Goal: Task Accomplishment & Management: Use online tool/utility

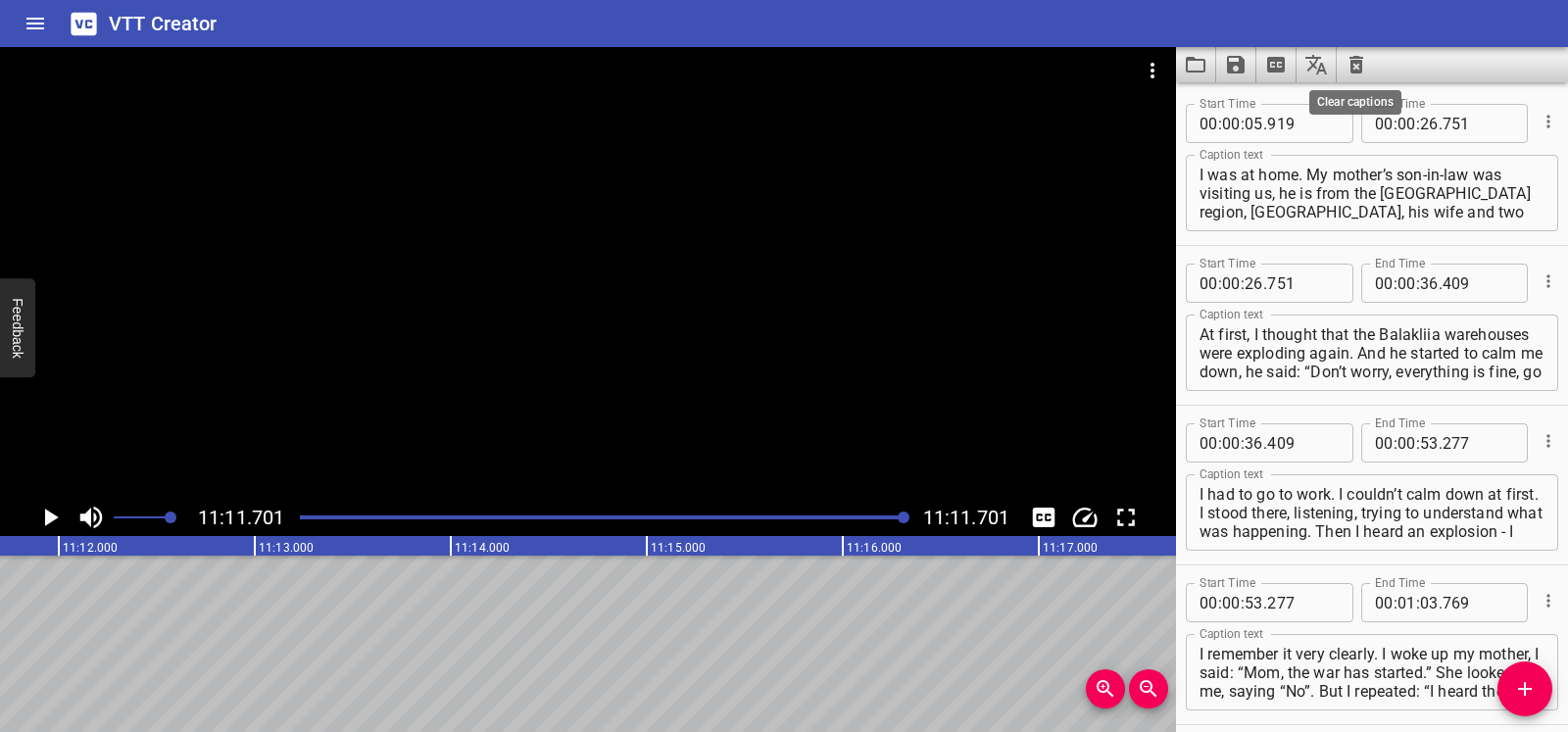
scroll to position [7736, 0]
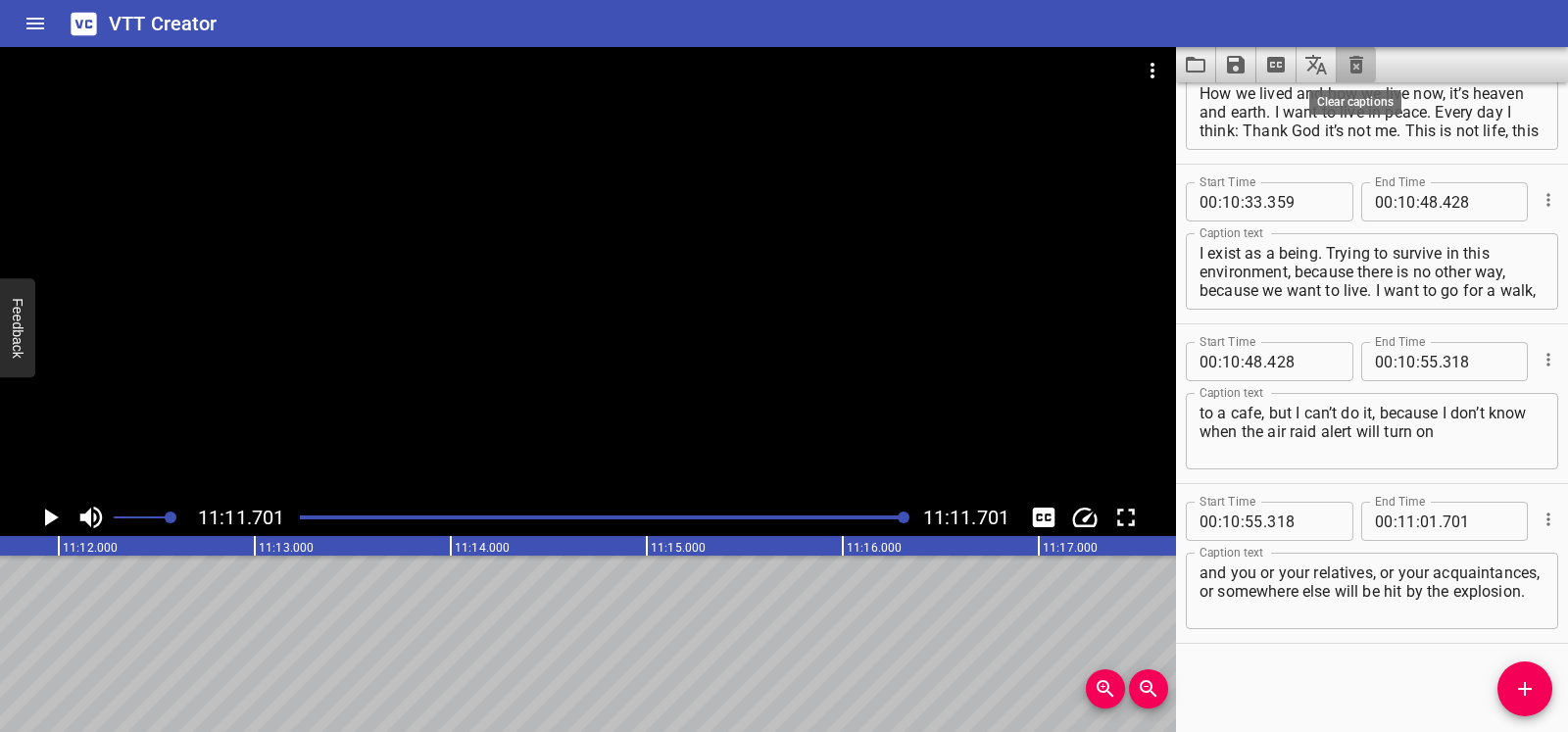
click at [1353, 59] on icon "Clear captions" at bounding box center [1356, 65] width 14 height 18
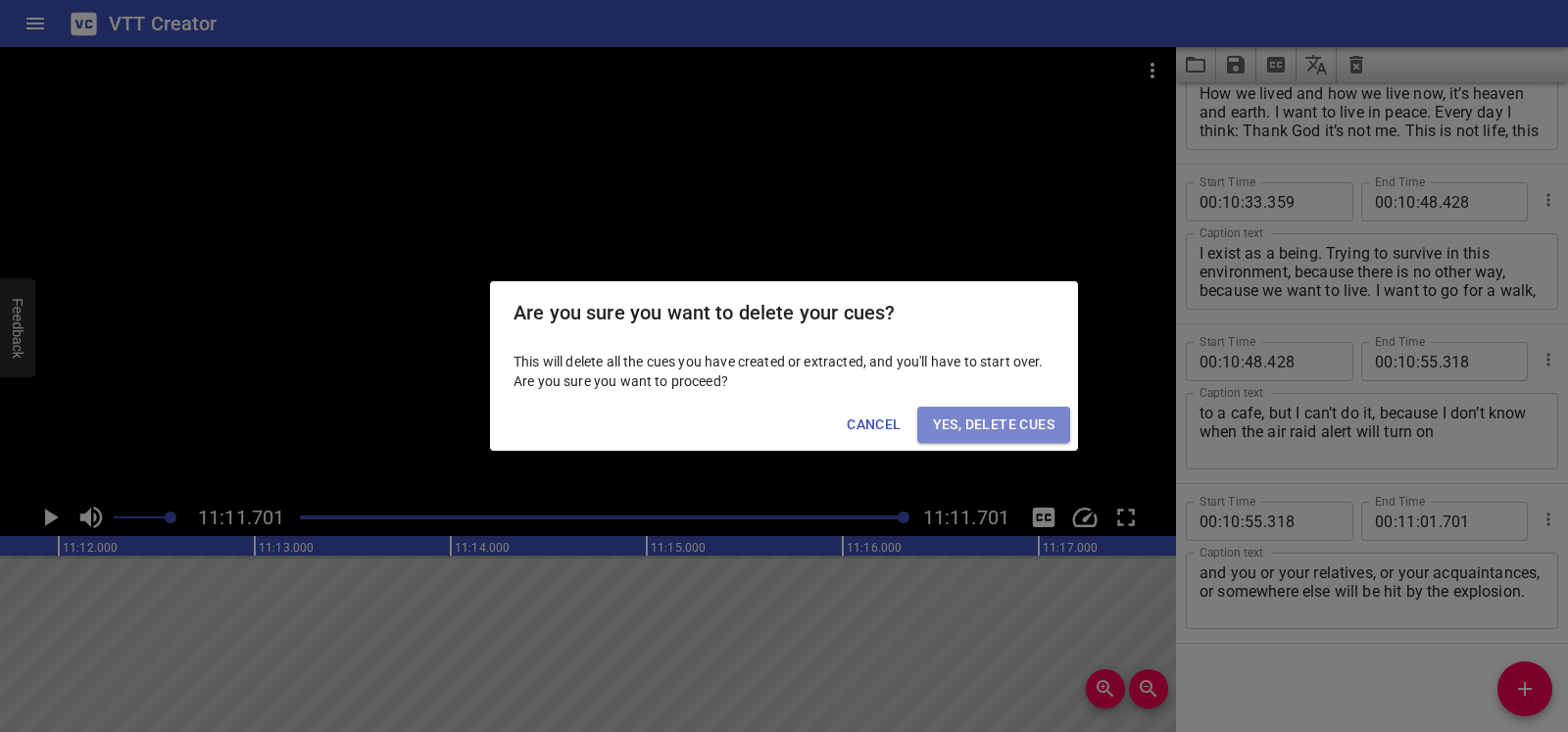
click at [986, 414] on span "Yes, Delete Cues" at bounding box center [993, 425] width 121 height 25
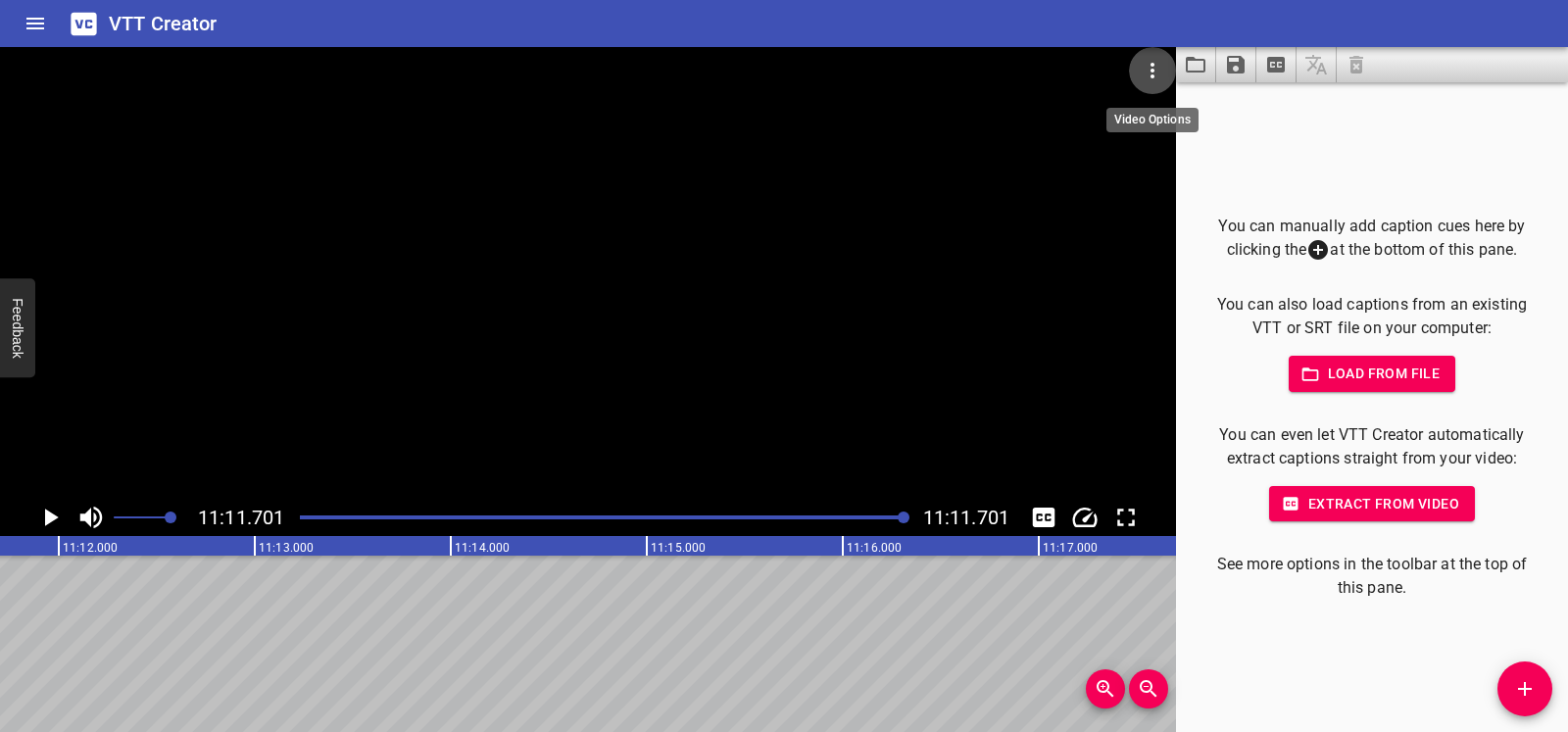
click at [1149, 73] on icon "Video Options" at bounding box center [1152, 71] width 24 height 24
click at [1149, 73] on li "Select New Video File..." at bounding box center [1227, 72] width 195 height 35
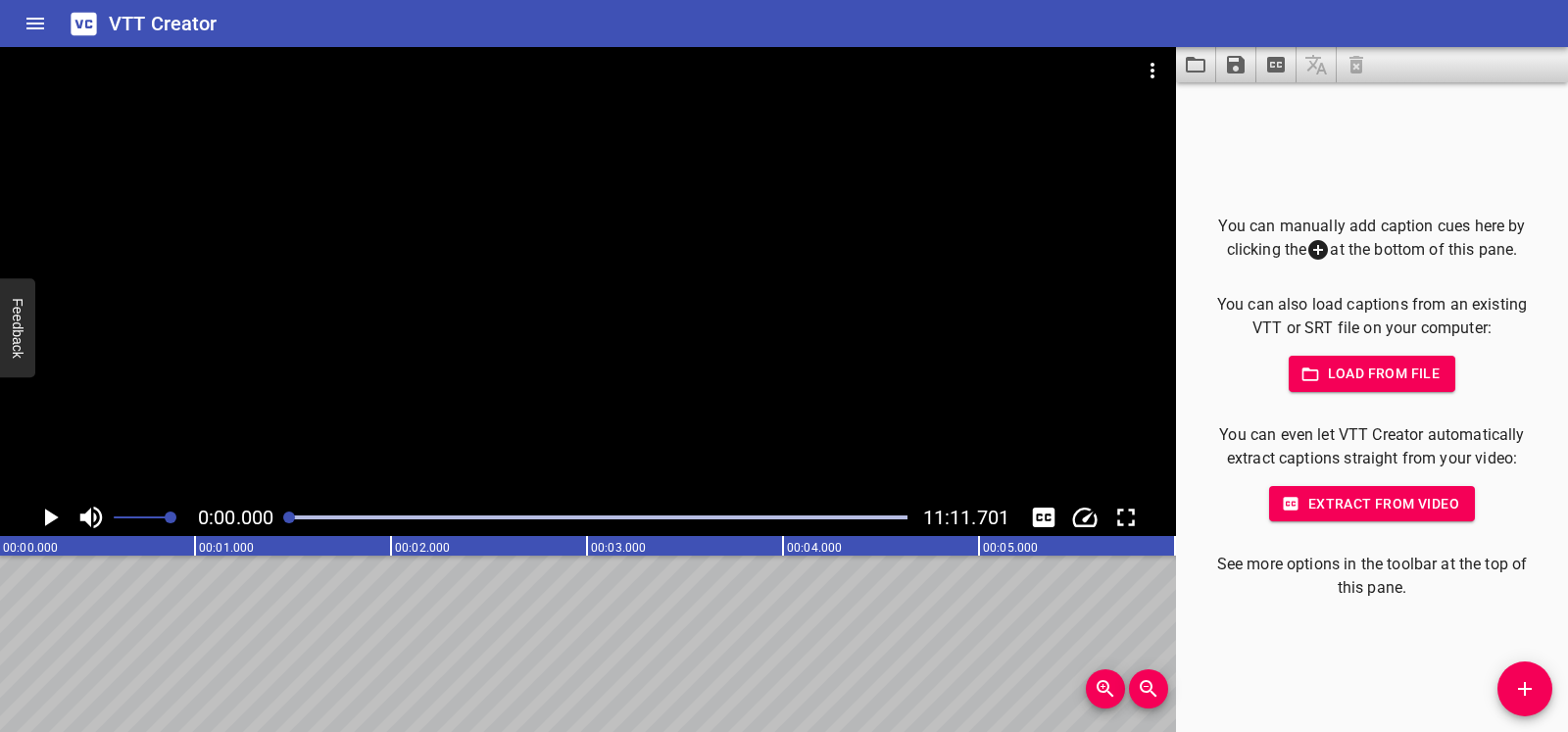
scroll to position [0, 0]
click at [45, 510] on icon "Play/Pause" at bounding box center [52, 518] width 14 height 18
click at [45, 510] on icon "Play/Pause" at bounding box center [50, 518] width 15 height 18
click at [283, 515] on div at bounding box center [598, 518] width 641 height 28
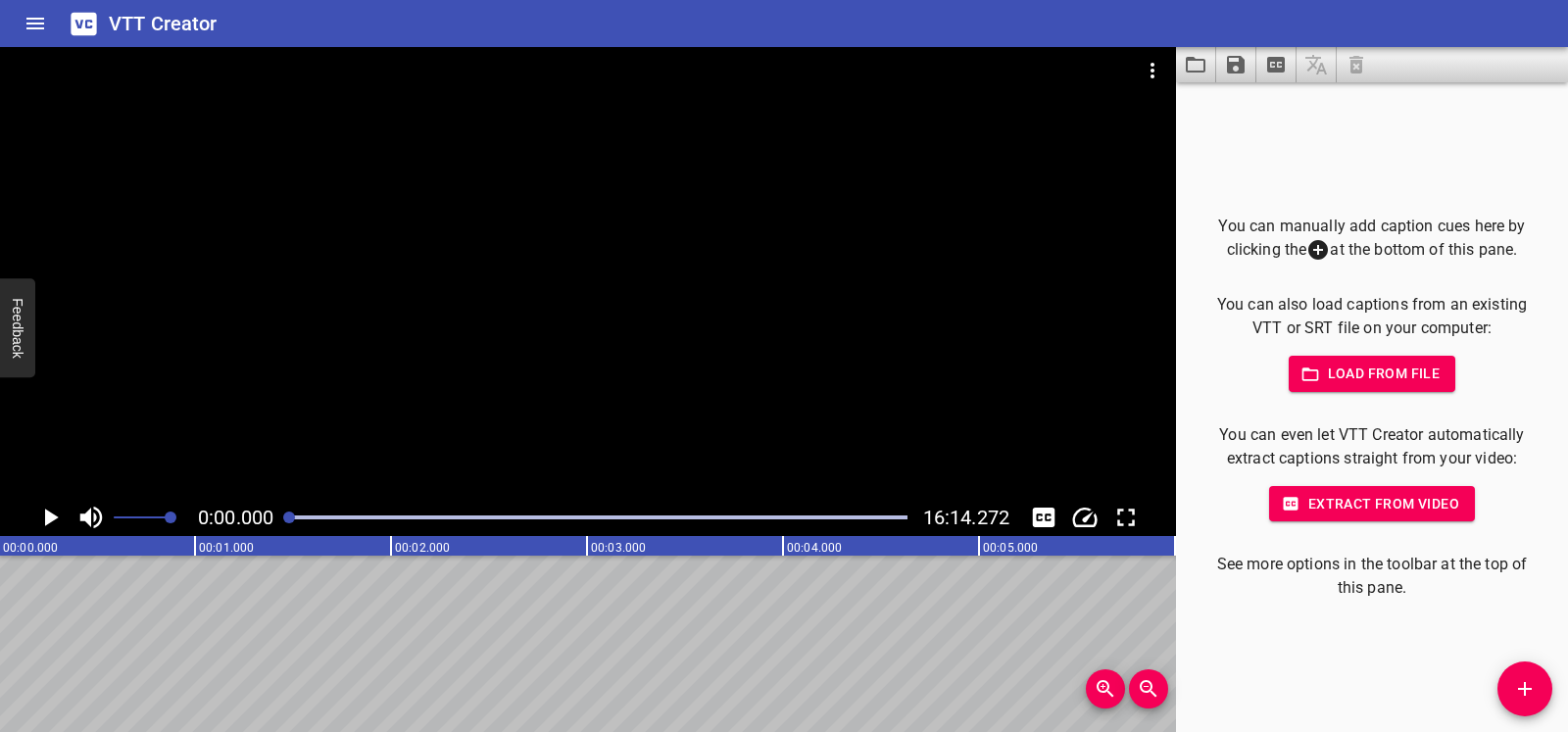
scroll to position [0, 0]
click at [52, 515] on icon "Play/Pause" at bounding box center [52, 518] width 14 height 18
click at [52, 515] on icon "Play/Pause" at bounding box center [50, 518] width 30 height 30
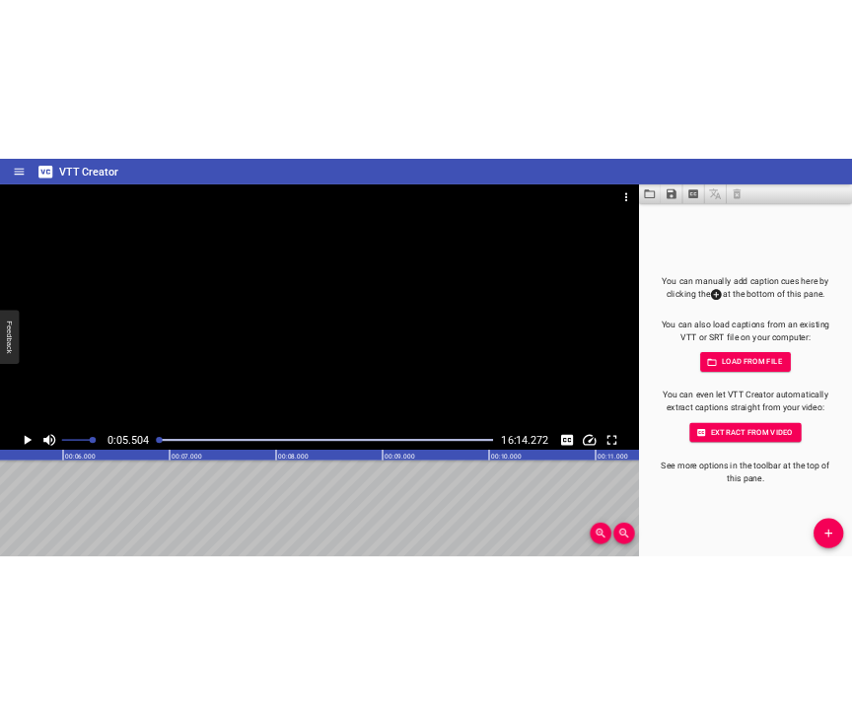
scroll to position [0, 1084]
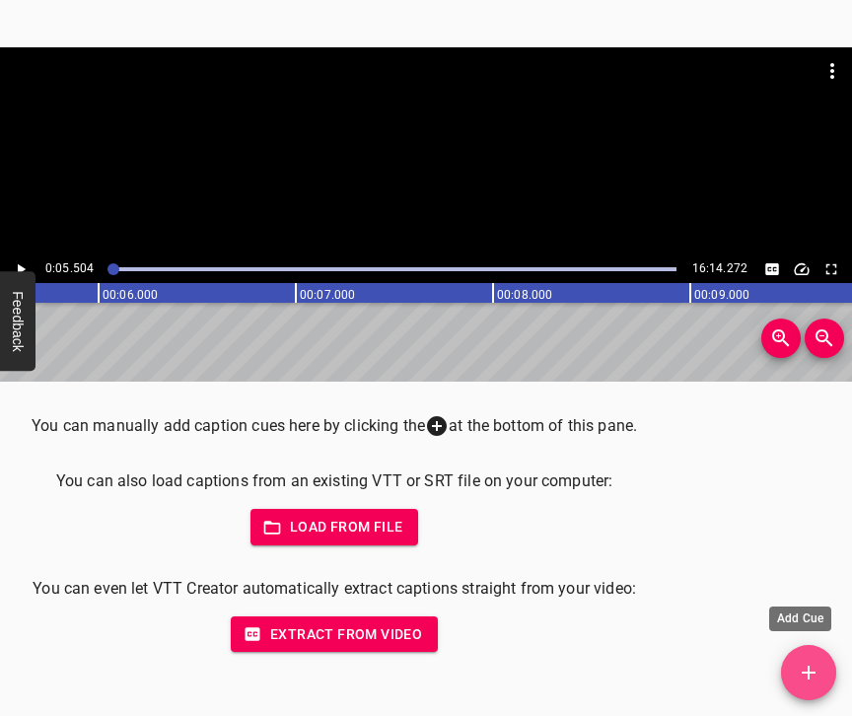
click at [809, 669] on icon "Add Cue" at bounding box center [808, 672] width 24 height 24
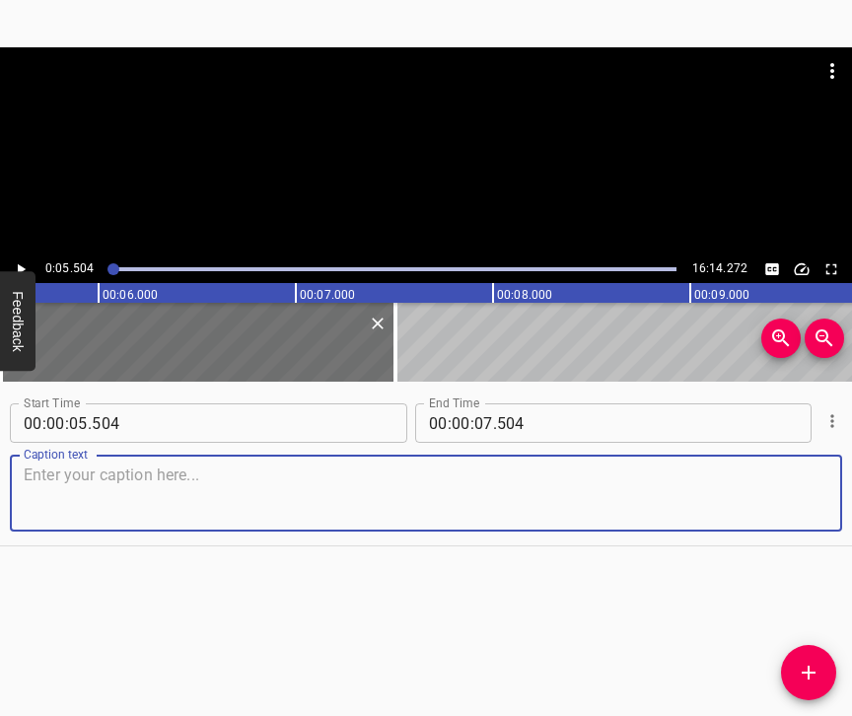
click at [116, 500] on textarea at bounding box center [426, 493] width 804 height 56
paste textarea "I am originally from [GEOGRAPHIC_DATA], an IDP. We are half from [GEOGRAPHIC_DA…"
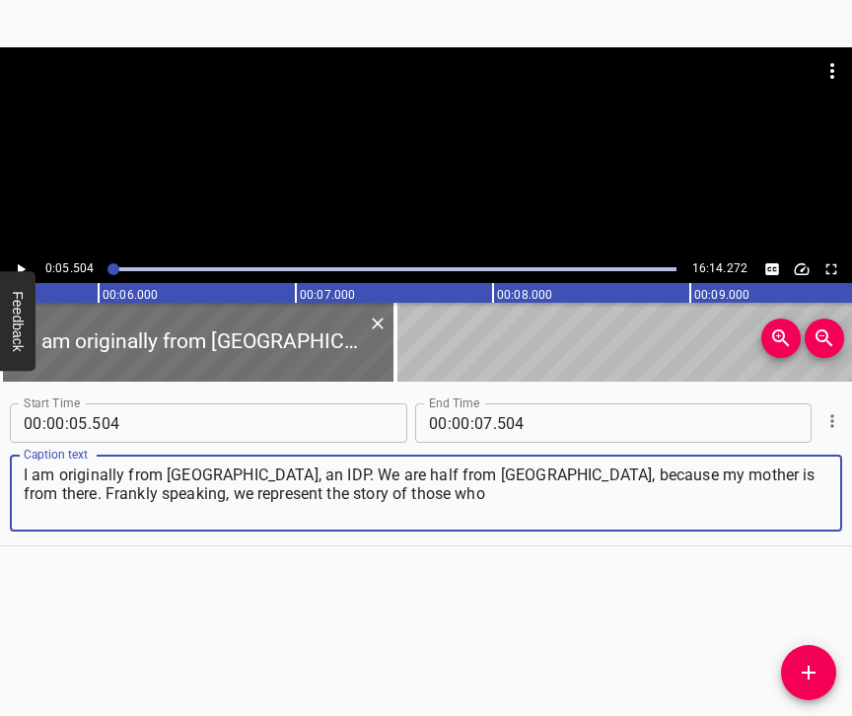
type textarea "I am originally from [GEOGRAPHIC_DATA], an IDP. We are half from [GEOGRAPHIC_DA…"
click at [23, 269] on icon "Play/Pause" at bounding box center [22, 269] width 8 height 11
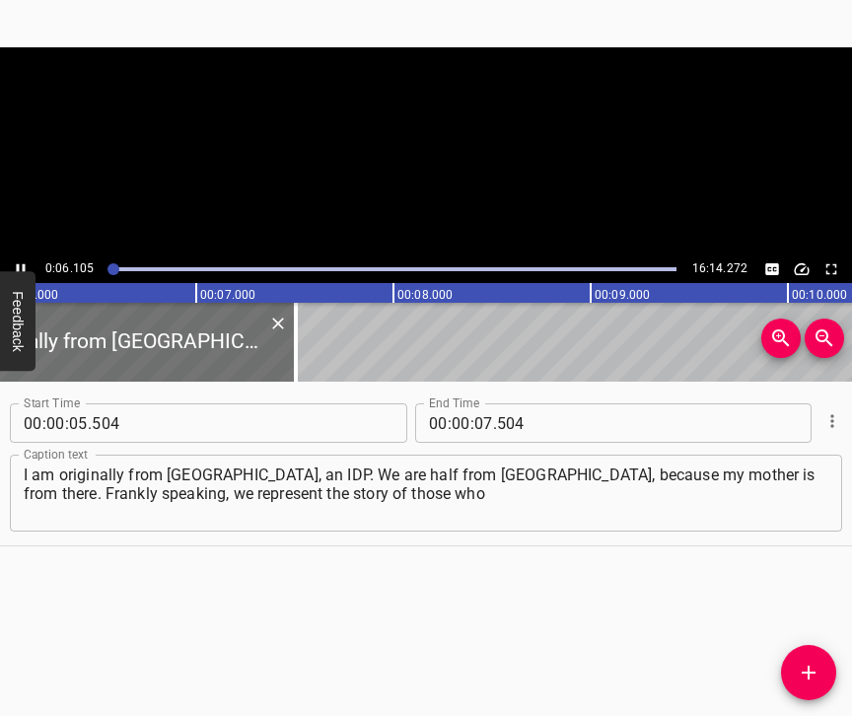
scroll to position [0, 1195]
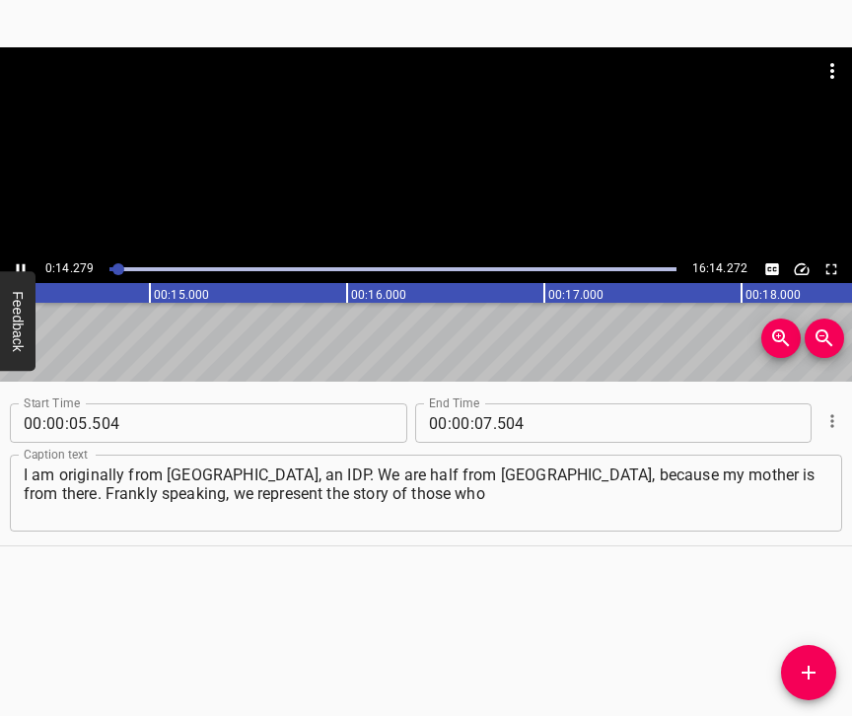
click at [16, 267] on icon "Play/Pause" at bounding box center [21, 269] width 18 height 18
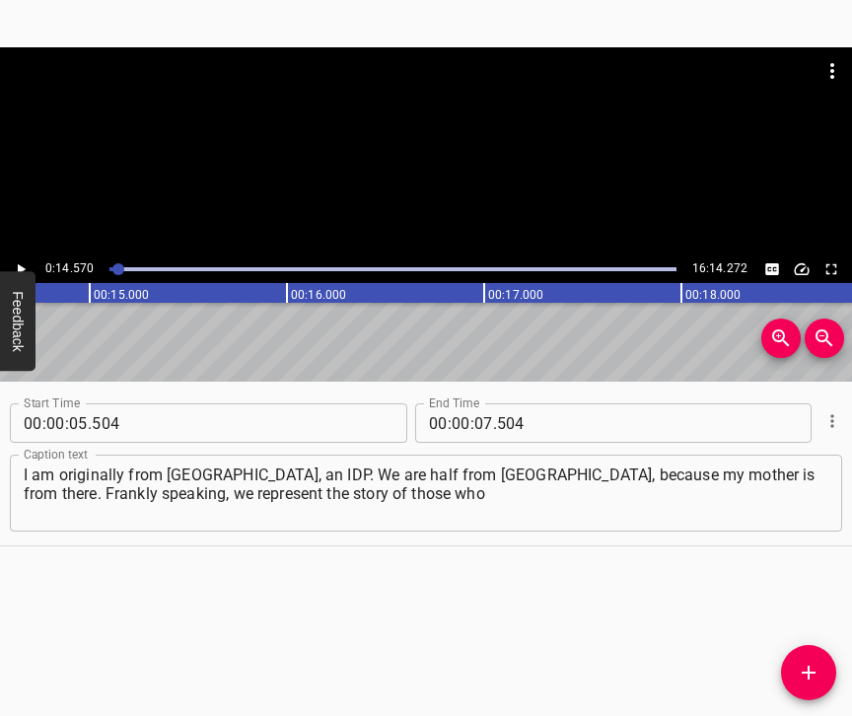
scroll to position [0, 2871]
click at [481, 419] on input "number" at bounding box center [483, 422] width 19 height 39
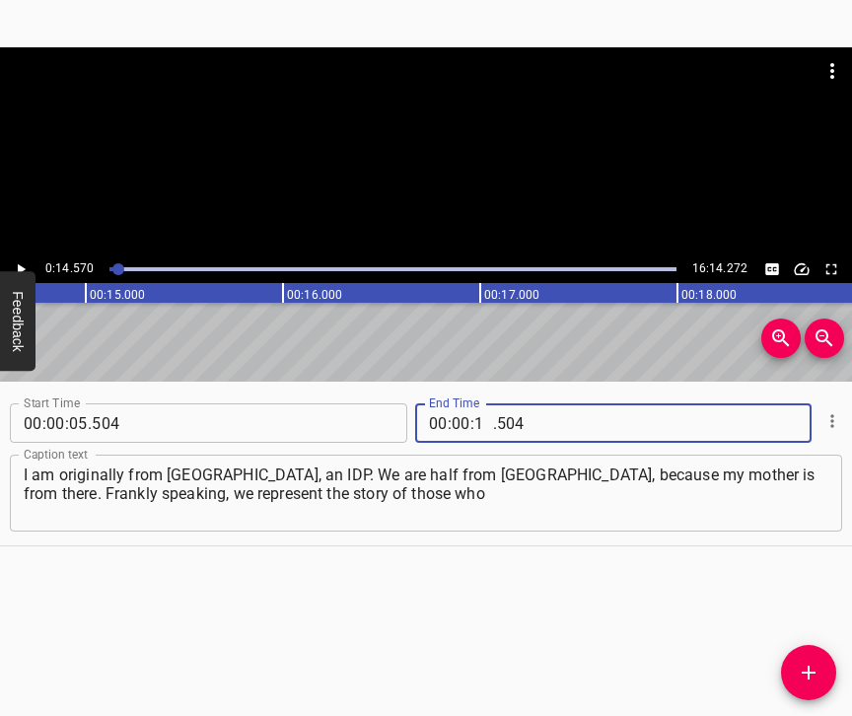
type input "14"
type input "570"
click at [812, 663] on icon "Add Cue" at bounding box center [808, 672] width 24 height 24
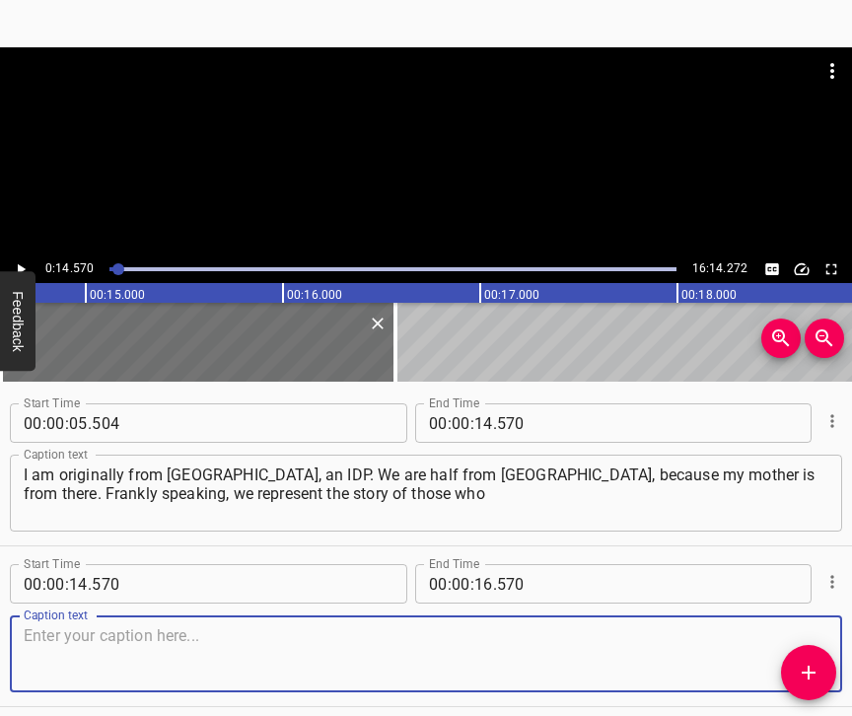
scroll to position [113, 0]
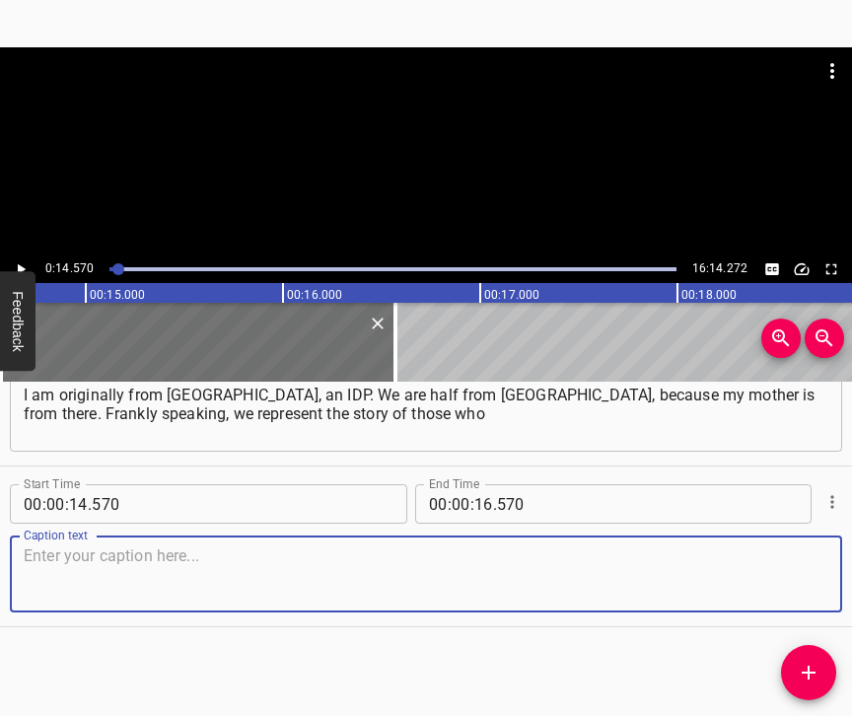
click at [813, 547] on div "Caption text" at bounding box center [426, 573] width 832 height 77
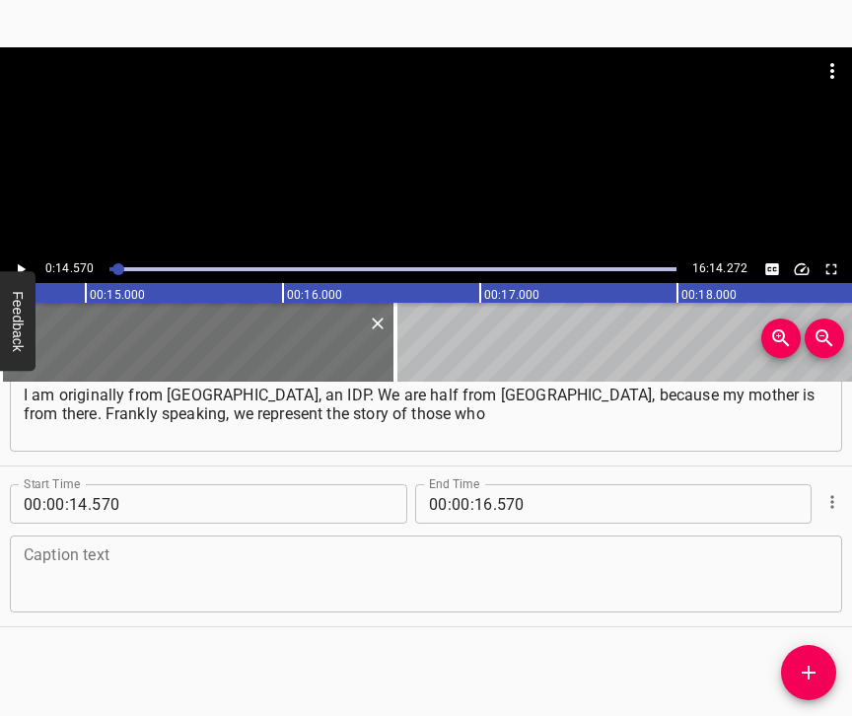
click at [243, 568] on textarea at bounding box center [426, 574] width 804 height 56
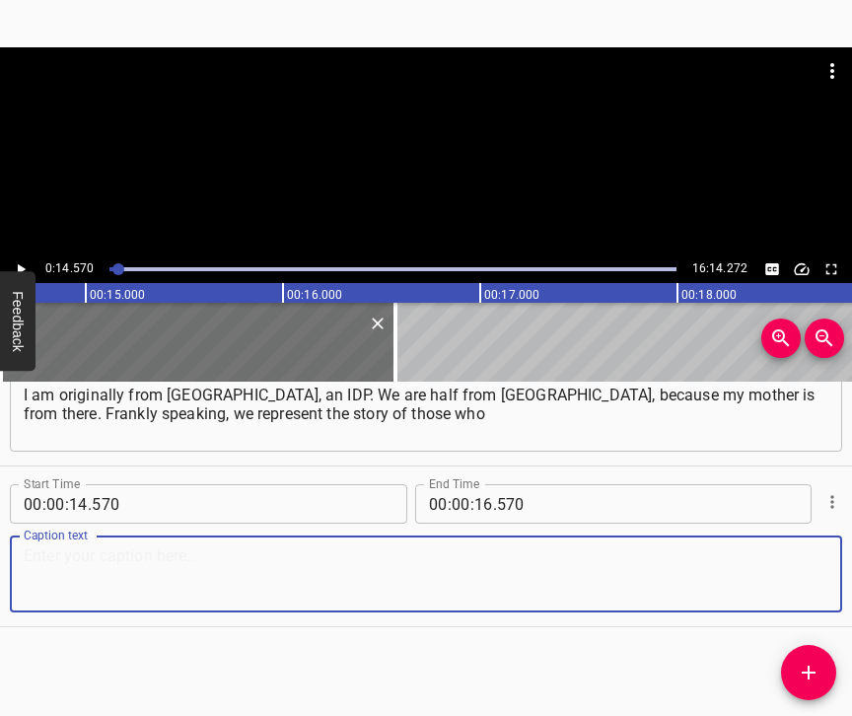
paste textarea "were displaced during the war. We ended up in [GEOGRAPHIC_DATA] because I insis…"
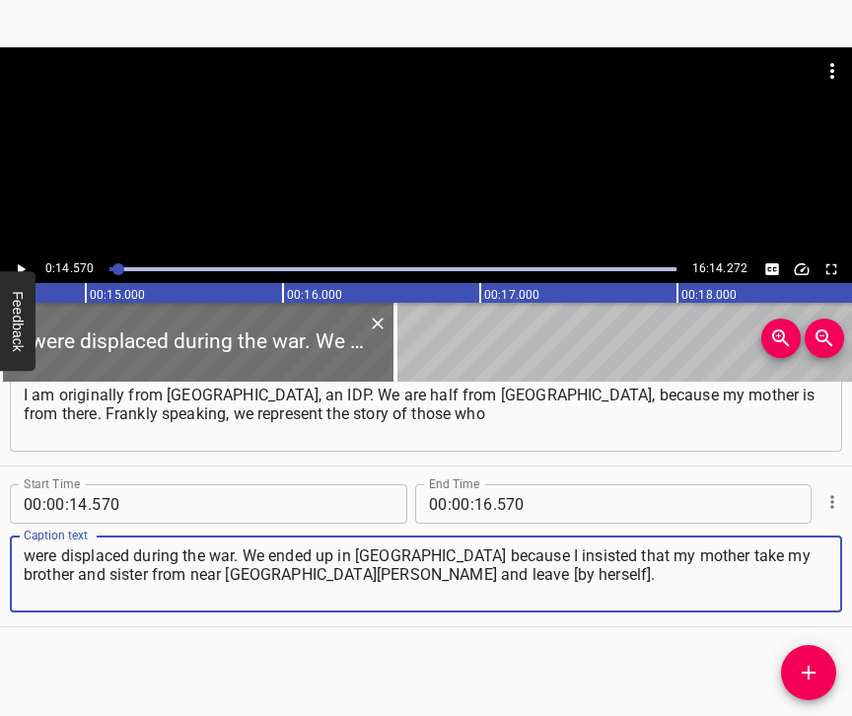
type textarea "were displaced during the war. We ended up in [GEOGRAPHIC_DATA] because I insis…"
click at [17, 266] on icon "Play/Pause" at bounding box center [21, 269] width 18 height 18
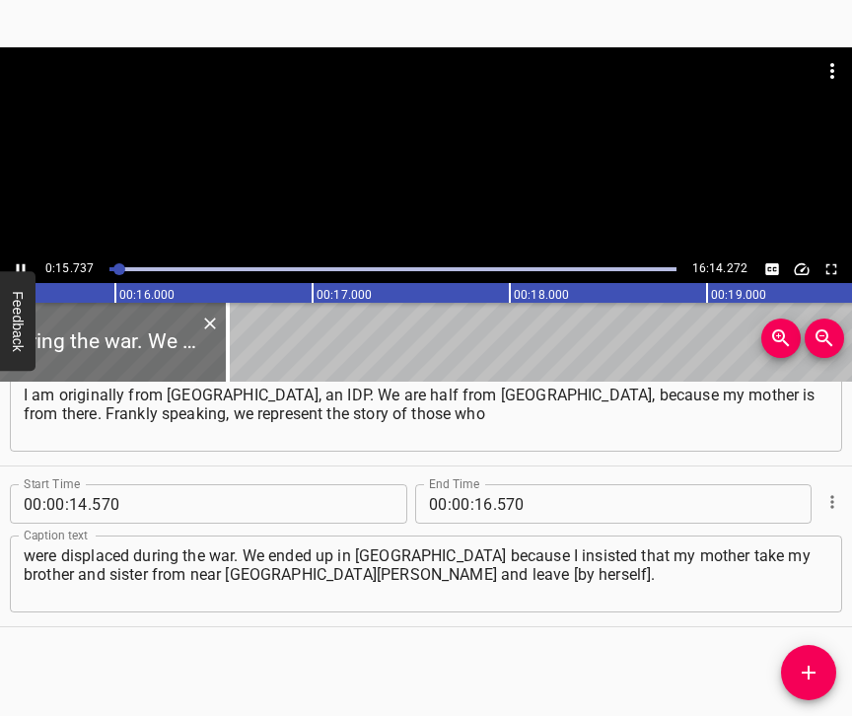
scroll to position [0, 3041]
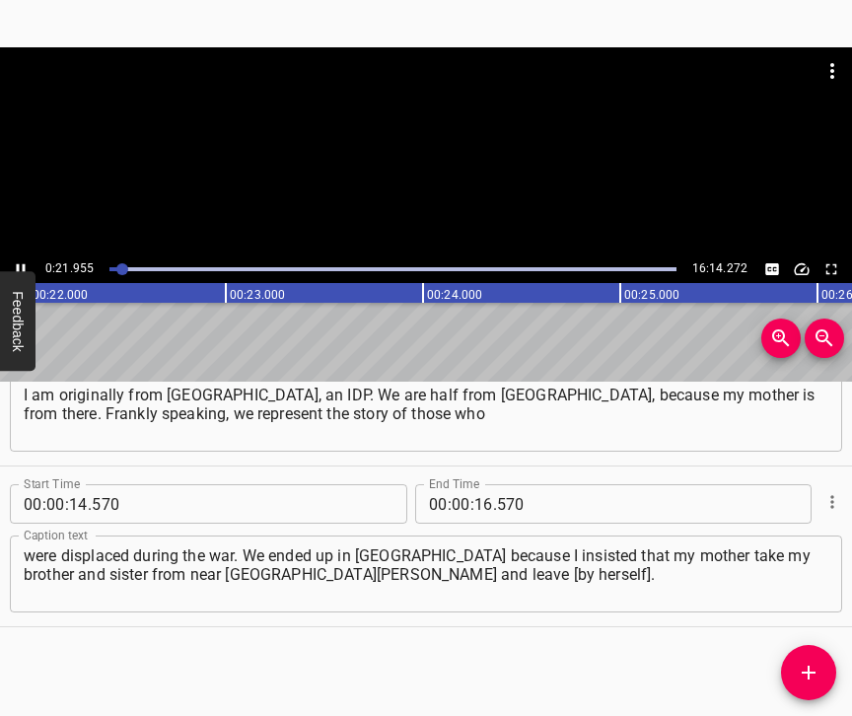
click at [17, 265] on icon "Play/Pause" at bounding box center [21, 269] width 9 height 11
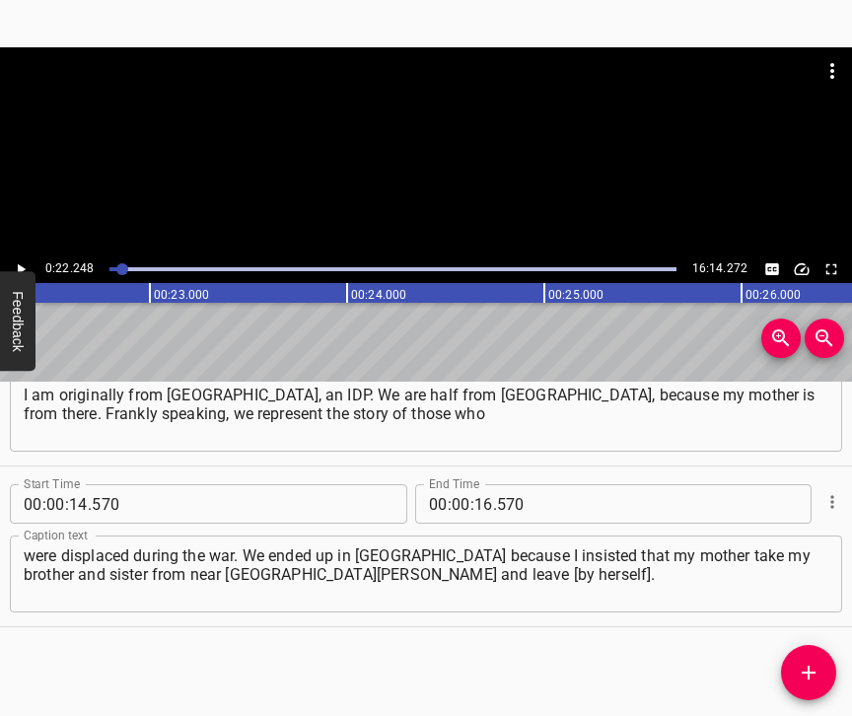
scroll to position [0, 4385]
click at [18, 270] on icon "Play/Pause" at bounding box center [22, 269] width 8 height 11
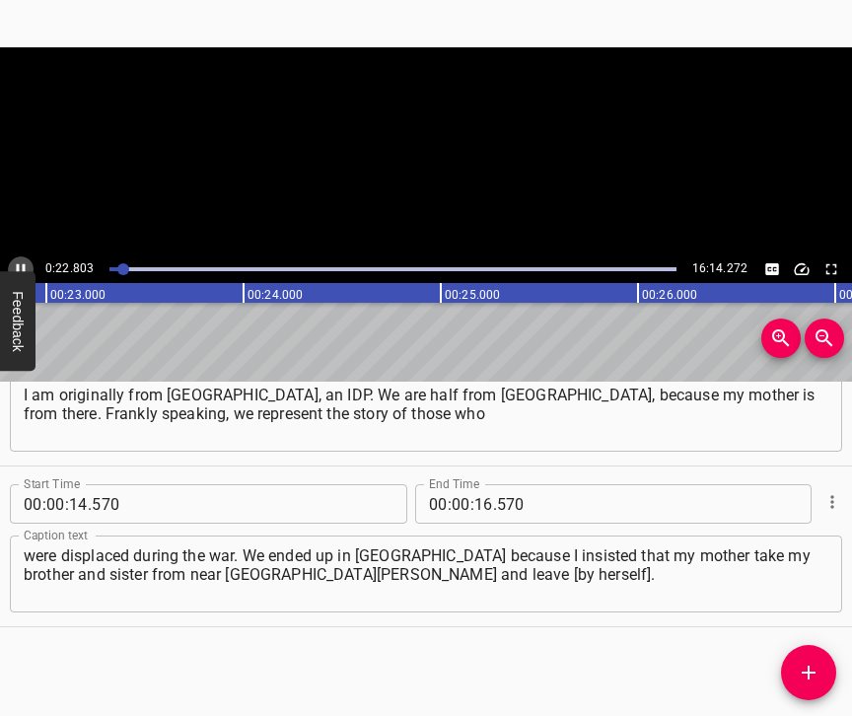
click at [18, 270] on icon "Play/Pause" at bounding box center [21, 269] width 9 height 11
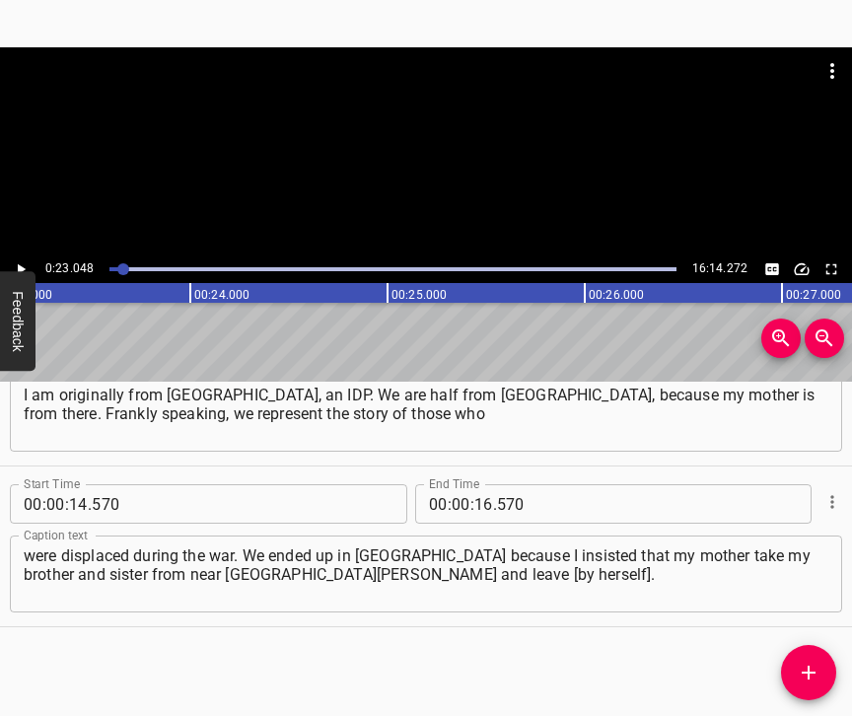
scroll to position [0, 4543]
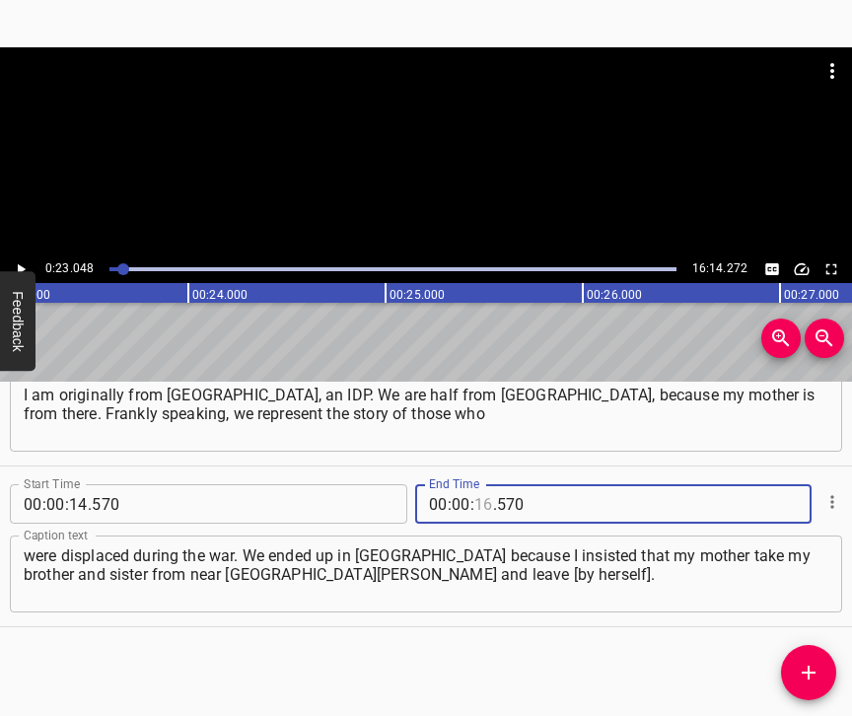
click at [479, 484] on input "number" at bounding box center [483, 503] width 19 height 39
type input "23"
type input "048"
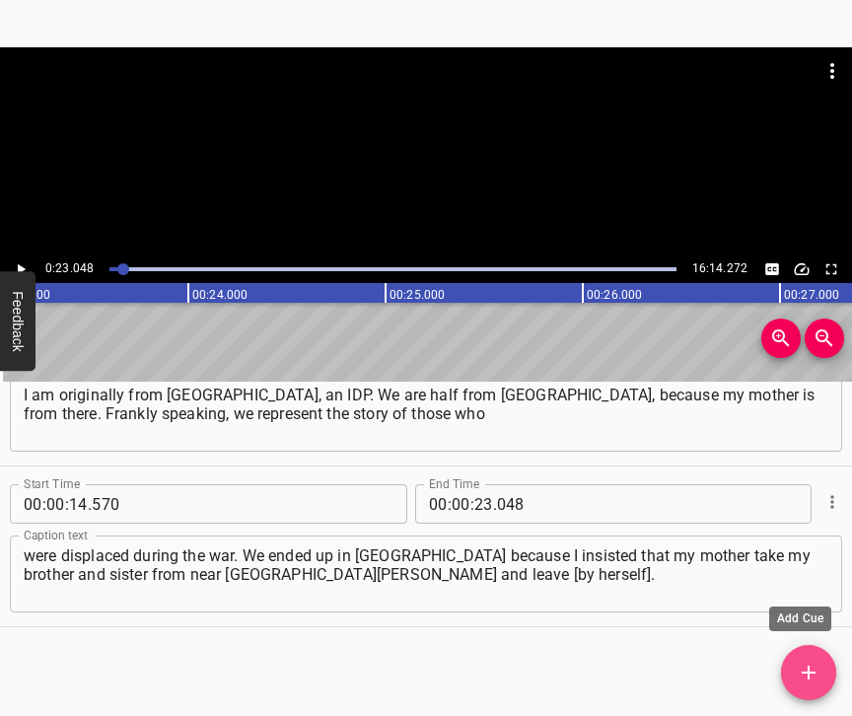
click at [812, 662] on icon "Add Cue" at bounding box center [808, 672] width 24 height 24
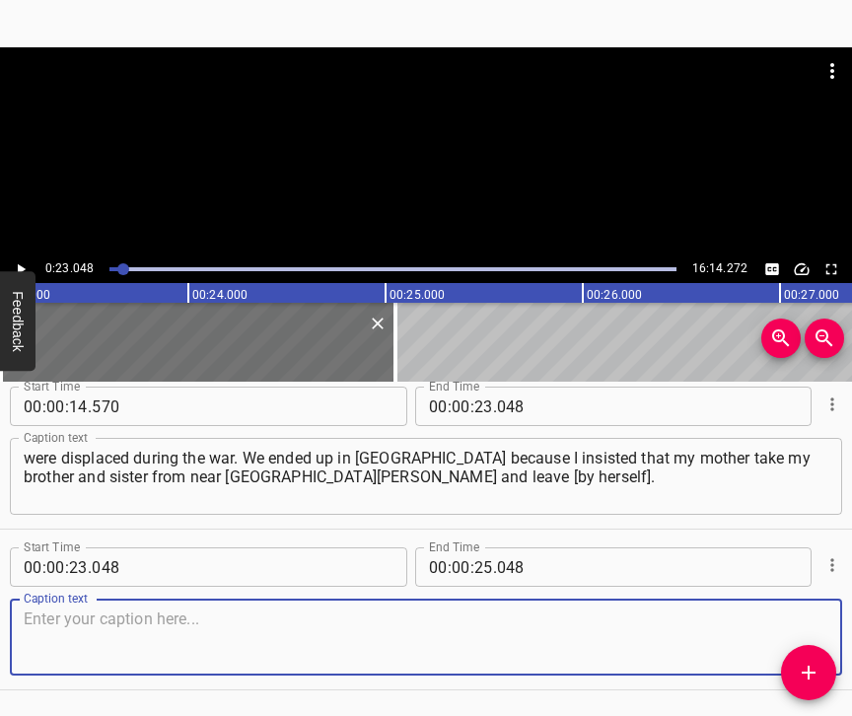
scroll to position [291, 0]
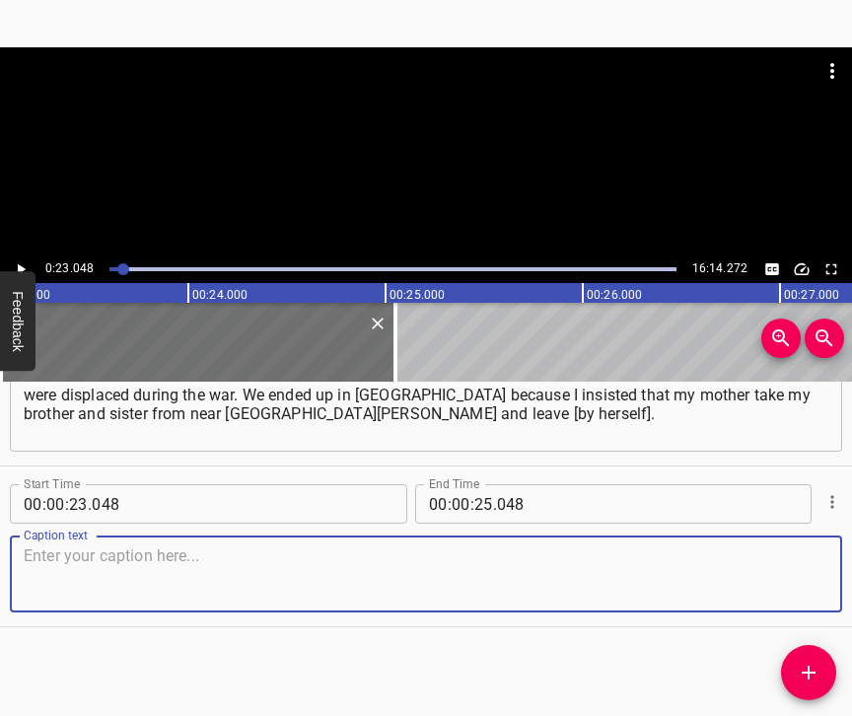
drag, startPoint x: 787, startPoint y: 536, endPoint x: 846, endPoint y: 518, distance: 61.7
click at [790, 546] on textarea at bounding box center [426, 574] width 804 height 56
click at [183, 552] on textarea at bounding box center [426, 574] width 804 height 56
paste textarea "I persuaded her to look for a house in the village. So we ended up in [GEOGRAPH…"
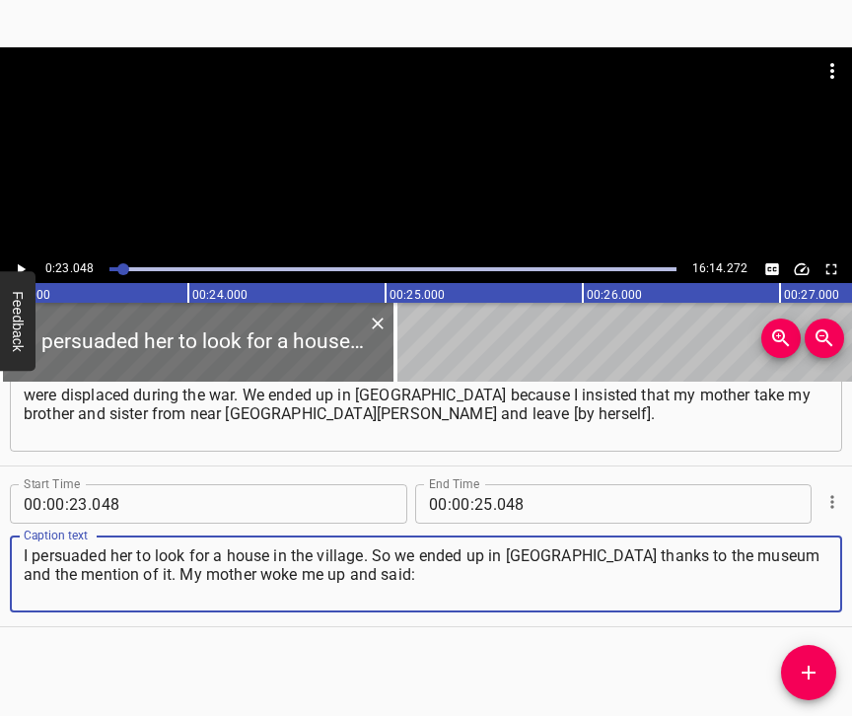
type textarea "I persuaded her to look for a house in the village. So we ended up in [GEOGRAPH…"
click at [20, 265] on icon "Play/Pause" at bounding box center [21, 269] width 18 height 18
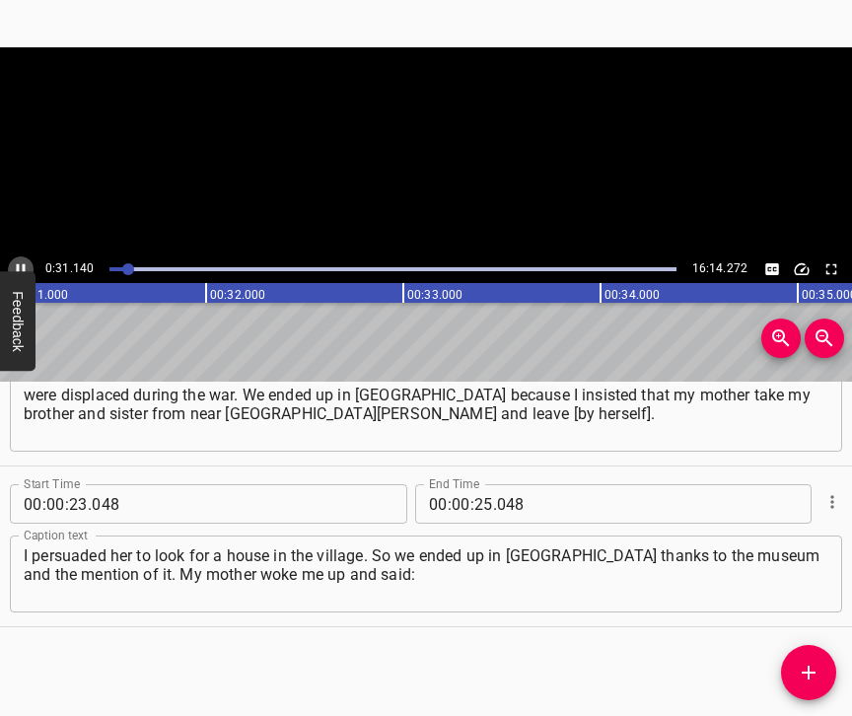
click at [20, 265] on icon "Play/Pause" at bounding box center [21, 269] width 18 height 18
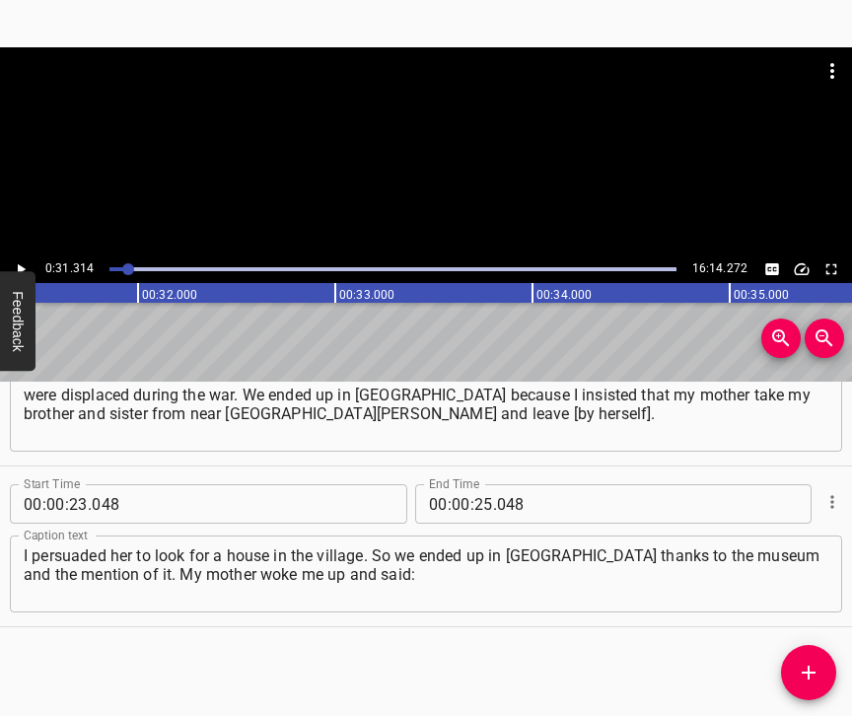
scroll to position [0, 6172]
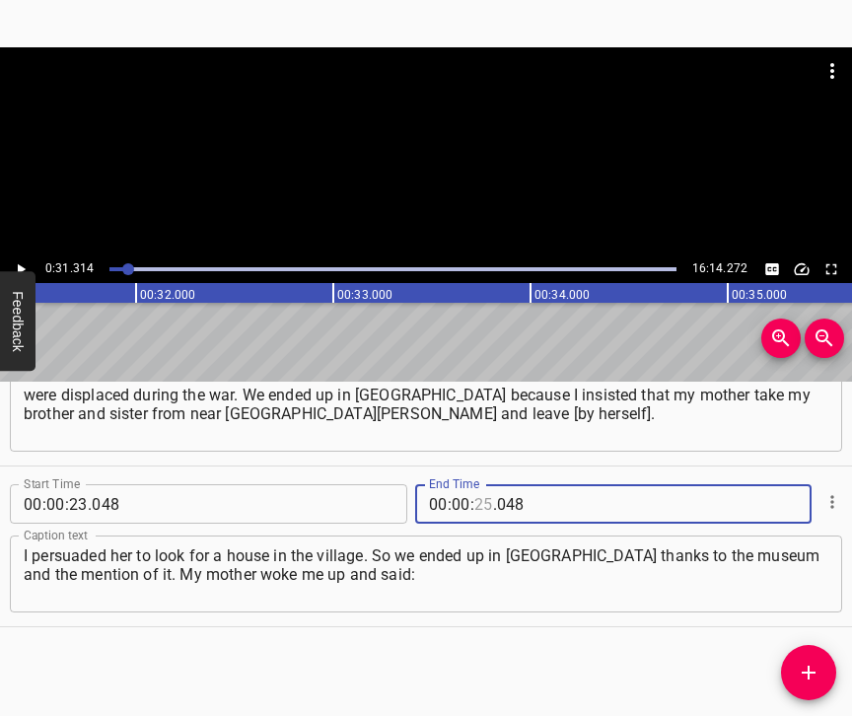
click at [474, 484] on input "number" at bounding box center [483, 503] width 19 height 39
type input "31"
type input "314"
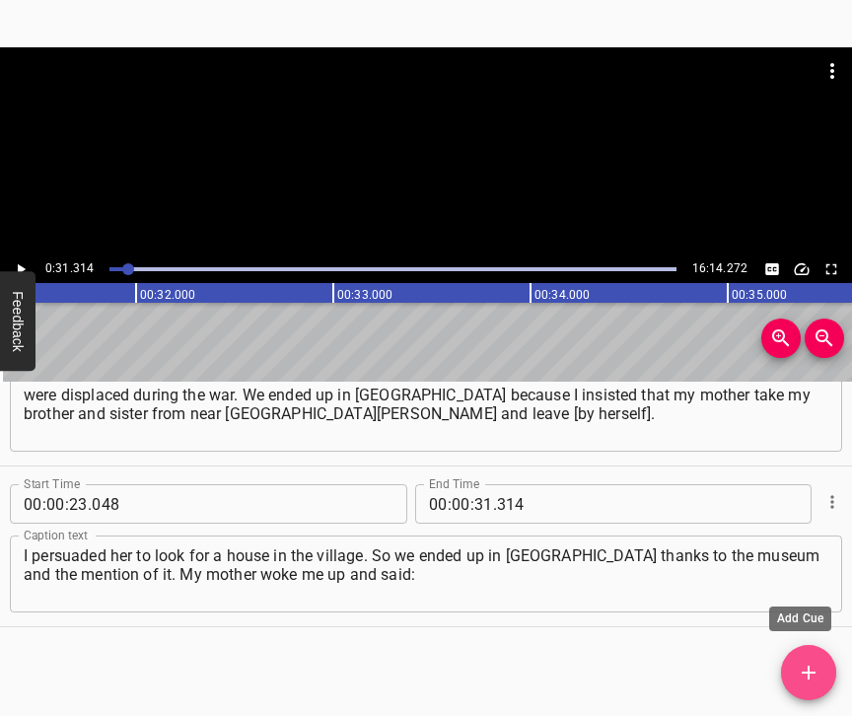
click at [808, 658] on button "Add Cue" at bounding box center [808, 672] width 55 height 55
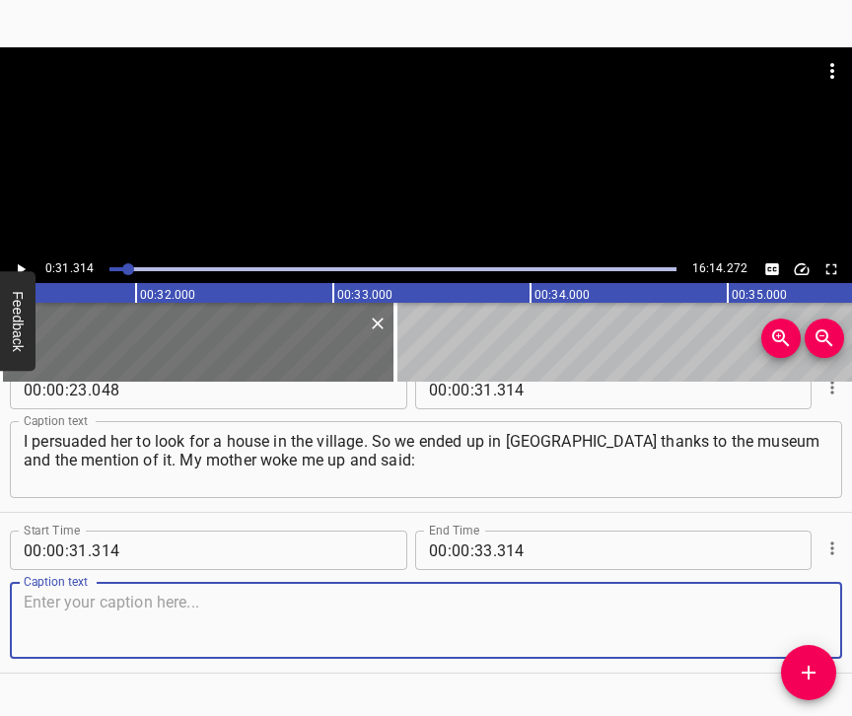
scroll to position [468, 0]
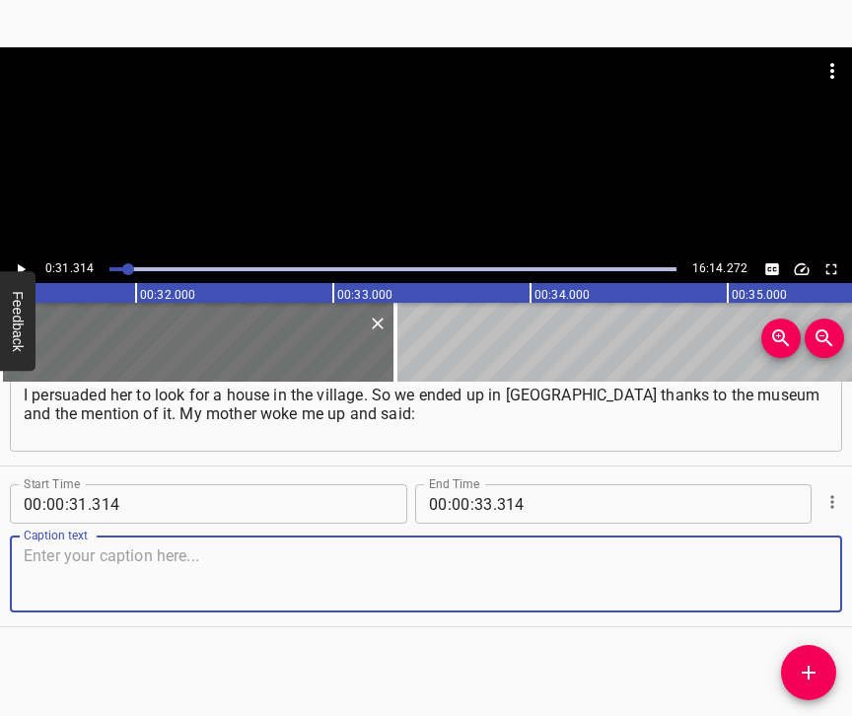
click at [797, 558] on textarea at bounding box center [426, 574] width 804 height 56
click at [135, 570] on textarea at bounding box center [426, 574] width 804 height 56
paste textarea "“Come out and look, it seems that your airport and the UMZ are bombed.” I live …"
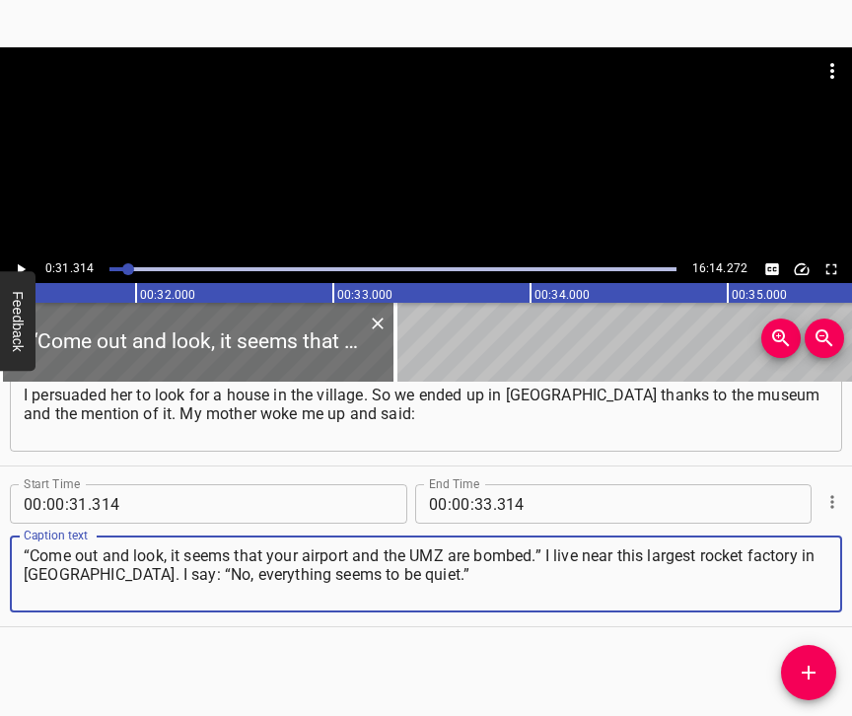
type textarea "“Come out and look, it seems that your airport and the UMZ are bombed.” I live …"
click at [16, 262] on icon "Play/Pause" at bounding box center [21, 269] width 18 height 18
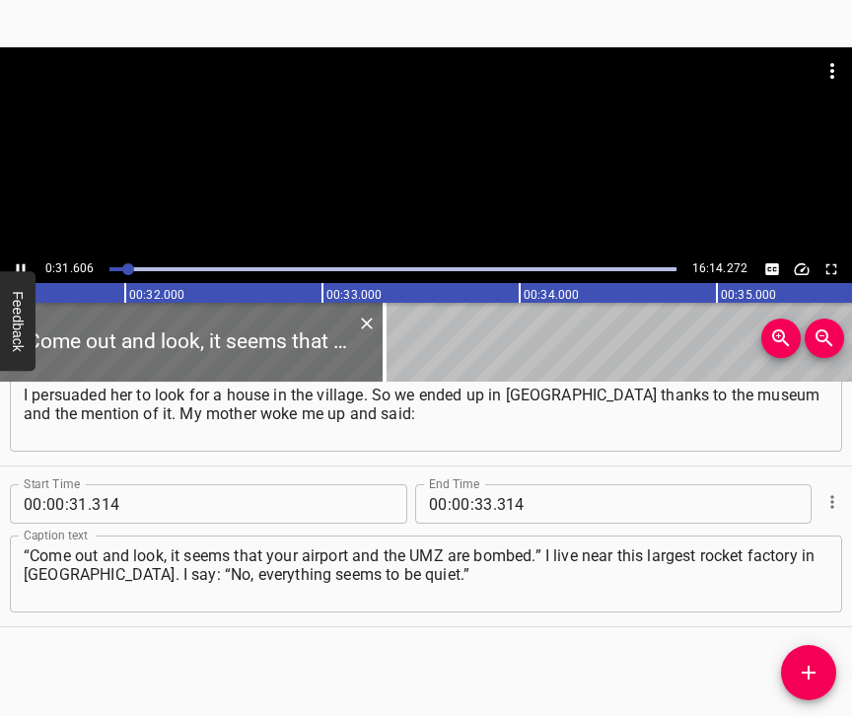
scroll to position [0, 6209]
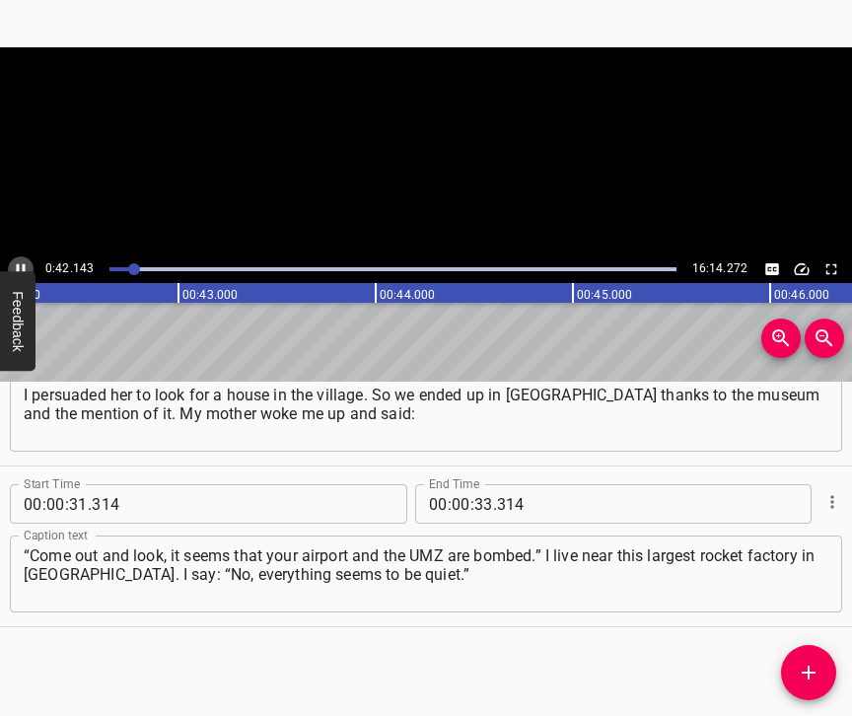
click at [22, 263] on icon "Play/Pause" at bounding box center [21, 269] width 18 height 18
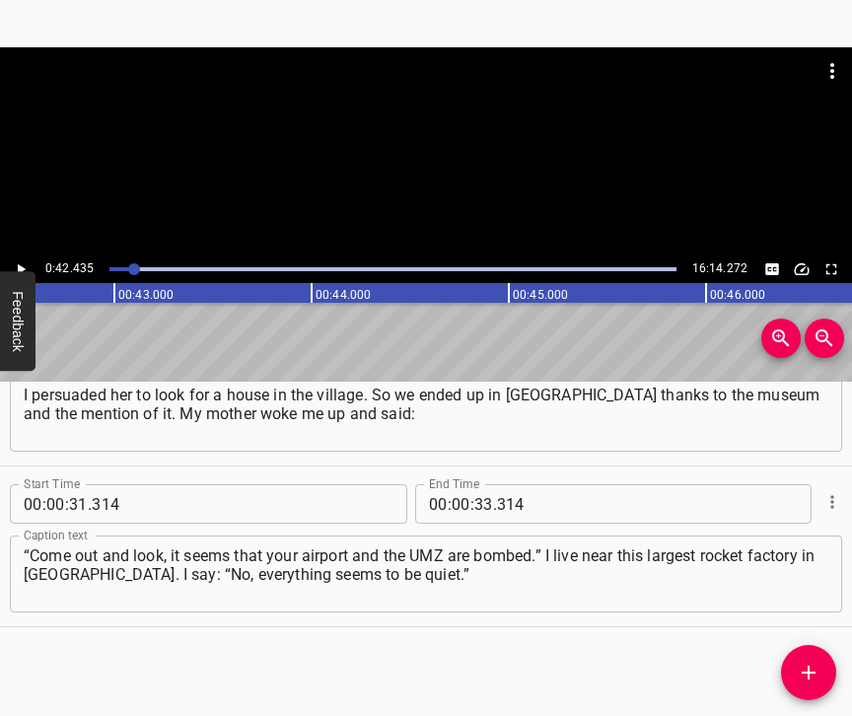
scroll to position [0, 8366]
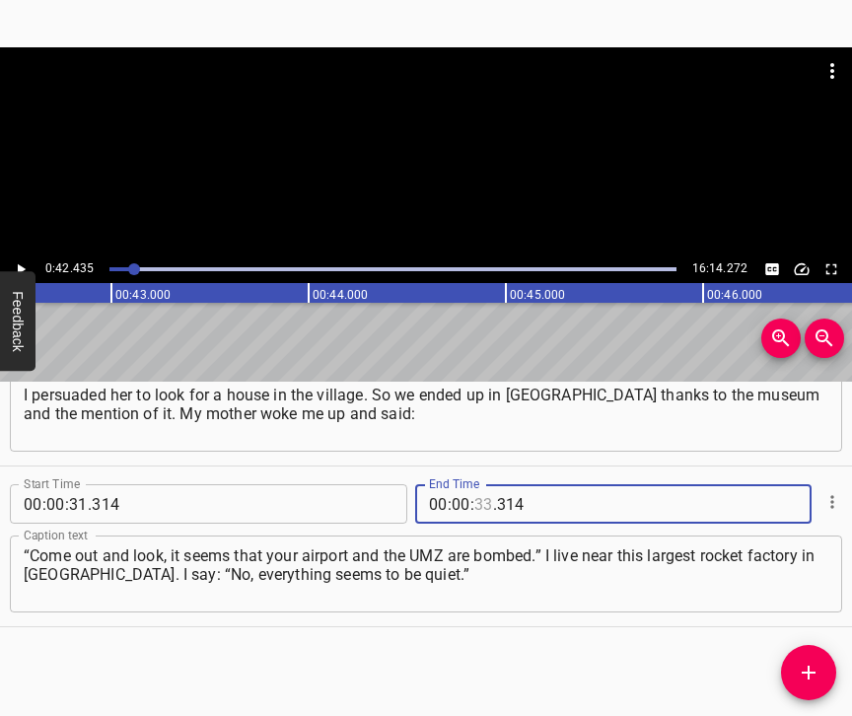
click at [477, 487] on input "number" at bounding box center [483, 503] width 19 height 39
type input "42"
type input "435"
click at [815, 664] on icon "Add Cue" at bounding box center [808, 672] width 24 height 24
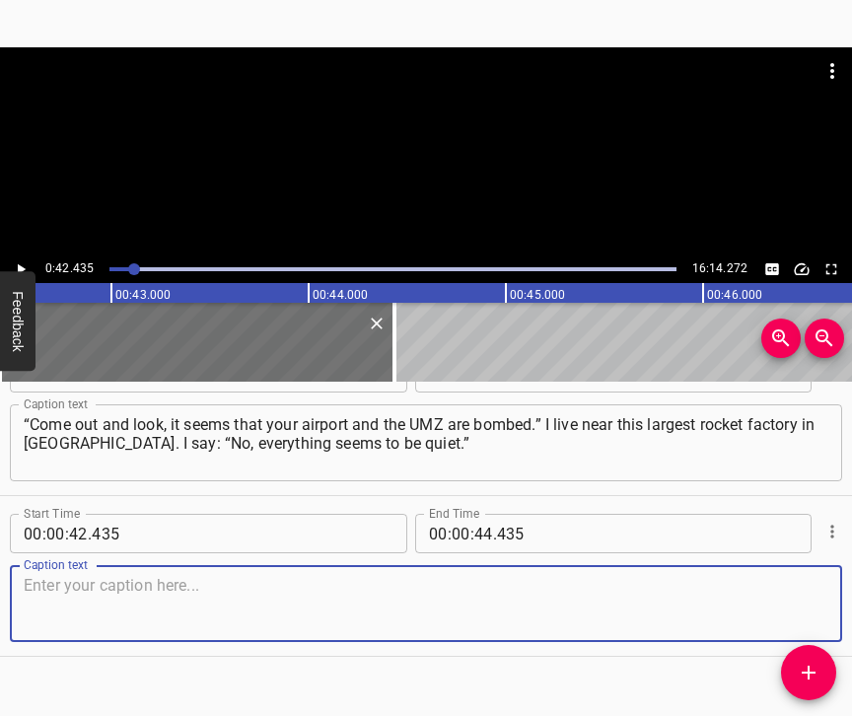
scroll to position [646, 0]
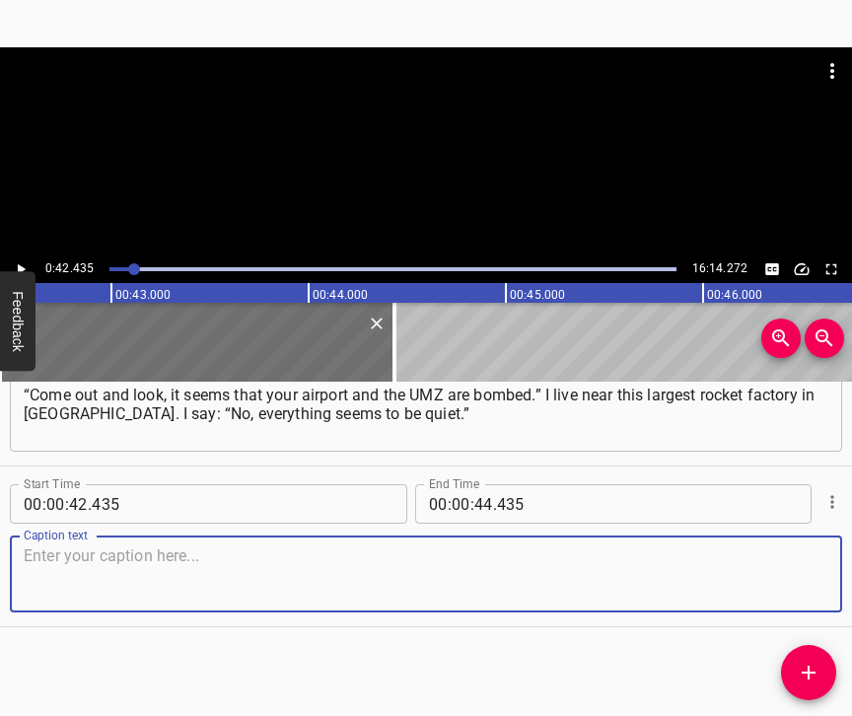
click at [794, 567] on textarea at bounding box center [426, 574] width 804 height 56
click at [160, 569] on textarea at bounding box center [426, 574] width 804 height 56
paste textarea "And then the explosions started. That was the mystery. I stayed home. It was an…"
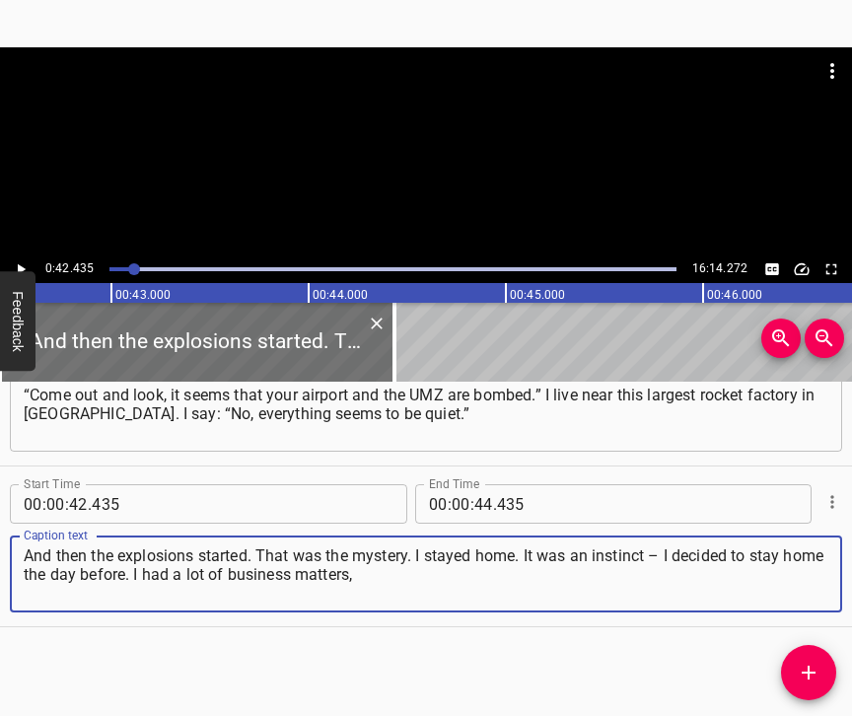
type textarea "And then the explosions started. That was the mystery. I stayed home. It was an…"
click at [20, 258] on button "Play/Pause" at bounding box center [21, 269] width 26 height 26
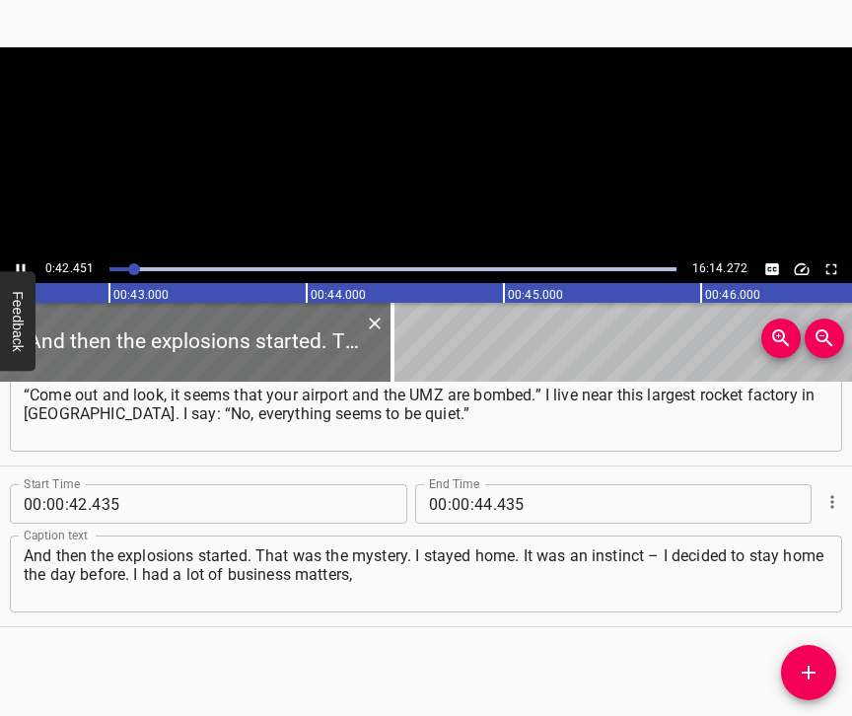
scroll to position [0, 8369]
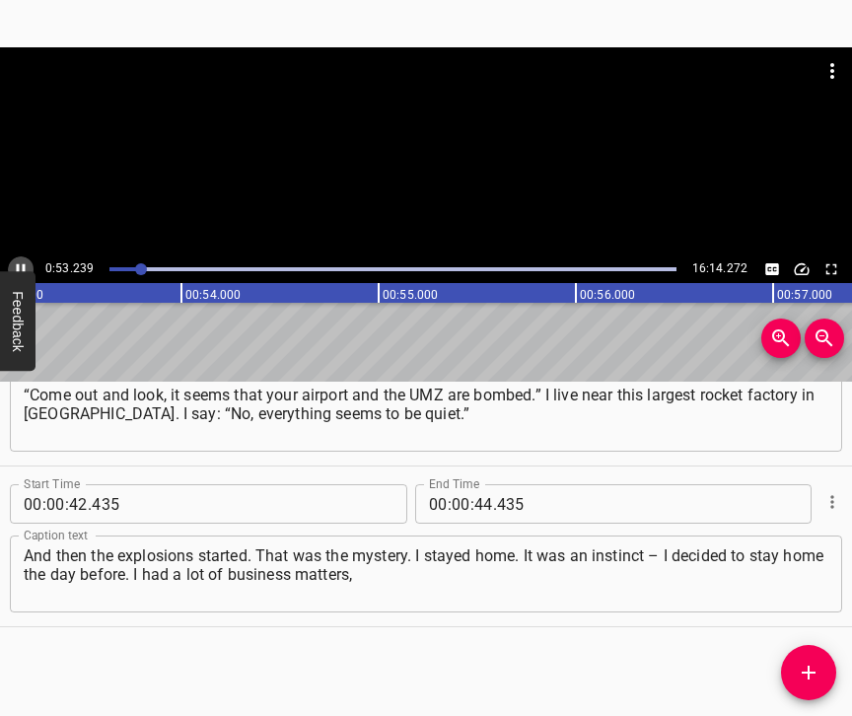
click at [20, 263] on icon "Play/Pause" at bounding box center [21, 269] width 18 height 18
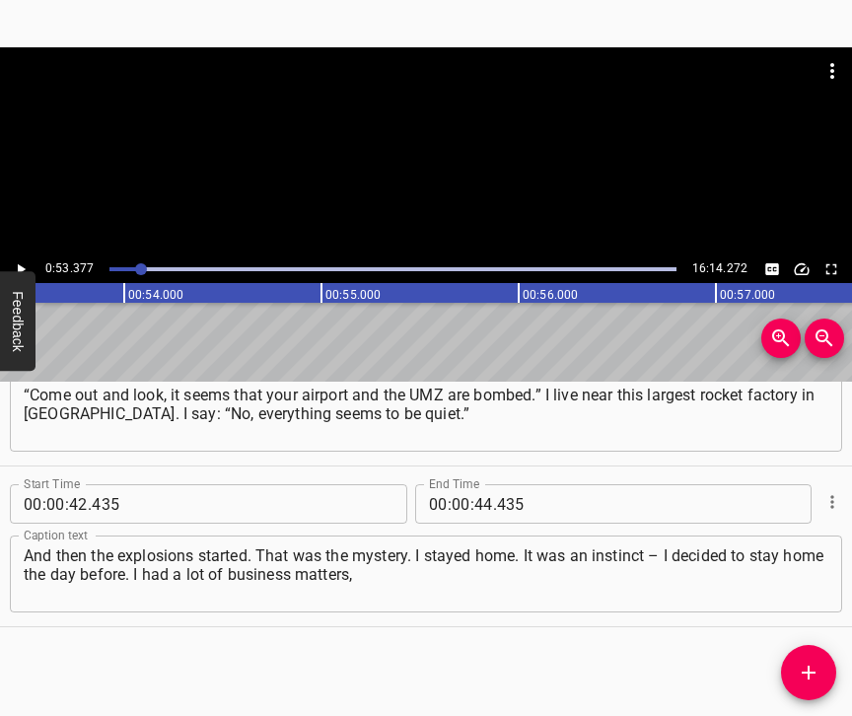
scroll to position [0, 10522]
click at [475, 485] on input "number" at bounding box center [483, 503] width 19 height 39
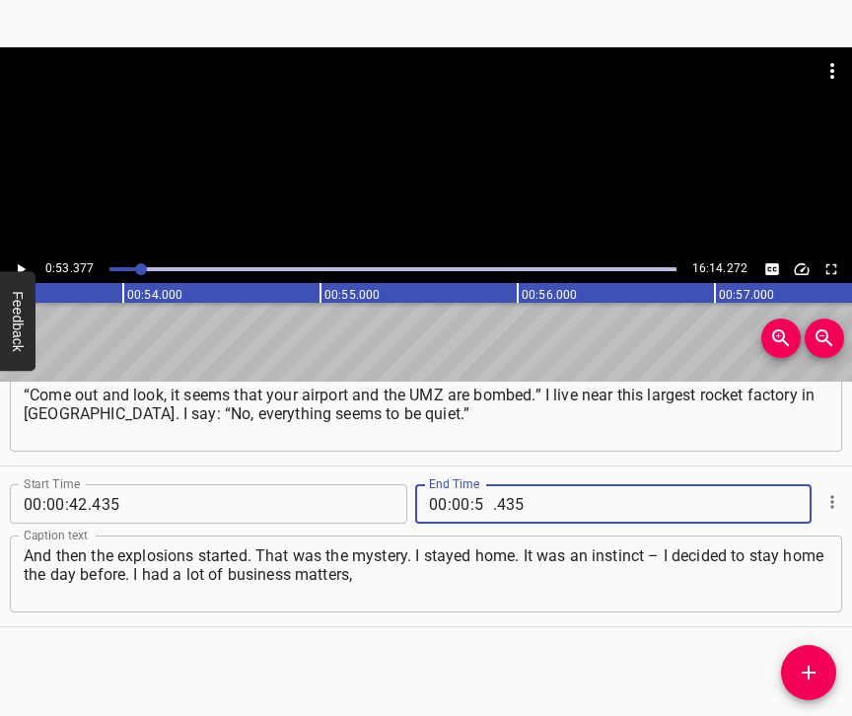
type input "53"
type input "377"
click at [812, 671] on icon "Add Cue" at bounding box center [808, 672] width 14 height 14
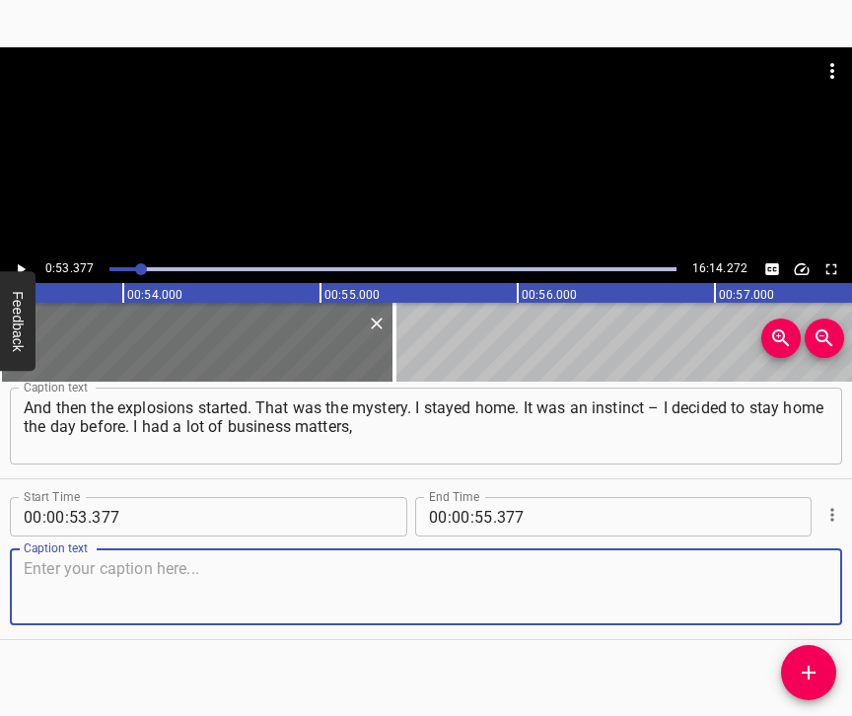
scroll to position [823, 0]
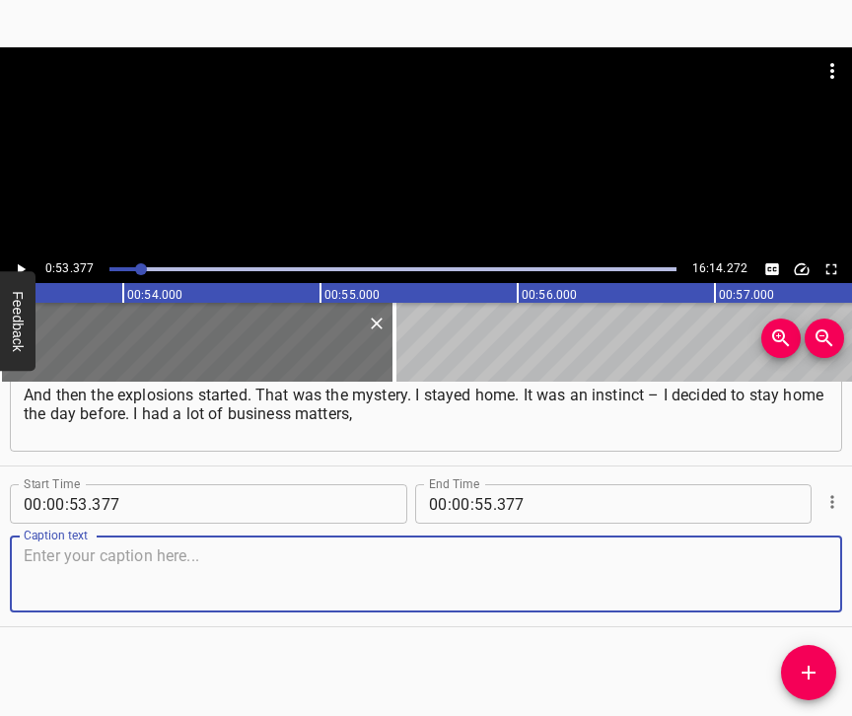
click at [786, 578] on textarea at bounding box center [426, 574] width 804 height 56
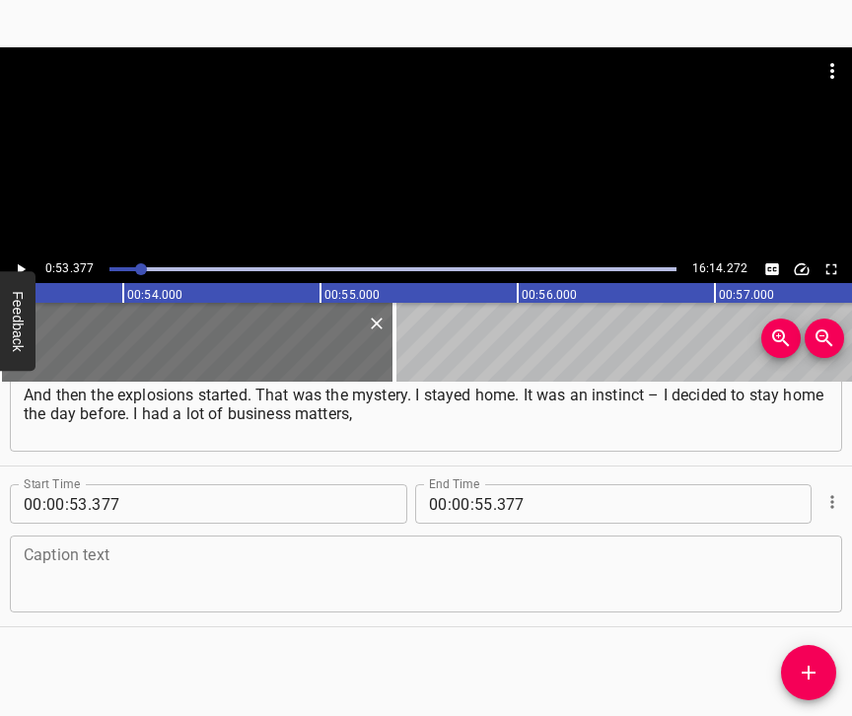
click at [310, 549] on textarea at bounding box center [426, 574] width 804 height 56
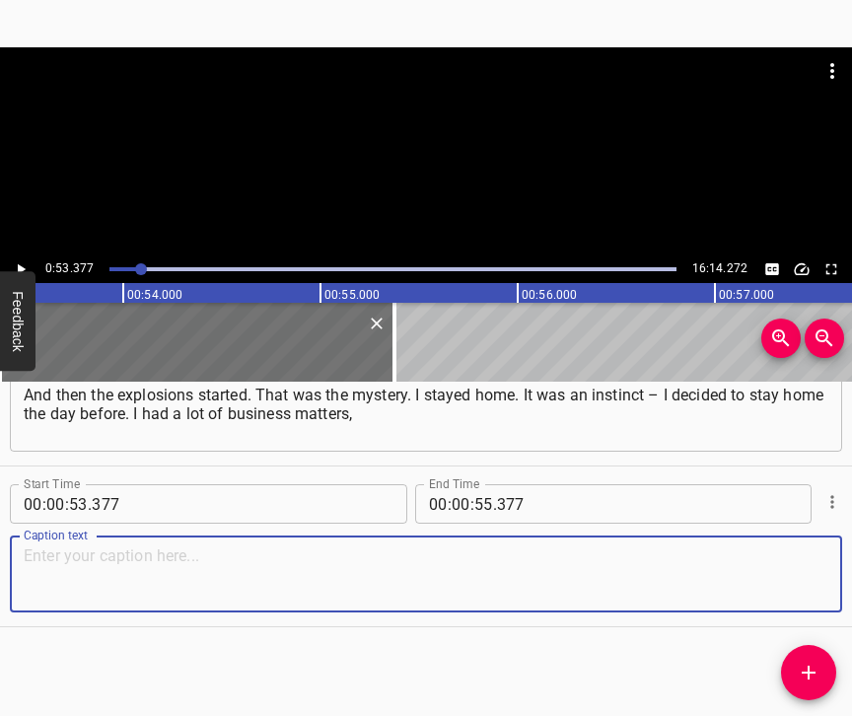
paste textarea "I had to visit clients, collect and deliver bills, a lot of meetings. For some …"
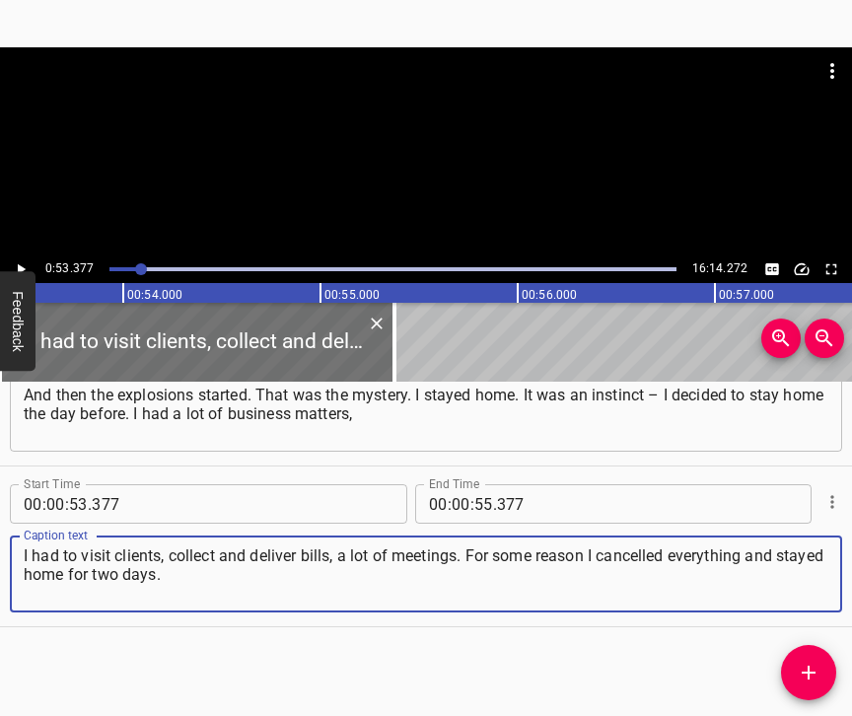
type textarea "I had to visit clients, collect and deliver bills, a lot of meetings. For some …"
click at [26, 262] on icon "Play/Pause" at bounding box center [21, 269] width 18 height 18
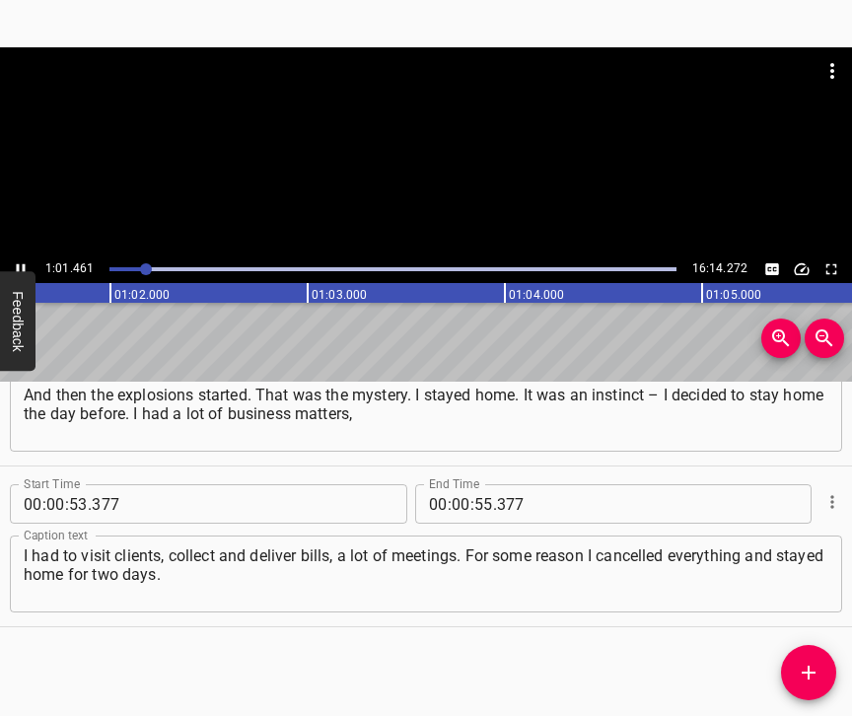
click at [20, 266] on icon "Play/Pause" at bounding box center [21, 269] width 18 height 18
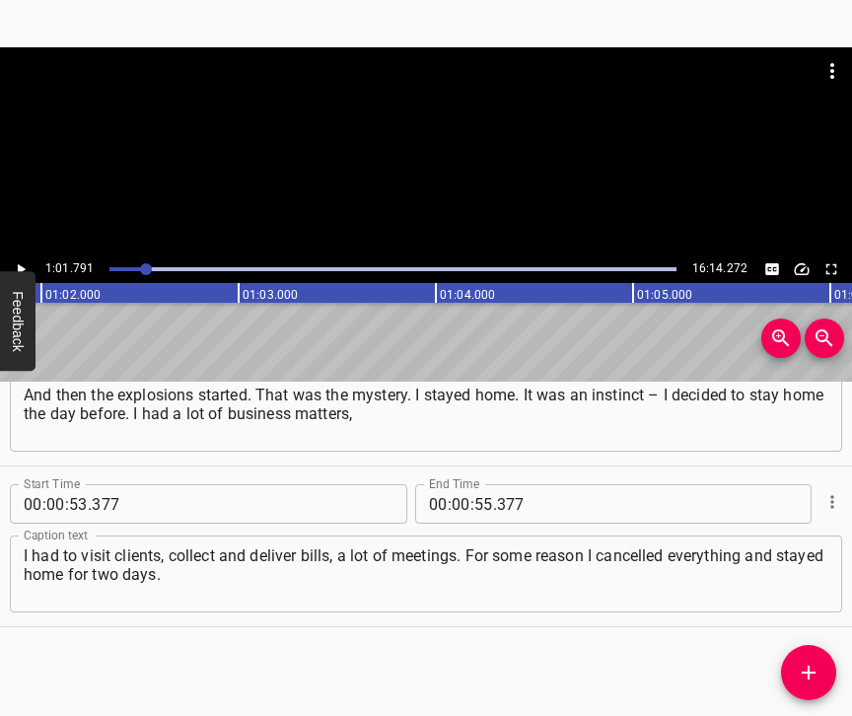
click at [20, 266] on icon "Play/Pause" at bounding box center [22, 269] width 8 height 11
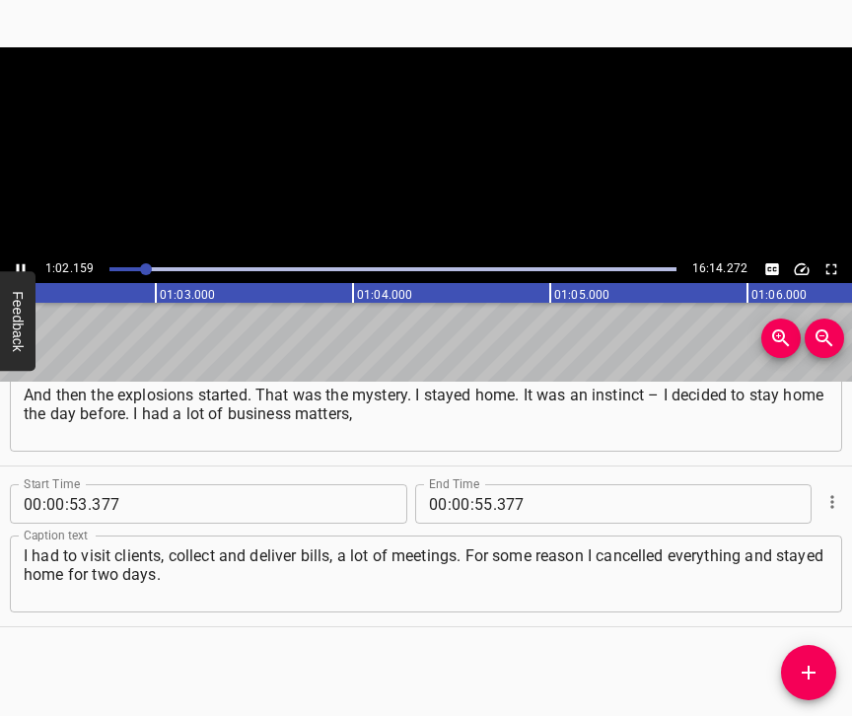
click at [20, 266] on icon "Play/Pause" at bounding box center [21, 269] width 18 height 18
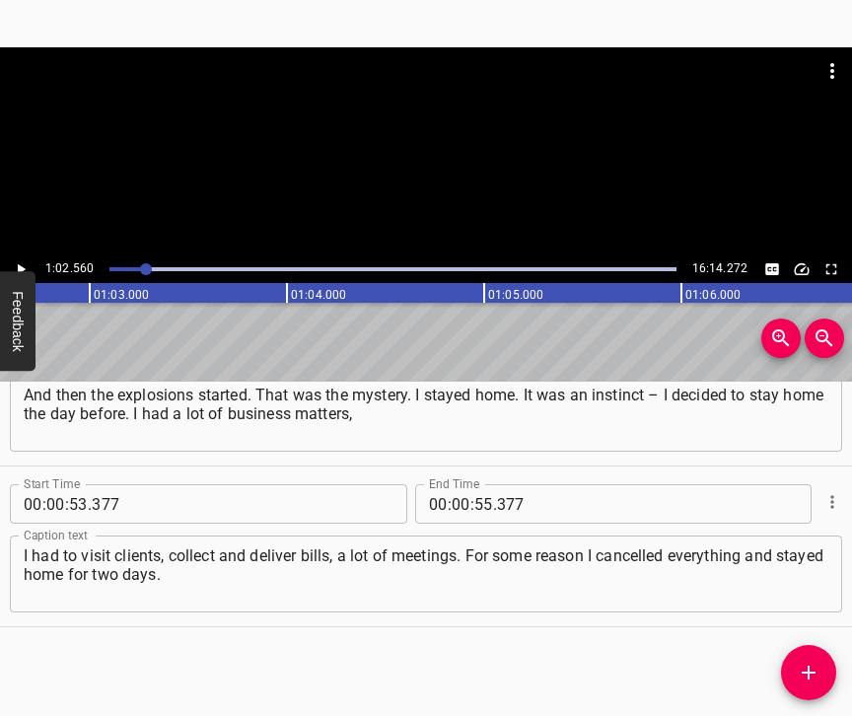
scroll to position [0, 12332]
click at [457, 484] on input "number" at bounding box center [460, 503] width 19 height 39
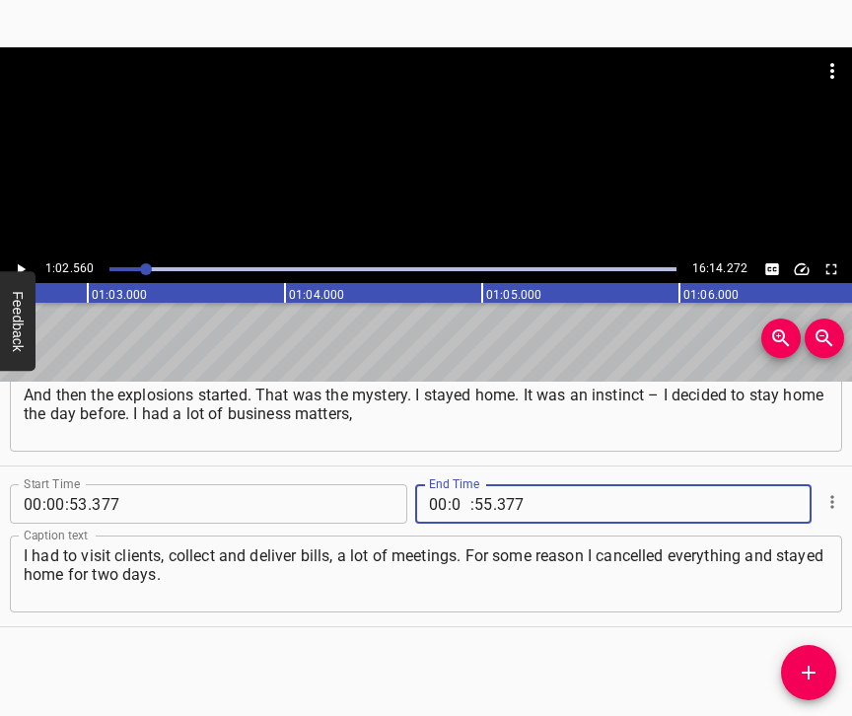
type input "01"
type input "02"
type input "560"
click at [796, 667] on span "Add Cue" at bounding box center [808, 672] width 55 height 24
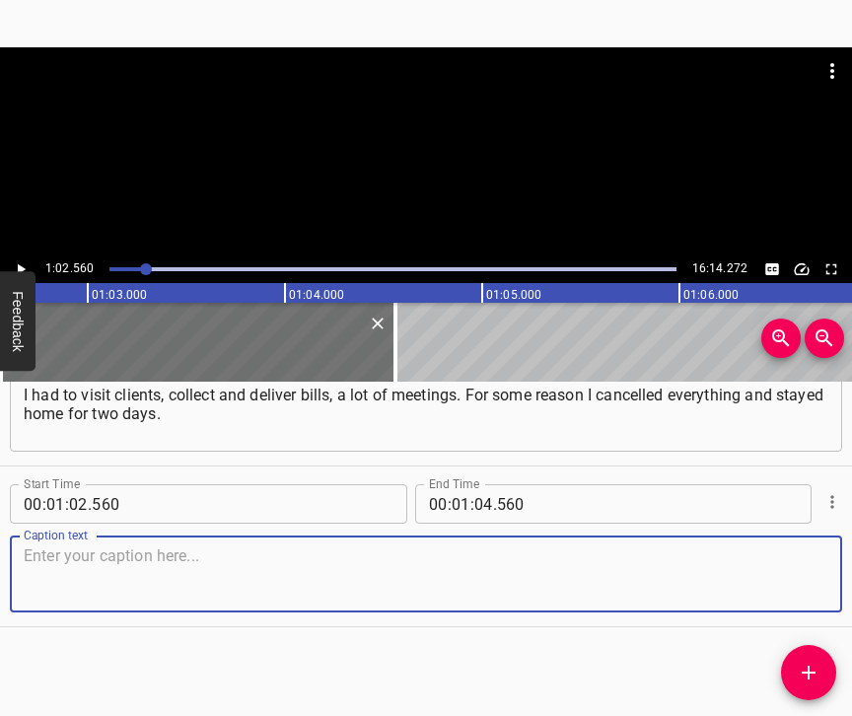
scroll to position [1000, 0]
click at [789, 579] on textarea at bounding box center [426, 574] width 804 height 56
click at [167, 580] on textarea at bounding box center [426, 574] width 804 height 56
paste textarea "I went out to carry food between houses. It so happened that I was alone in the…"
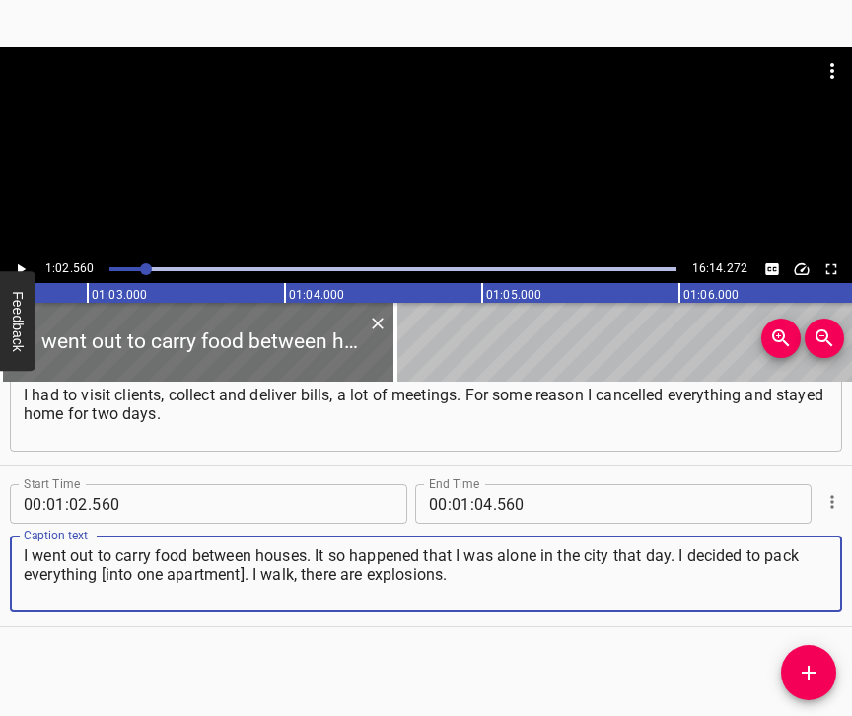
type textarea "I went out to carry food between houses. It so happened that I was alone in the…"
click at [24, 269] on icon "Play/Pause" at bounding box center [22, 269] width 8 height 11
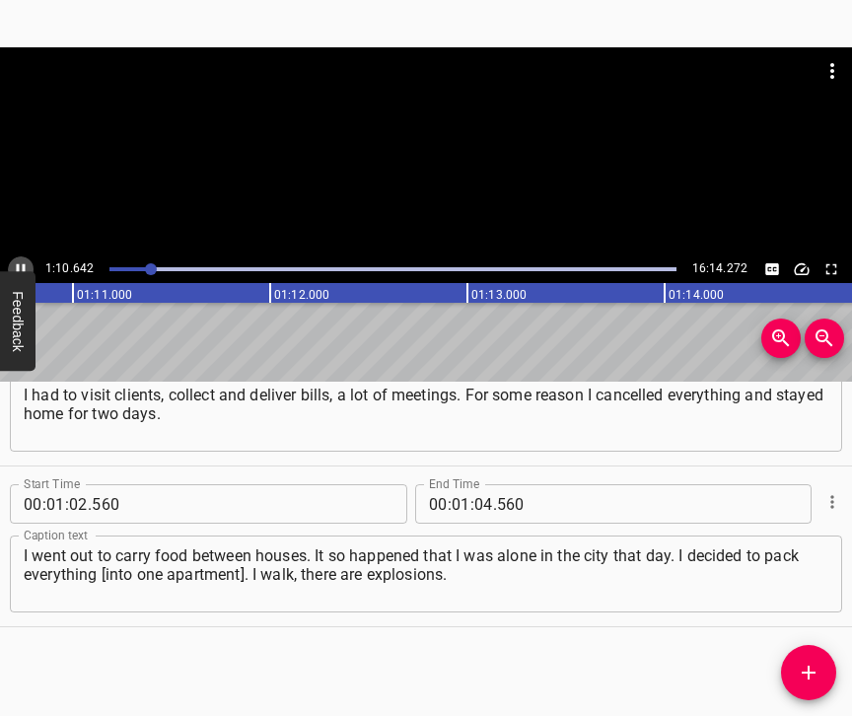
click at [24, 267] on icon "Play/Pause" at bounding box center [21, 269] width 9 height 11
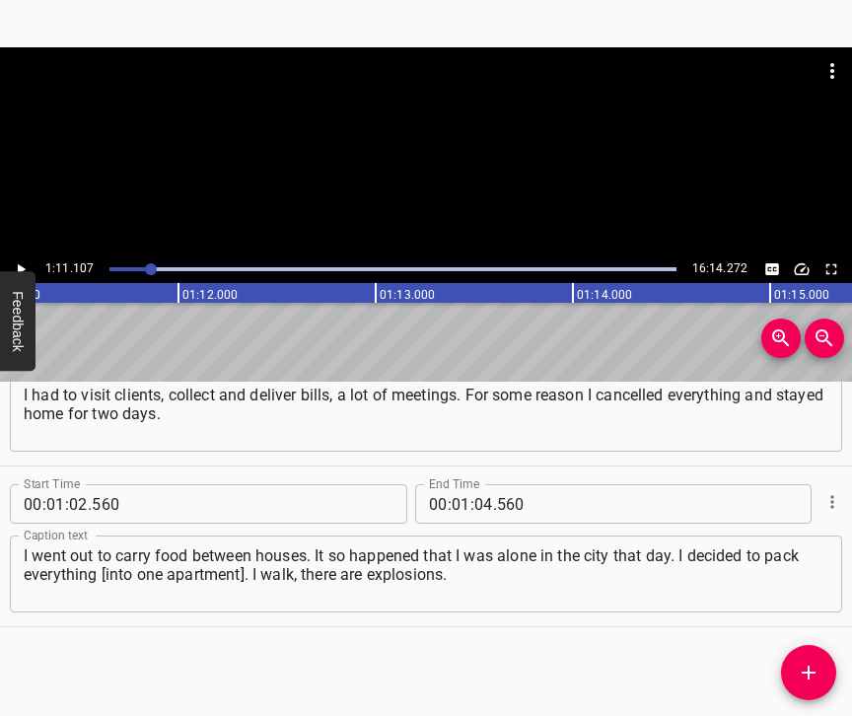
scroll to position [0, 14018]
click at [478, 484] on input "number" at bounding box center [483, 503] width 19 height 39
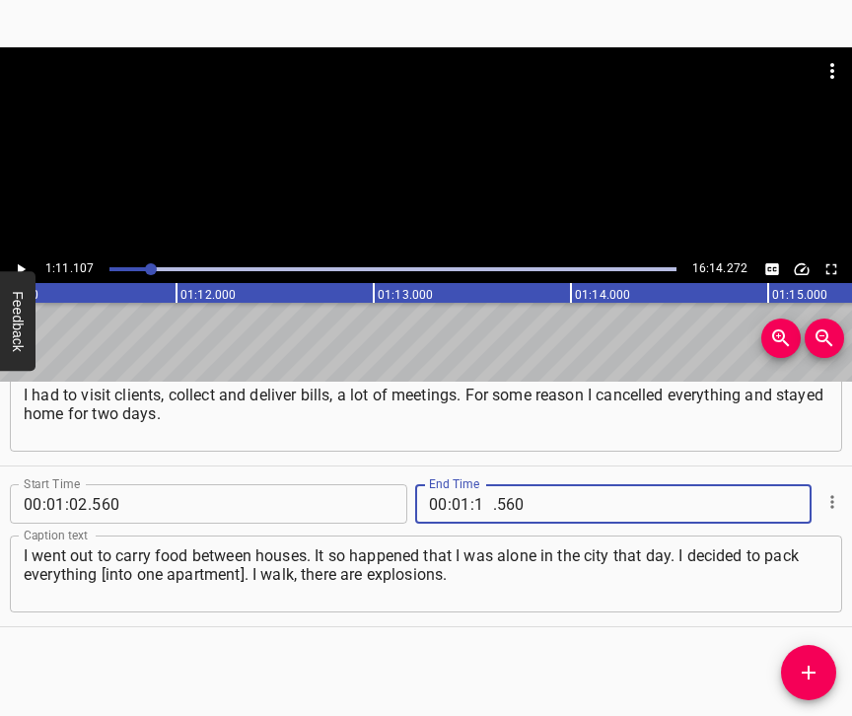
type input "11"
type input "4"
type input "560"
type input "11"
type input "107"
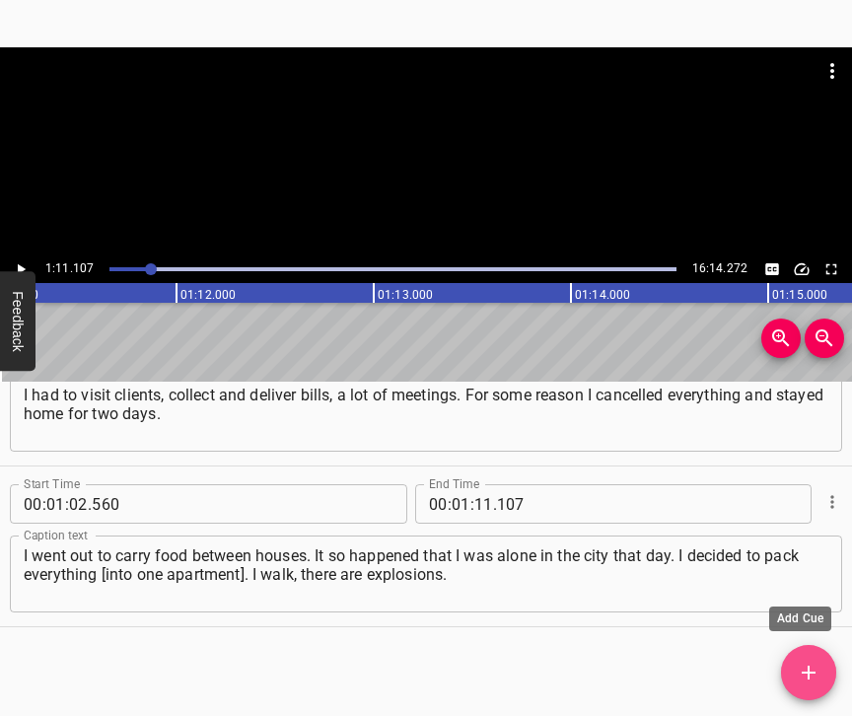
click at [808, 672] on icon "Add Cue" at bounding box center [808, 672] width 14 height 14
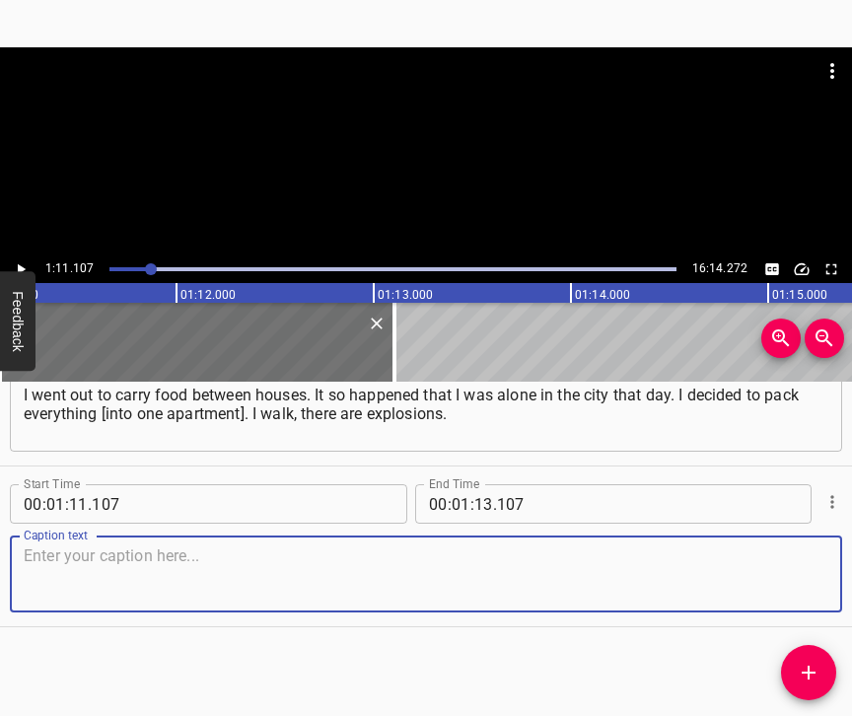
scroll to position [1178, 0]
click at [790, 573] on textarea at bounding box center [426, 574] width 804 height 56
click at [35, 553] on textarea at bounding box center [426, 574] width 804 height 56
paste textarea "I go to the shops. I was very impressed by Dnipro. This is a huge city, huge su…"
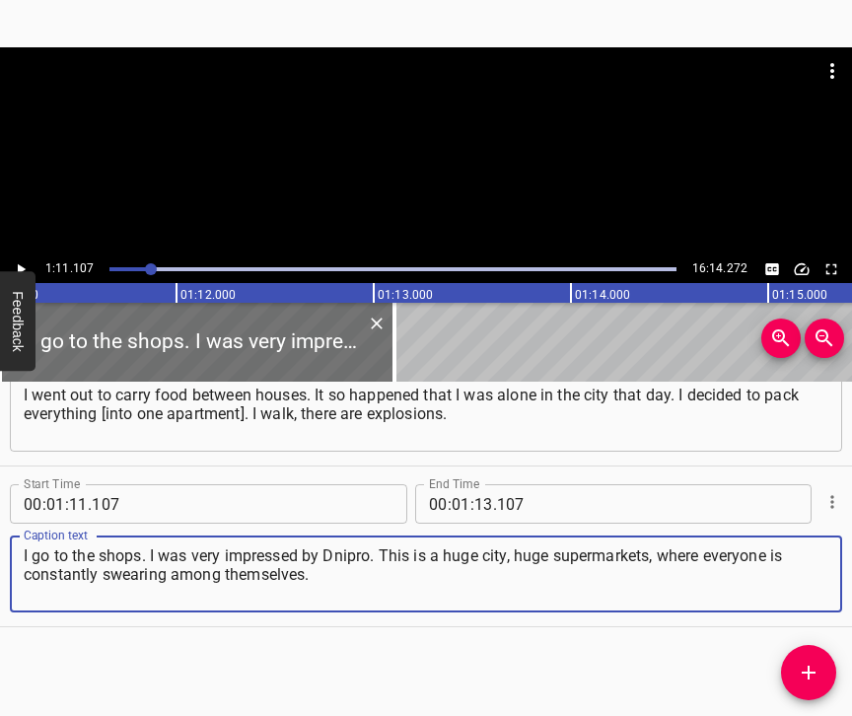
type textarea "I go to the shops. I was very impressed by Dnipro. This is a huge city, huge su…"
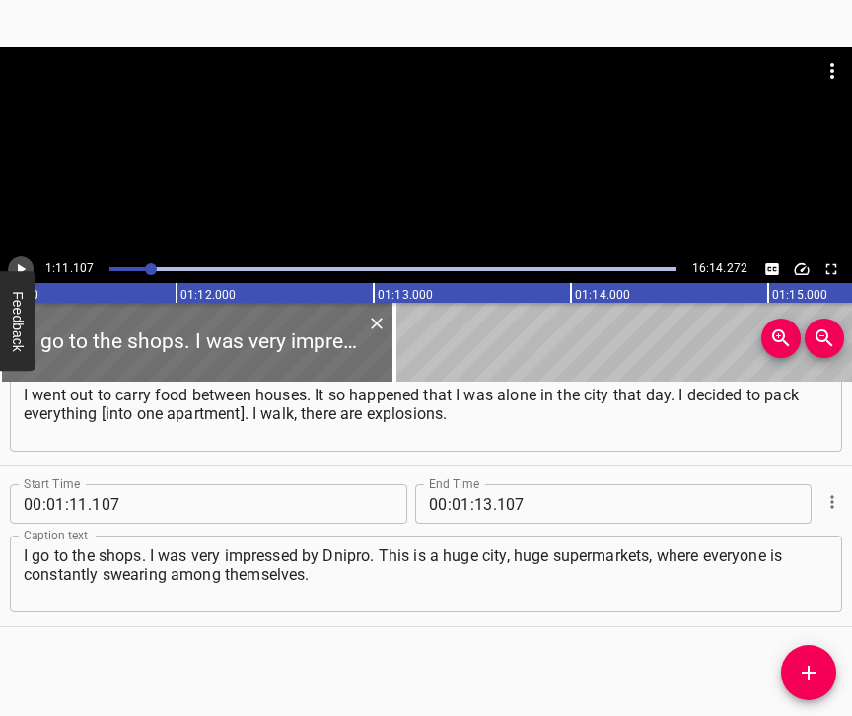
click at [25, 266] on icon "Play/Pause" at bounding box center [21, 269] width 18 height 18
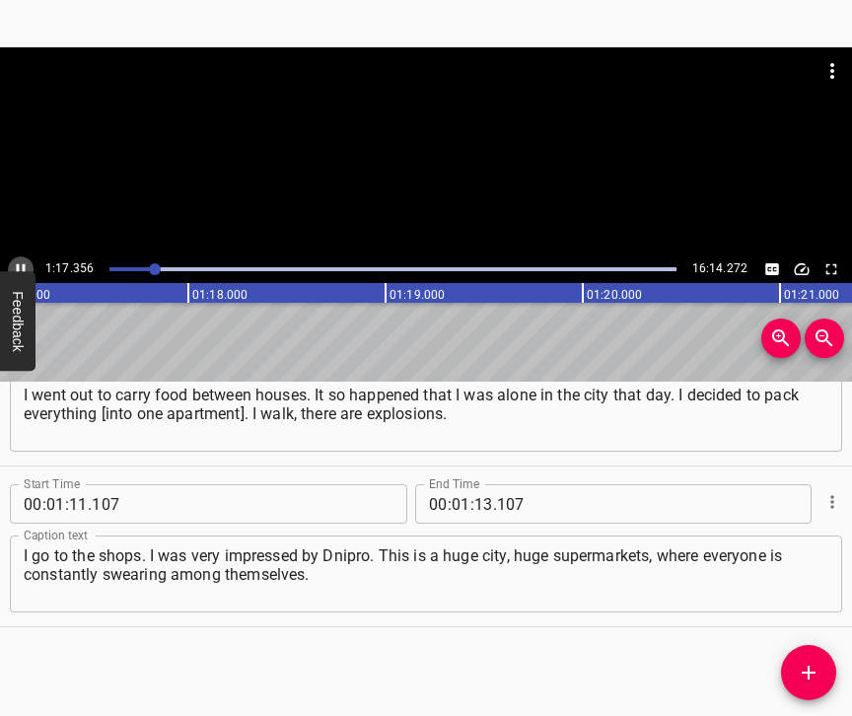
click at [19, 261] on icon "Play/Pause" at bounding box center [21, 269] width 18 height 18
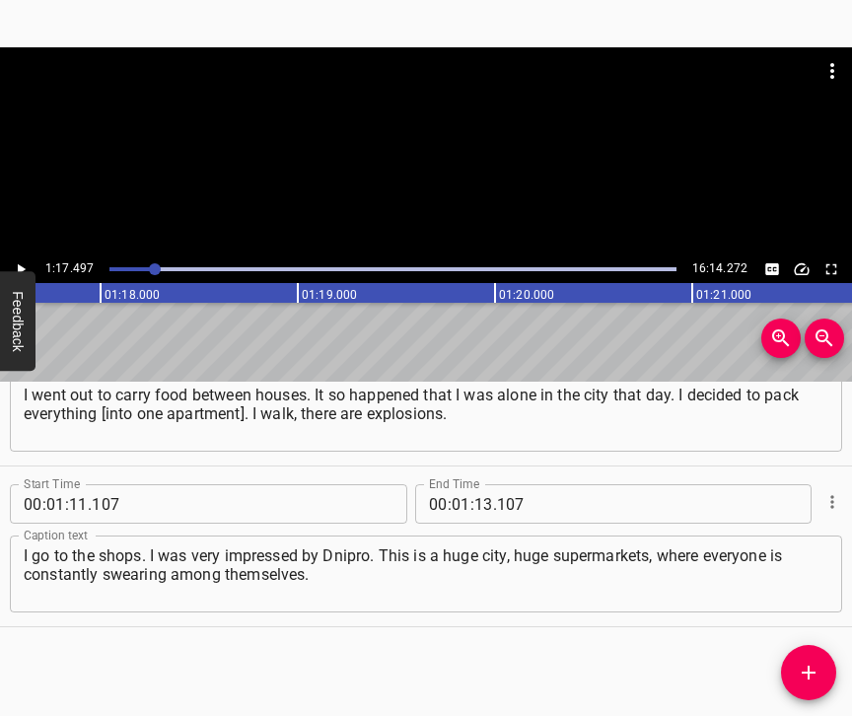
scroll to position [0, 15277]
click at [480, 486] on input "number" at bounding box center [483, 503] width 19 height 39
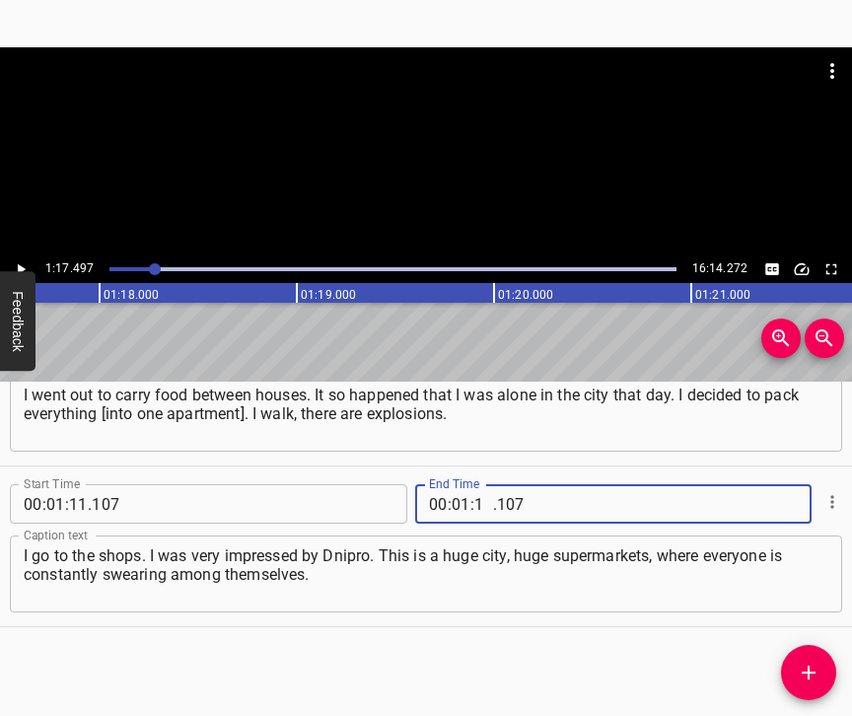
type input "17"
type input "497"
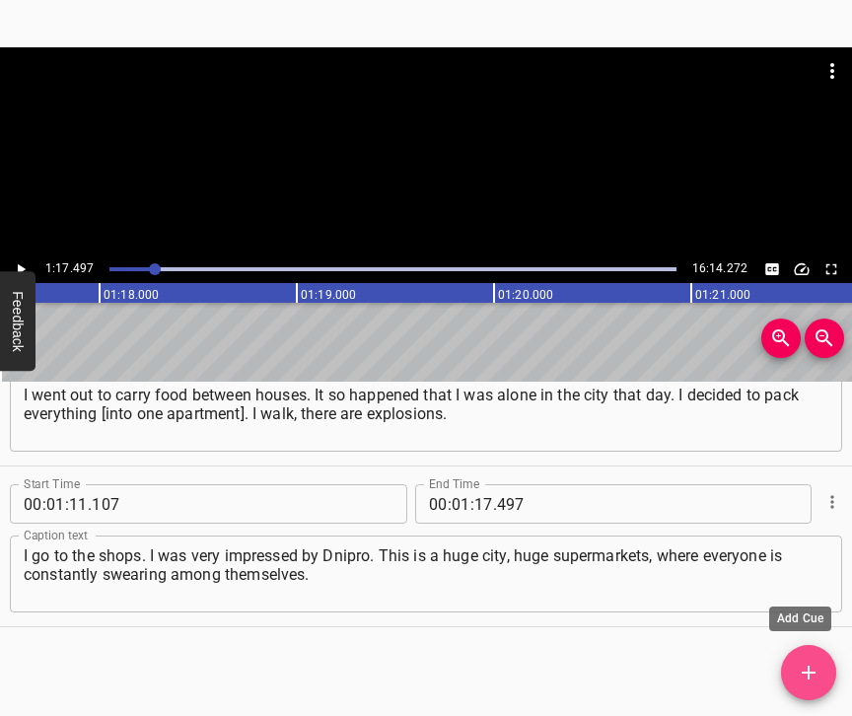
click at [820, 668] on span "Add Cue" at bounding box center [808, 672] width 55 height 24
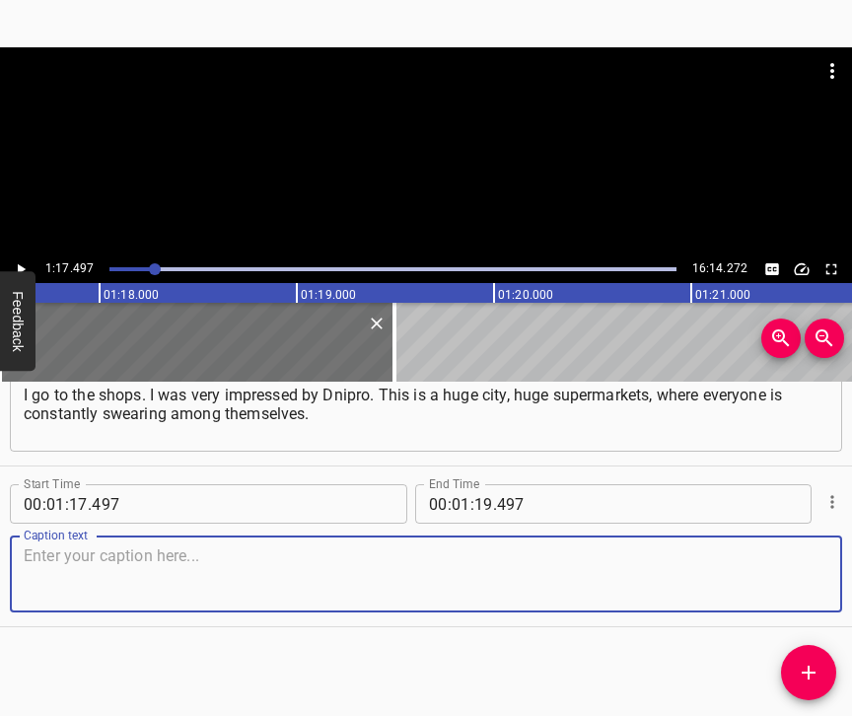
scroll to position [1355, 0]
click at [787, 568] on textarea at bounding box center [426, 574] width 804 height 56
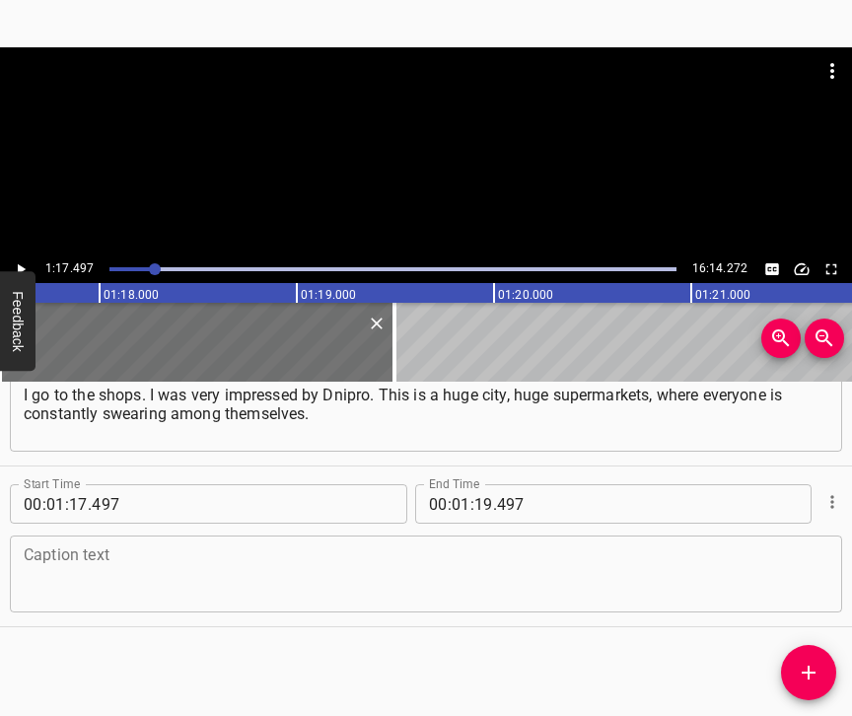
click at [100, 565] on textarea at bounding box center [426, 574] width 804 height 56
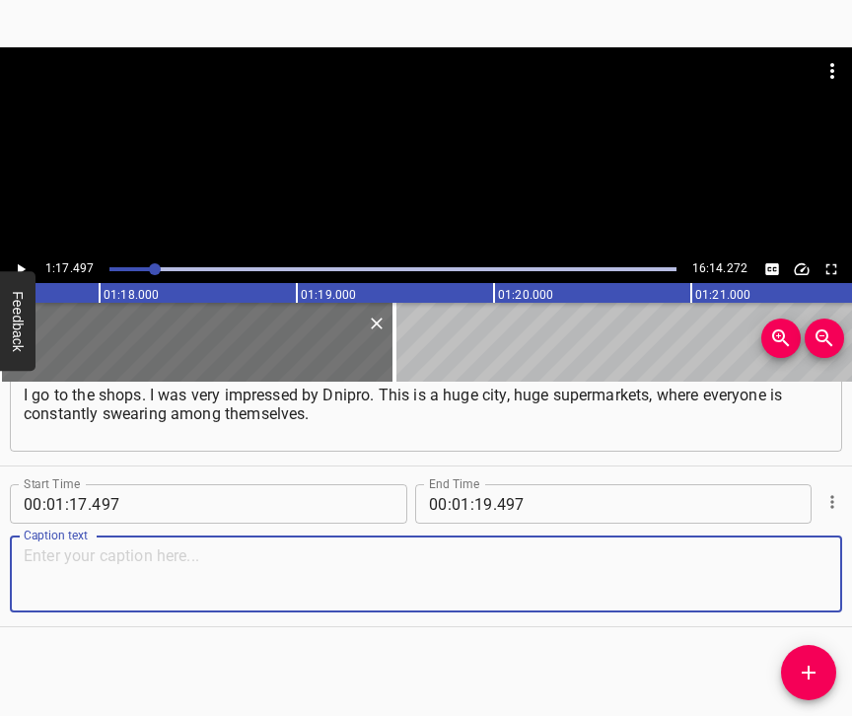
paste textarea "[And here] it is quiet, there are 300 people in queues and there is such a sile…"
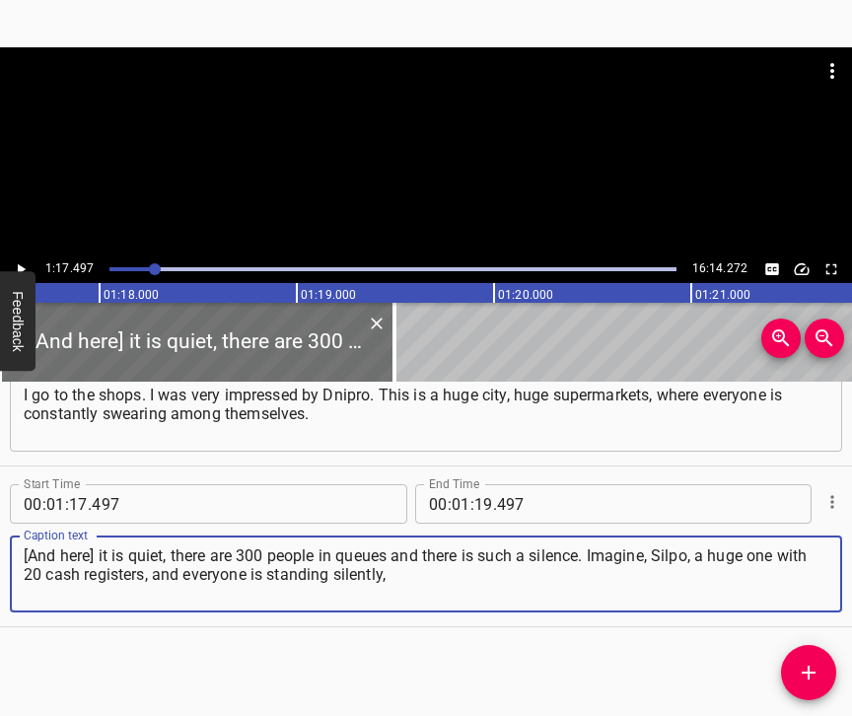
type textarea "[And here] it is quiet, there are 300 people in queues and there is such a sile…"
click at [19, 261] on icon "Play/Pause" at bounding box center [21, 269] width 18 height 18
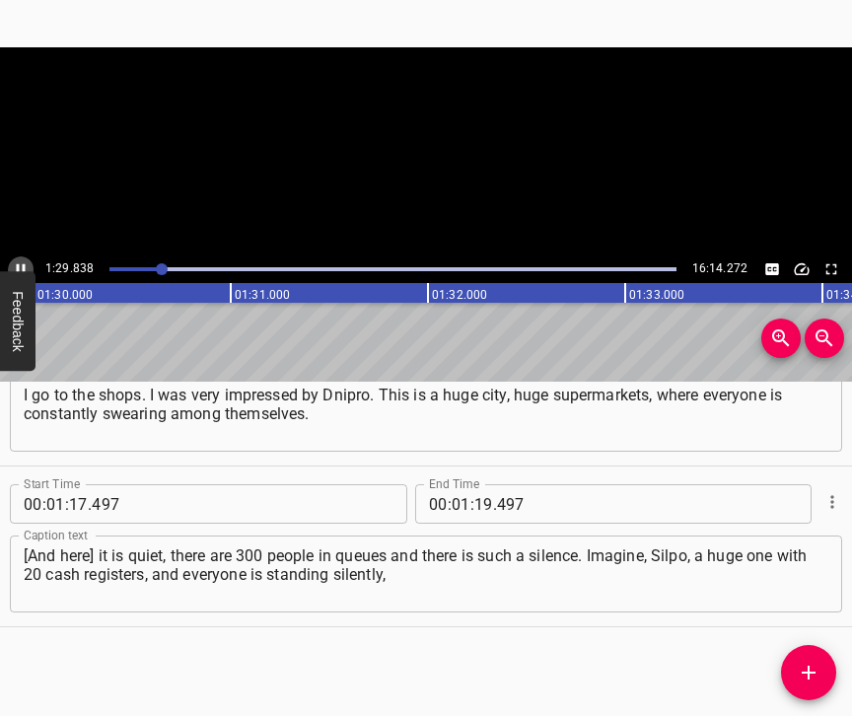
click at [19, 261] on icon "Play/Pause" at bounding box center [21, 269] width 18 height 18
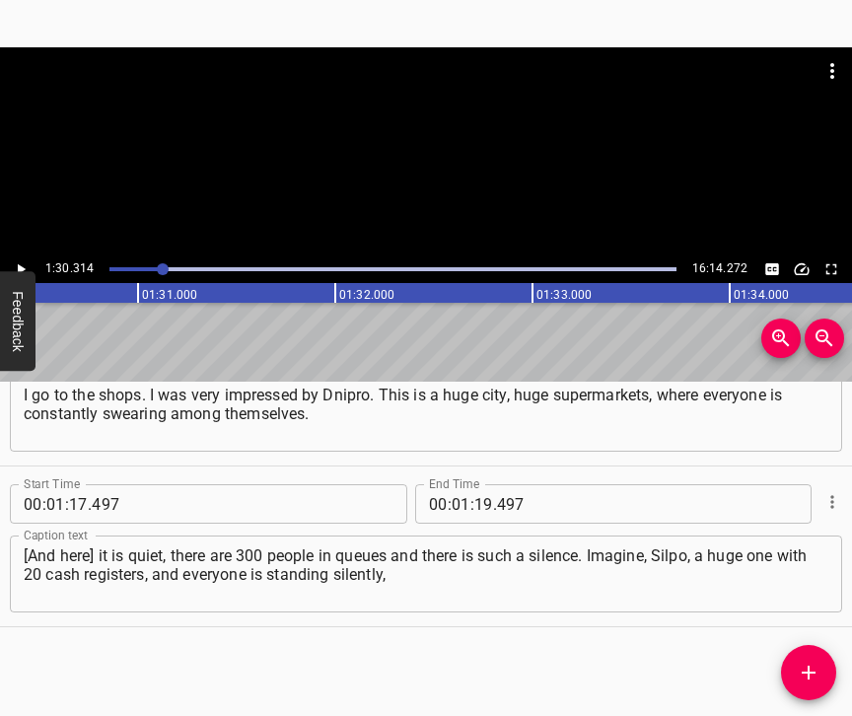
scroll to position [0, 17804]
click at [475, 484] on input "number" at bounding box center [483, 503] width 19 height 39
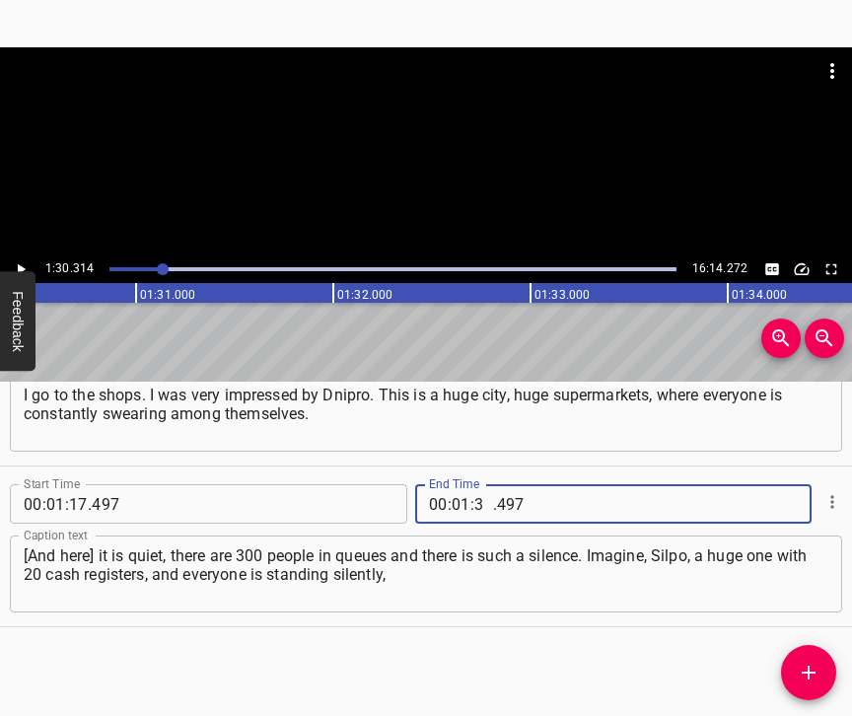
type input "30"
type input "314"
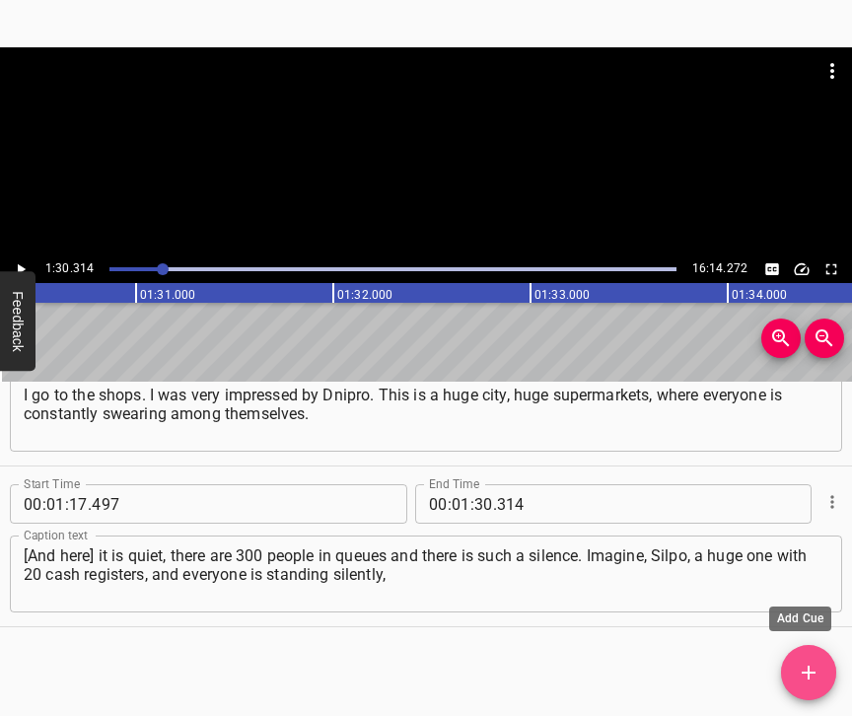
click at [804, 660] on icon "Add Cue" at bounding box center [808, 672] width 24 height 24
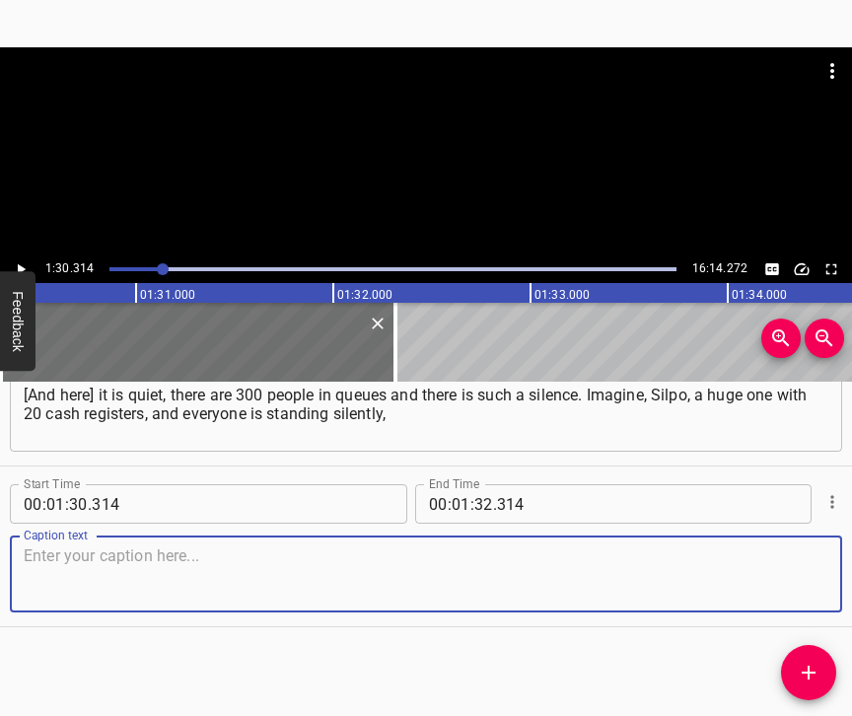
scroll to position [1533, 0]
drag, startPoint x: 786, startPoint y: 582, endPoint x: 844, endPoint y: 558, distance: 62.8
click at [789, 578] on textarea at bounding box center [426, 574] width 804 height 56
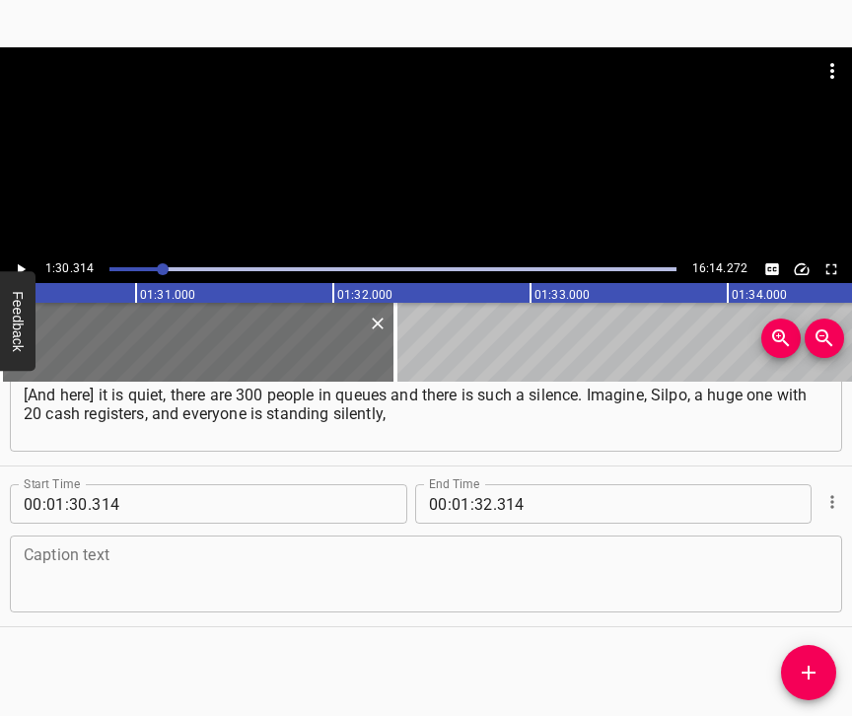
click at [177, 567] on textarea at bounding box center [426, 574] width 804 height 56
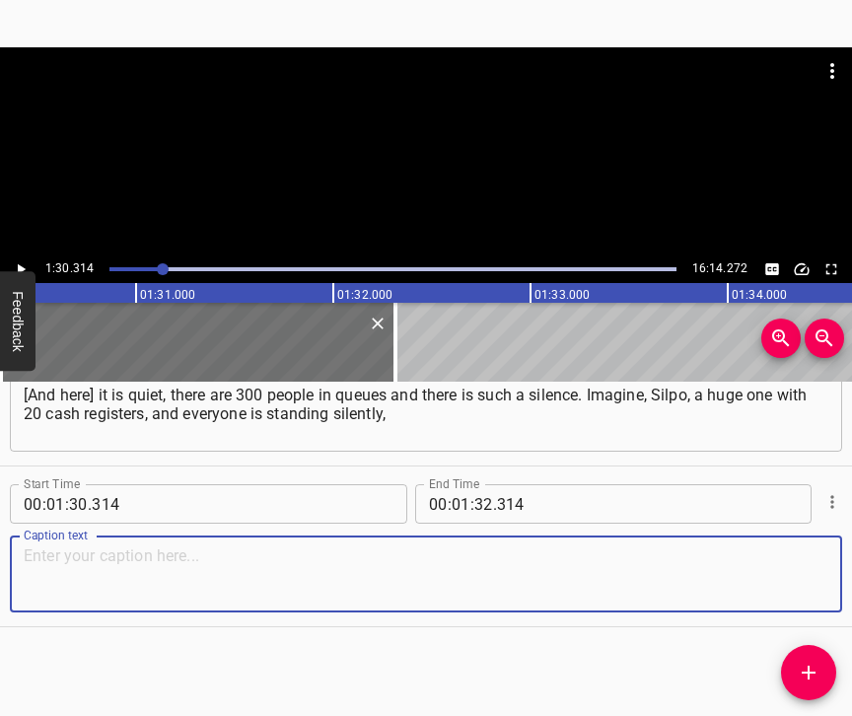
paste textarea "quietly together. The next day I left for [GEOGRAPHIC_DATA], I didn’t guess thi…"
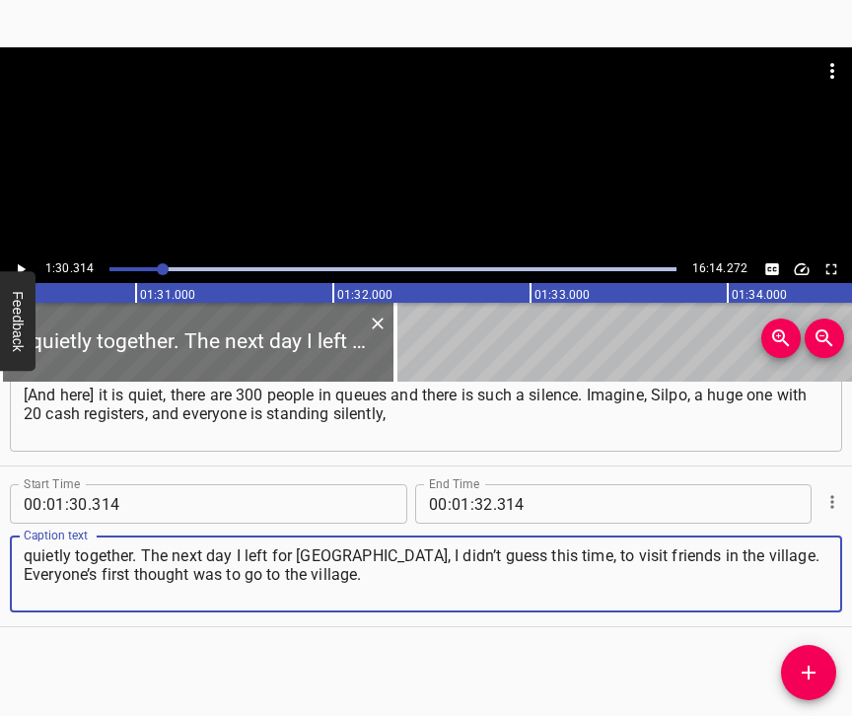
type textarea "quietly together. The next day I left for [GEOGRAPHIC_DATA], I didn’t guess thi…"
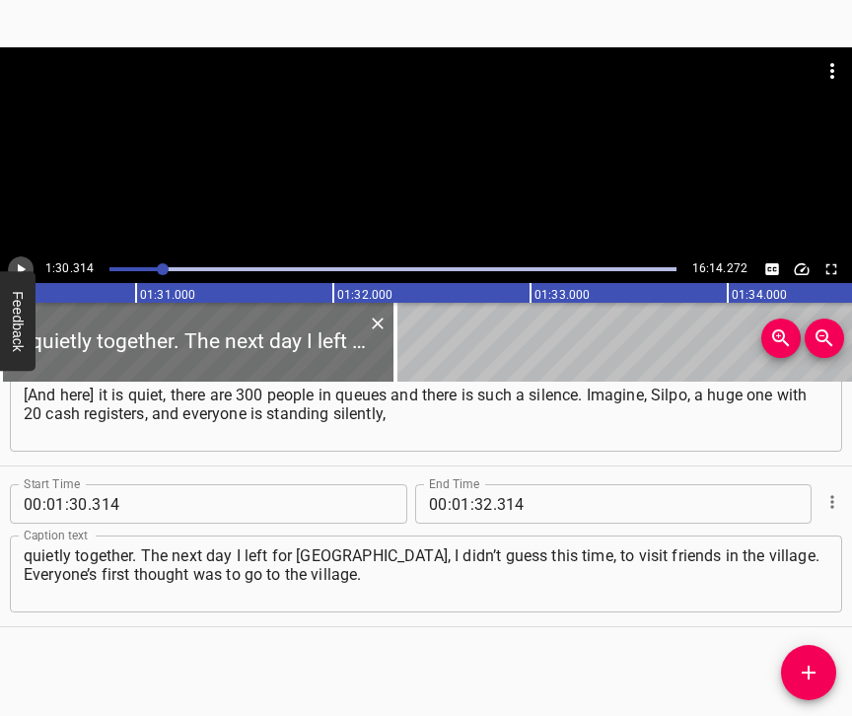
click at [22, 262] on icon "Play/Pause" at bounding box center [21, 269] width 18 height 18
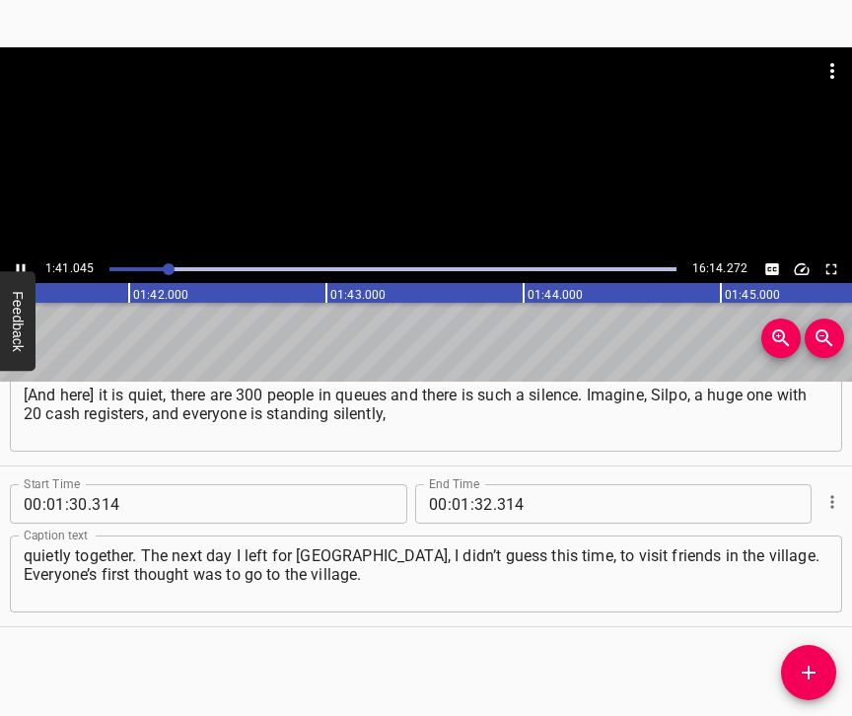
click at [27, 265] on icon "Play/Pause" at bounding box center [21, 269] width 18 height 18
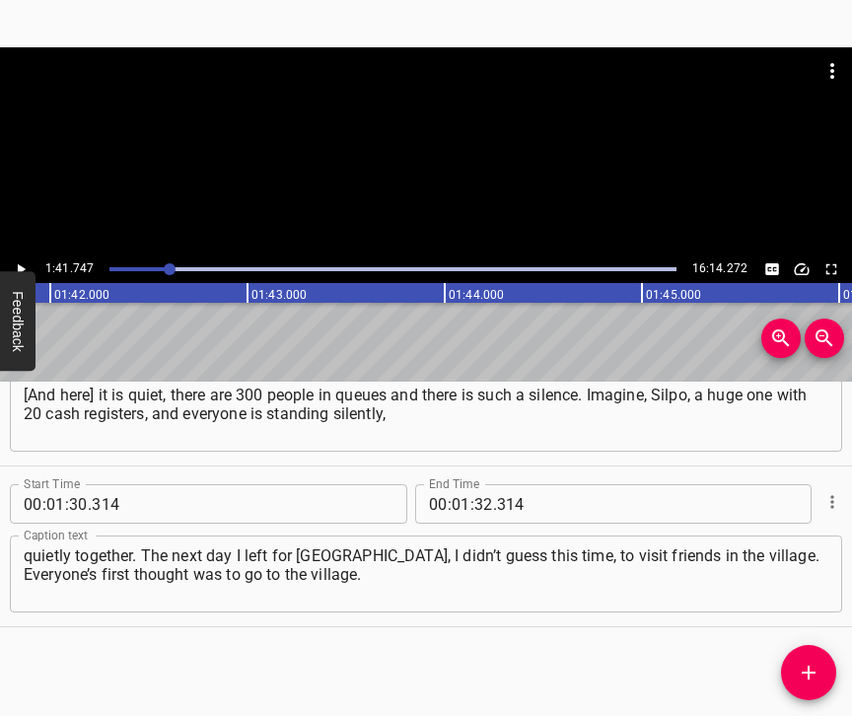
click at [28, 264] on icon "Play/Pause" at bounding box center [21, 269] width 18 height 18
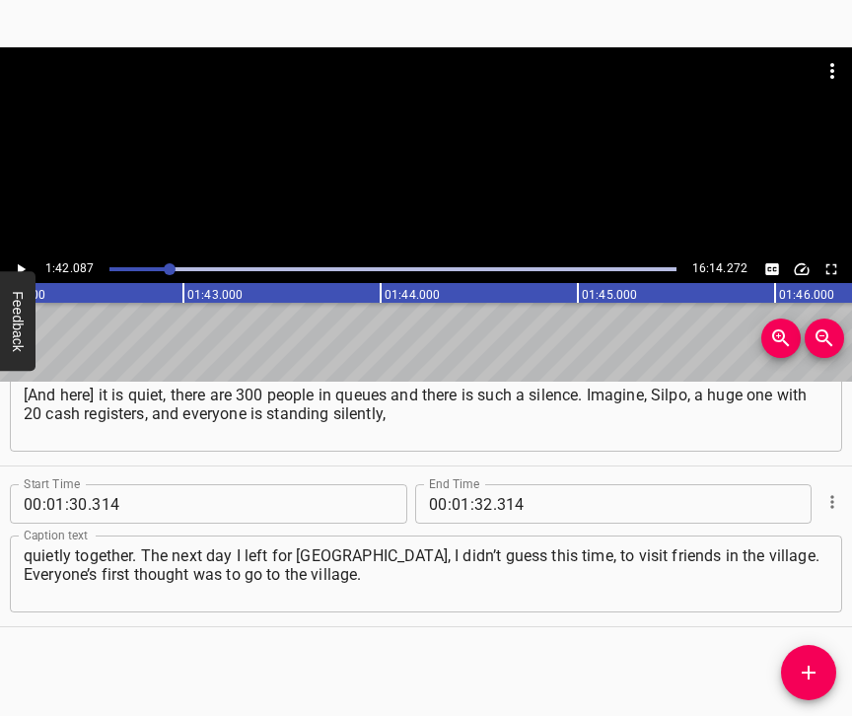
scroll to position [0, 20125]
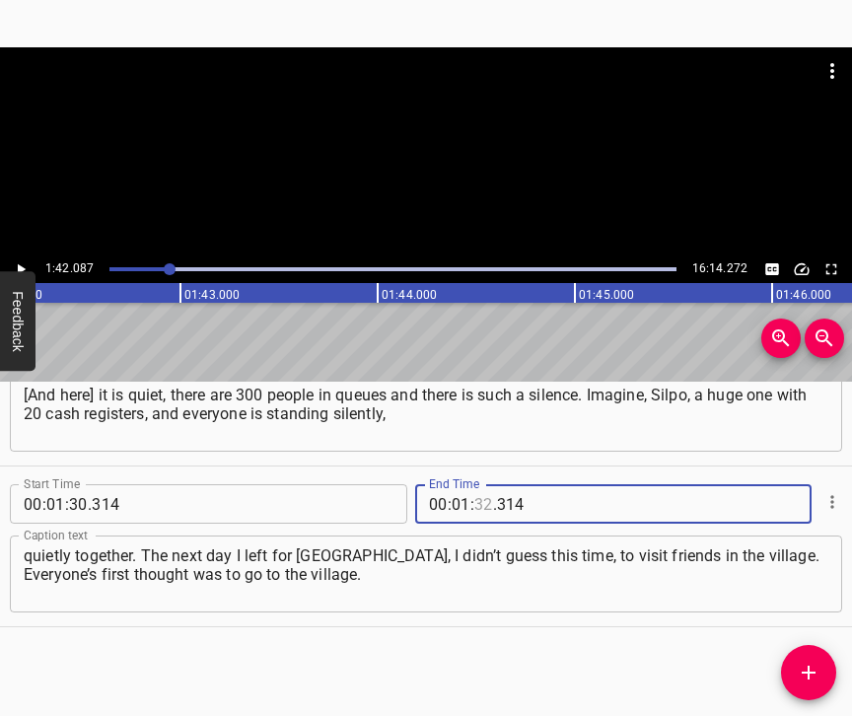
click at [478, 484] on input "number" at bounding box center [483, 503] width 19 height 39
type input "42"
type input "087"
click at [809, 673] on icon "Add Cue" at bounding box center [808, 672] width 14 height 14
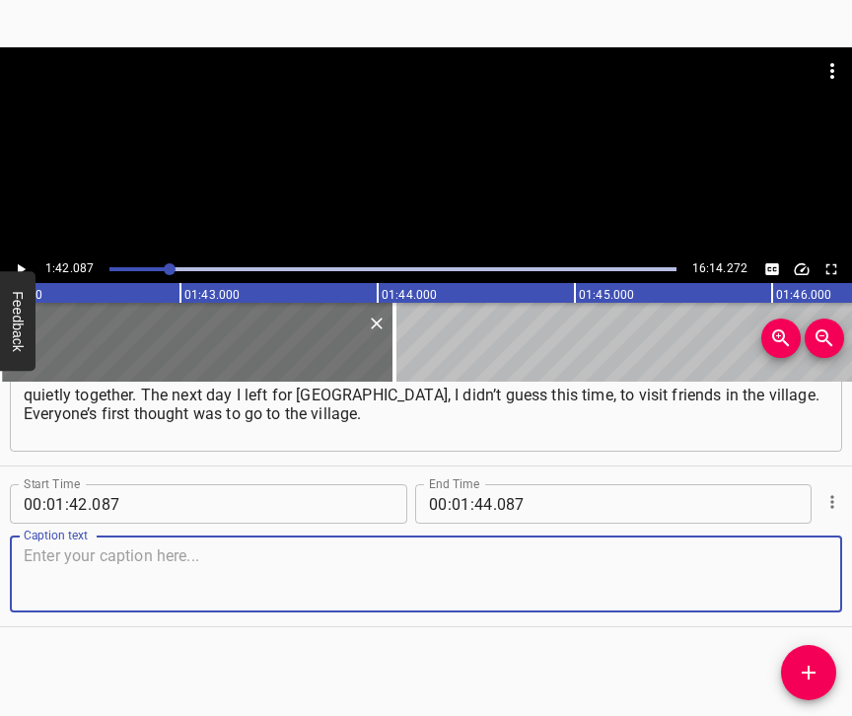
scroll to position [1710, 0]
click at [797, 561] on textarea at bounding box center [426, 574] width 804 height 56
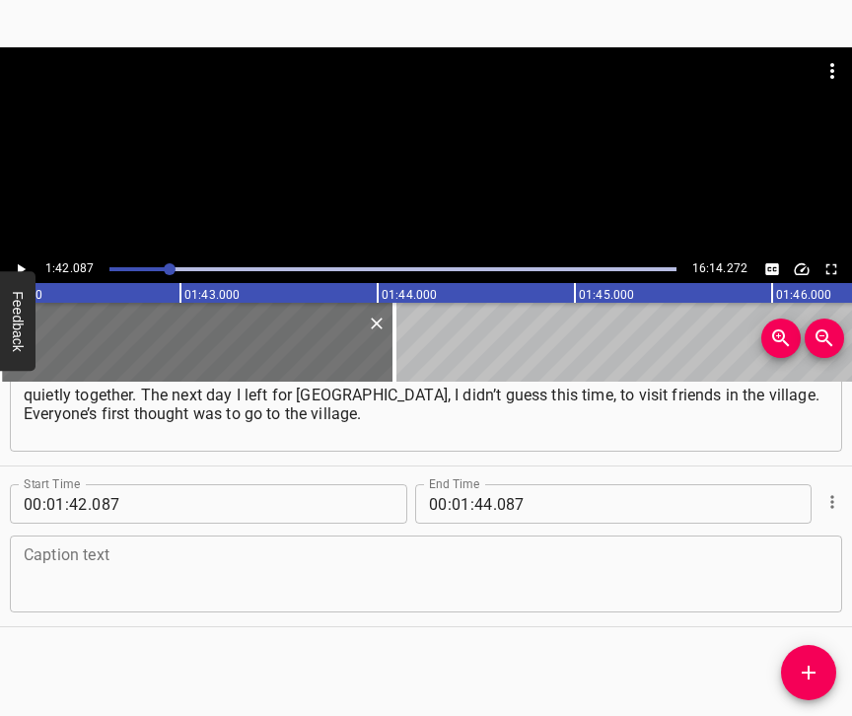
click at [350, 559] on textarea at bounding box center [426, 574] width 804 height 56
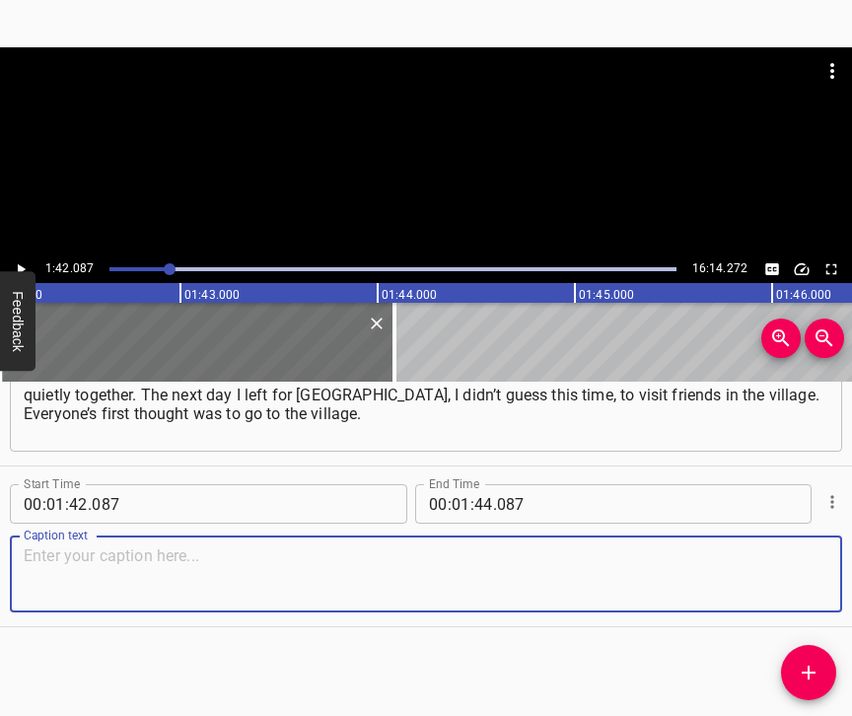
paste textarea "On the one hand, it was a good idea, but the Kyiv area became a fatal moment fo…"
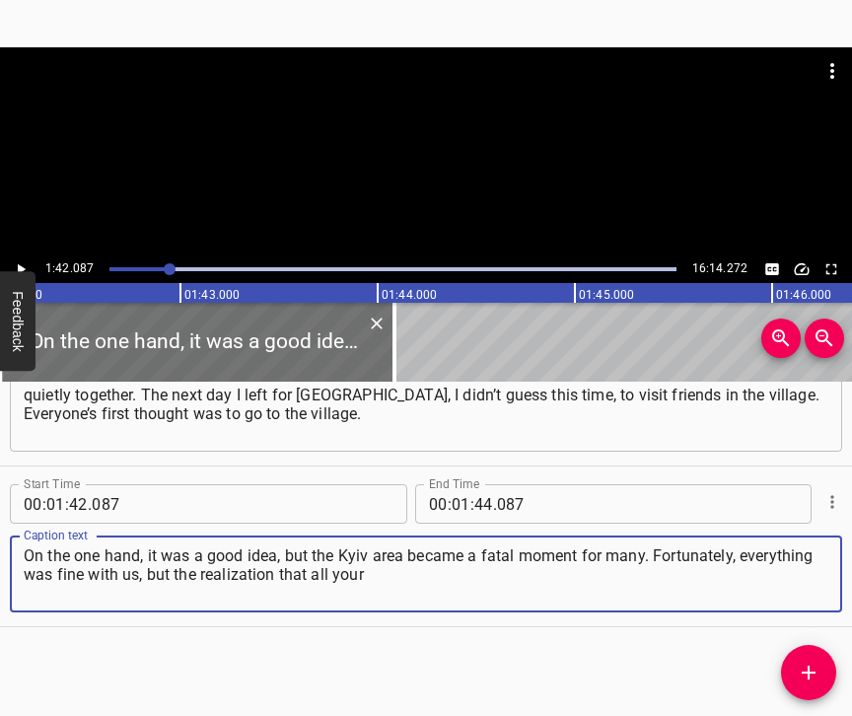
type textarea "On the one hand, it was a good idea, but the Kyiv area became a fatal moment fo…"
click at [26, 258] on button "Play/Pause" at bounding box center [21, 269] width 26 height 26
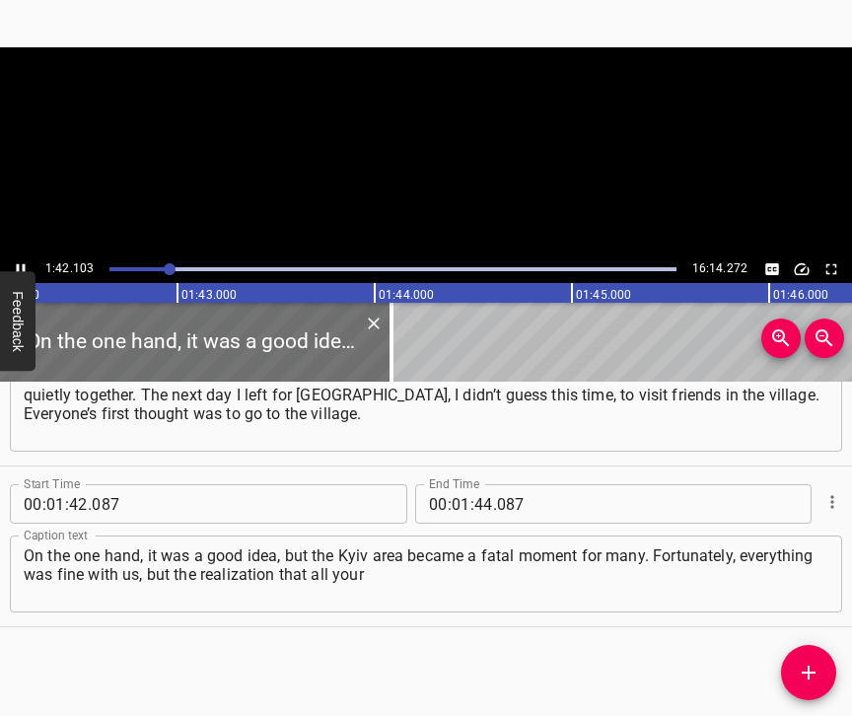
scroll to position [0, 20158]
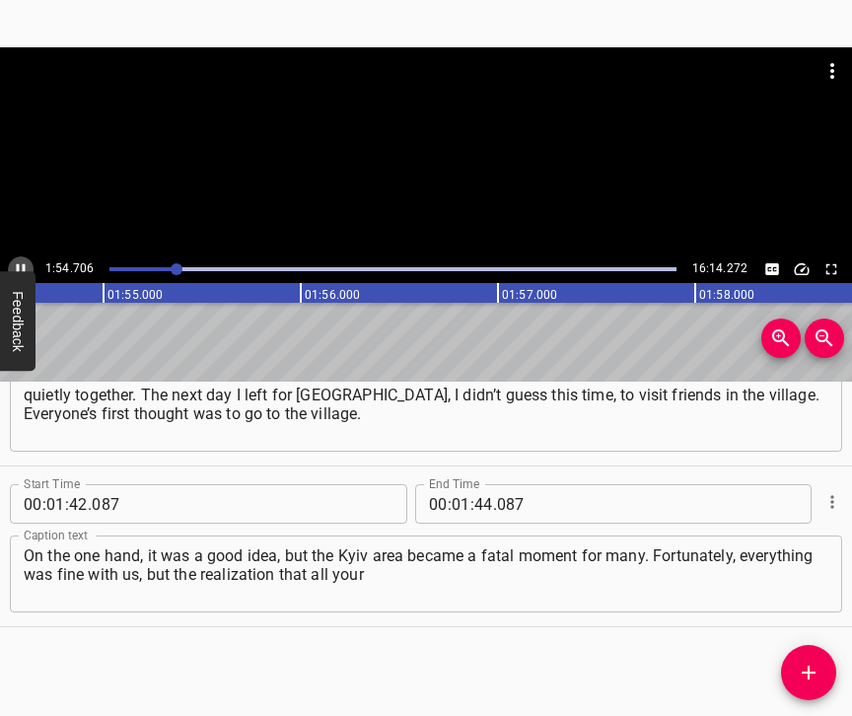
click at [24, 266] on icon "Play/Pause" at bounding box center [21, 269] width 9 height 11
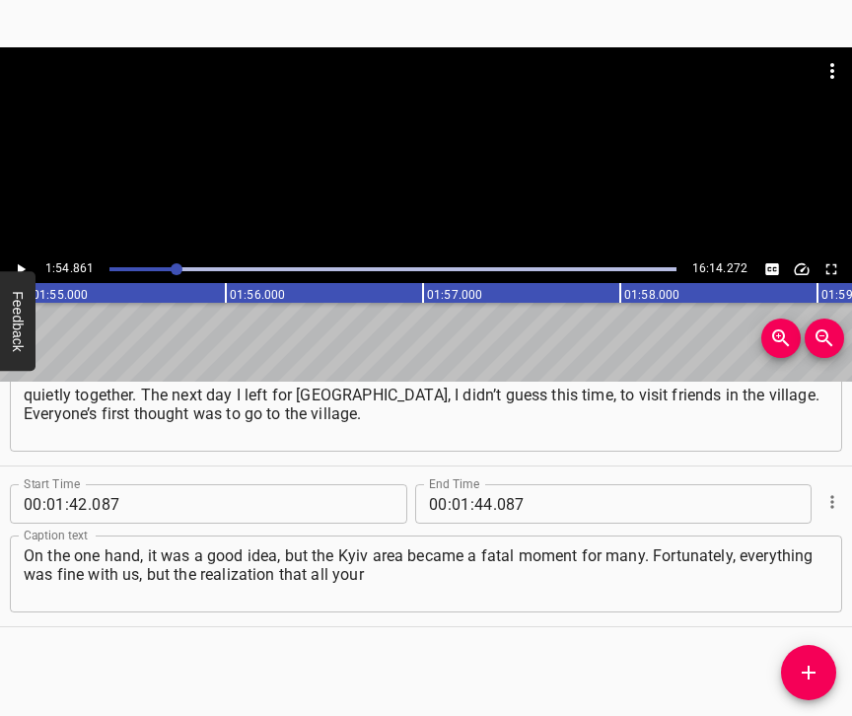
scroll to position [0, 22643]
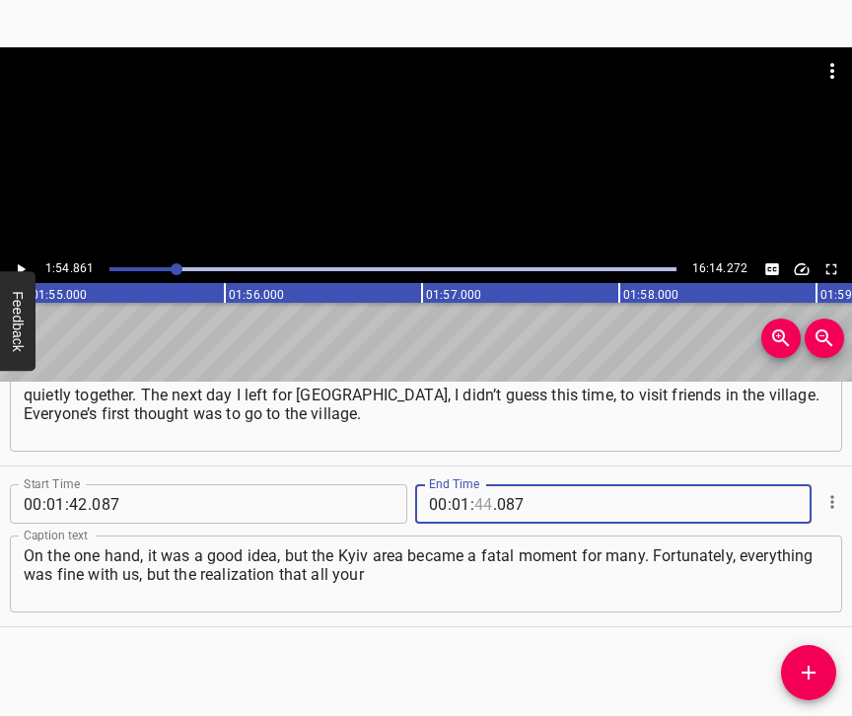
click at [479, 484] on input "number" at bounding box center [483, 503] width 19 height 39
type input "54"
type input "861"
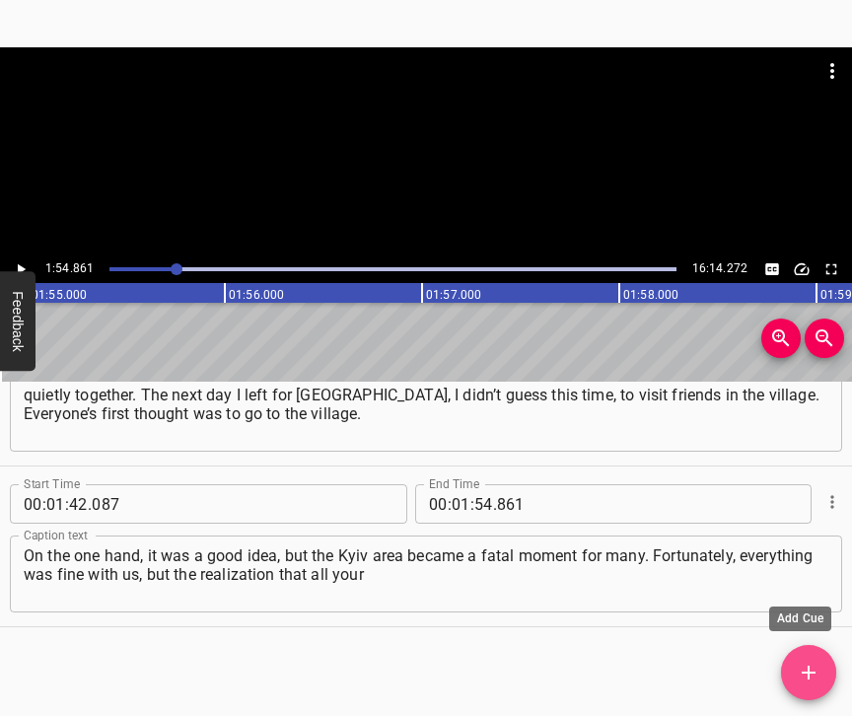
click at [809, 667] on icon "Add Cue" at bounding box center [808, 672] width 24 height 24
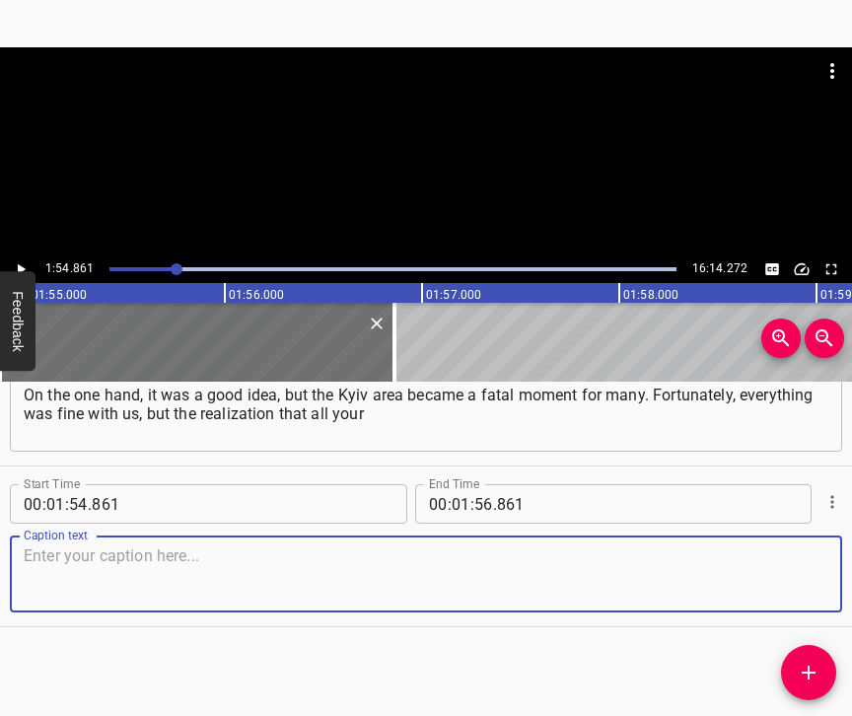
scroll to position [1888, 0]
click at [795, 574] on textarea at bounding box center [426, 574] width 804 height 56
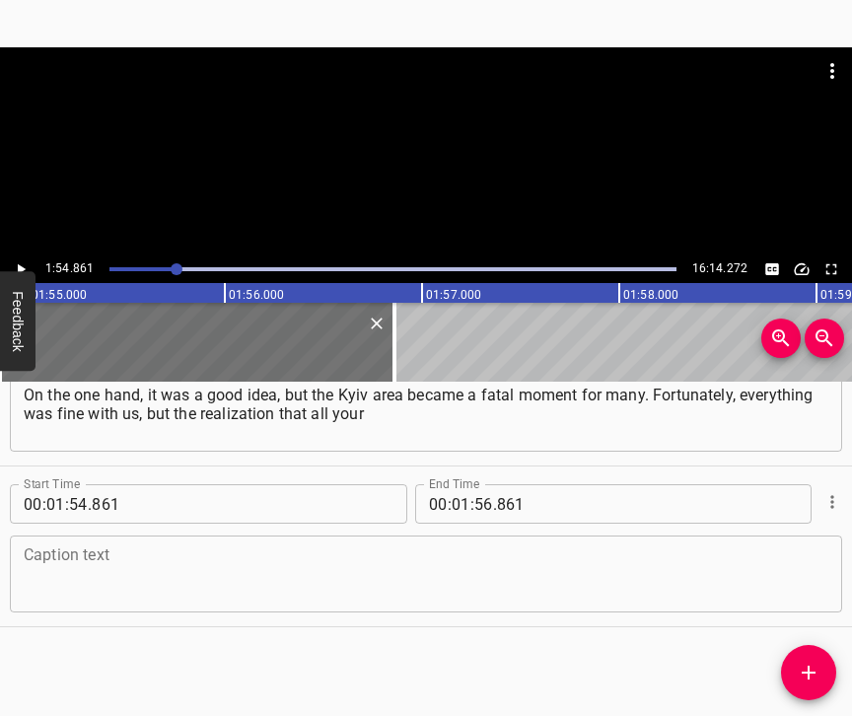
click at [271, 546] on textarea at bounding box center [426, 574] width 804 height 56
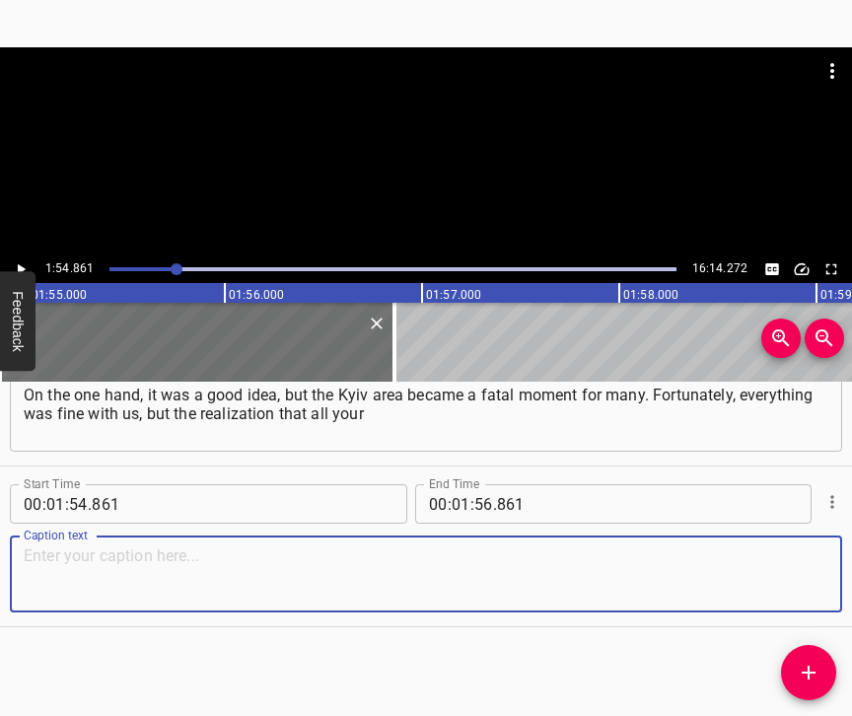
paste textarea "relatives who left with you for this village are going to work at this moment i…"
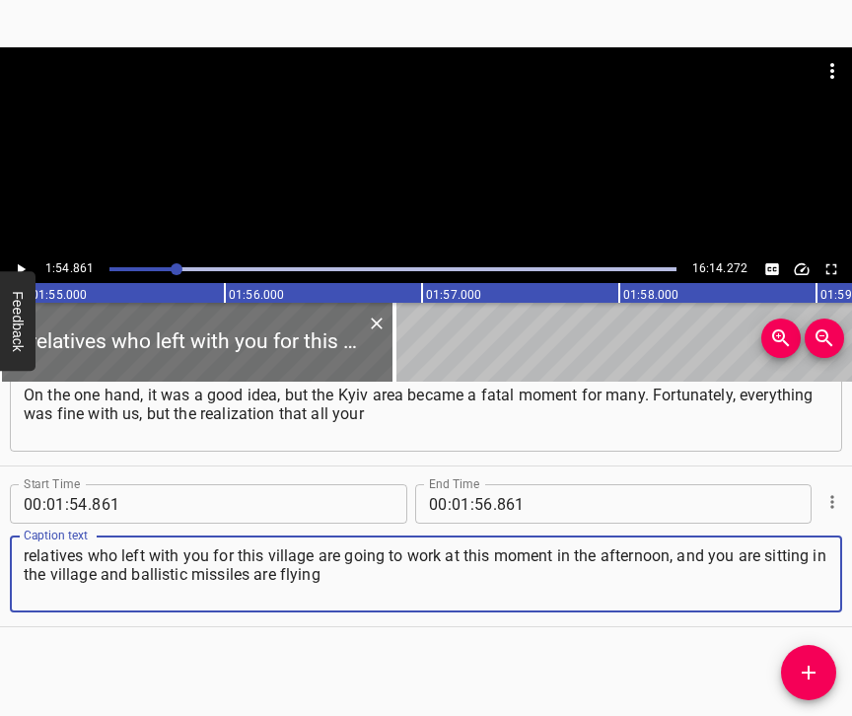
type textarea "relatives who left with you for this village are going to work at this moment i…"
click at [22, 264] on icon "Play/Pause" at bounding box center [21, 269] width 18 height 18
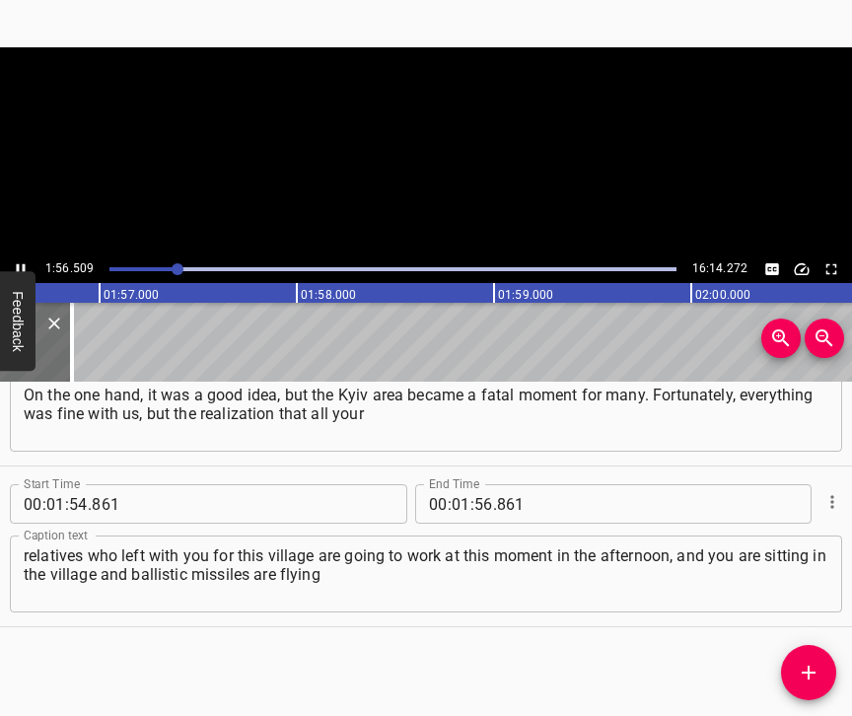
click at [22, 265] on icon "Play/Pause" at bounding box center [21, 269] width 18 height 18
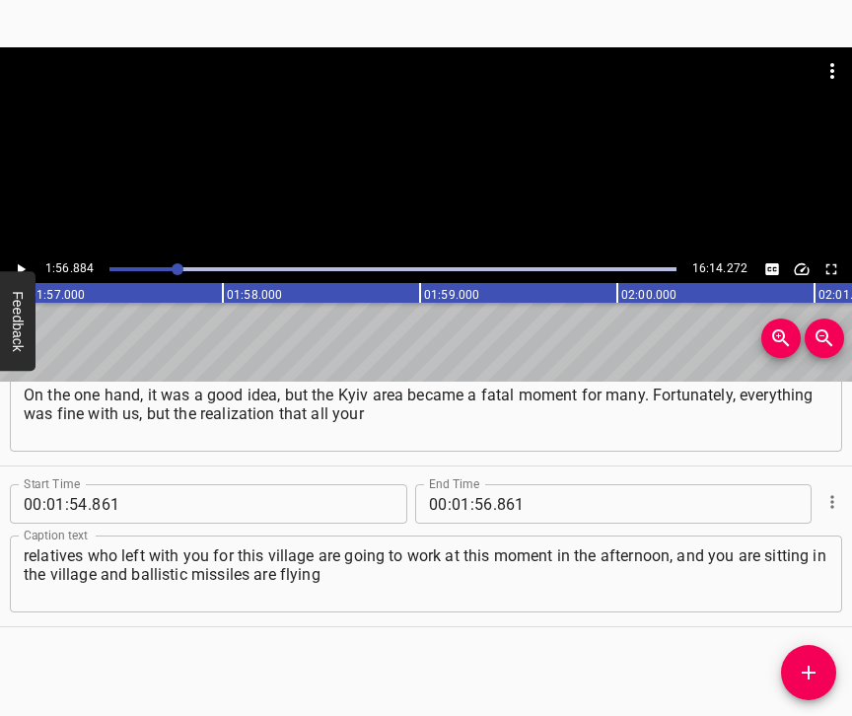
scroll to position [0, 23042]
click at [16, 269] on icon "Play/Pause" at bounding box center [21, 269] width 18 height 18
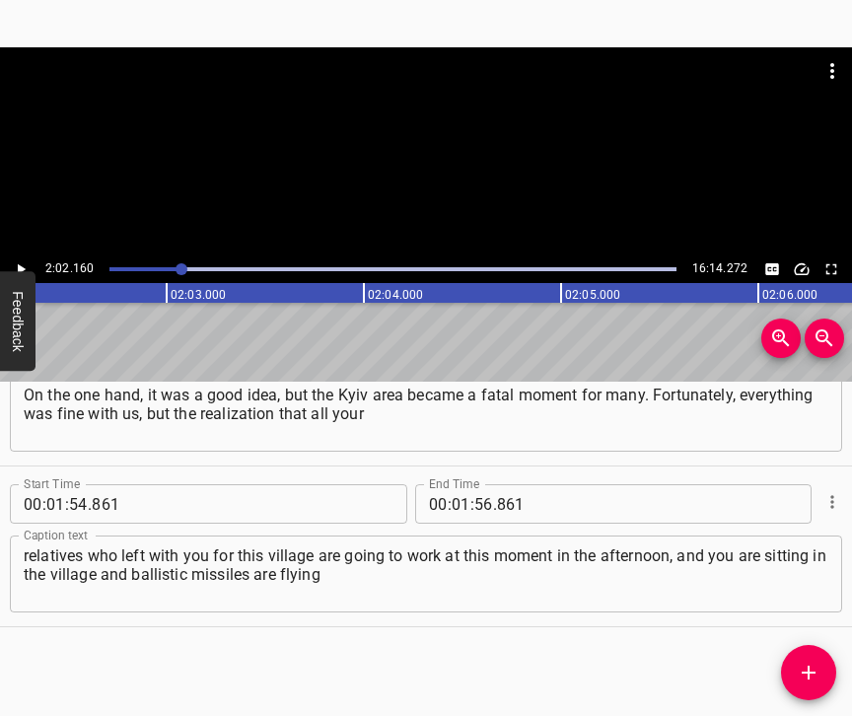
scroll to position [0, 24082]
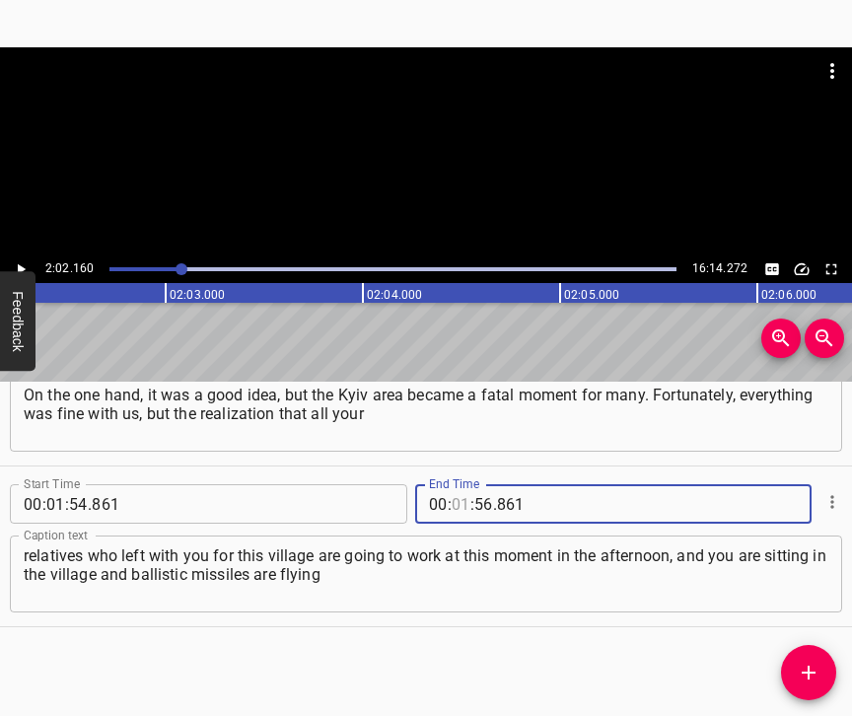
click at [451, 487] on input "number" at bounding box center [460, 503] width 19 height 39
type input "02"
type input "160"
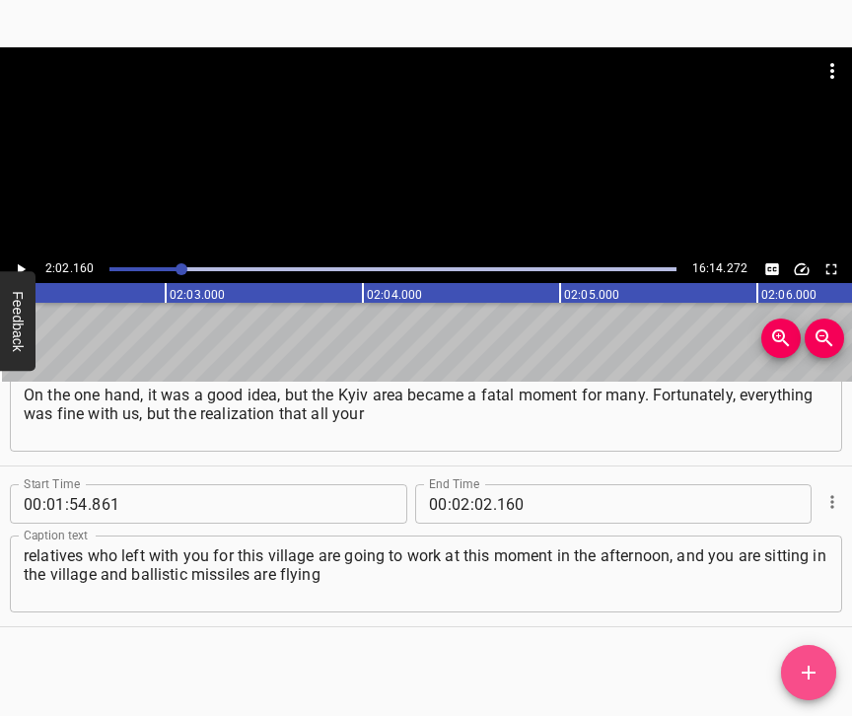
click at [818, 674] on span "Add Cue" at bounding box center [808, 672] width 55 height 24
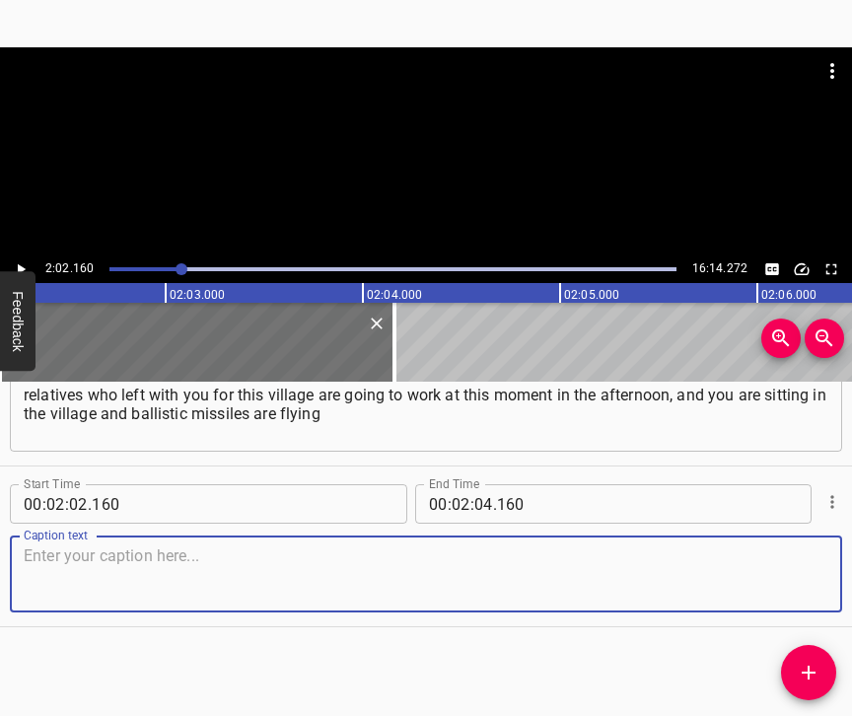
scroll to position [2065, 0]
drag, startPoint x: 793, startPoint y: 559, endPoint x: 841, endPoint y: 548, distance: 48.5
click at [794, 558] on textarea at bounding box center [426, 574] width 804 height 56
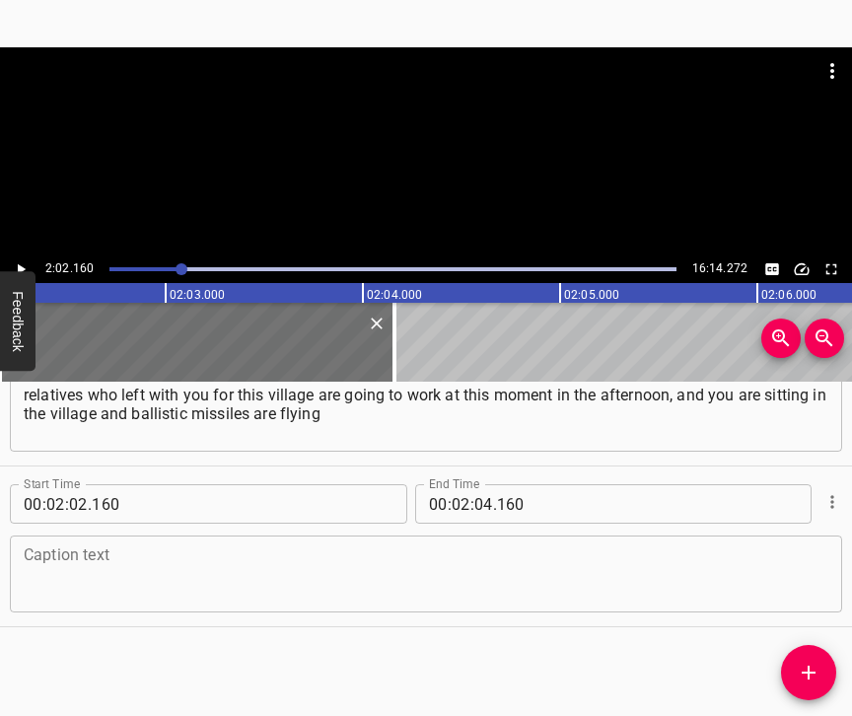
click at [84, 550] on textarea at bounding box center [426, 574] width 804 height 56
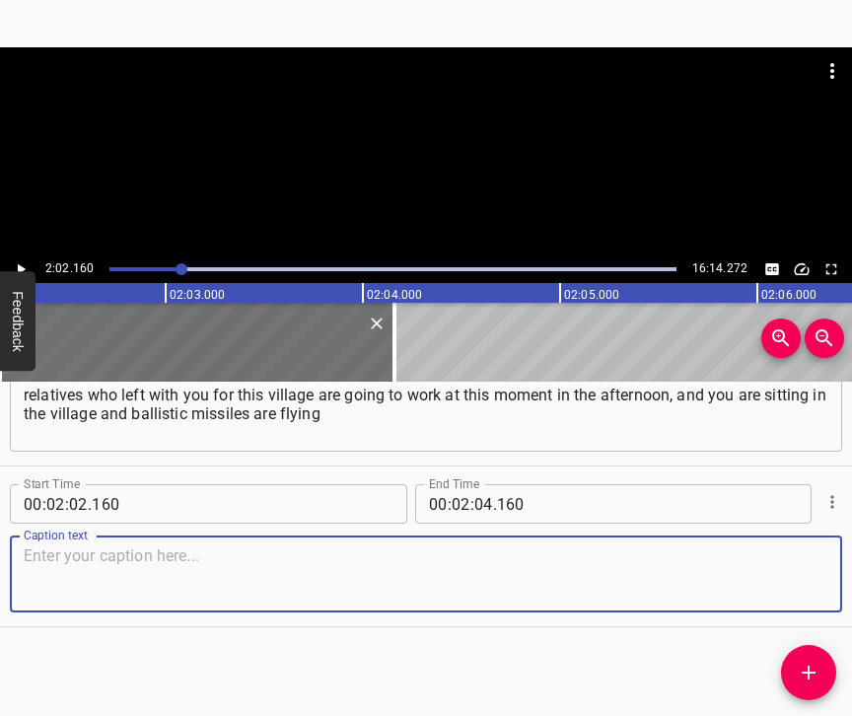
paste textarea "over you and the connection is lost. You don’t have time to call anyone. You ca…"
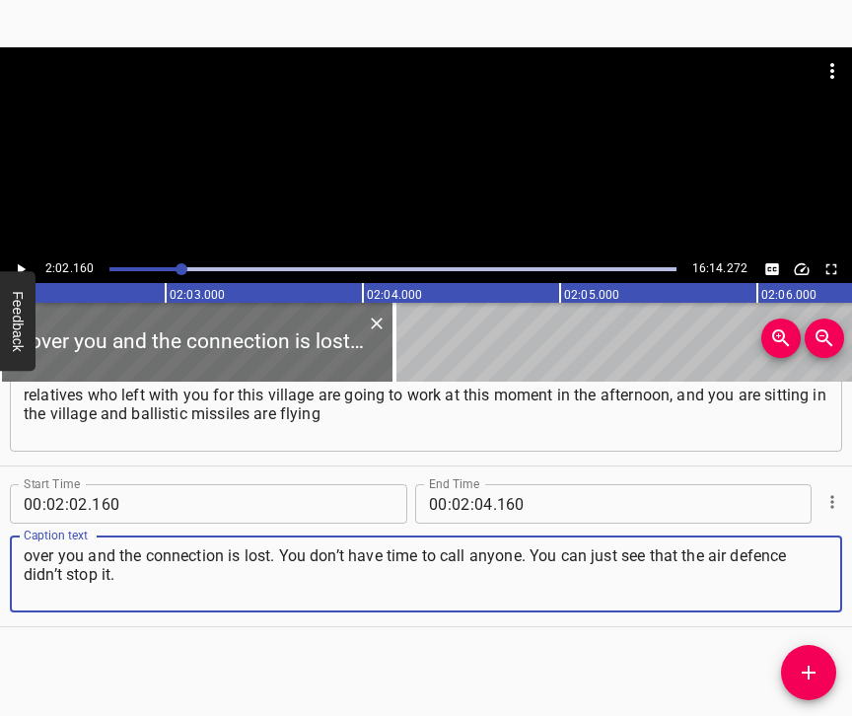
type textarea "over you and the connection is lost. You don’t have time to call anyone. You ca…"
click at [20, 264] on icon "Play/Pause" at bounding box center [21, 269] width 18 height 18
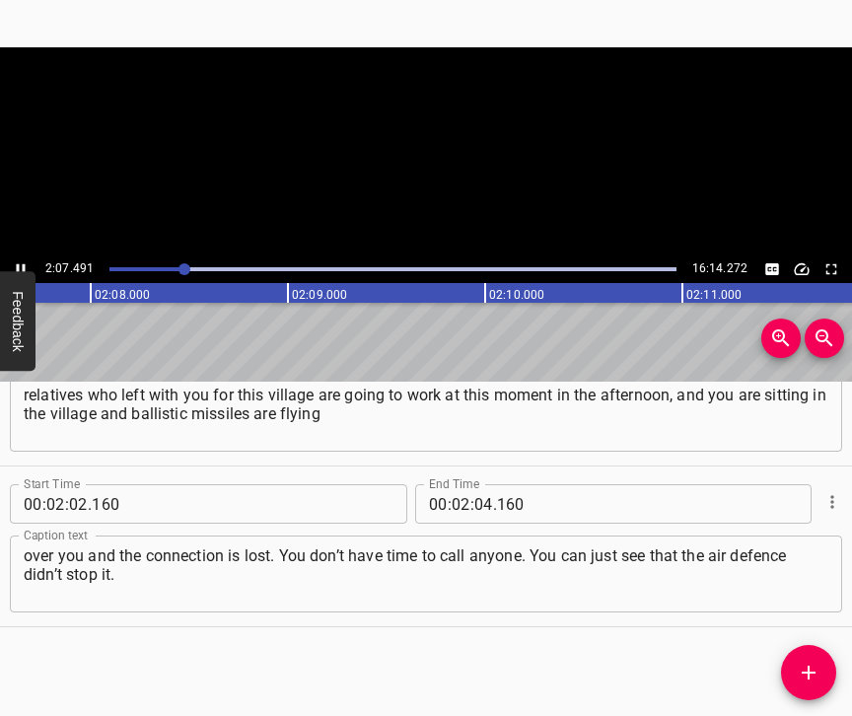
click at [20, 264] on icon "Play/Pause" at bounding box center [21, 269] width 18 height 18
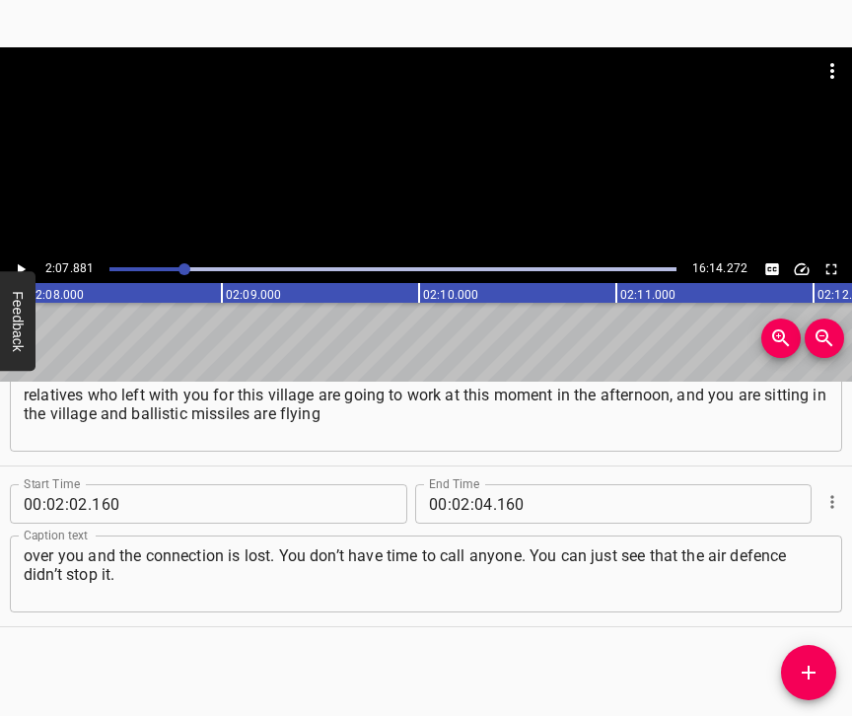
scroll to position [0, 25210]
click at [478, 488] on input "number" at bounding box center [483, 503] width 19 height 39
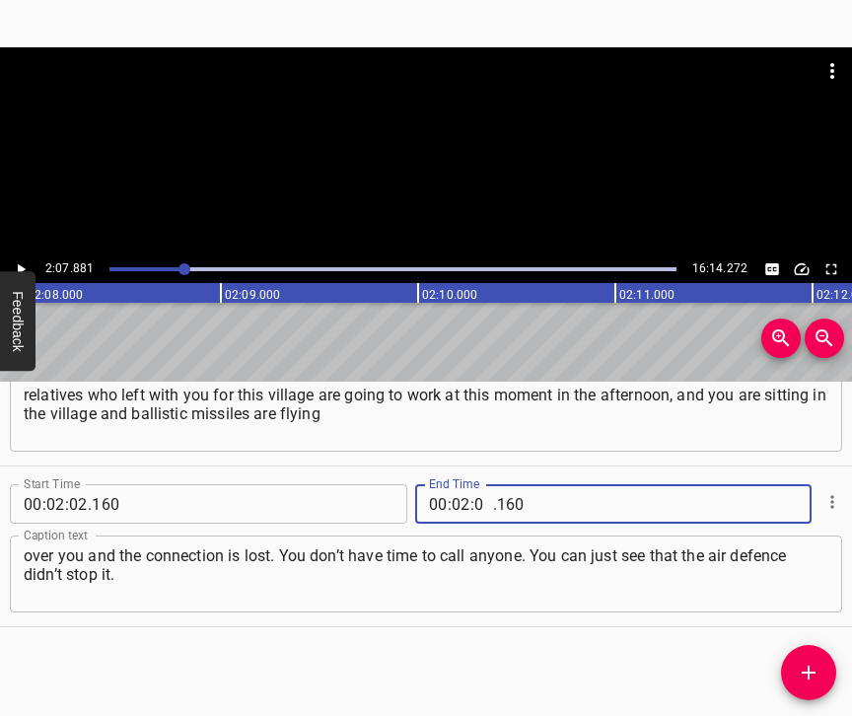
type input "07"
type input "881"
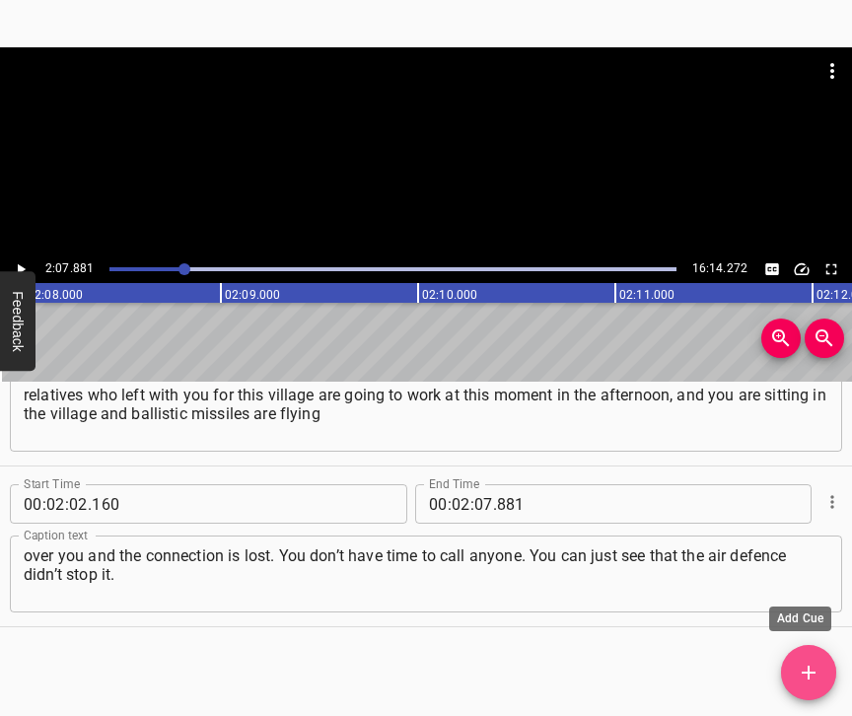
click at [810, 678] on icon "Add Cue" at bounding box center [808, 672] width 24 height 24
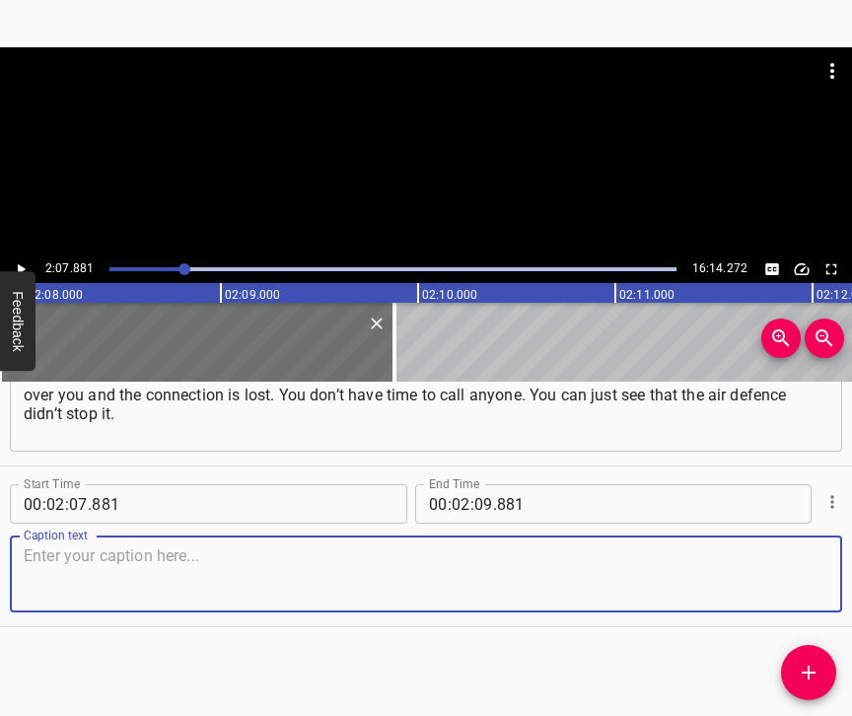
scroll to position [2242, 0]
click at [789, 553] on textarea at bounding box center [426, 574] width 804 height 56
click at [339, 552] on textarea at bounding box center [426, 574] width 804 height 56
paste textarea "These are the only impressions from the first months near the [GEOGRAPHIC_DATA]…"
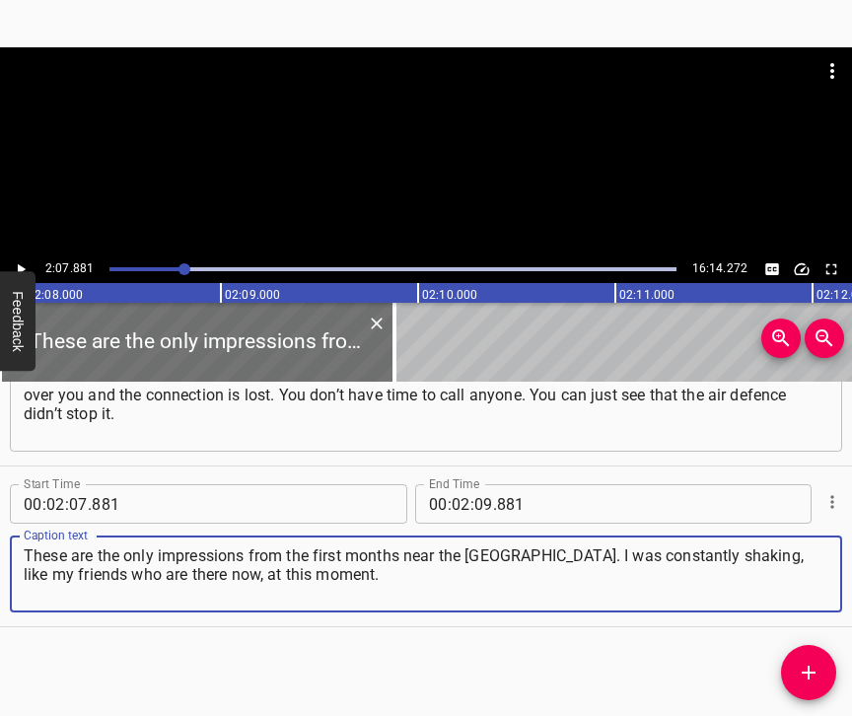
type textarea "These are the only impressions from the first months near the [GEOGRAPHIC_DATA]…"
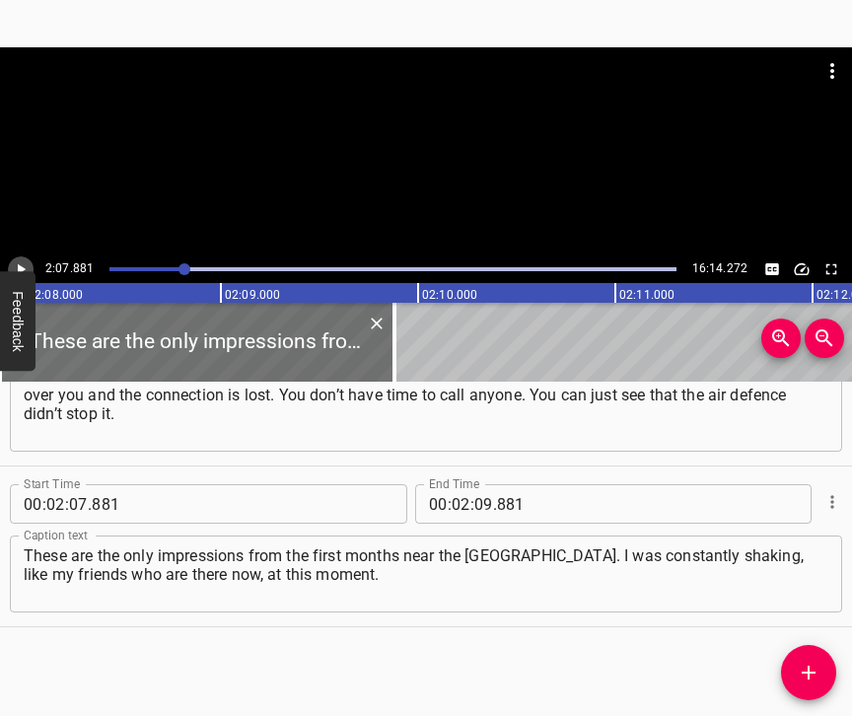
click at [13, 264] on icon "Play/Pause" at bounding box center [21, 269] width 18 height 18
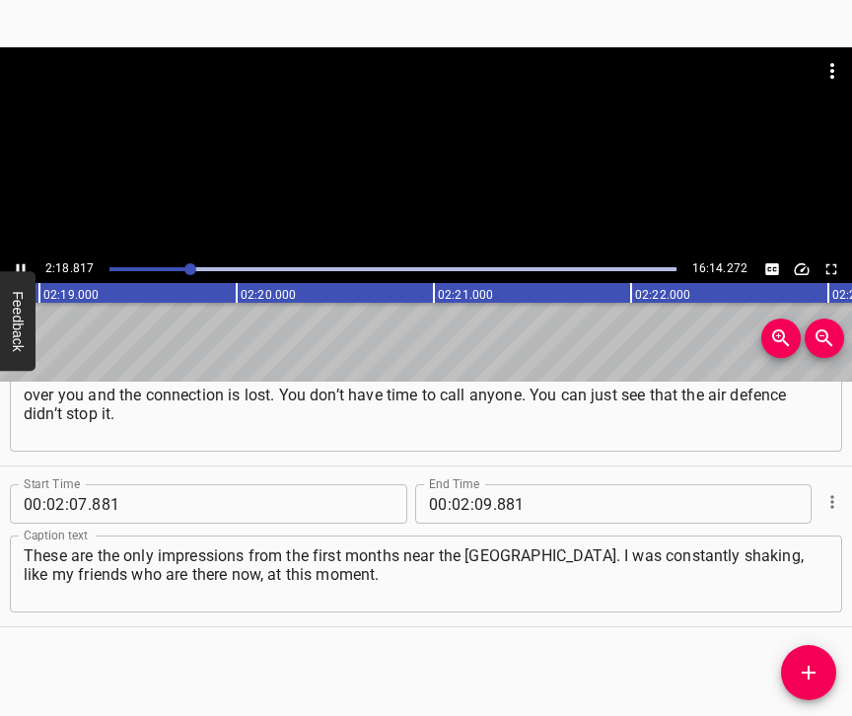
click at [21, 262] on icon "Play/Pause" at bounding box center [21, 269] width 18 height 18
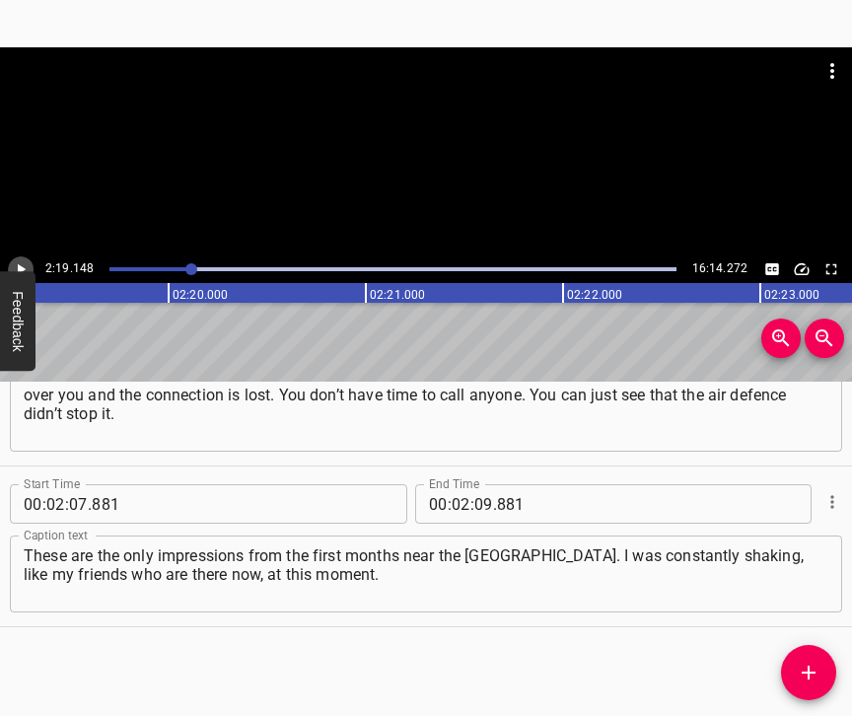
click at [21, 262] on icon "Play/Pause" at bounding box center [21, 269] width 18 height 18
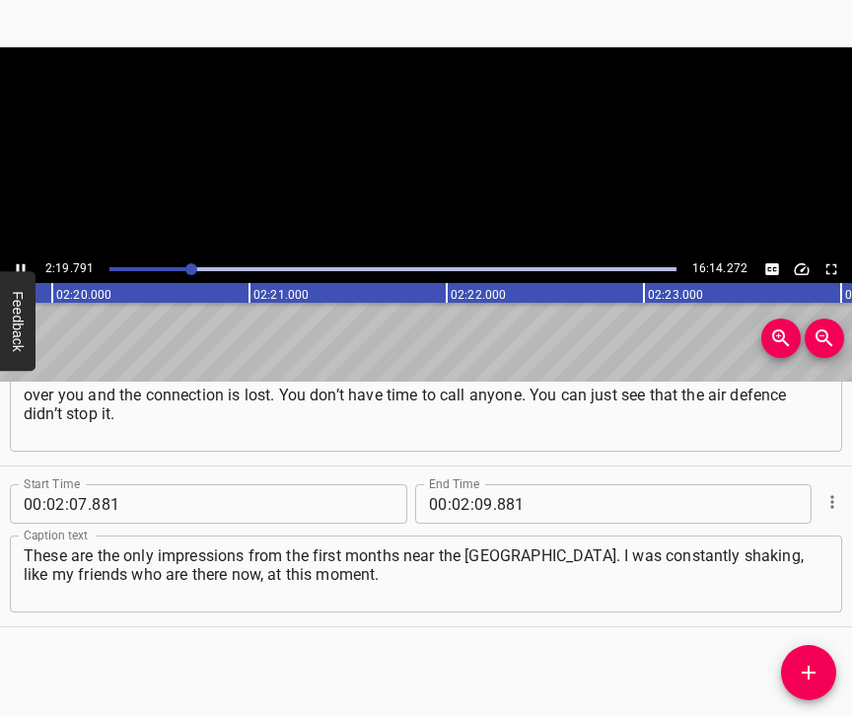
click at [21, 262] on icon "Play/Pause" at bounding box center [21, 269] width 18 height 18
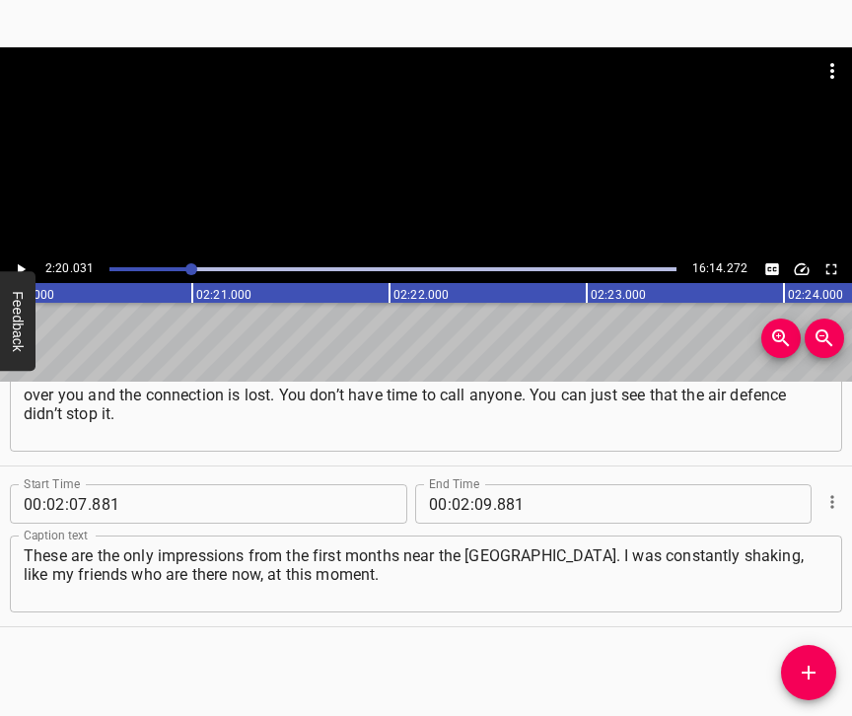
scroll to position [0, 27605]
click at [476, 484] on input "number" at bounding box center [483, 503] width 19 height 39
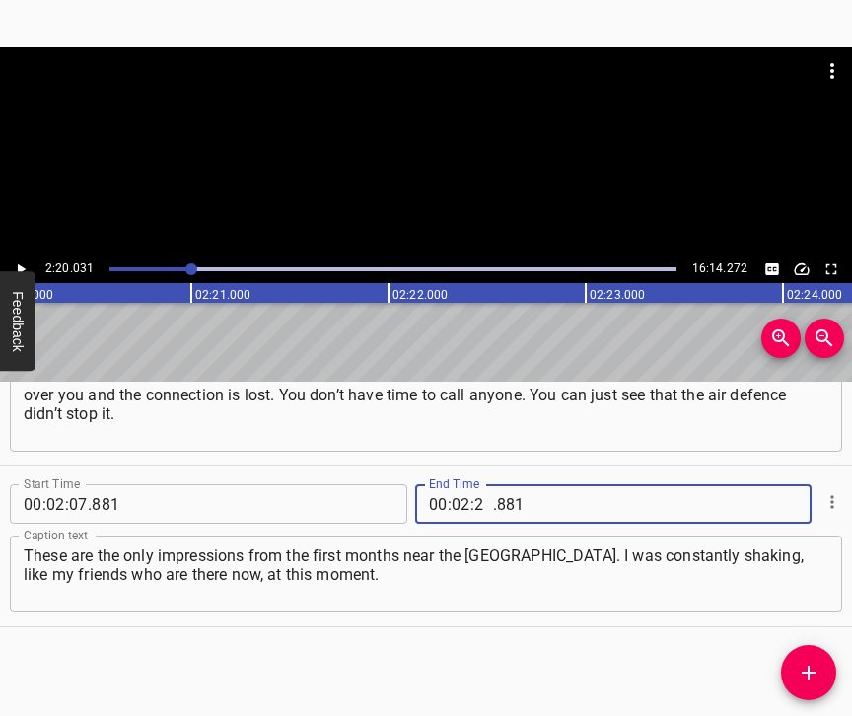
type input "20"
type input "031"
click at [806, 661] on icon "Add Cue" at bounding box center [808, 672] width 24 height 24
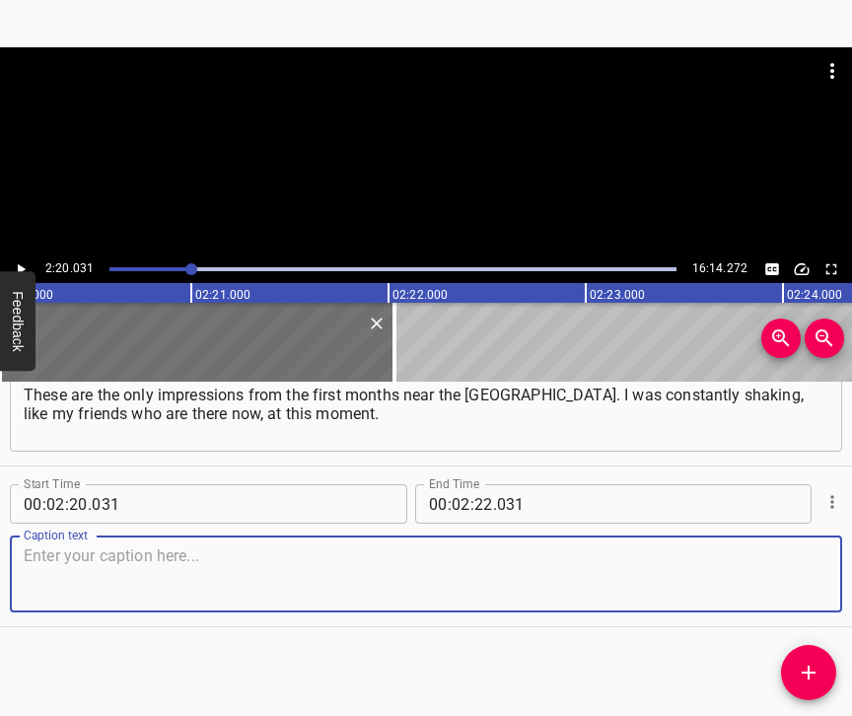
scroll to position [2420, 0]
click at [786, 567] on textarea at bounding box center [426, 574] width 804 height 56
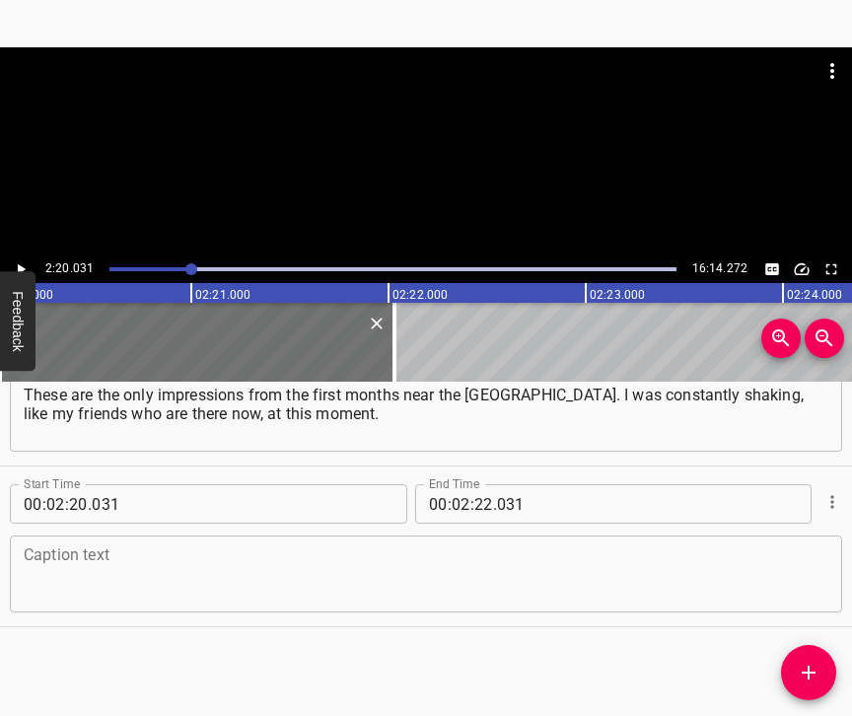
click at [85, 578] on textarea at bounding box center [426, 574] width 804 height 56
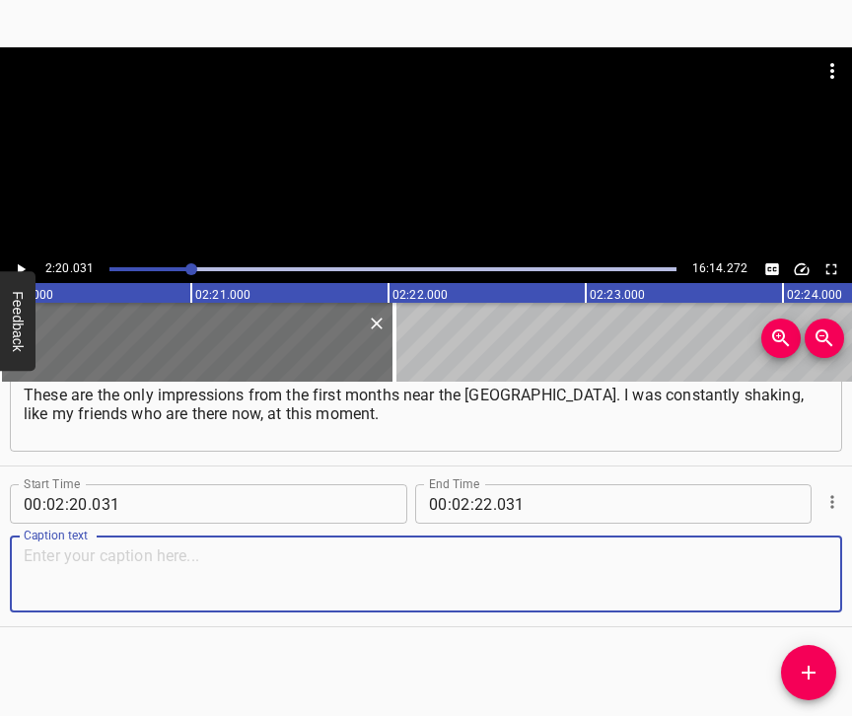
paste textarea "My mother was in [PERSON_NAME], my brother and sister are small, she is alone, …"
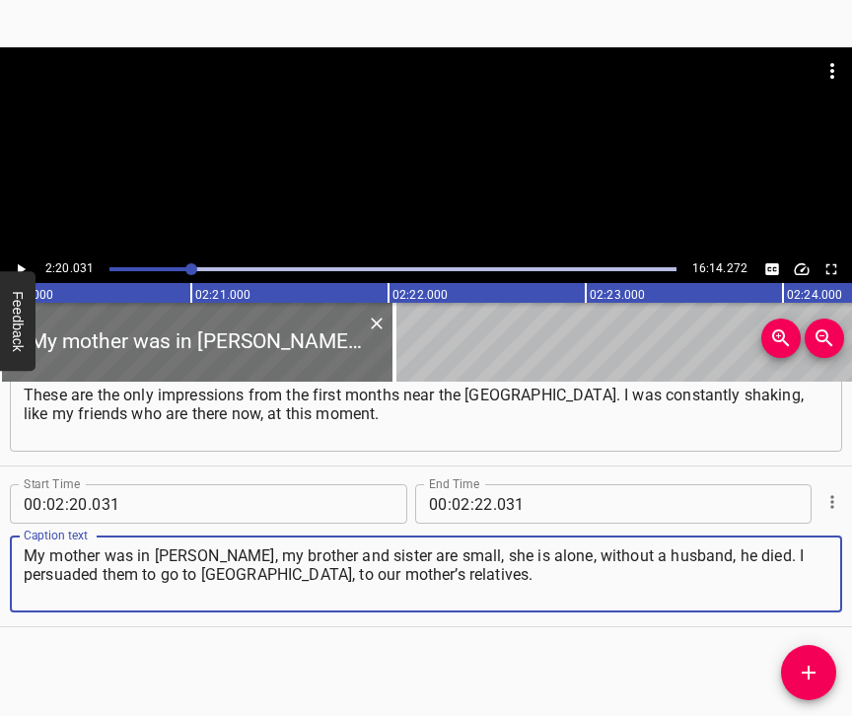
type textarea "My mother was in [PERSON_NAME], my brother and sister are small, she is alone, …"
click at [25, 265] on icon "Play/Pause" at bounding box center [21, 269] width 18 height 18
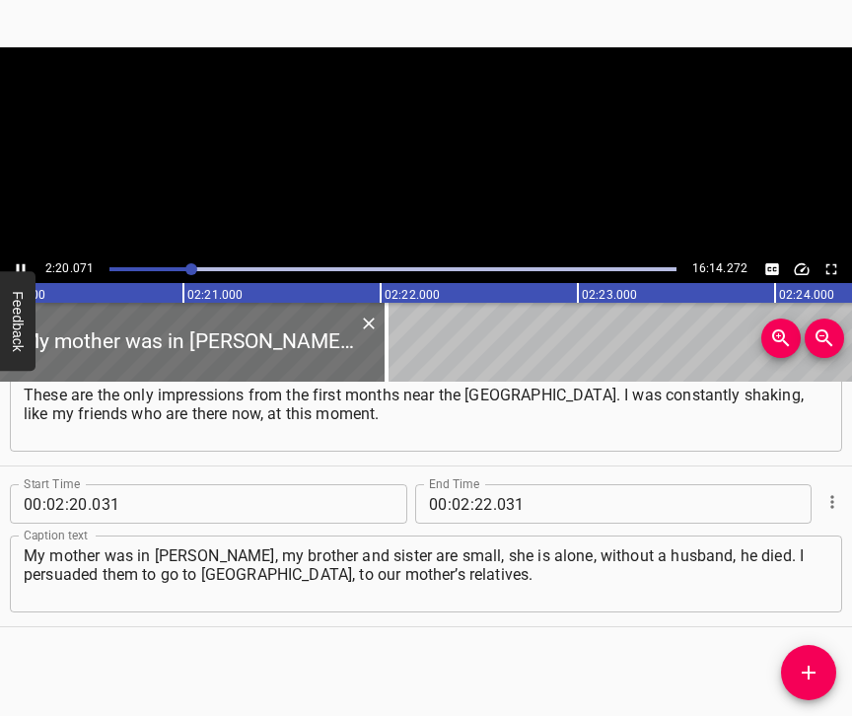
scroll to position [0, 27615]
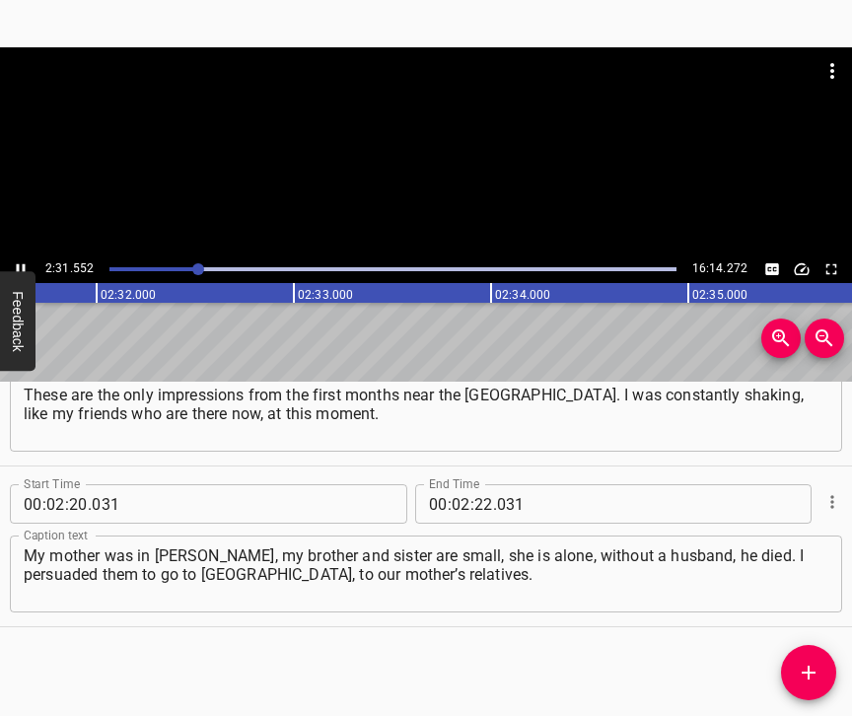
click at [17, 262] on icon "Play/Pause" at bounding box center [21, 269] width 18 height 18
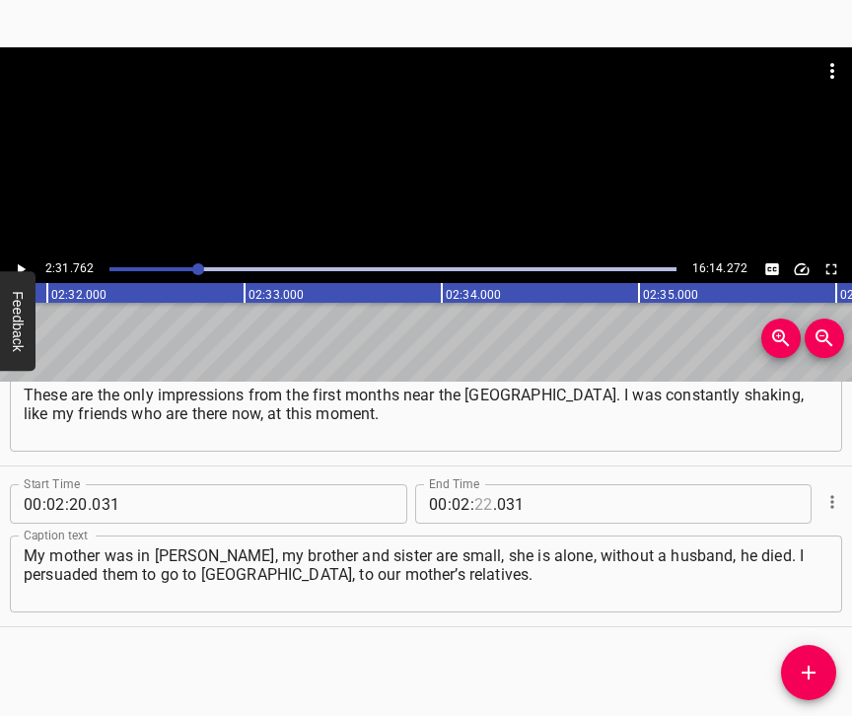
click at [475, 496] on input "number" at bounding box center [483, 503] width 19 height 39
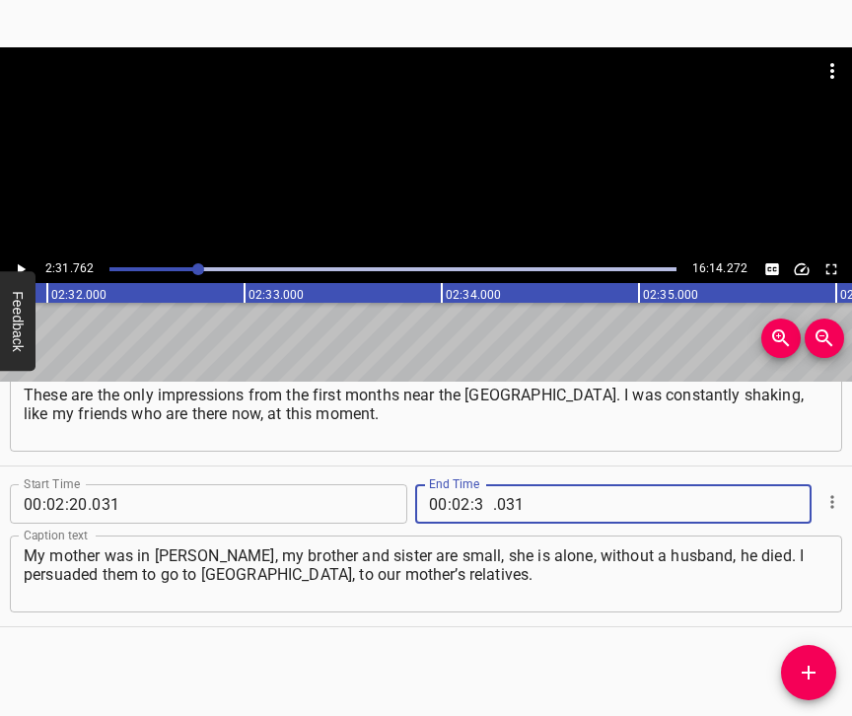
type input "31"
type input "762"
click at [815, 664] on icon "Add Cue" at bounding box center [808, 672] width 24 height 24
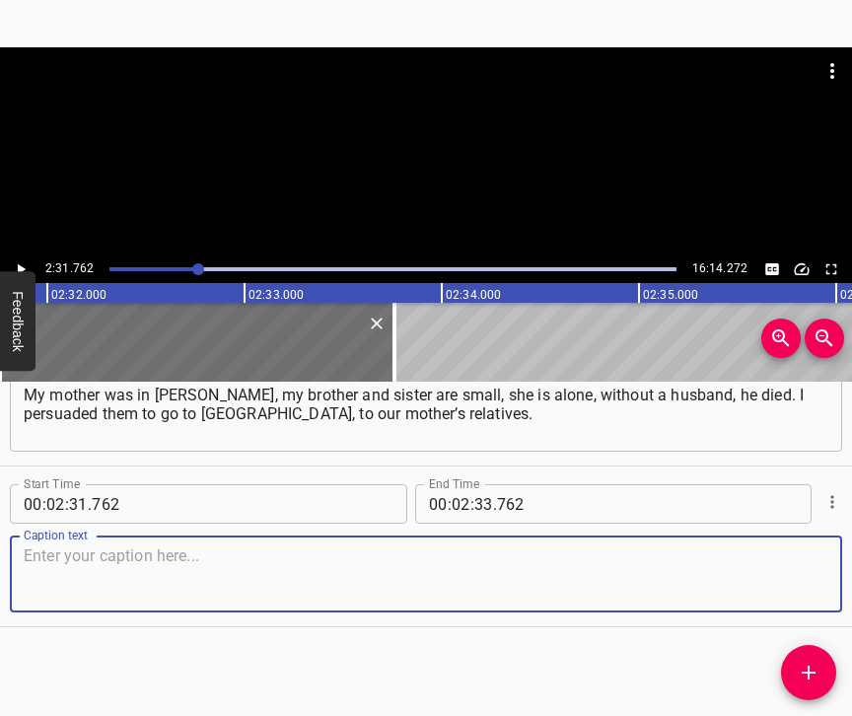
scroll to position [2597, 0]
click at [798, 577] on textarea at bounding box center [426, 574] width 804 height 56
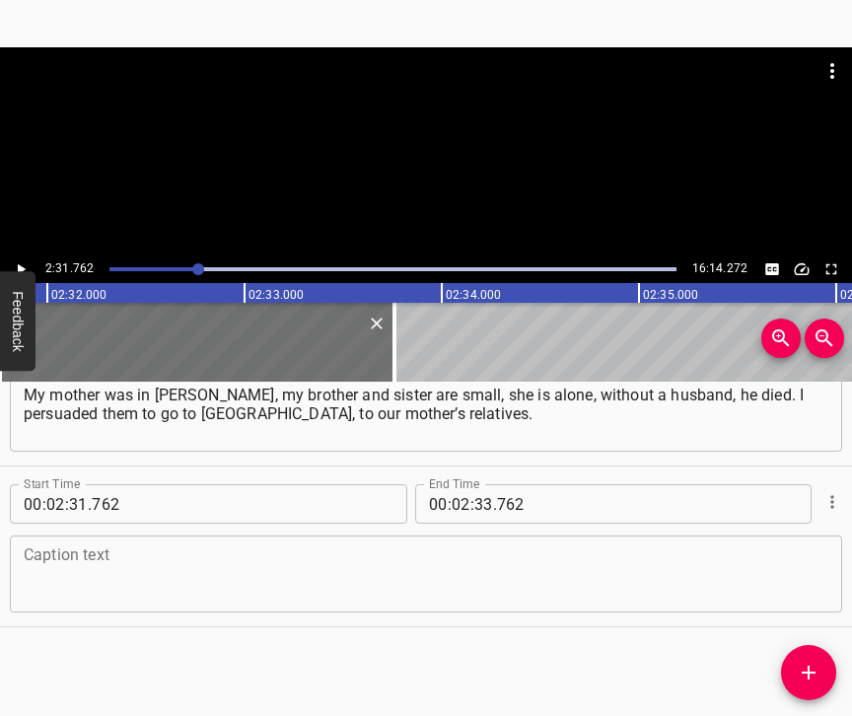
click at [347, 554] on textarea at bounding box center [426, 574] width 804 height 56
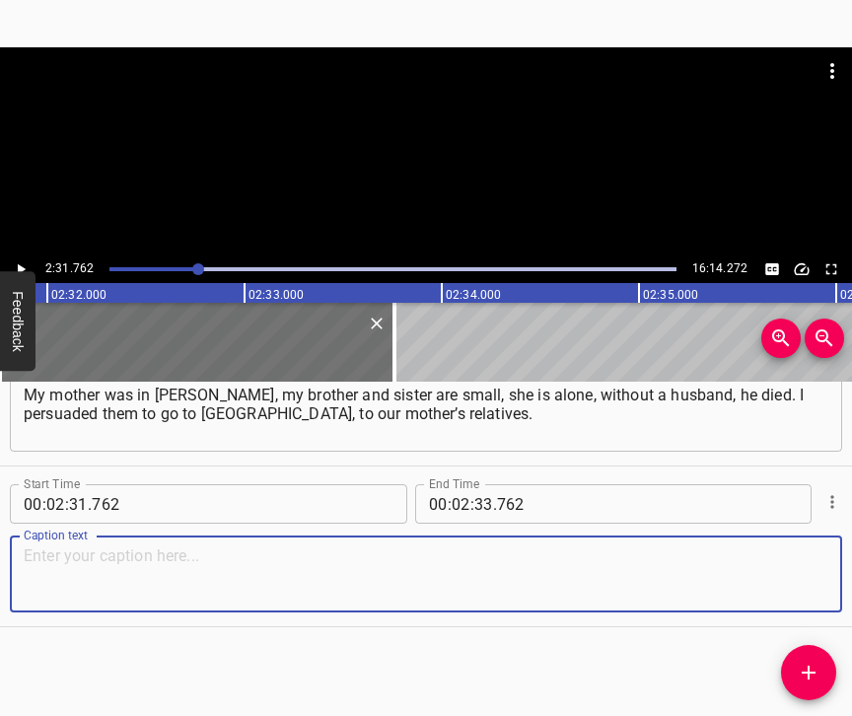
paste textarea "Of course, no one could just buy real estate in [GEOGRAPHIC_DATA]. This is our …"
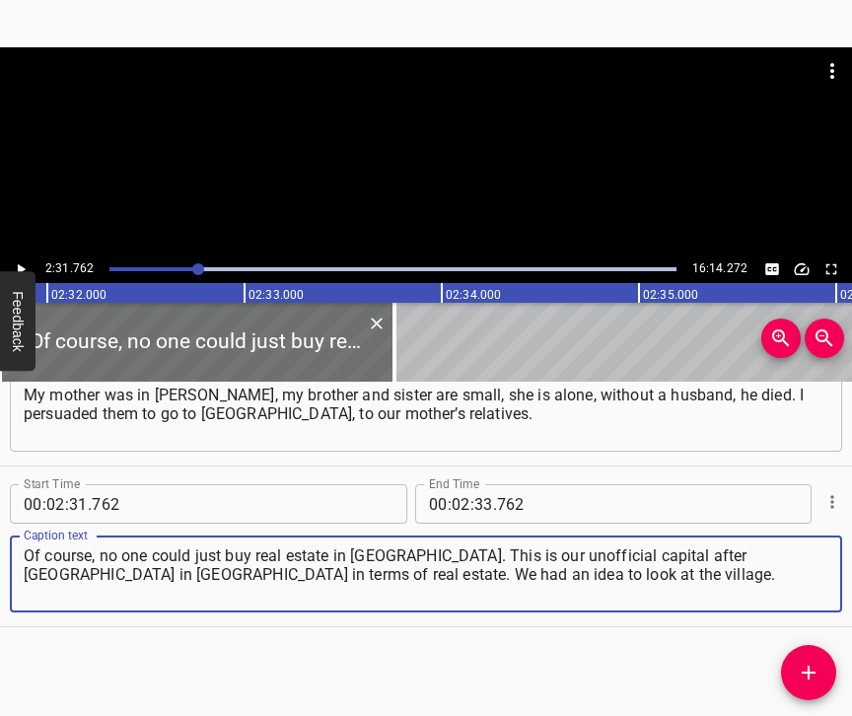
type textarea "Of course, no one could just buy real estate in [GEOGRAPHIC_DATA]. This is our …"
click at [25, 261] on icon "Play/Pause" at bounding box center [21, 269] width 18 height 18
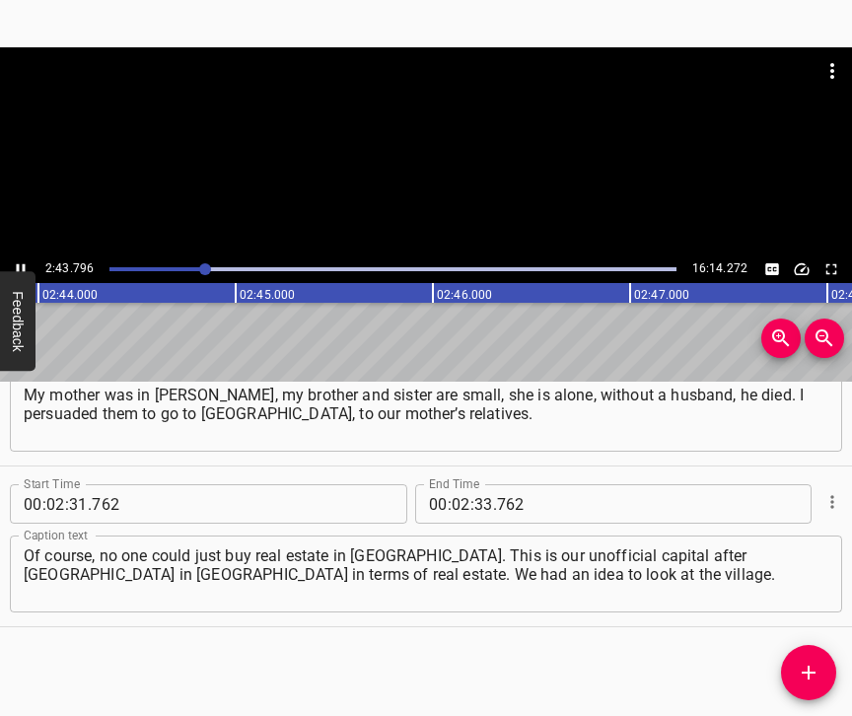
click at [23, 265] on icon "Play/Pause" at bounding box center [21, 269] width 9 height 11
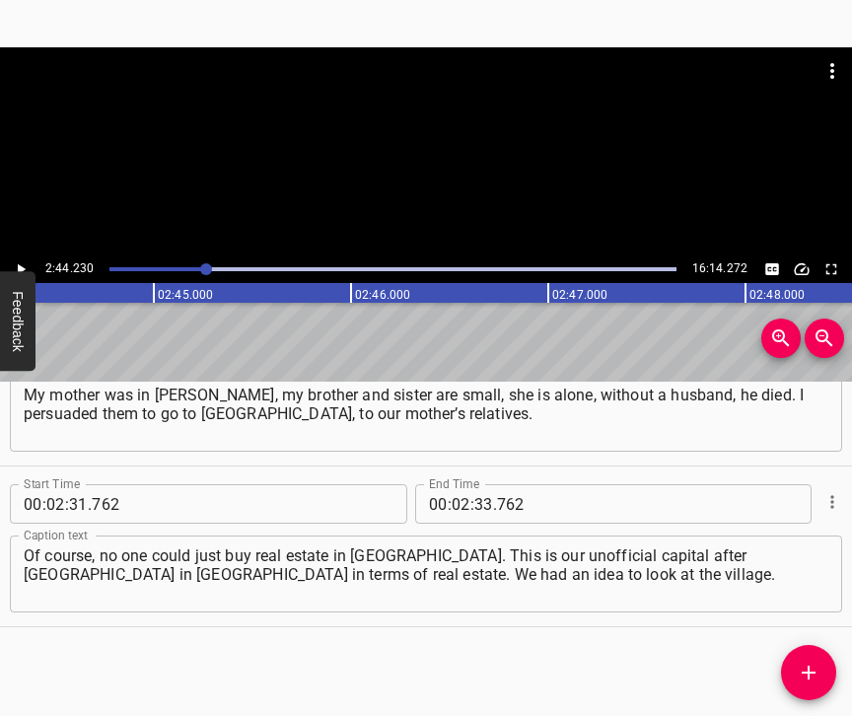
scroll to position [0, 32376]
click at [23, 265] on icon "Play/Pause" at bounding box center [21, 269] width 18 height 18
click at [23, 265] on icon "Play/Pause" at bounding box center [21, 269] width 9 height 11
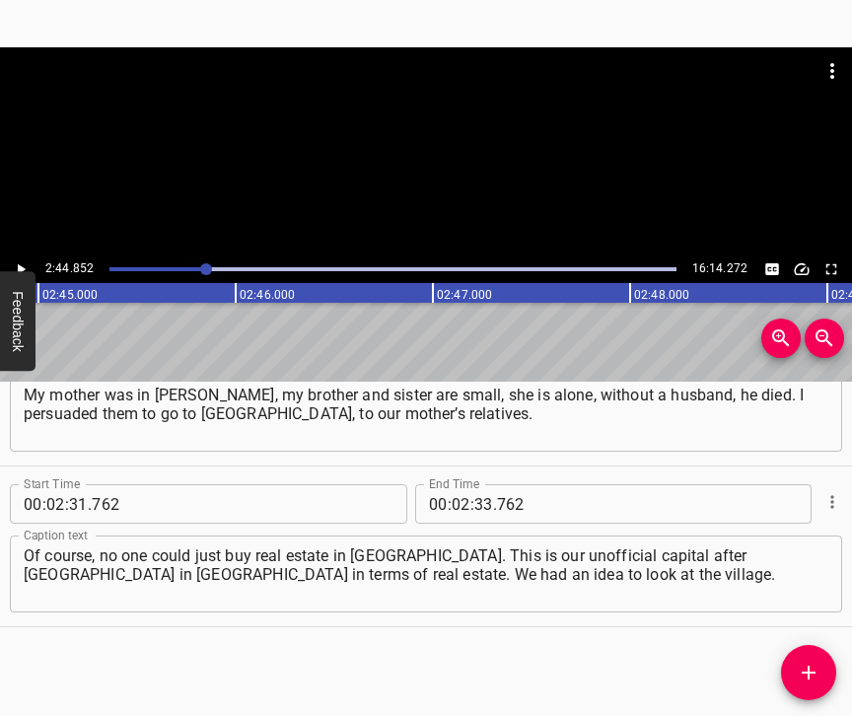
scroll to position [0, 32498]
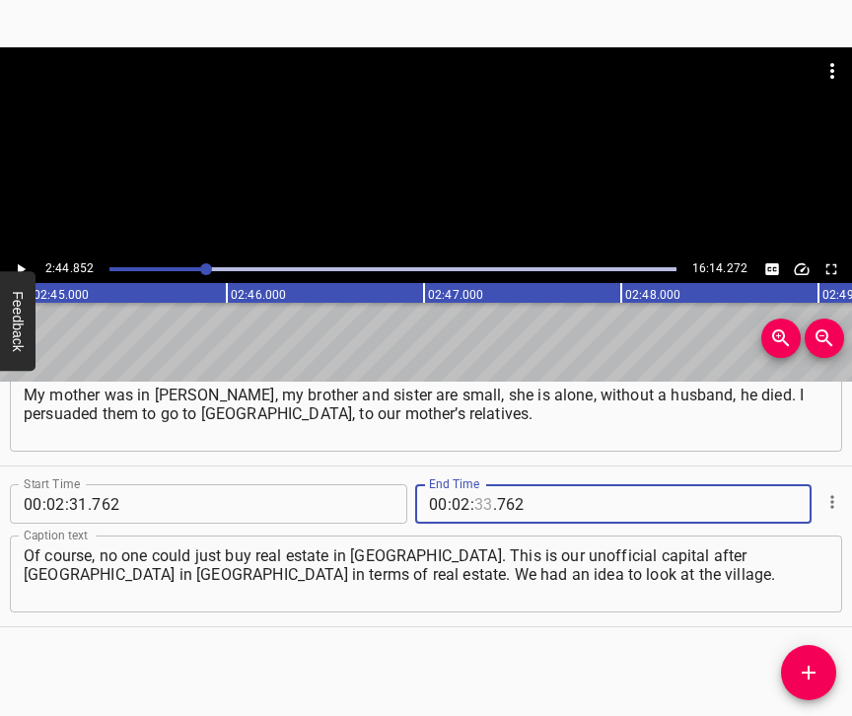
click at [478, 489] on input "number" at bounding box center [483, 503] width 19 height 39
type input "44"
type input "852"
click at [817, 671] on icon "Add Cue" at bounding box center [808, 672] width 24 height 24
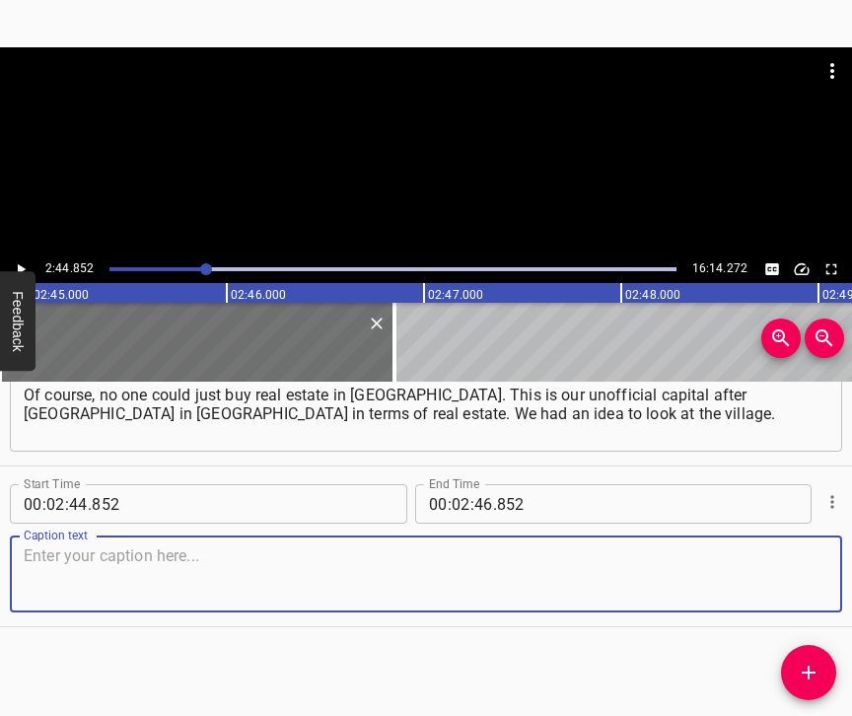
scroll to position [2775, 0]
click at [782, 583] on textarea at bounding box center [426, 574] width 804 height 56
click at [102, 551] on textarea at bounding box center [426, 574] width 804 height 56
paste textarea "We came here to restore a house, found this old house in the village. We are ci…"
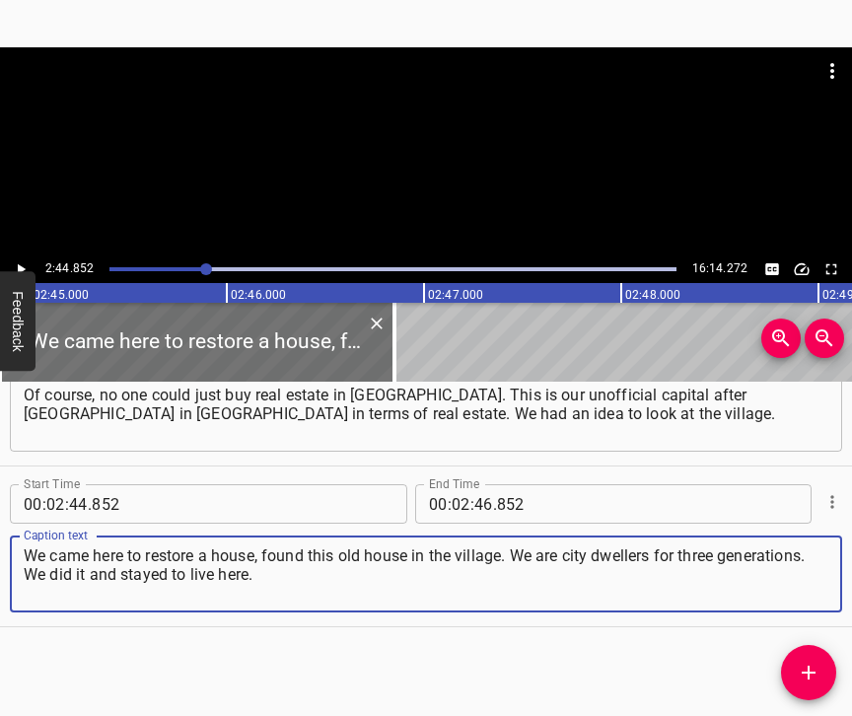
type textarea "We came here to restore a house, found this old house in the village. We are ci…"
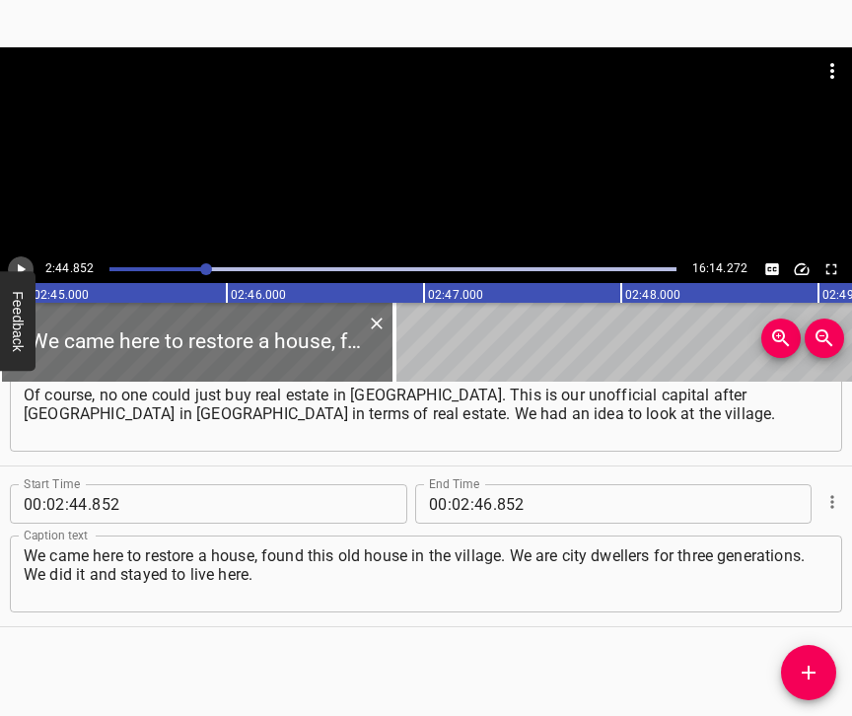
click at [27, 264] on icon "Play/Pause" at bounding box center [21, 269] width 18 height 18
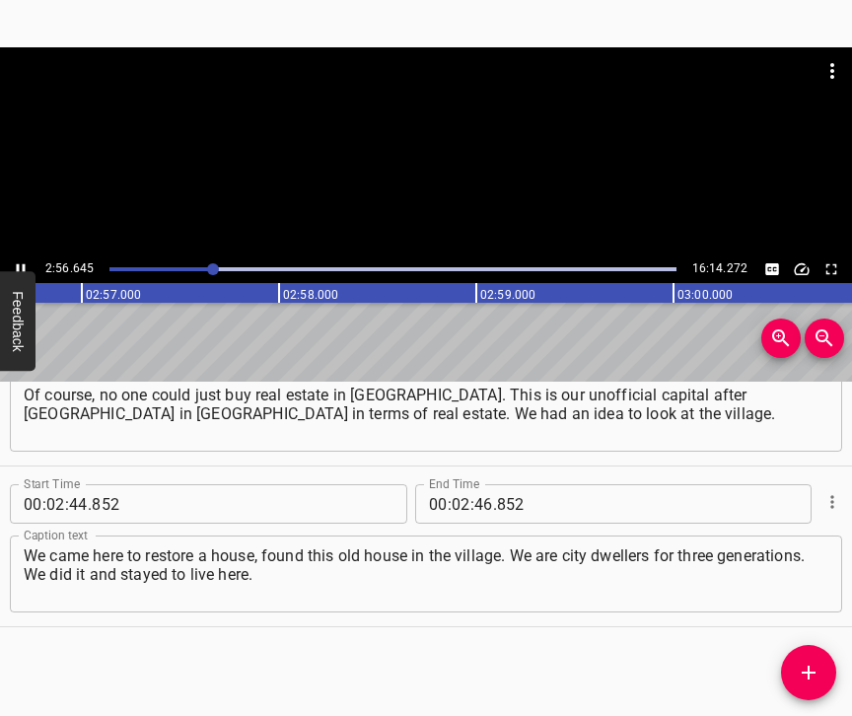
click at [23, 267] on icon "Play/Pause" at bounding box center [21, 269] width 9 height 11
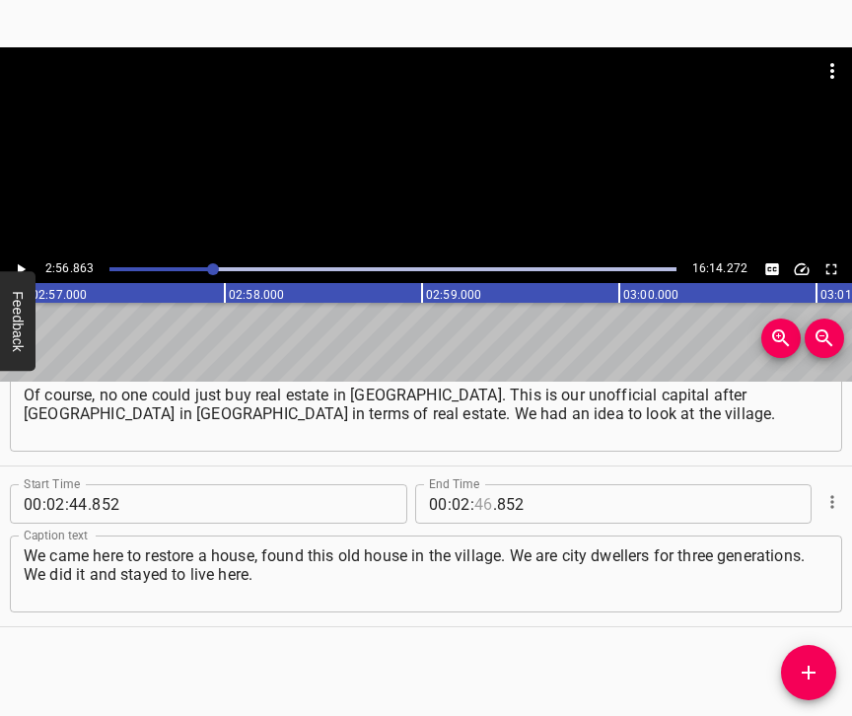
click at [474, 488] on input "number" at bounding box center [483, 503] width 19 height 39
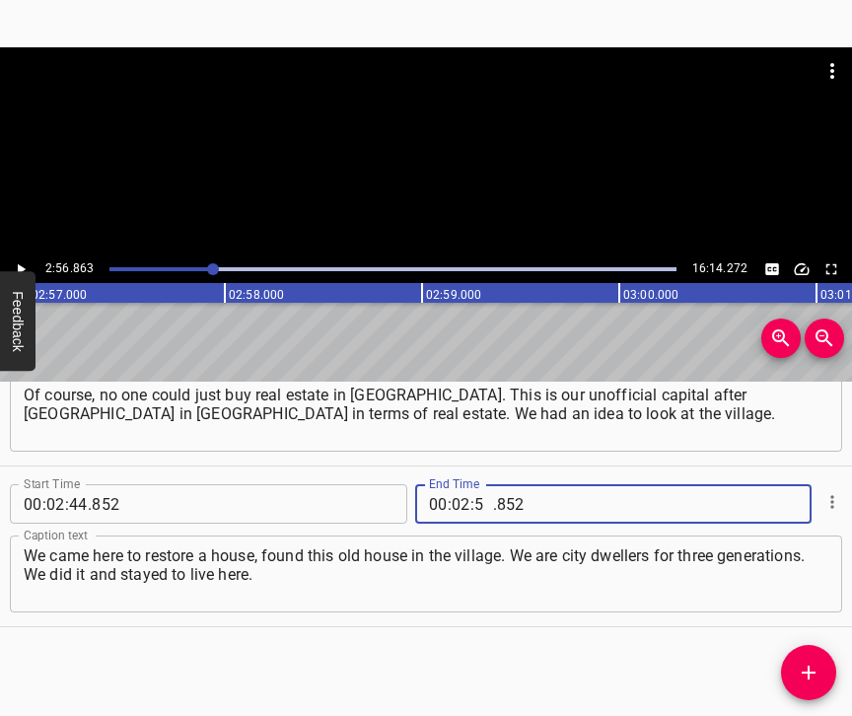
type input "56"
type input "863"
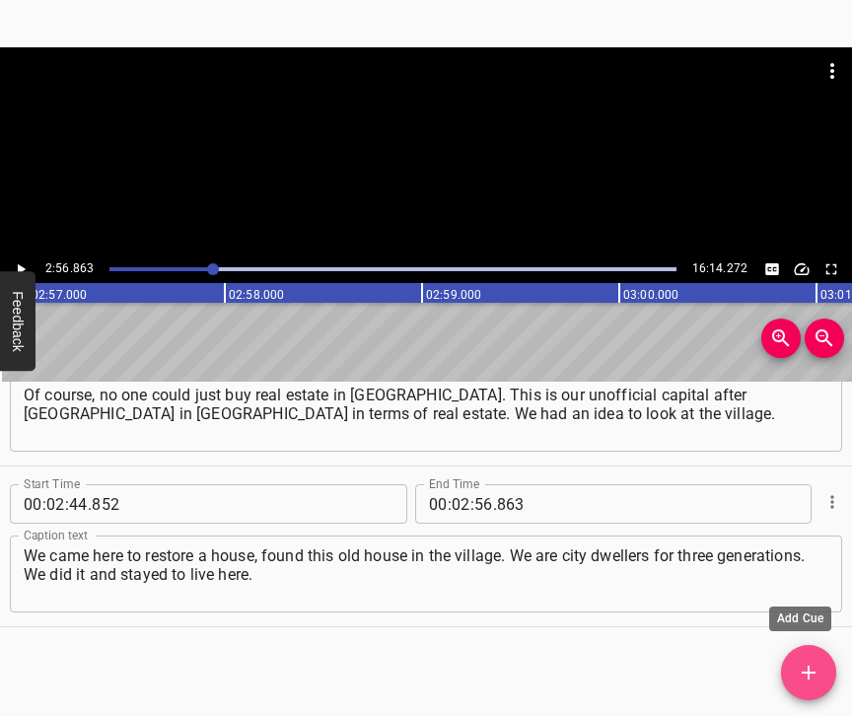
click at [801, 666] on icon "Add Cue" at bounding box center [808, 672] width 24 height 24
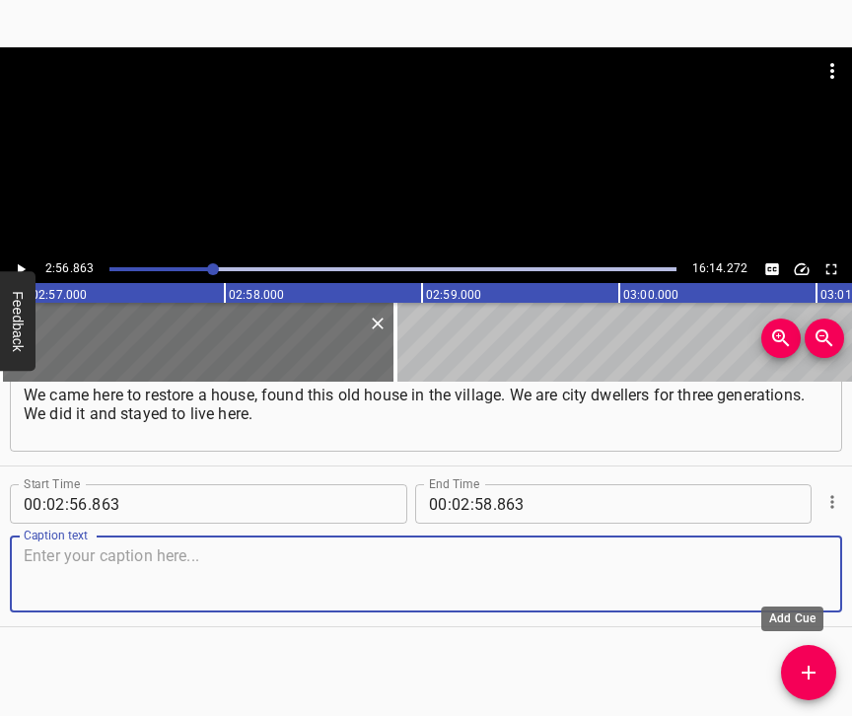
scroll to position [2839, 0]
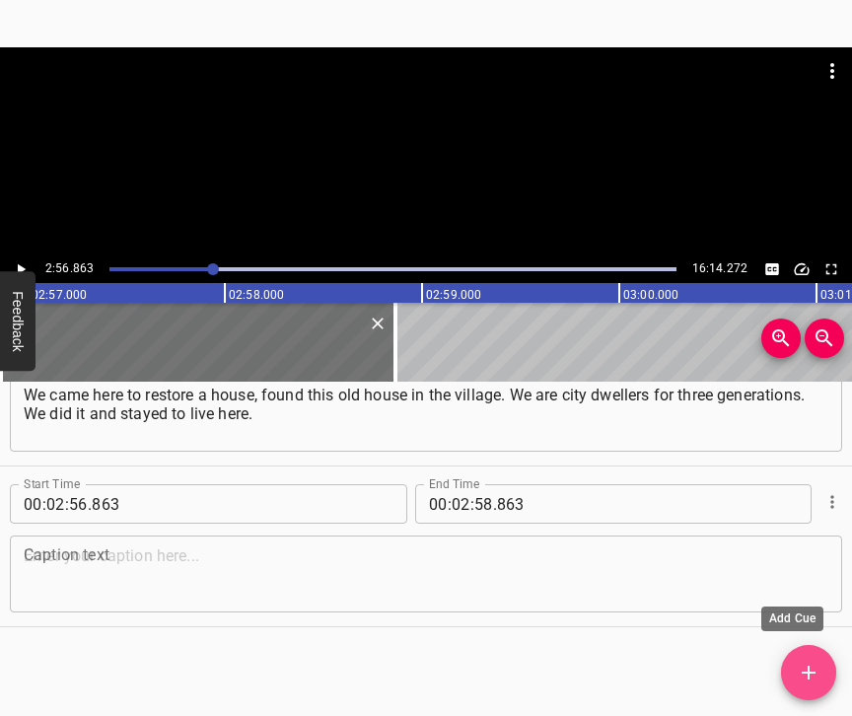
drag, startPoint x: 835, startPoint y: 669, endPoint x: 829, endPoint y: 712, distance: 42.8
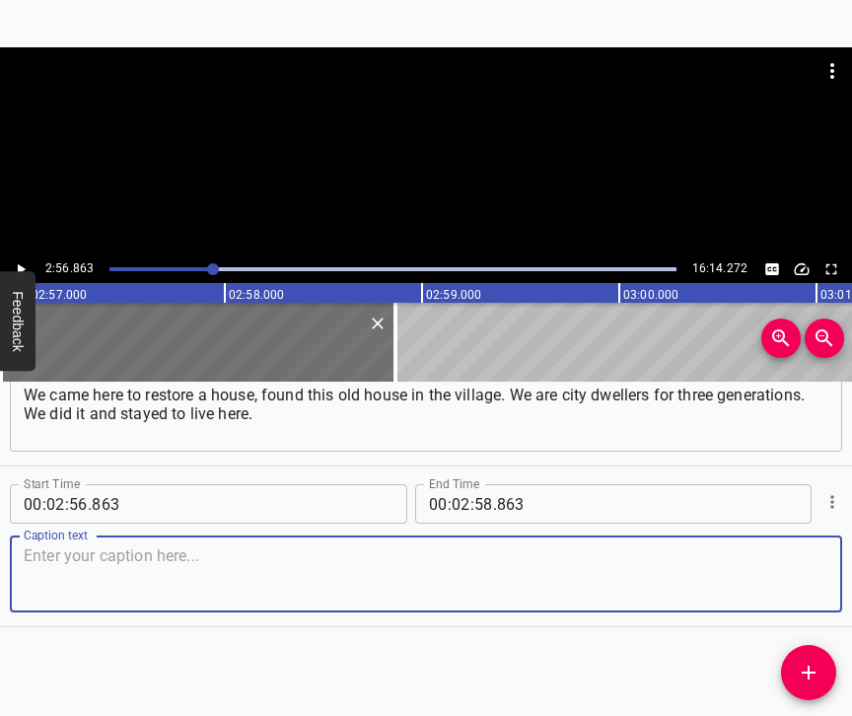
click at [805, 567] on textarea at bounding box center [426, 574] width 804 height 56
click at [138, 586] on textarea at bounding box center [426, 574] width 804 height 56
paste textarea "I always thought I would leave this place, but it was fate, because I am a hist…"
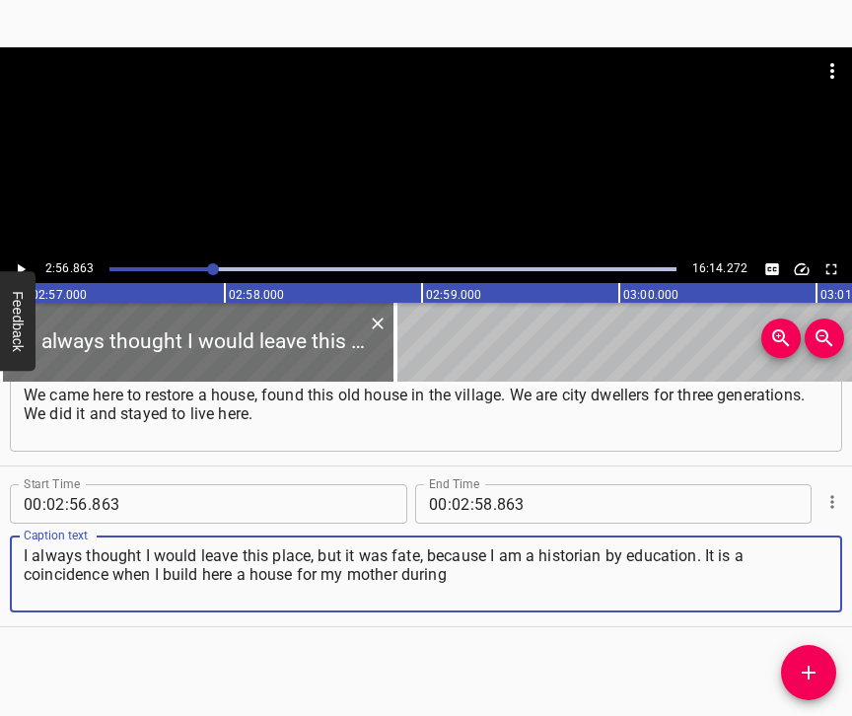
type textarea "I always thought I would leave this place, but it was fate, because I am a hist…"
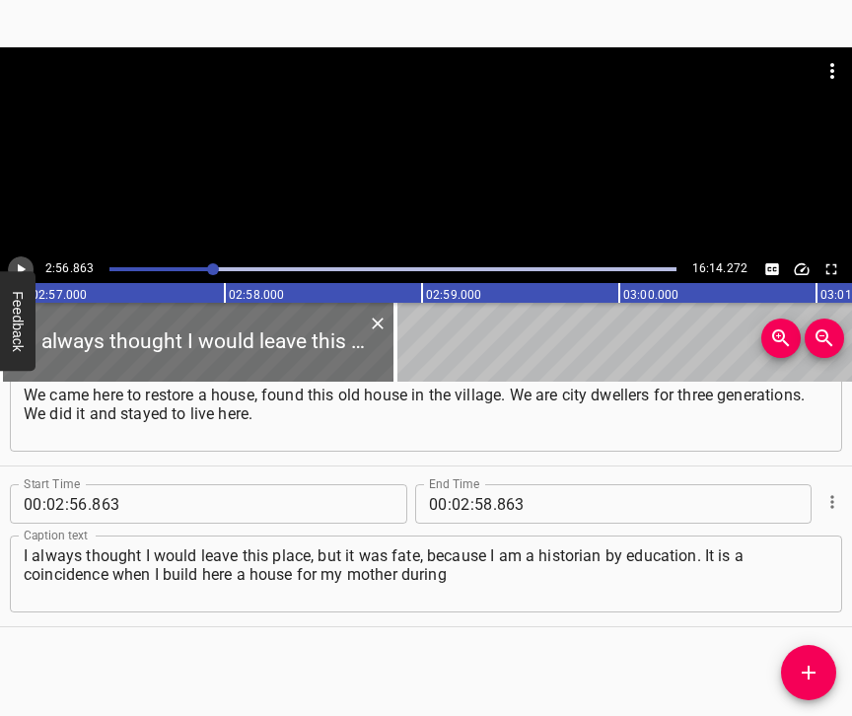
click at [22, 266] on icon "Play/Pause" at bounding box center [21, 269] width 18 height 18
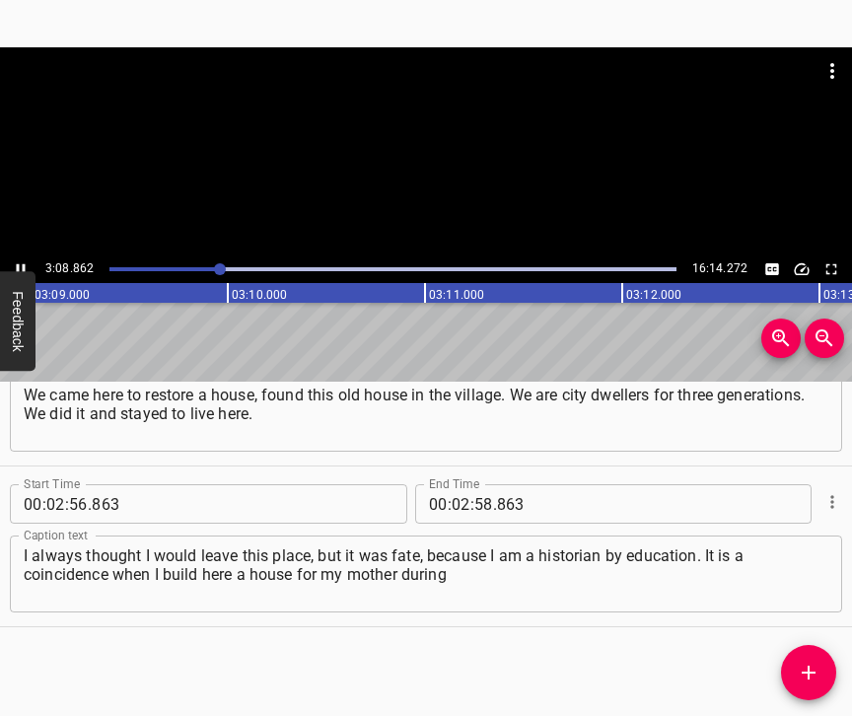
click at [21, 270] on icon "Play/Pause" at bounding box center [21, 269] width 18 height 18
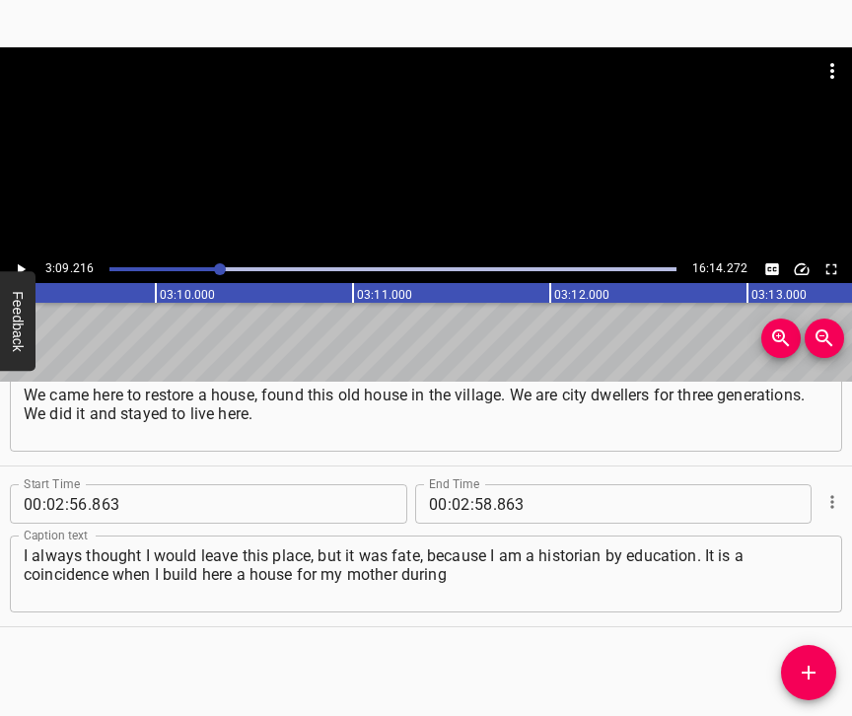
scroll to position [0, 37302]
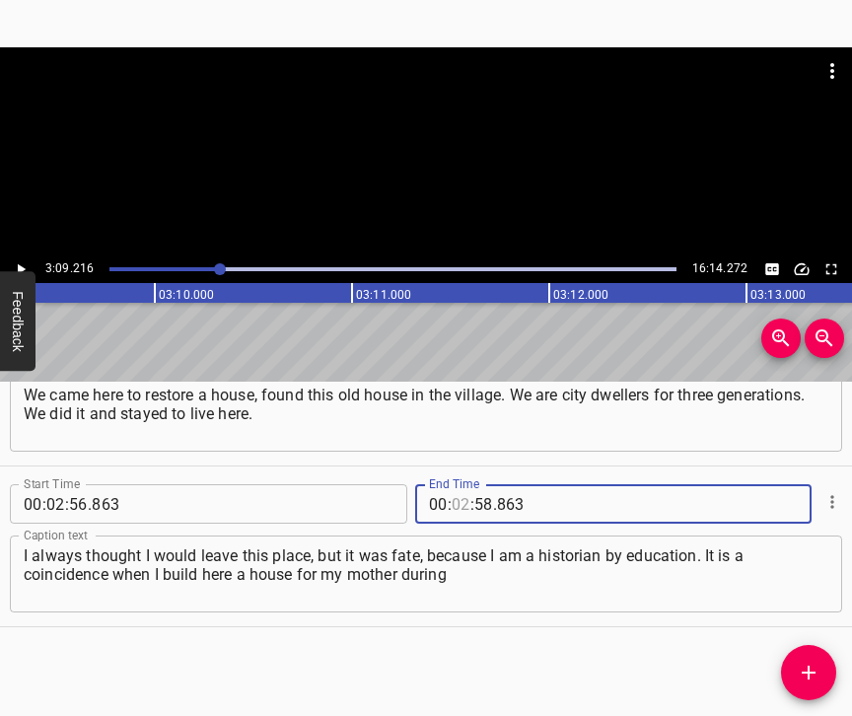
click at [452, 484] on input "number" at bounding box center [460, 503] width 19 height 39
type input "03"
type input "09"
type input "216"
click at [813, 668] on icon "Add Cue" at bounding box center [808, 672] width 24 height 24
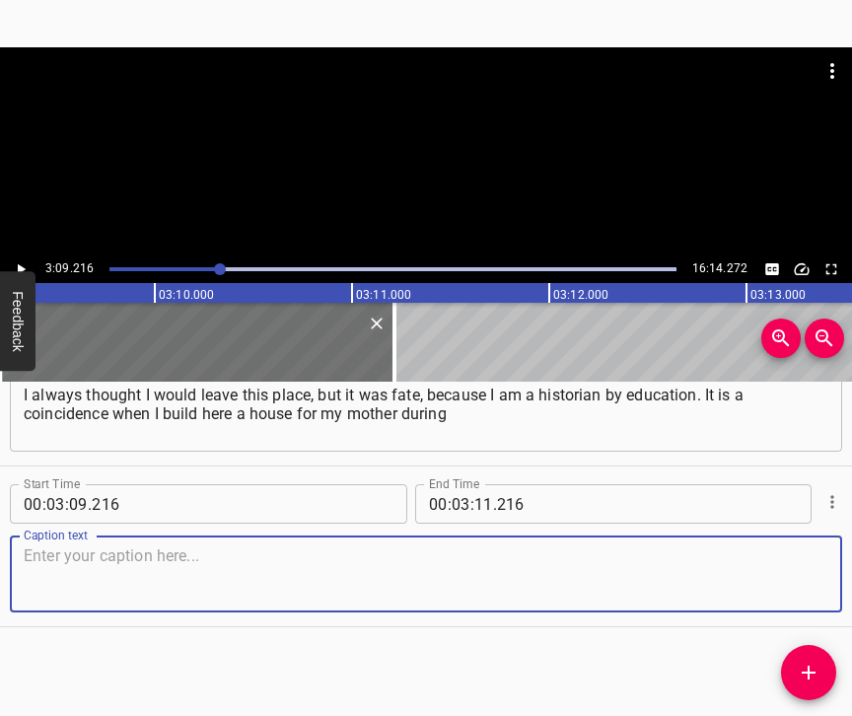
scroll to position [3130, 0]
drag, startPoint x: 794, startPoint y: 579, endPoint x: 842, endPoint y: 569, distance: 48.3
click at [795, 578] on textarea at bounding box center [426, 574] width 804 height 56
click at [162, 546] on textarea at bounding box center [426, 574] width 804 height 56
paste textarea "almost a year and I am supposed to live here, but I still constantly live out o…"
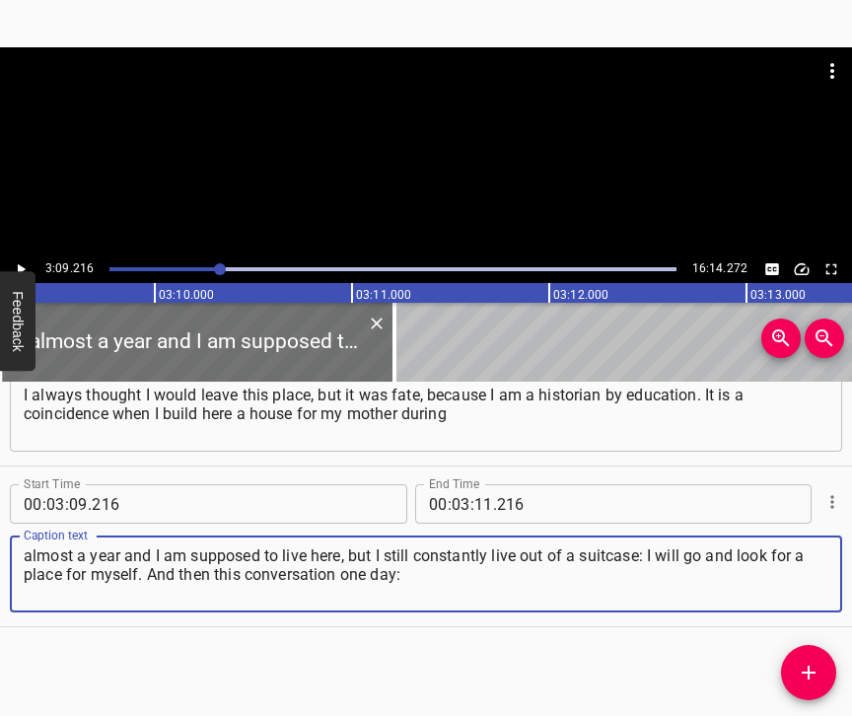
type textarea "almost a year and I am supposed to live here, but I still constantly live out o…"
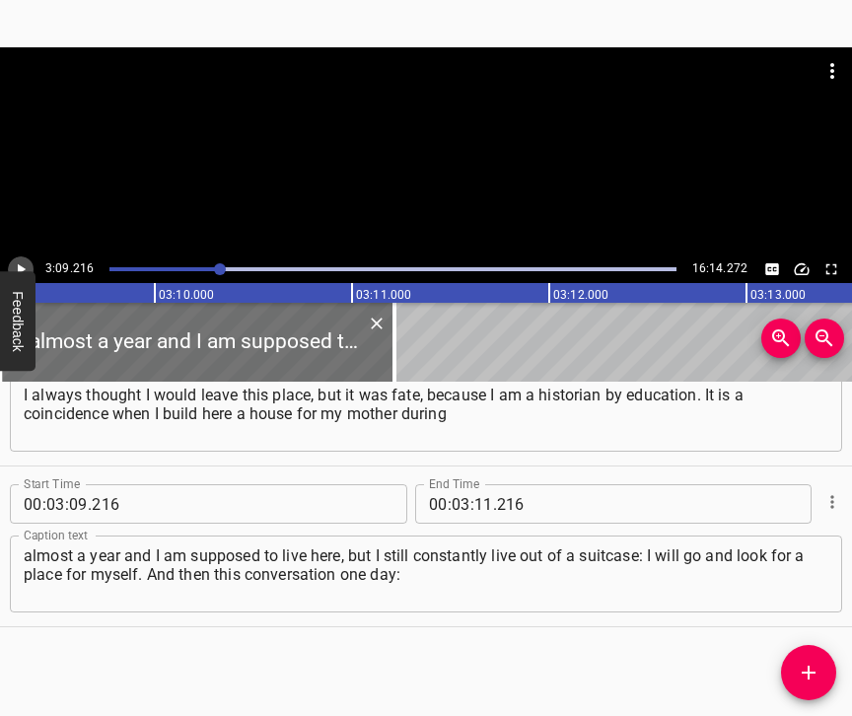
click at [28, 265] on icon "Play/Pause" at bounding box center [21, 269] width 18 height 18
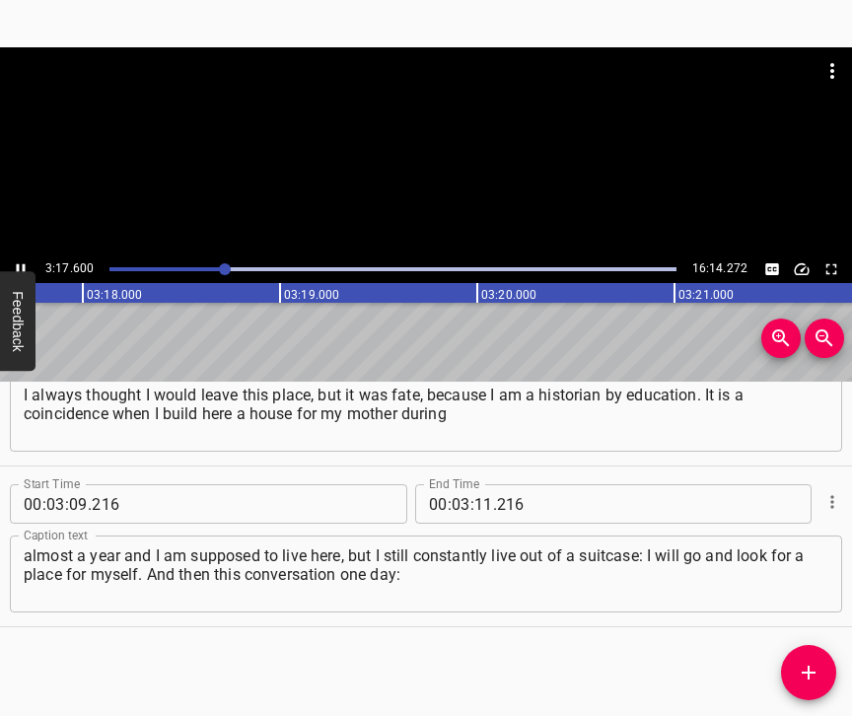
click at [21, 263] on icon "Play/Pause" at bounding box center [21, 269] width 18 height 18
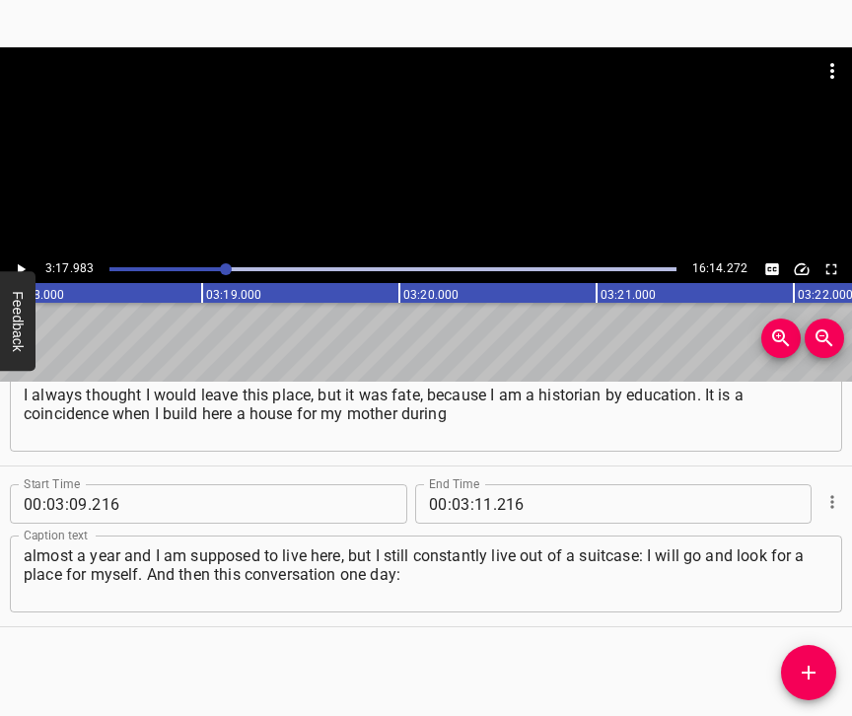
scroll to position [0, 39029]
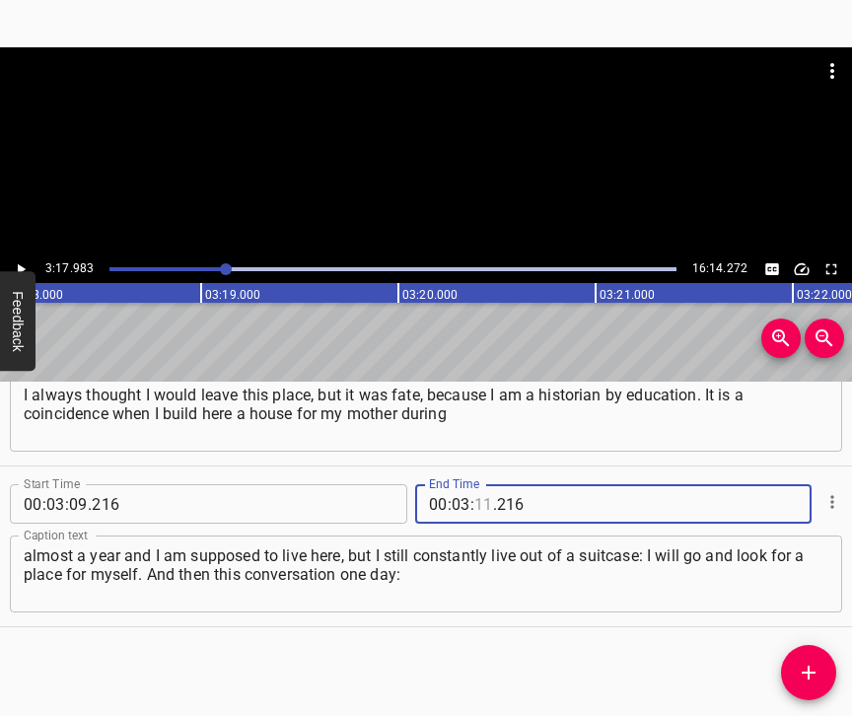
click at [476, 484] on input "number" at bounding box center [483, 503] width 19 height 39
type input "17"
type input "983"
click at [811, 659] on button "Add Cue" at bounding box center [808, 672] width 55 height 55
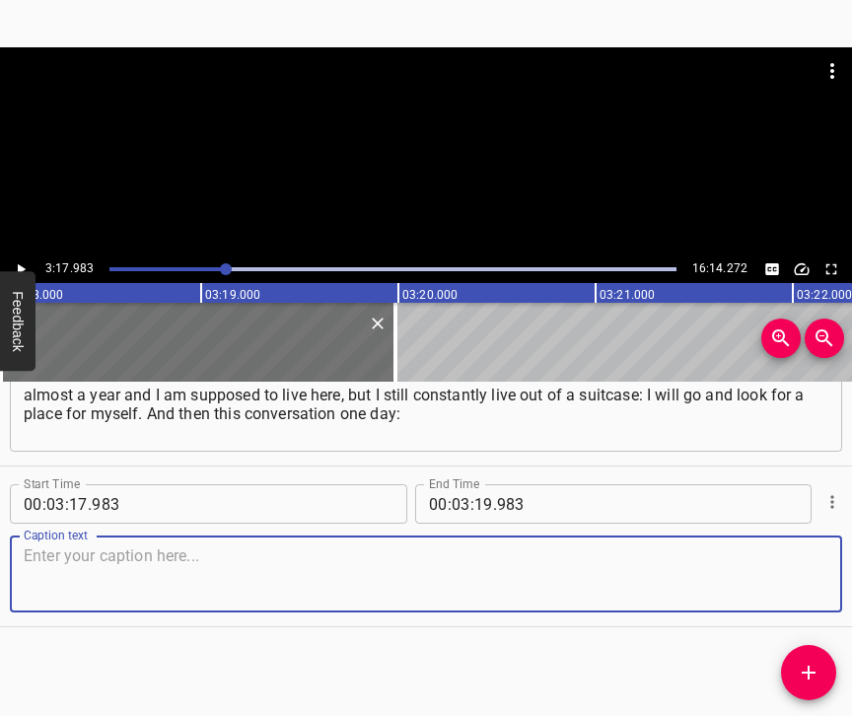
scroll to position [3307, 0]
click at [795, 568] on textarea at bounding box center [426, 574] width 804 height 56
click at [72, 558] on textarea at bounding box center [426, 574] width 804 height 56
paste textarea "Maybe I will stay here to live. On this day we accidentally enter the museum an…"
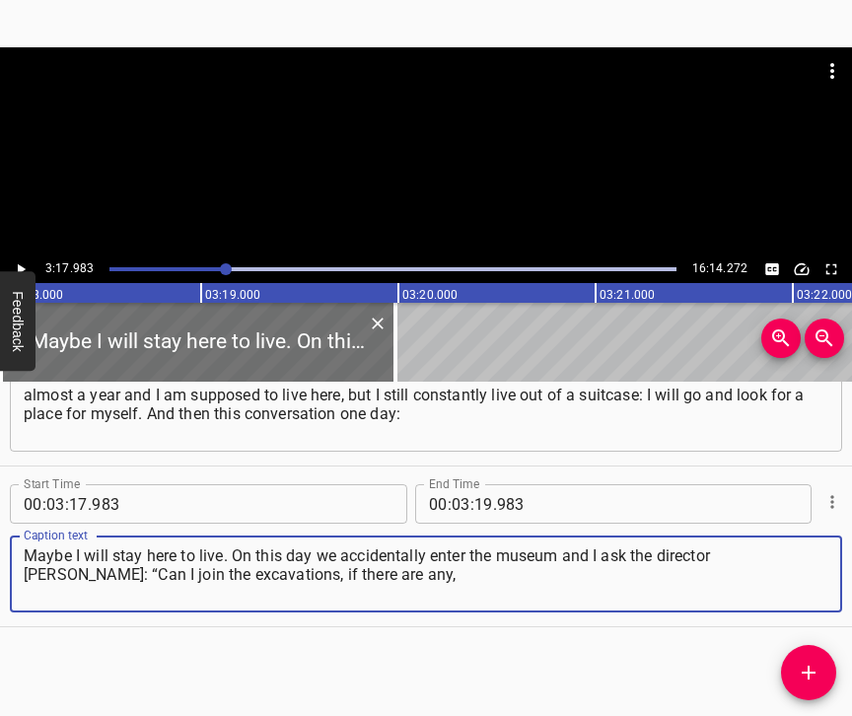
type textarea "Maybe I will stay here to live. On this day we accidentally enter the museum an…"
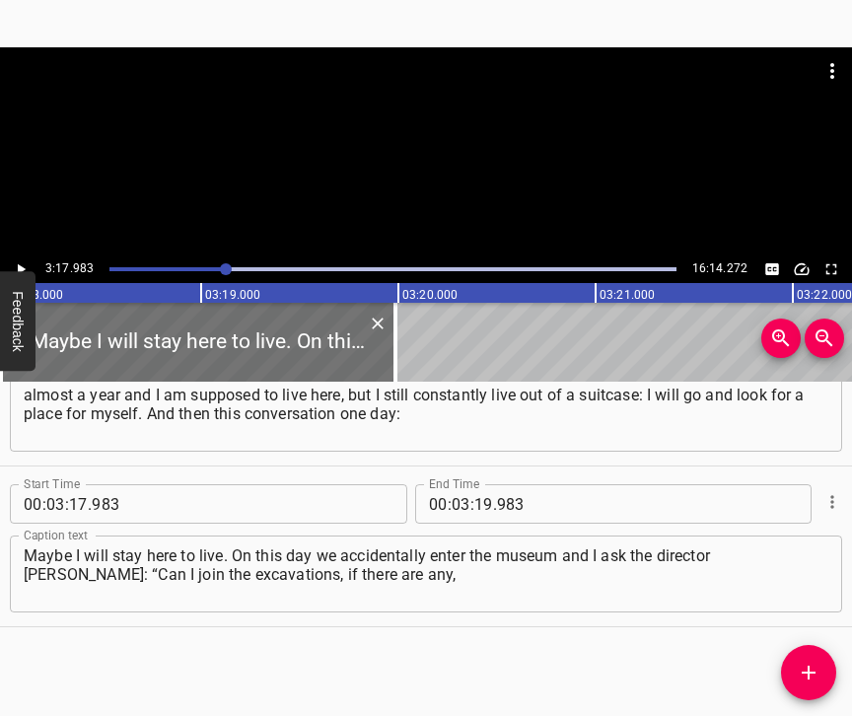
click at [27, 257] on div "3:17.983 16:14.272" at bounding box center [426, 269] width 852 height 28
click at [25, 264] on icon "Play/Pause" at bounding box center [21, 269] width 18 height 18
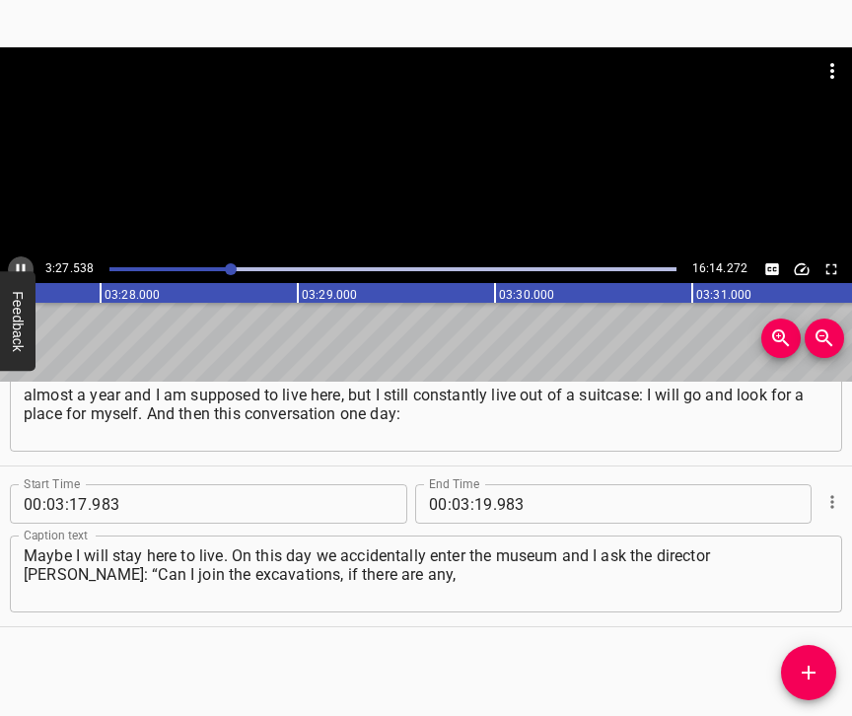
click at [17, 260] on icon "Play/Pause" at bounding box center [21, 269] width 18 height 18
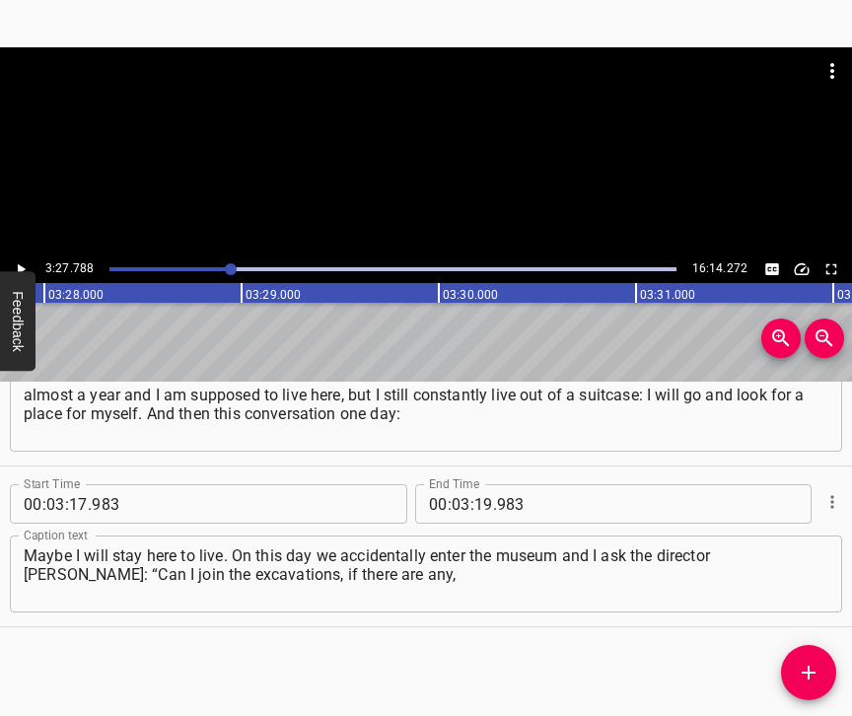
scroll to position [0, 40962]
click at [474, 484] on input "number" at bounding box center [483, 503] width 19 height 39
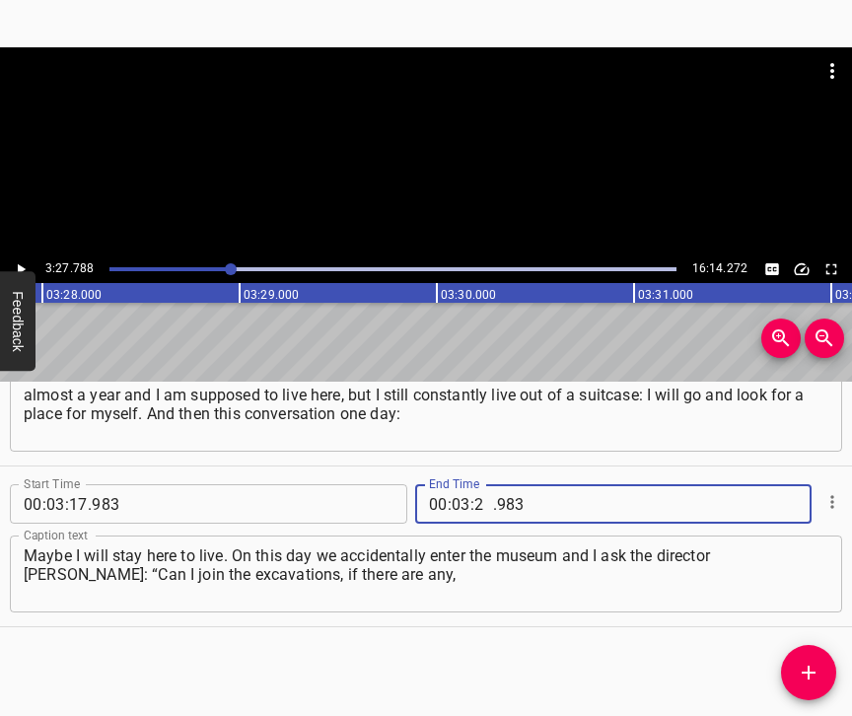
type input "27"
type input "788"
click at [809, 665] on icon "Add Cue" at bounding box center [808, 672] width 14 height 14
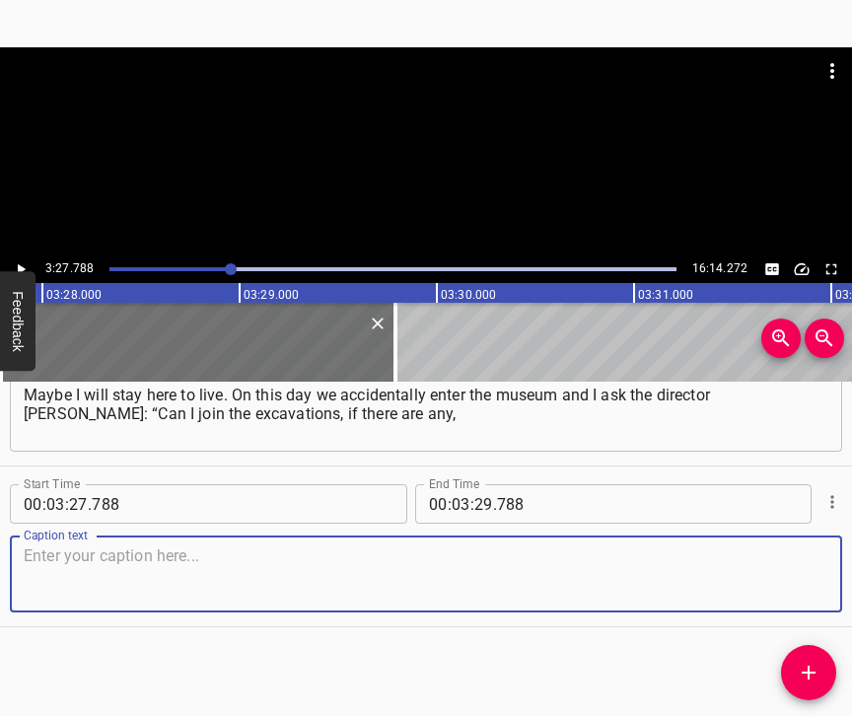
scroll to position [3484, 0]
click at [795, 571] on textarea at bounding box center [426, 574] width 804 height 56
click at [69, 559] on textarea at bounding box center [426, 574] width 804 height 56
paste textarea "because I am a historian.” He was like: “Really? Are you a historian? You came …"
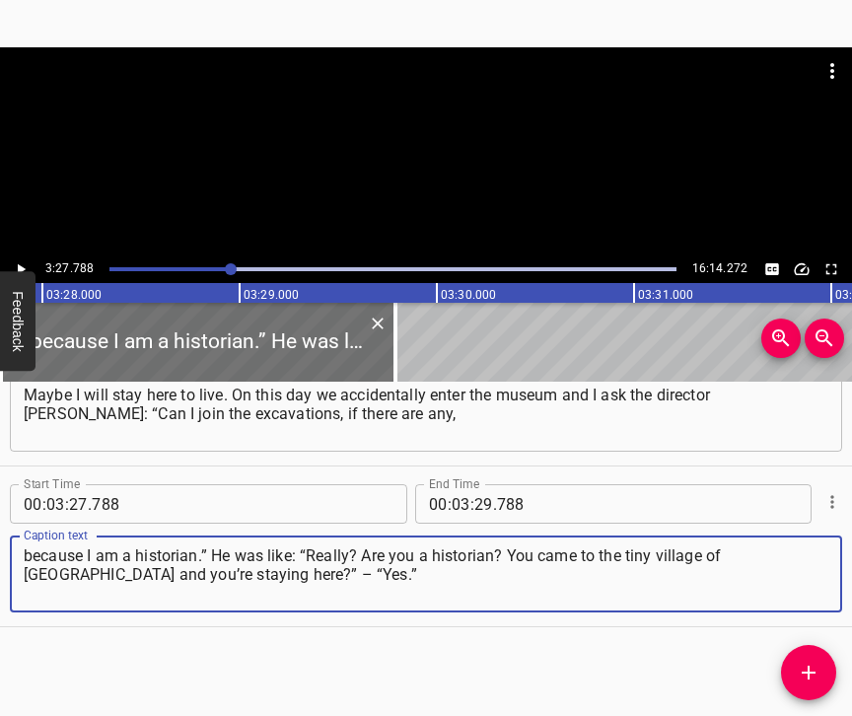
type textarea "because I am a historian.” He was like: “Really? Are you a historian? You came …"
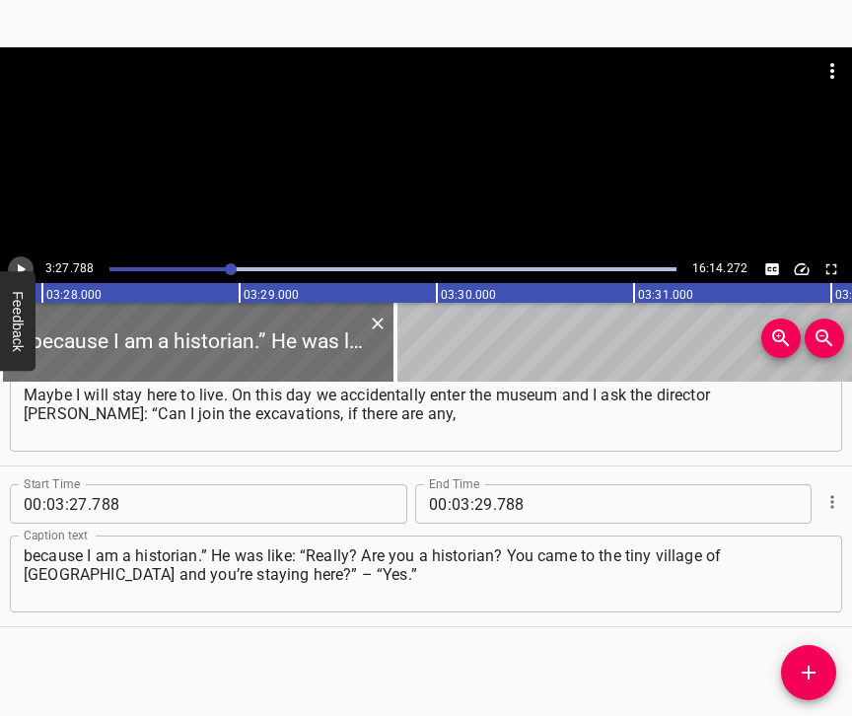
click at [26, 259] on button "Play/Pause" at bounding box center [21, 269] width 26 height 26
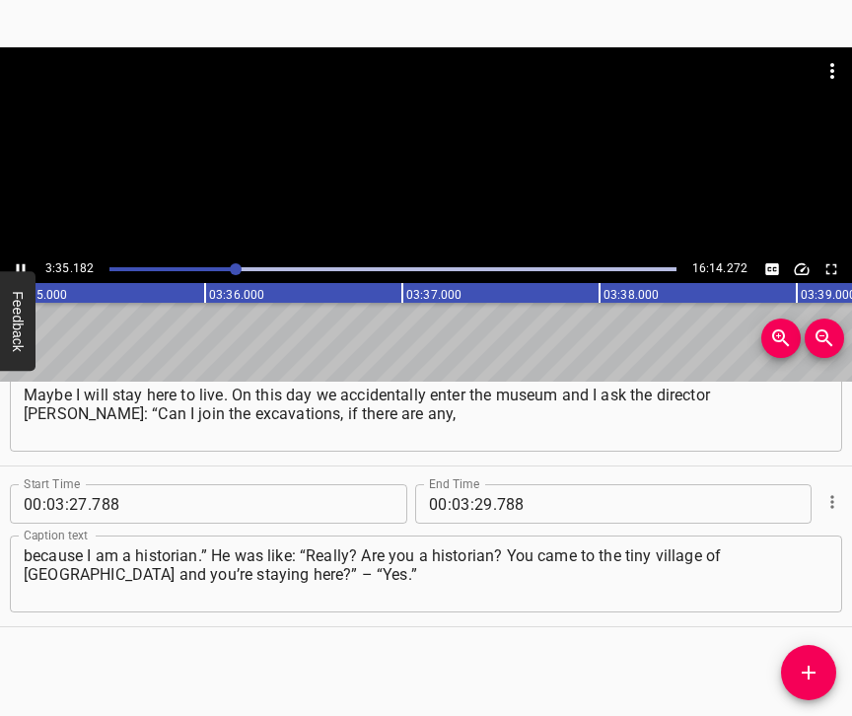
click at [20, 263] on icon "Play/Pause" at bounding box center [21, 269] width 18 height 18
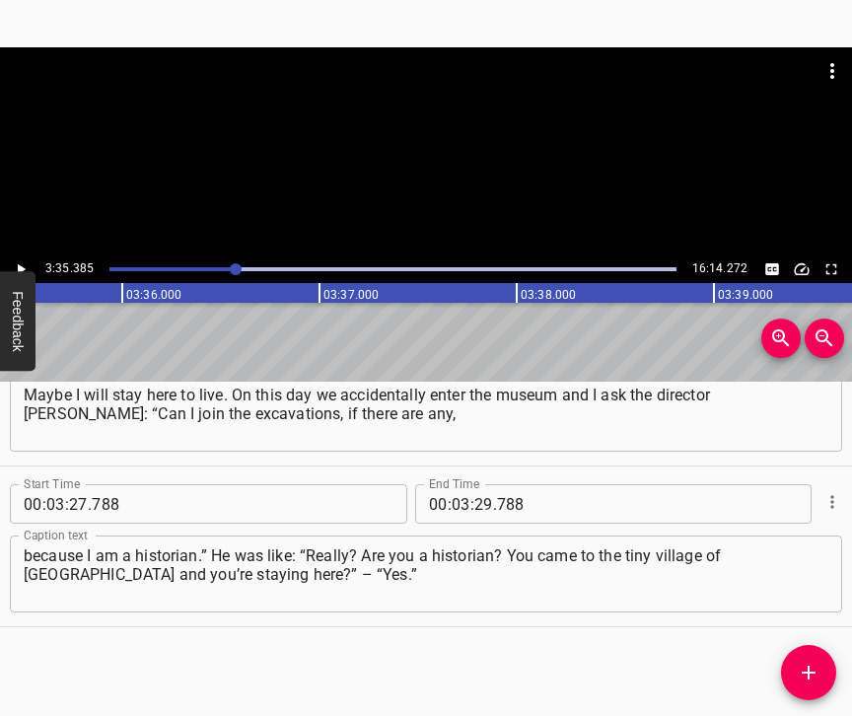
scroll to position [0, 42461]
click at [474, 492] on input "number" at bounding box center [483, 503] width 19 height 39
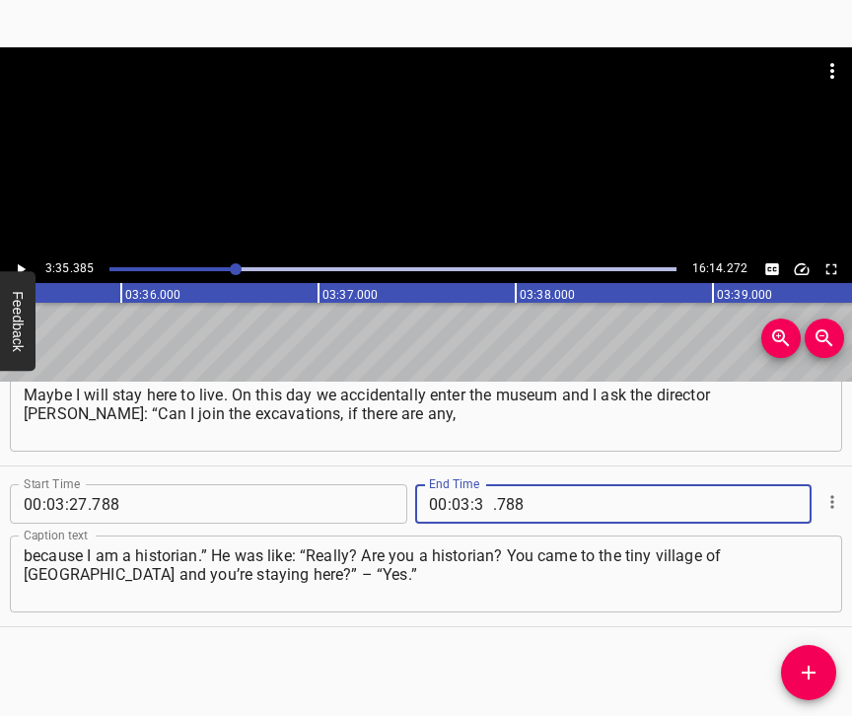
type input "35"
type input "385"
click at [798, 663] on icon "Add Cue" at bounding box center [808, 672] width 24 height 24
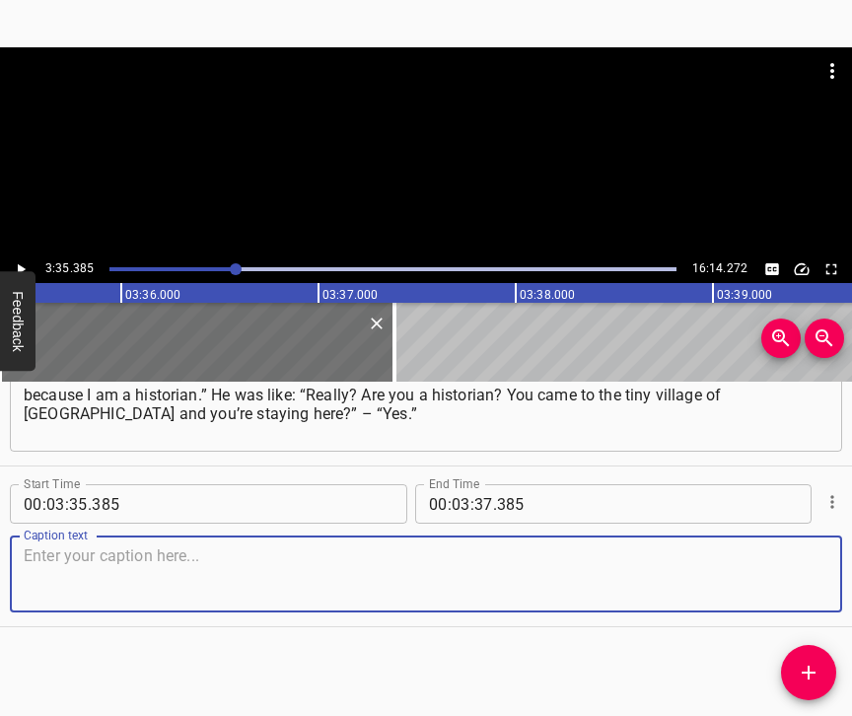
scroll to position [3662, 0]
click at [771, 547] on textarea at bounding box center [426, 574] width 804 height 56
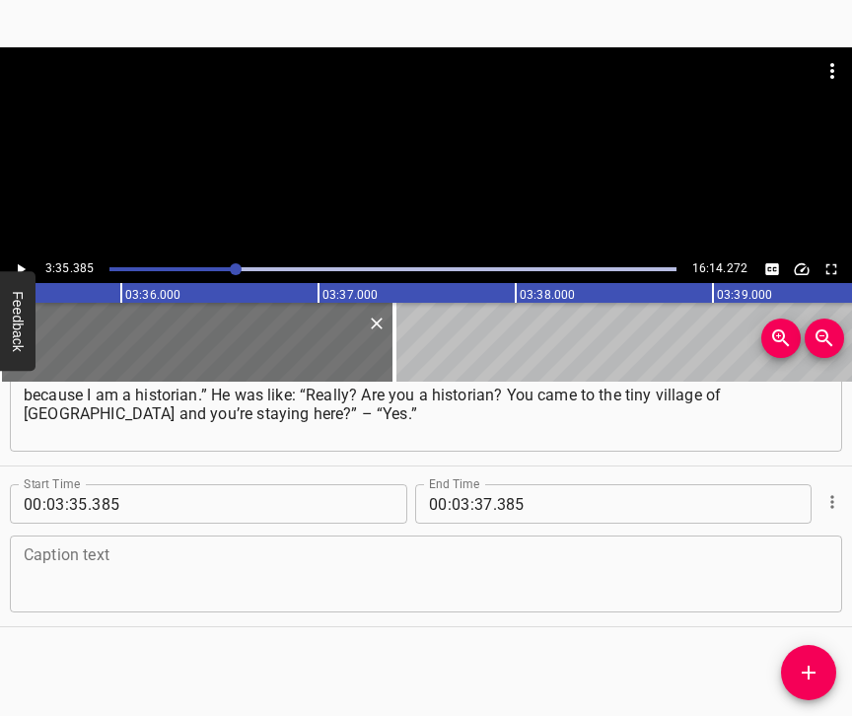
click at [131, 548] on textarea at bounding box center [426, 574] width 804 height 56
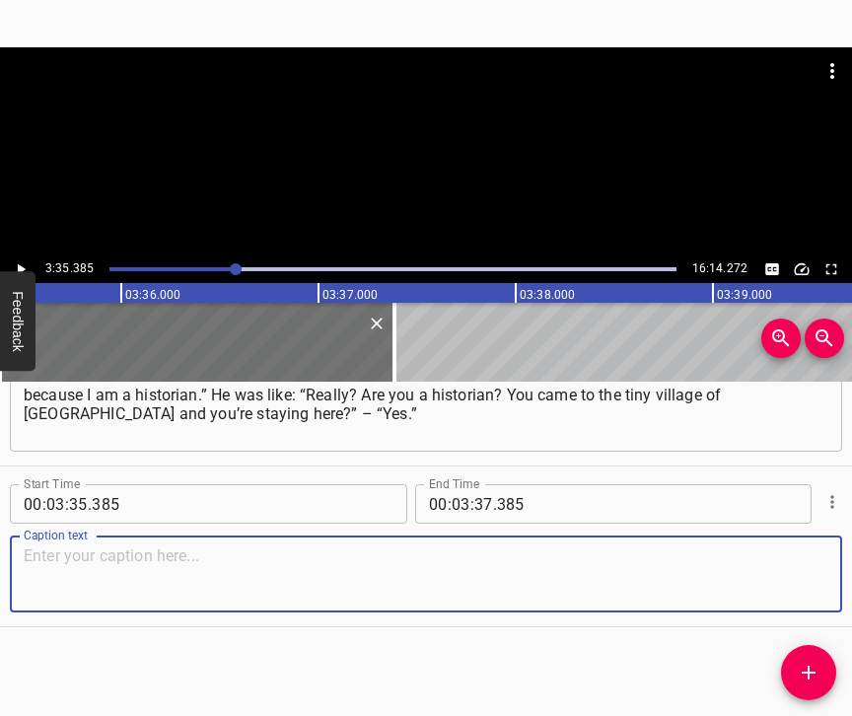
paste textarea "At this time I decided to look for my own house. That’s how it all went out. It…"
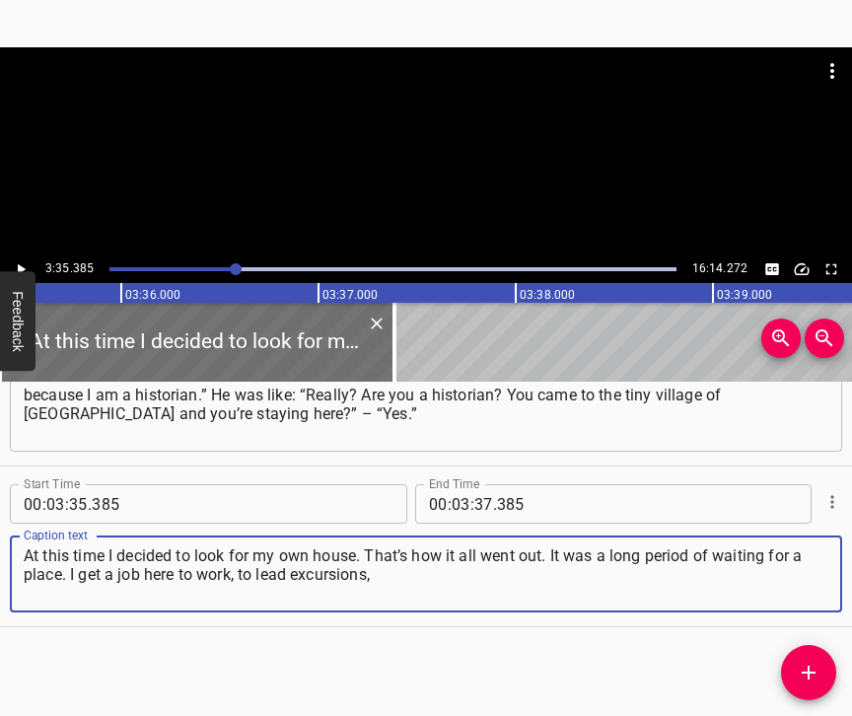
type textarea "At this time I decided to look for my own house. That’s how it all went out. It…"
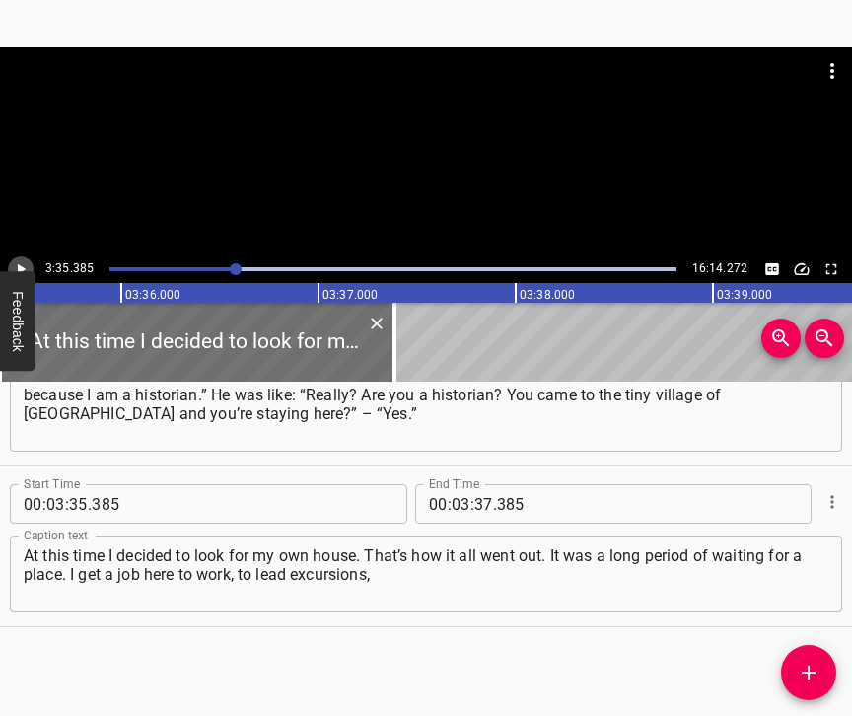
click at [26, 266] on icon "Play/Pause" at bounding box center [21, 269] width 18 height 18
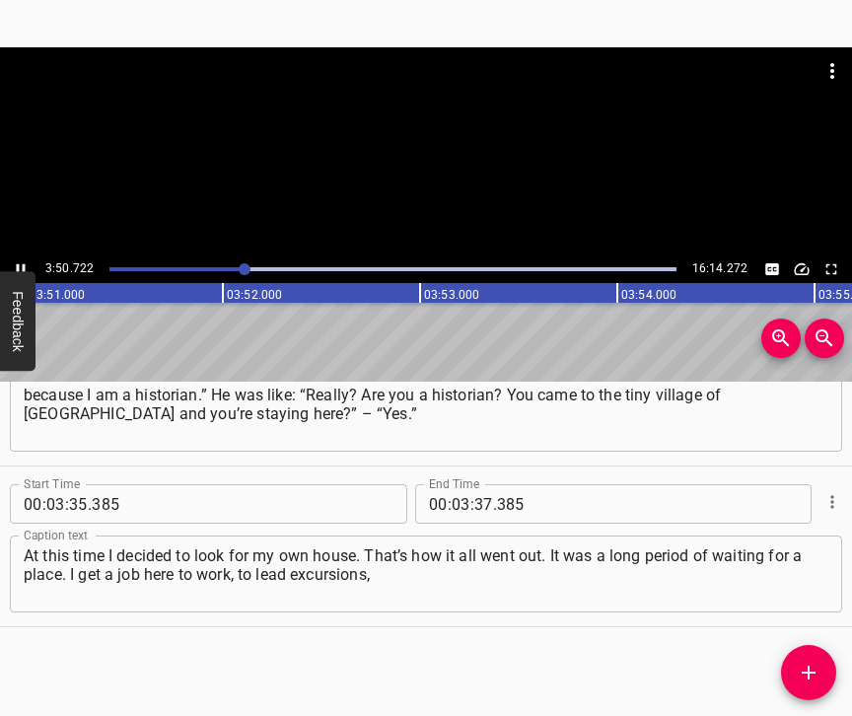
click at [24, 265] on icon "Play/Pause" at bounding box center [21, 269] width 9 height 11
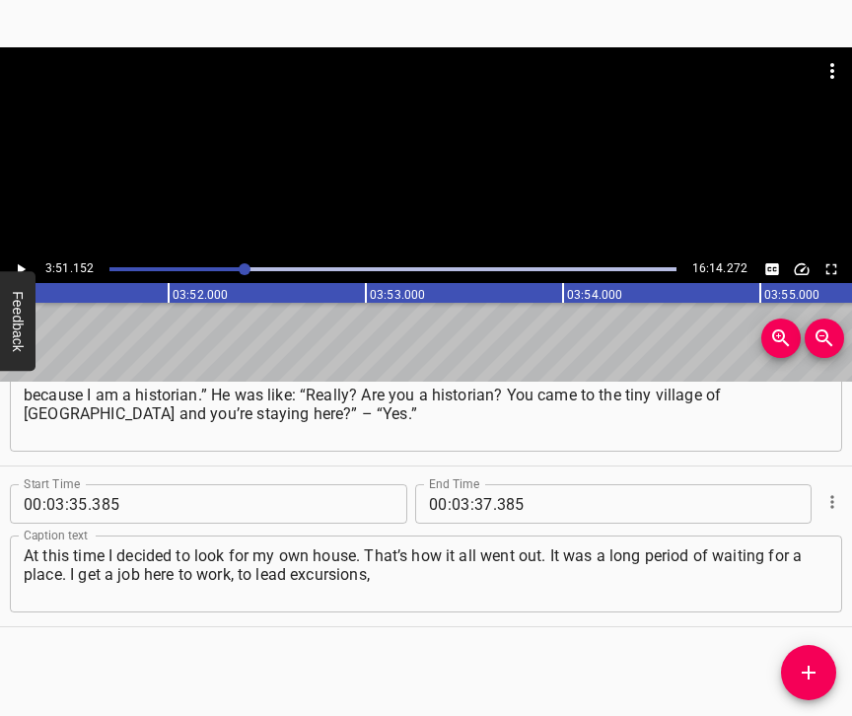
scroll to position [0, 45569]
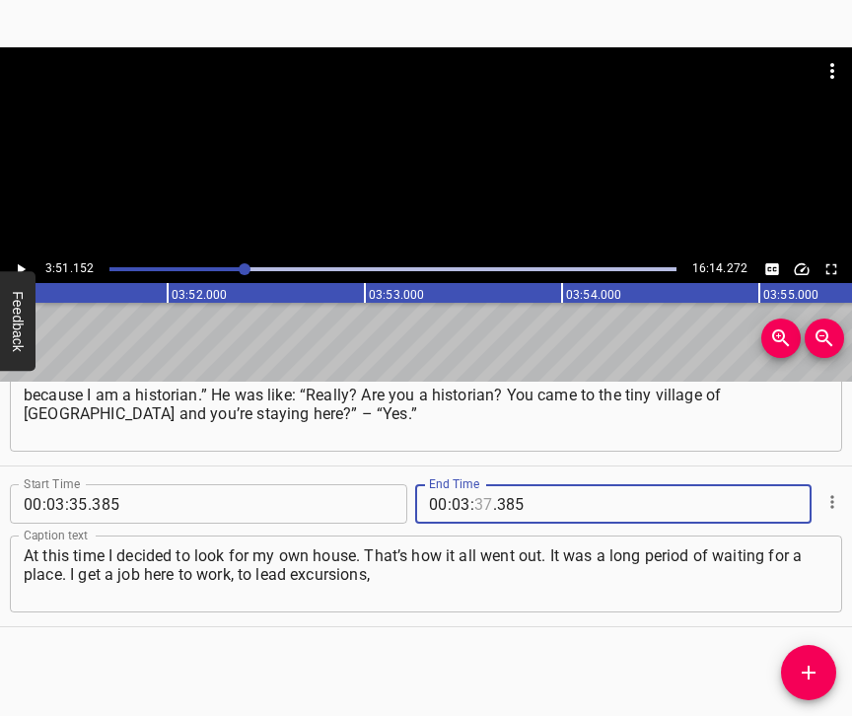
drag, startPoint x: 473, startPoint y: 486, endPoint x: 485, endPoint y: 473, distance: 17.4
click at [477, 486] on input "number" at bounding box center [483, 503] width 19 height 39
type input "51"
type input "152"
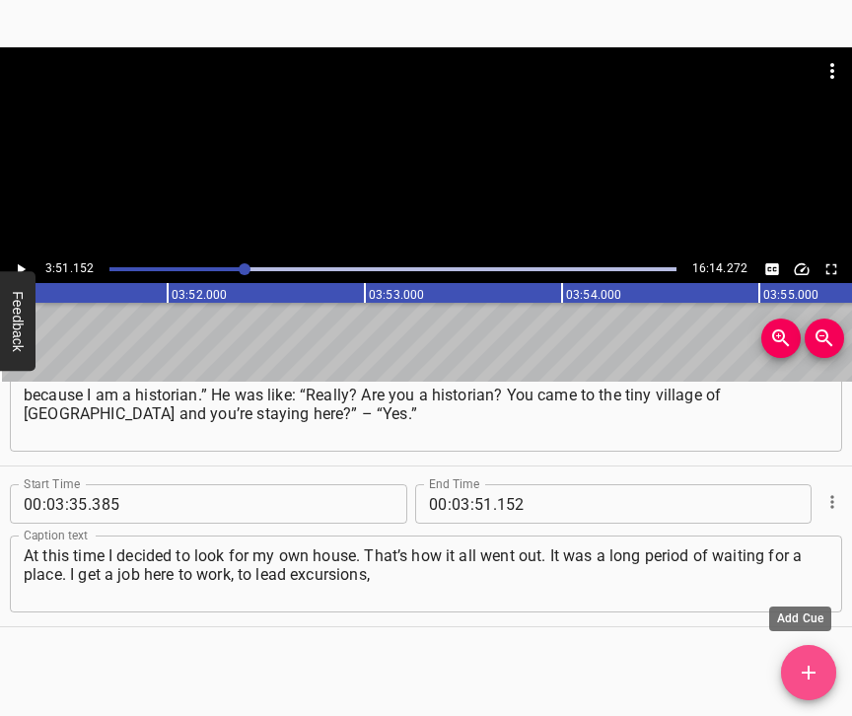
click at [817, 662] on icon "Add Cue" at bounding box center [808, 672] width 24 height 24
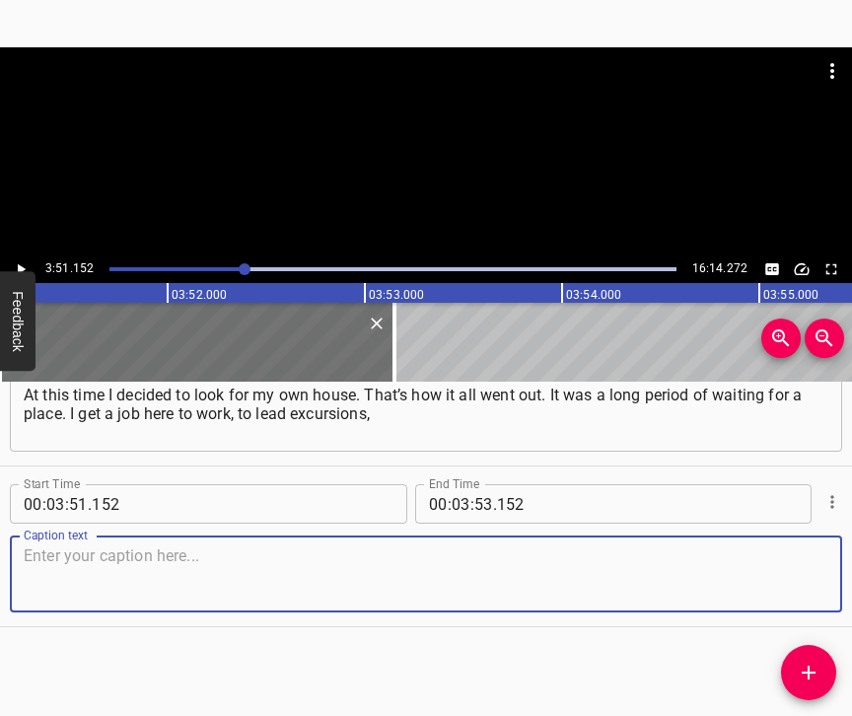
scroll to position [3839, 0]
click at [786, 568] on textarea at bounding box center [426, 574] width 804 height 56
click at [159, 562] on textarea at bounding box center [426, 574] width 804 height 56
paste textarea "and develop the museum, having my experience in completely different sectors. I…"
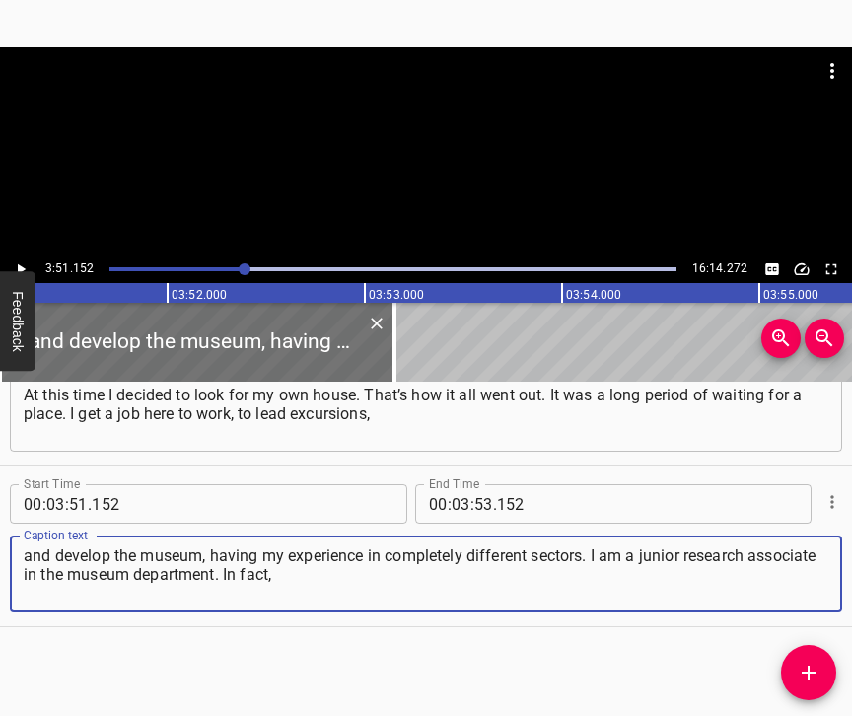
type textarea "and develop the museum, having my experience in completely different sectors. I…"
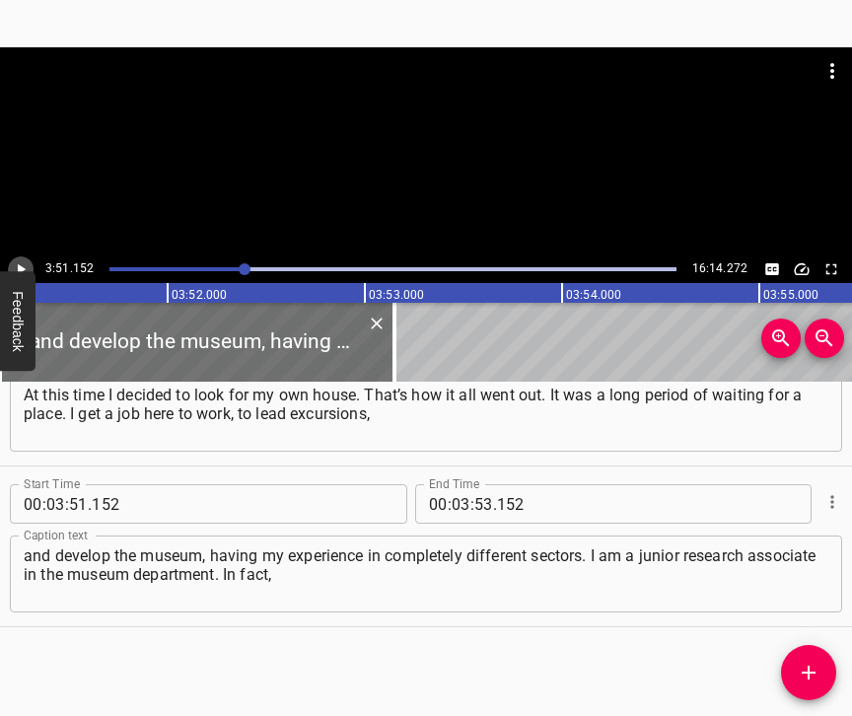
click at [19, 262] on icon "Play/Pause" at bounding box center [21, 269] width 18 height 18
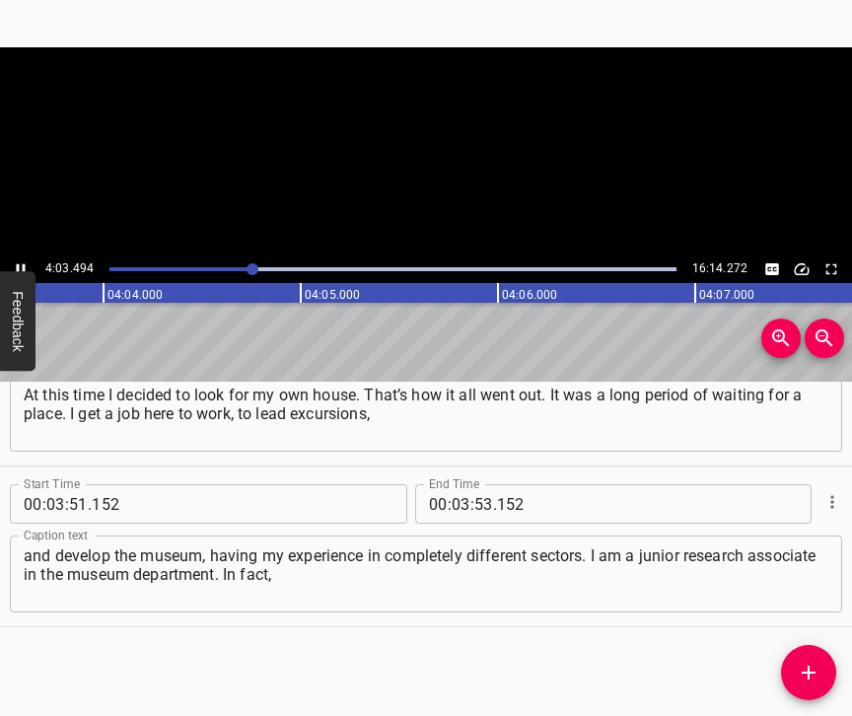
click at [20, 261] on icon "Play/Pause" at bounding box center [21, 269] width 18 height 18
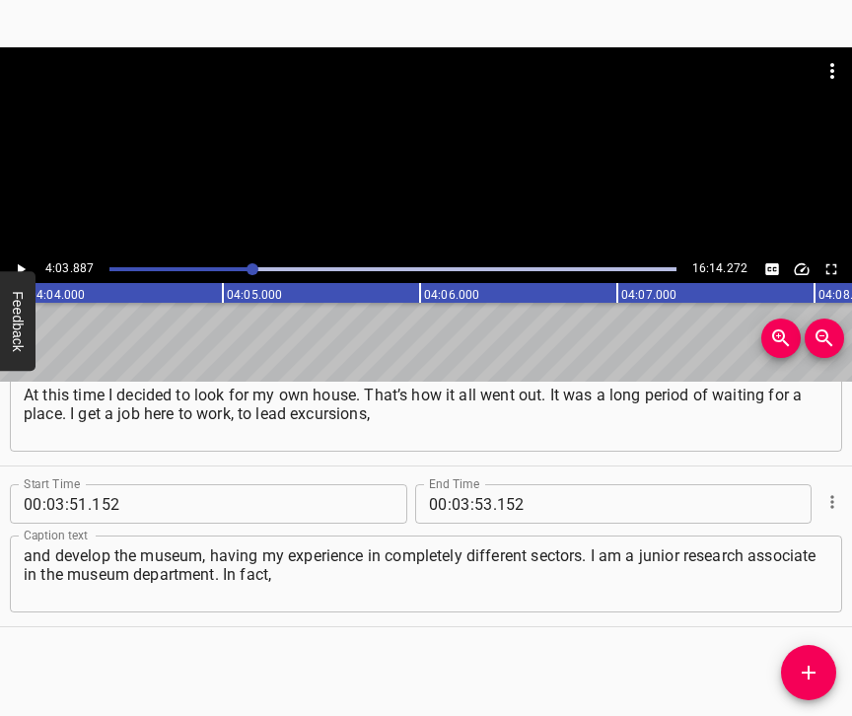
scroll to position [0, 48079]
click at [451, 484] on input "number" at bounding box center [460, 503] width 19 height 39
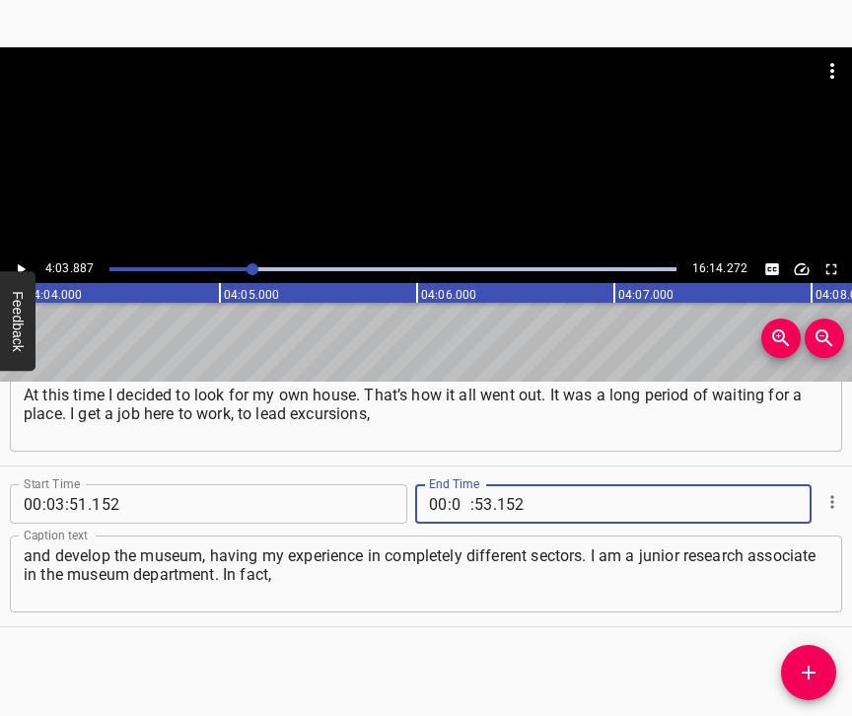
type input "04"
type input "03"
type input "887"
click at [811, 670] on icon "Add Cue" at bounding box center [808, 672] width 24 height 24
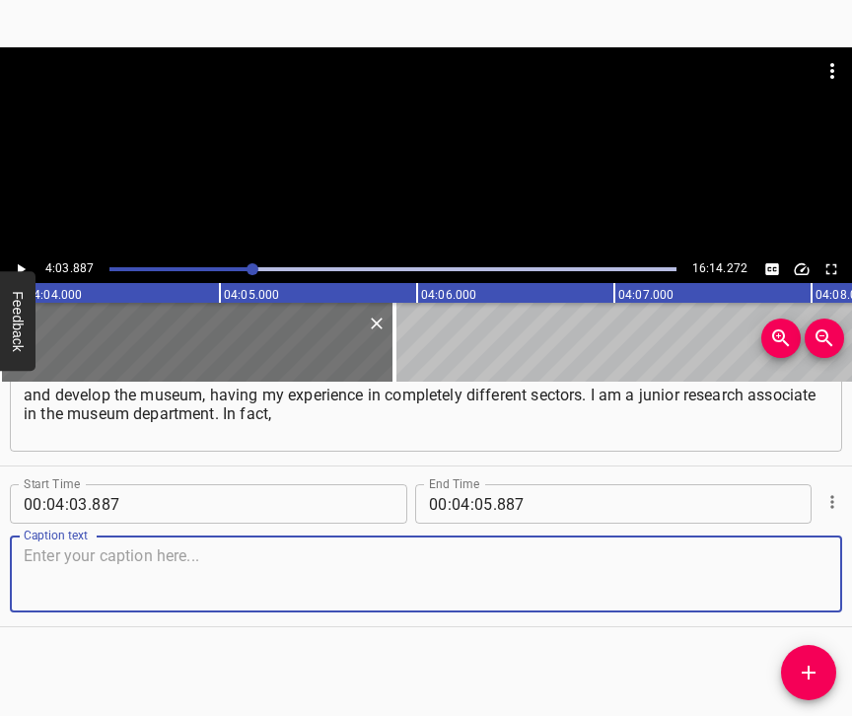
scroll to position [4017, 0]
click at [764, 569] on textarea at bounding box center [426, 574] width 804 height 56
click at [157, 565] on textarea at bounding box center [426, 574] width 804 height 56
paste textarea "we are a big family here, roles are distributed by cross-sectoral skills, becau…"
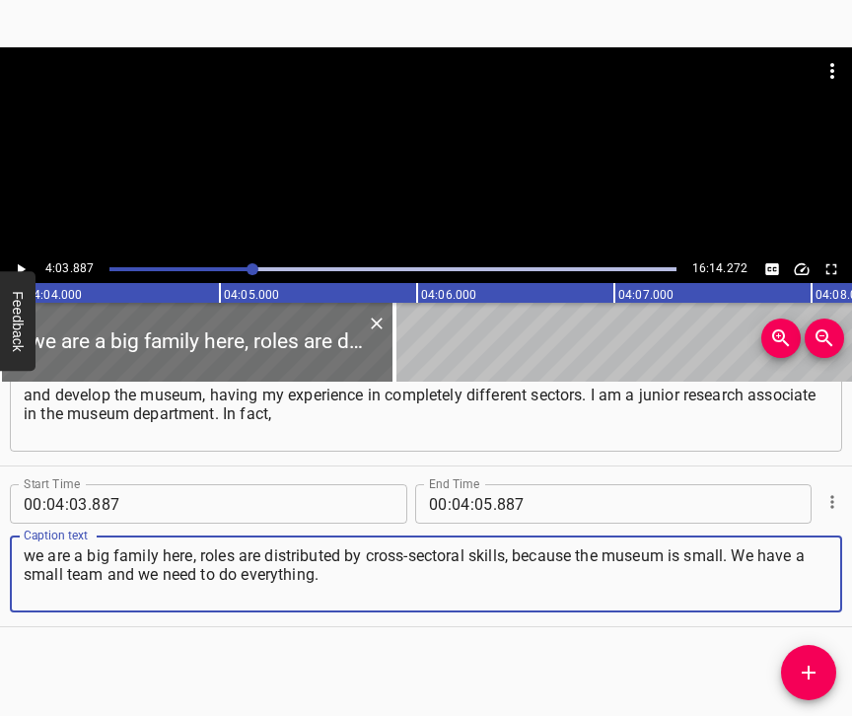
type textarea "we are a big family here, roles are distributed by cross-sectoral skills, becau…"
click at [17, 272] on icon "Play/Pause" at bounding box center [21, 269] width 18 height 18
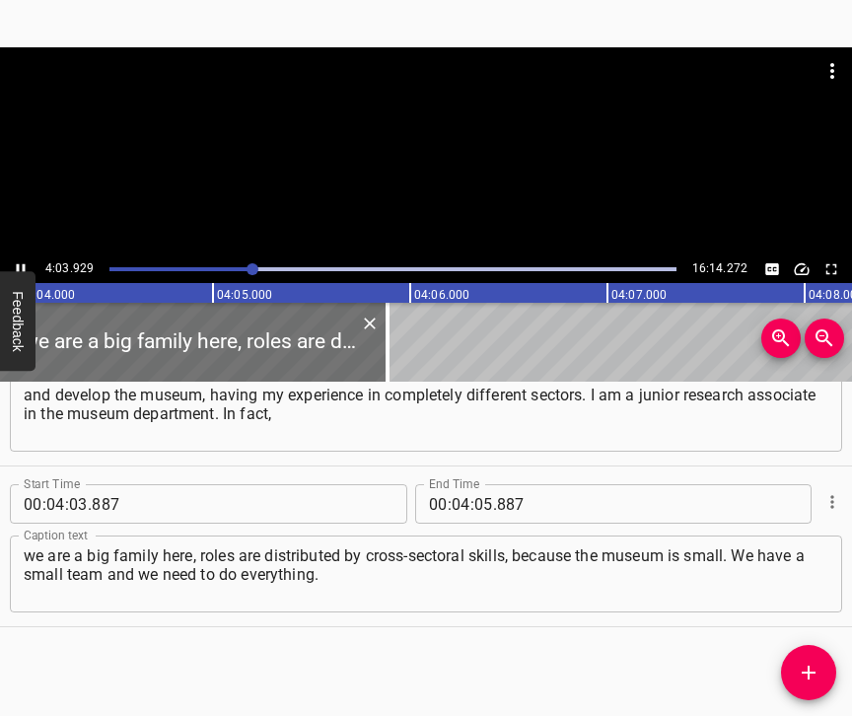
scroll to position [0, 48087]
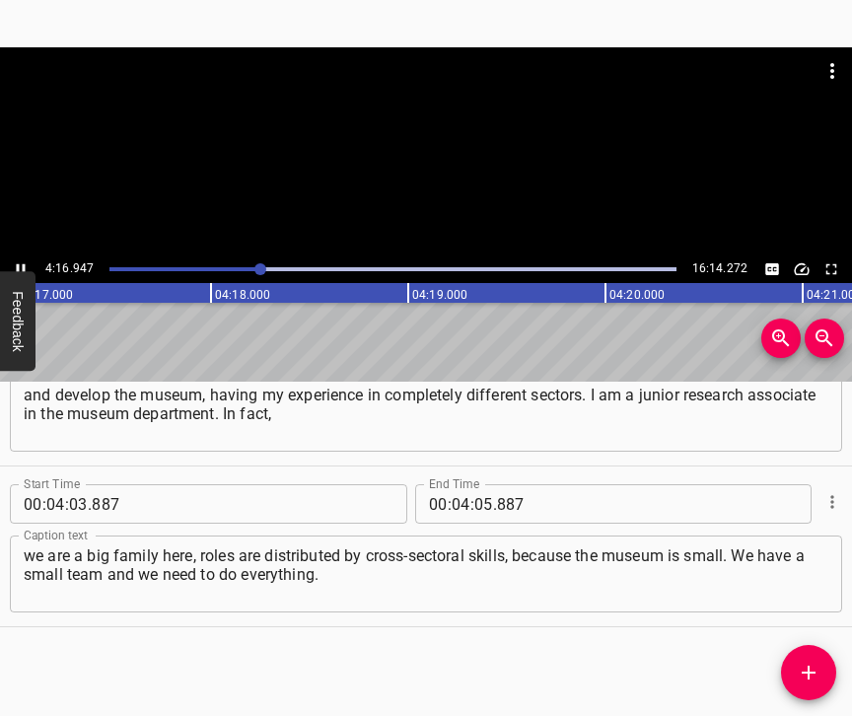
click at [16, 264] on icon "Play/Pause" at bounding box center [21, 269] width 18 height 18
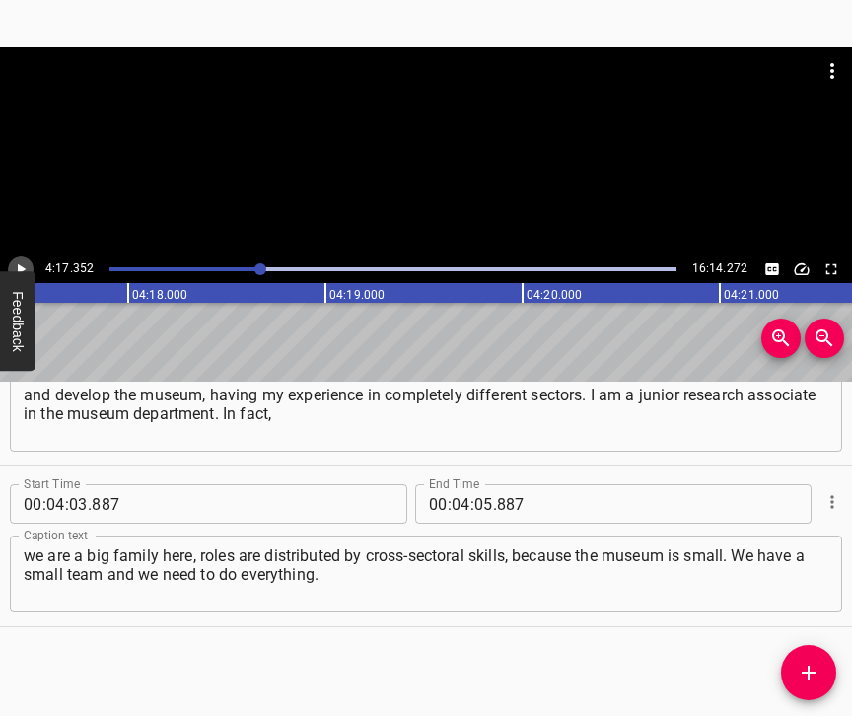
click at [16, 264] on icon "Play/Pause" at bounding box center [21, 269] width 18 height 18
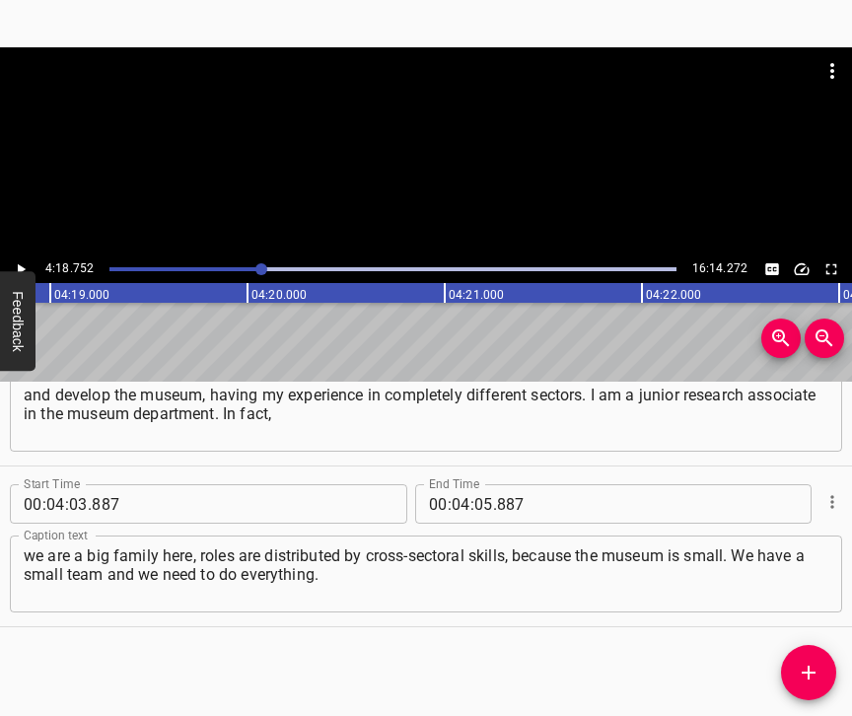
scroll to position [0, 51010]
click at [474, 485] on input "number" at bounding box center [483, 503] width 19 height 39
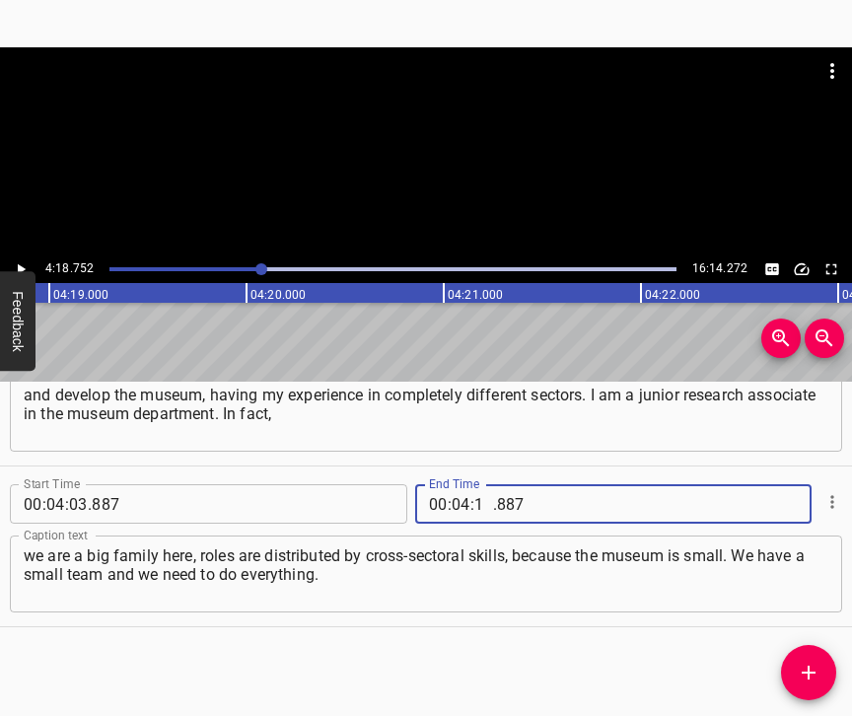
type input "18"
type input "752"
click at [802, 667] on icon "Add Cue" at bounding box center [808, 672] width 24 height 24
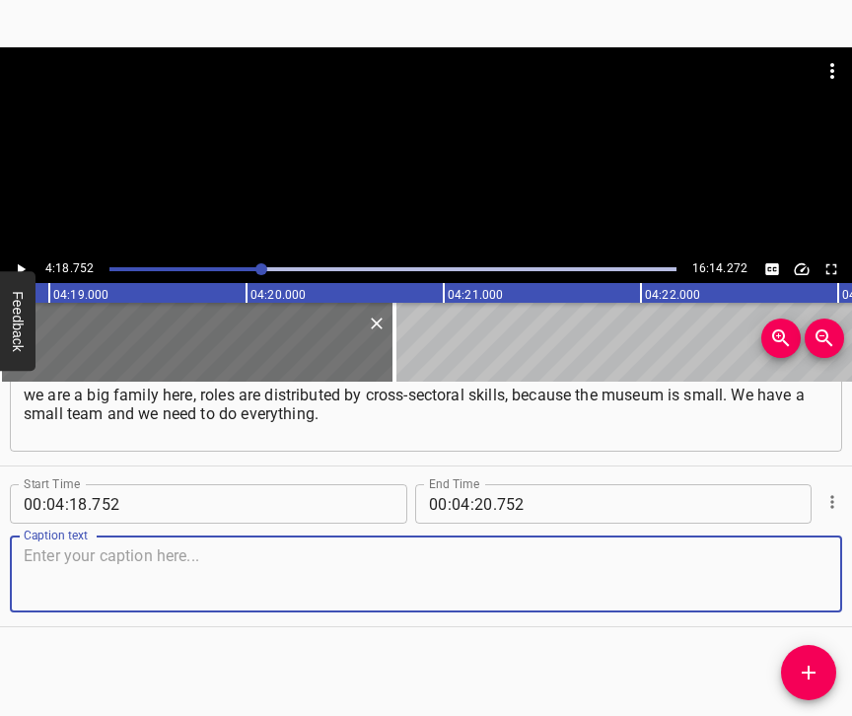
scroll to position [4194, 0]
drag, startPoint x: 778, startPoint y: 558, endPoint x: 847, endPoint y: 532, distance: 73.6
click at [779, 556] on textarea at bounding box center [426, 574] width 804 height 56
drag, startPoint x: 68, startPoint y: 537, endPoint x: 78, endPoint y: 534, distance: 10.3
click at [78, 546] on textarea at bounding box center [426, 574] width 804 height 56
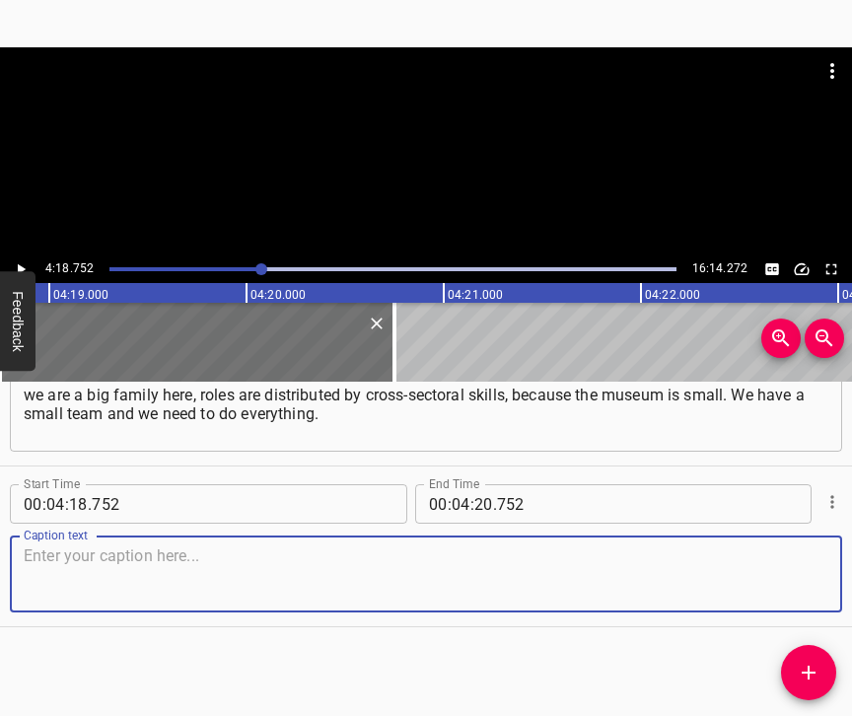
paste textarea "My partner, [PERSON_NAME], my colleague, with whom we were hired here, we are u…"
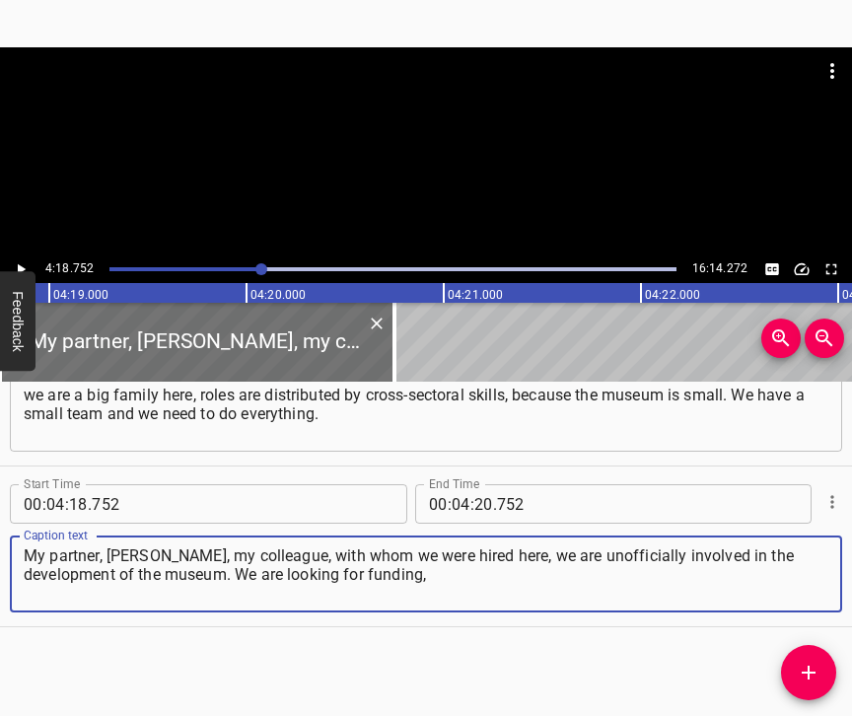
type textarea "My partner, [PERSON_NAME], my colleague, with whom we were hired here, we are u…"
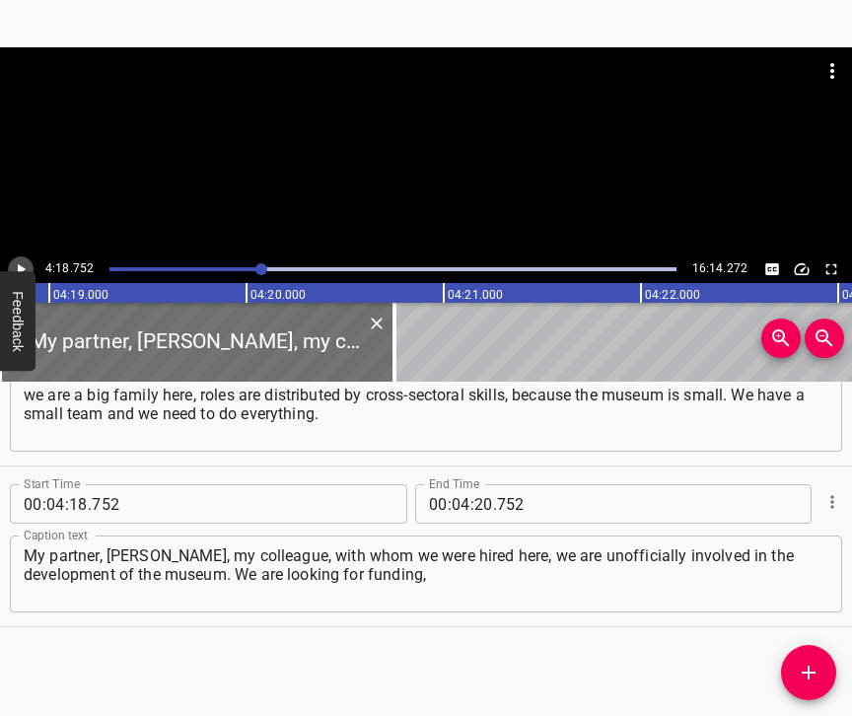
click at [16, 266] on icon "Play/Pause" at bounding box center [21, 269] width 18 height 18
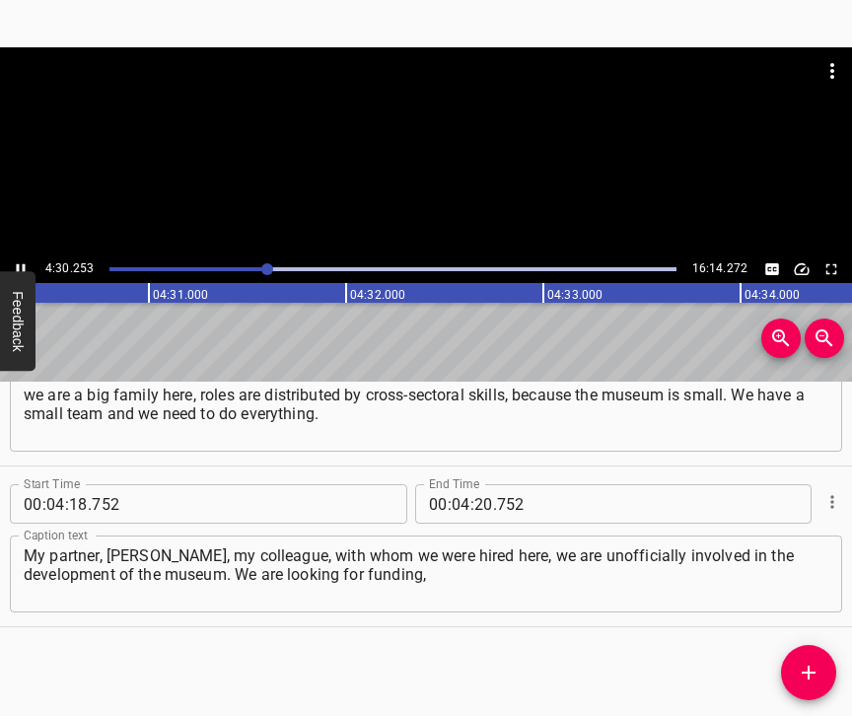
click at [18, 265] on icon "Play/Pause" at bounding box center [21, 269] width 9 height 11
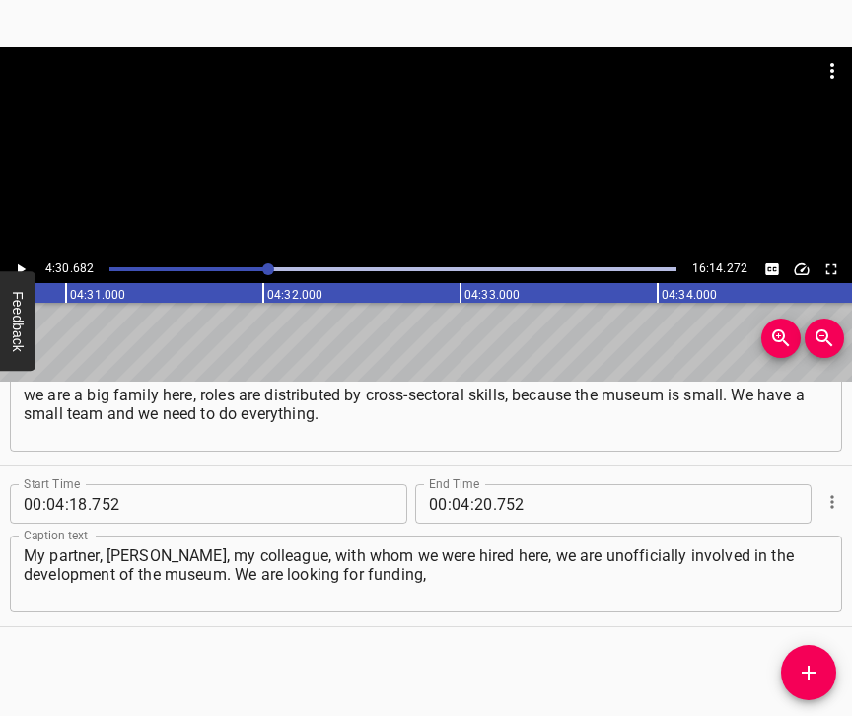
scroll to position [0, 53361]
click at [474, 484] on input "number" at bounding box center [483, 503] width 19 height 39
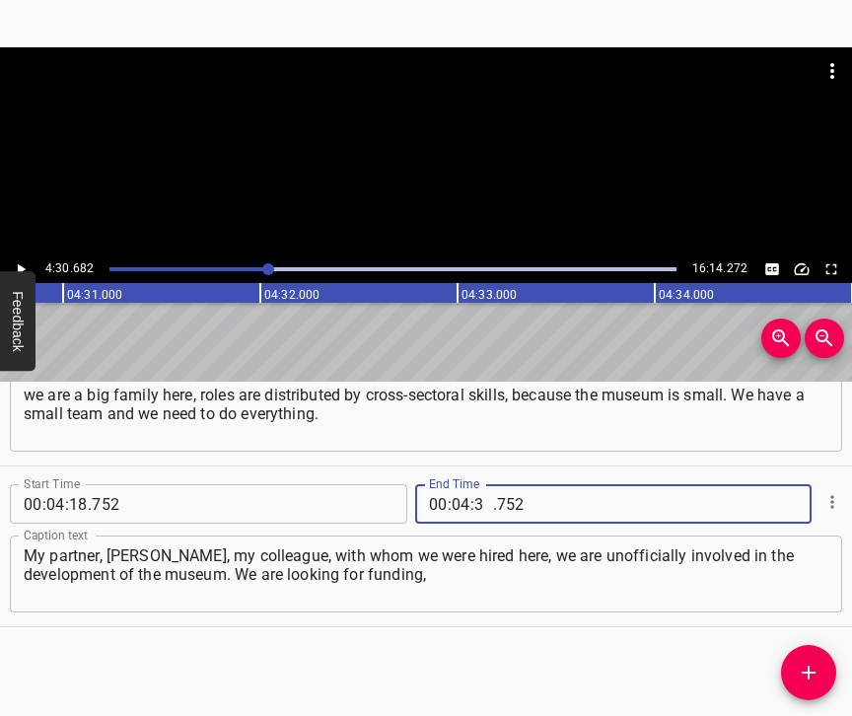
type input "30"
type input "682"
click at [803, 668] on icon "Add Cue" at bounding box center [808, 672] width 24 height 24
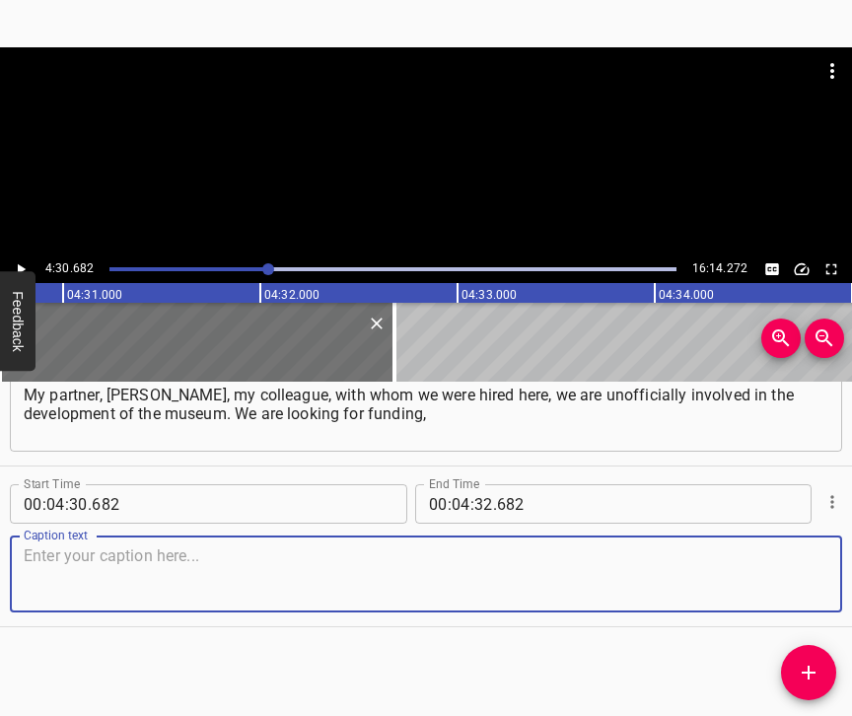
scroll to position [4372, 0]
click at [791, 568] on textarea at bounding box center [426, 574] width 804 height 56
click at [189, 562] on textarea at bounding box center [426, 574] width 804 height 56
paste textarea "we are involved in projects, when they are funded by patrons (they do really su…"
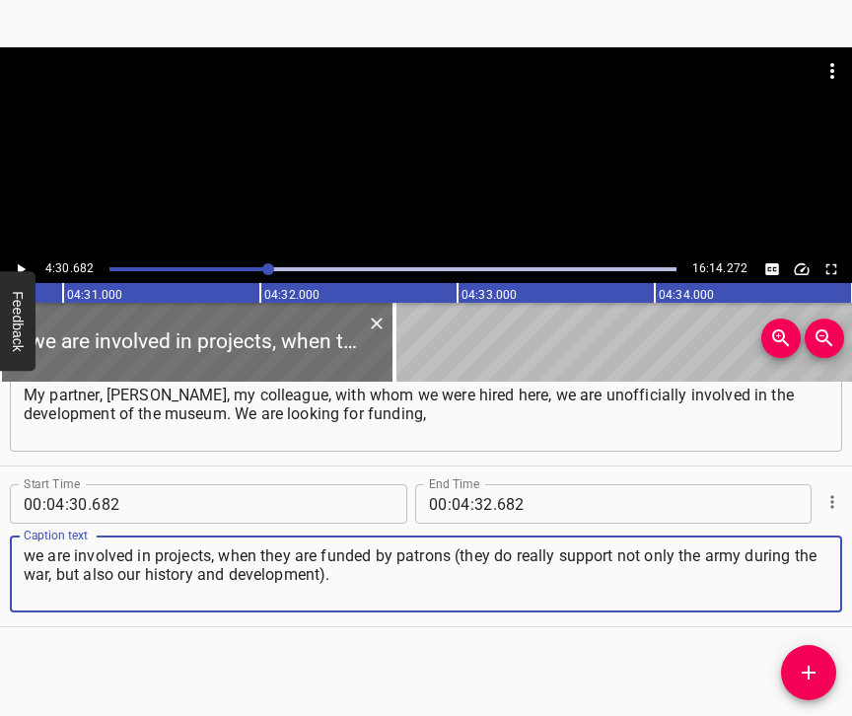
type textarea "we are involved in projects, when they are funded by patrons (they do really su…"
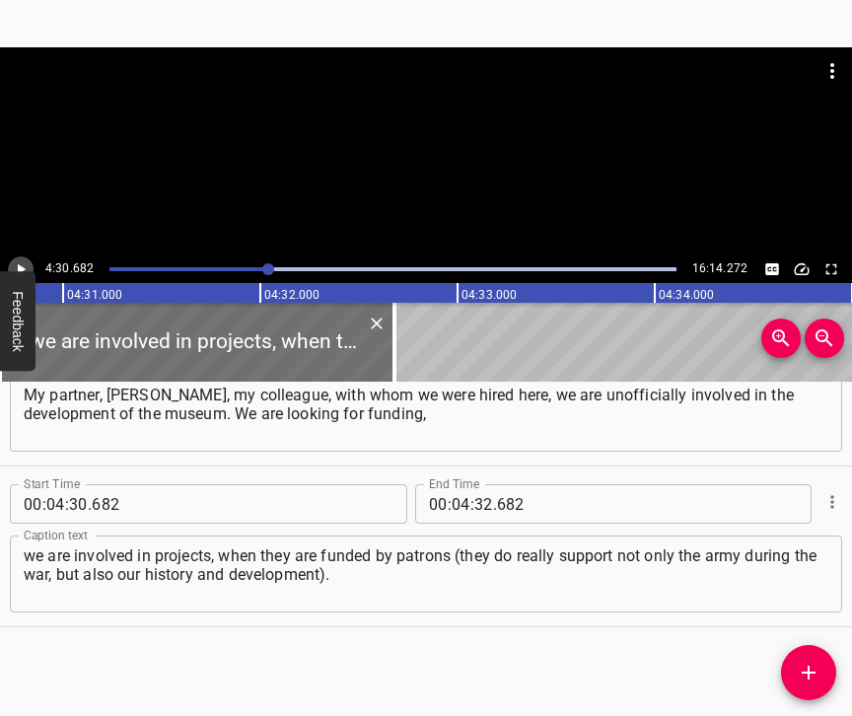
click at [25, 262] on icon "Play/Pause" at bounding box center [21, 269] width 18 height 18
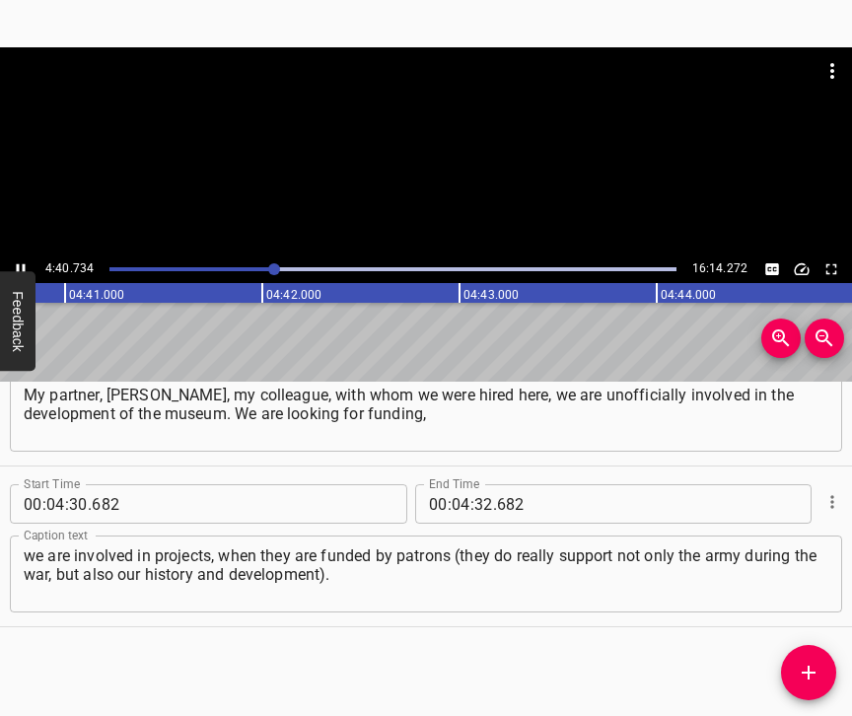
click at [26, 267] on icon "Play/Pause" at bounding box center [21, 269] width 18 height 18
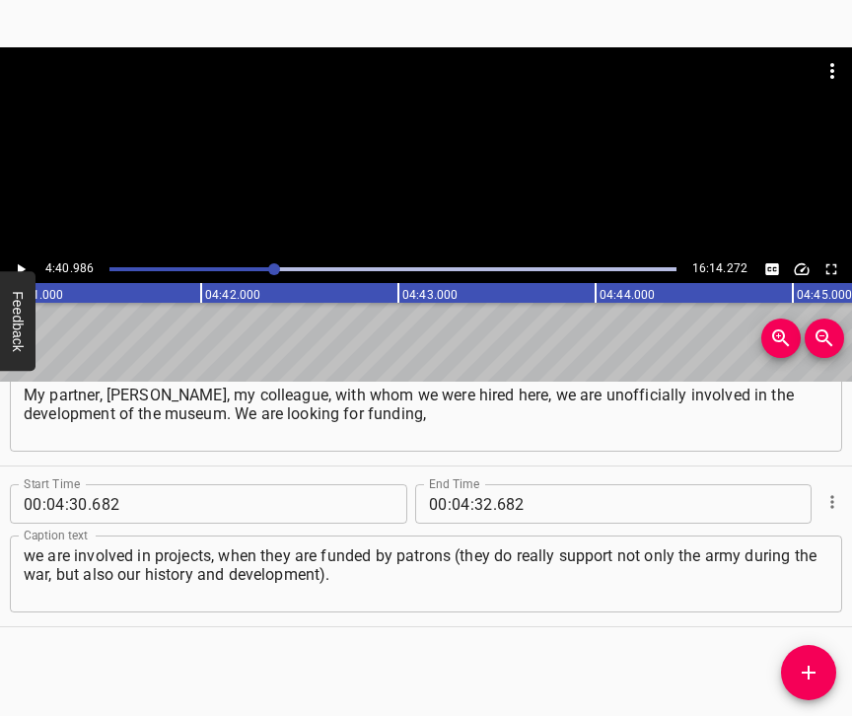
scroll to position [0, 55393]
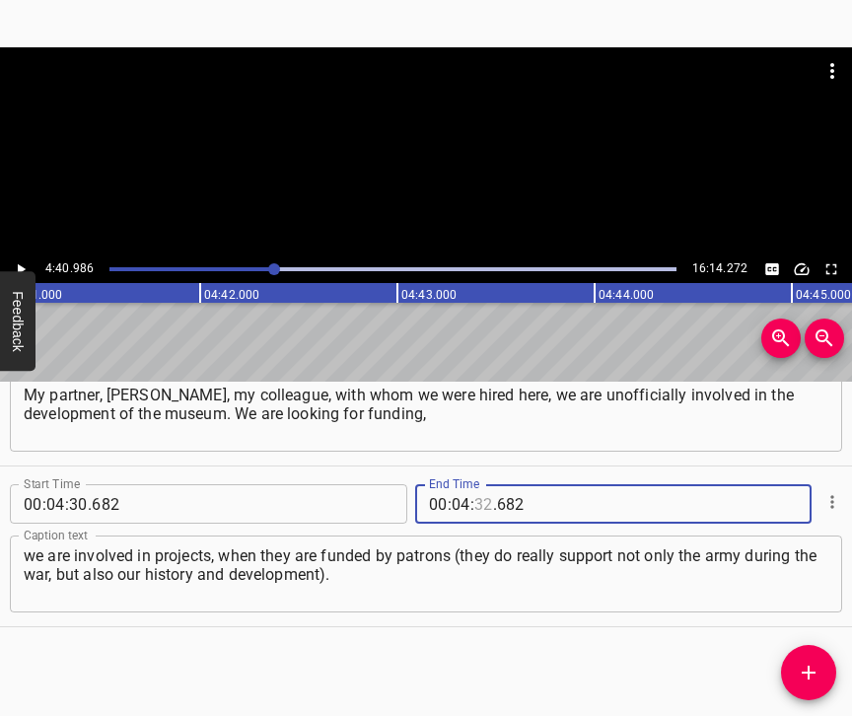
click at [477, 484] on input "number" at bounding box center [483, 503] width 19 height 39
type input "40"
type input "986"
click at [806, 663] on icon "Add Cue" at bounding box center [808, 672] width 24 height 24
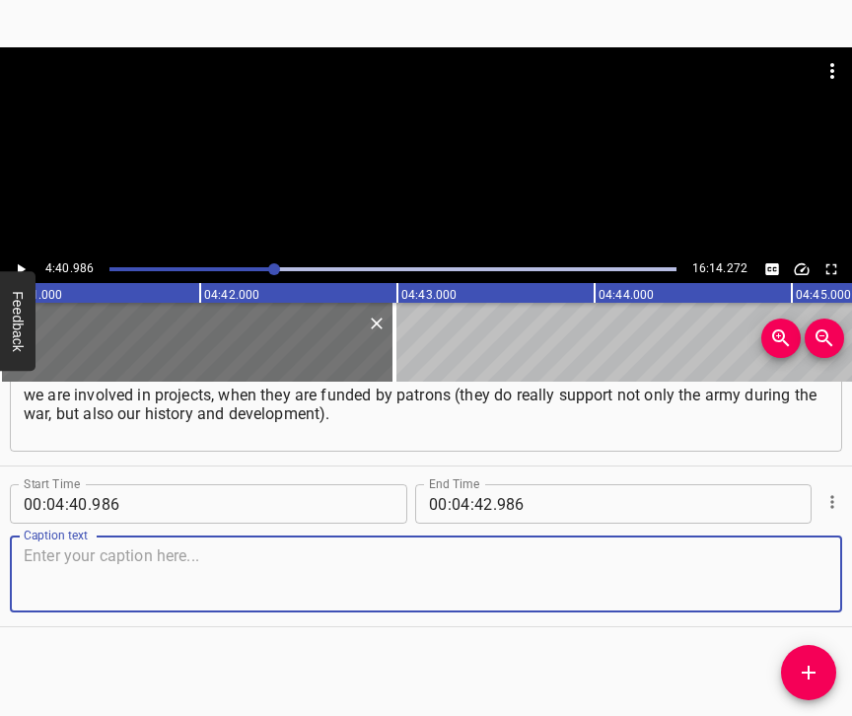
scroll to position [4549, 0]
click at [780, 560] on textarea at bounding box center [426, 574] width 804 height 56
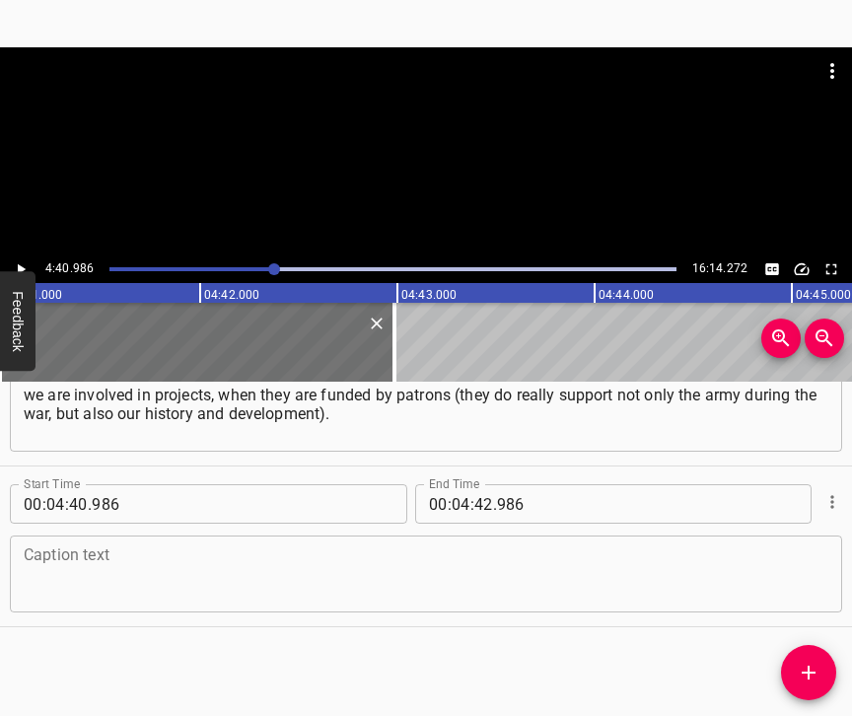
click at [89, 602] on div "Caption text" at bounding box center [426, 573] width 832 height 77
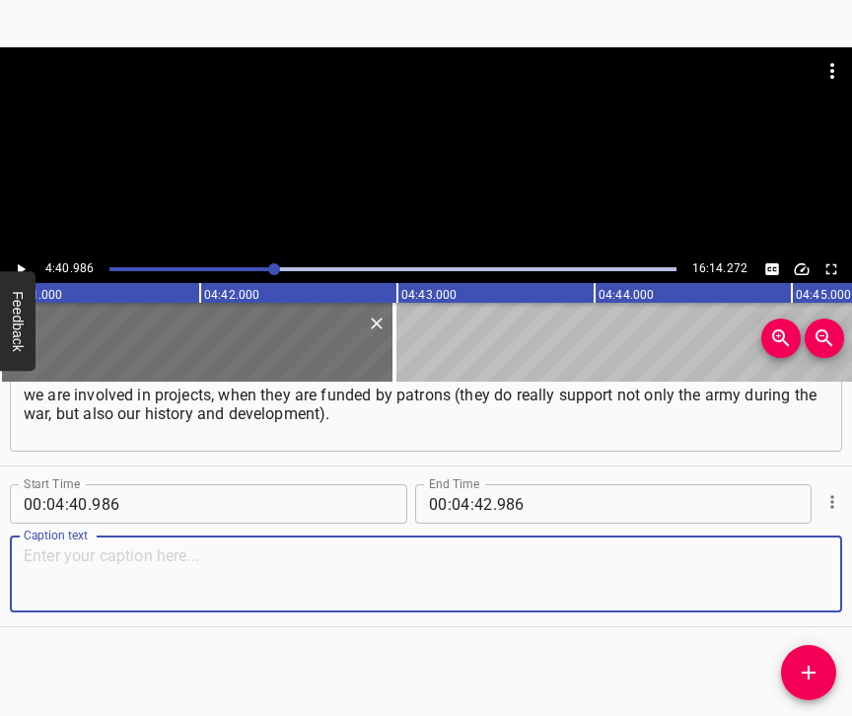
paste textarea "These are holy people, I will tell their names later. They fund, and this needs…"
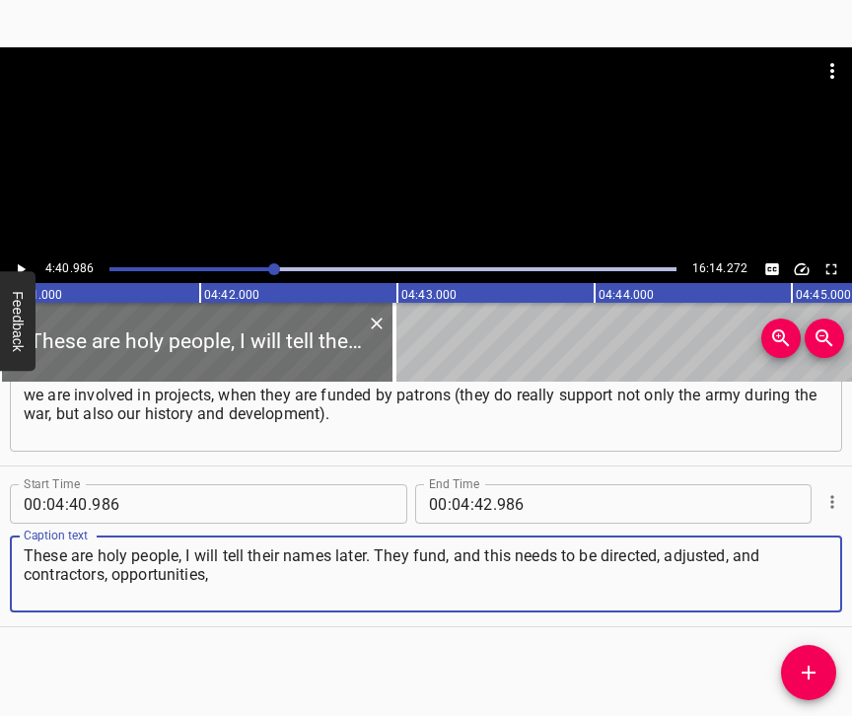
type textarea "These are holy people, I will tell their names later. They fund, and this needs…"
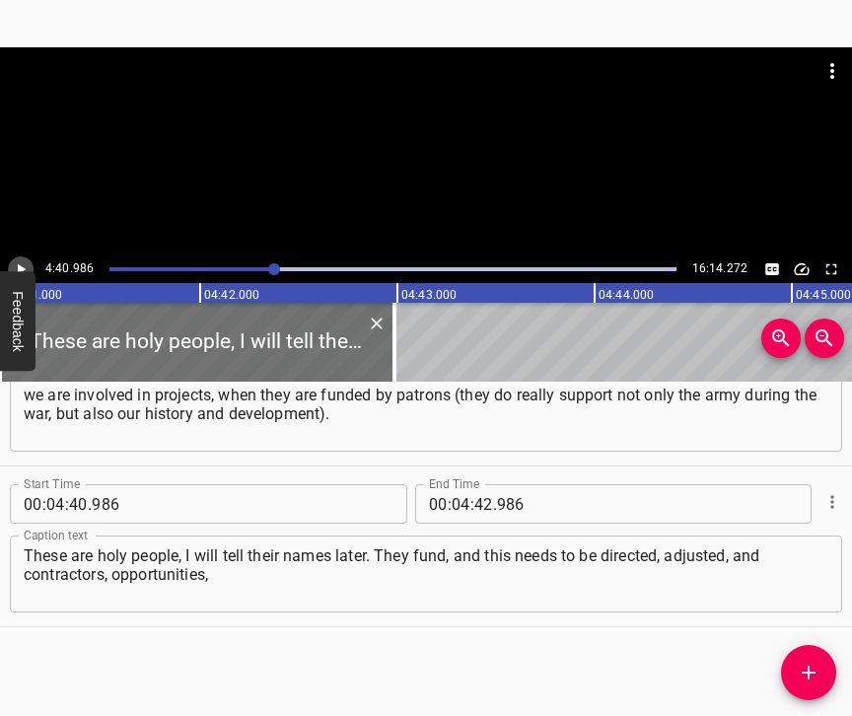
click at [24, 267] on icon "Play/Pause" at bounding box center [21, 269] width 18 height 18
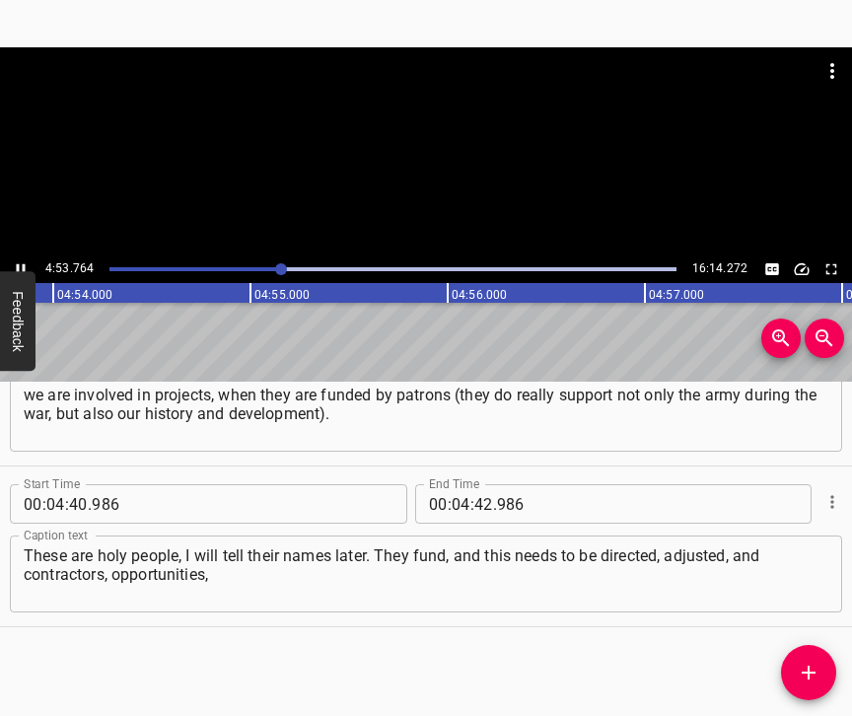
click at [20, 265] on icon "Play/Pause" at bounding box center [21, 269] width 18 height 18
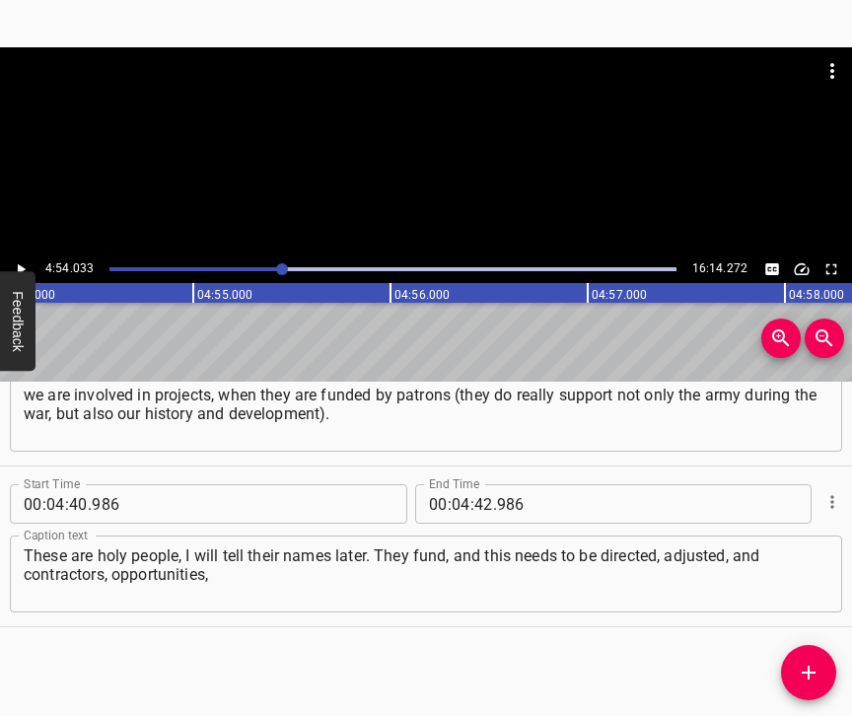
scroll to position [0, 57965]
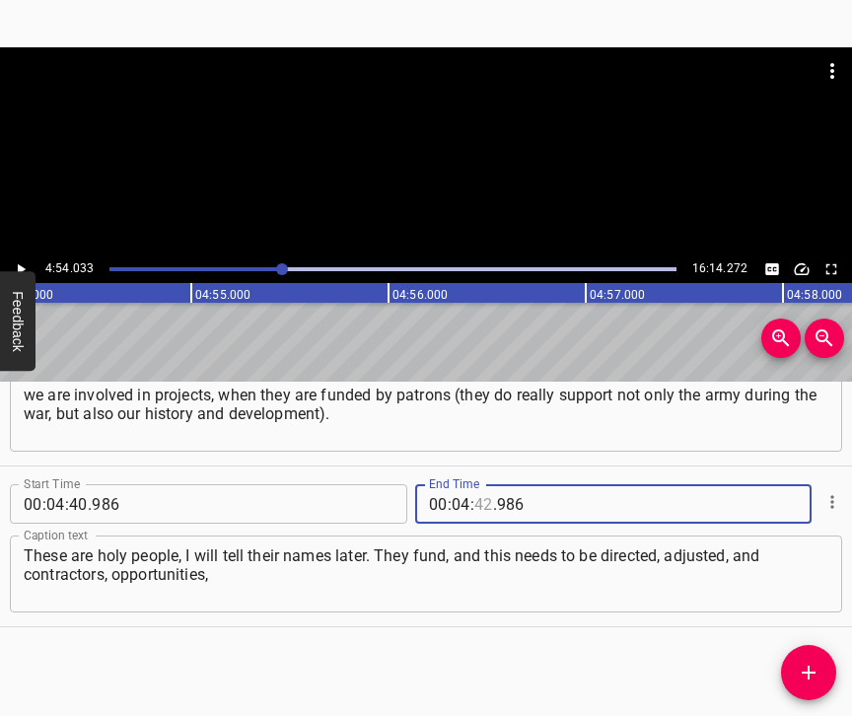
click at [477, 489] on input "number" at bounding box center [483, 503] width 19 height 39
type input "54"
type input "033"
click at [811, 665] on icon "Add Cue" at bounding box center [808, 672] width 24 height 24
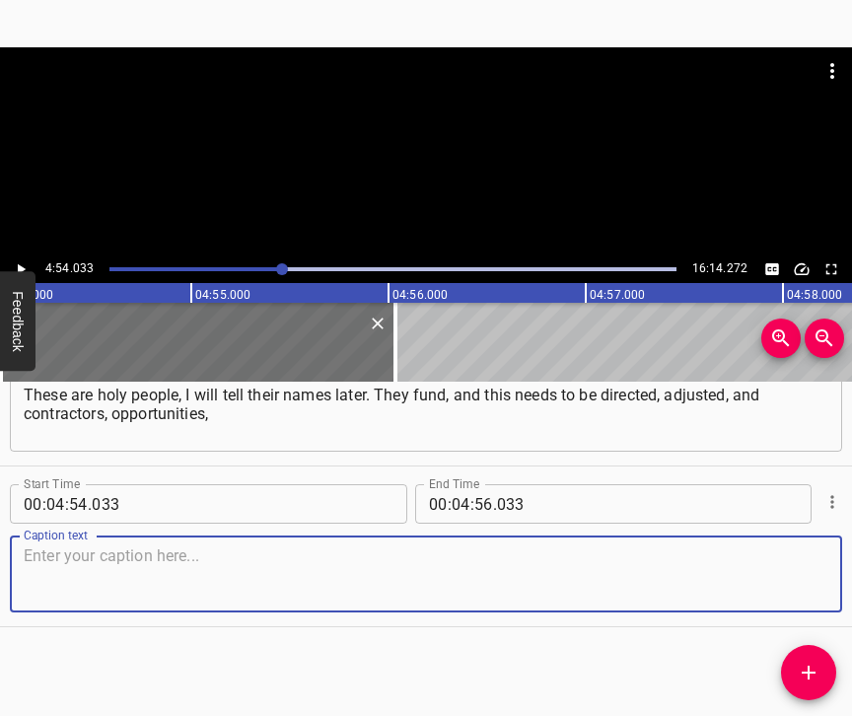
scroll to position [4726, 0]
click at [778, 550] on textarea at bounding box center [426, 574] width 804 height 56
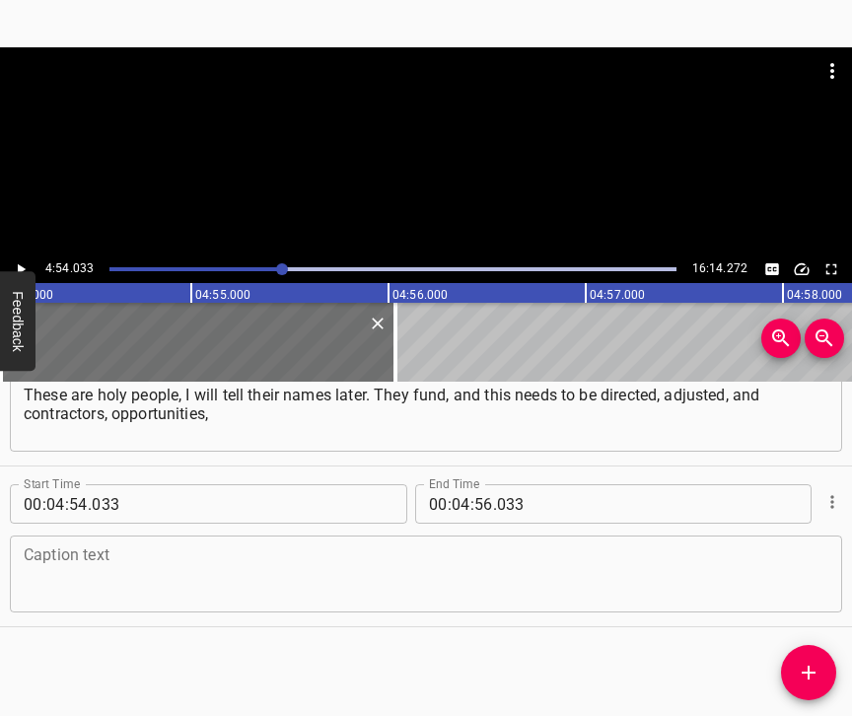
click at [50, 566] on textarea at bounding box center [426, 574] width 804 height 56
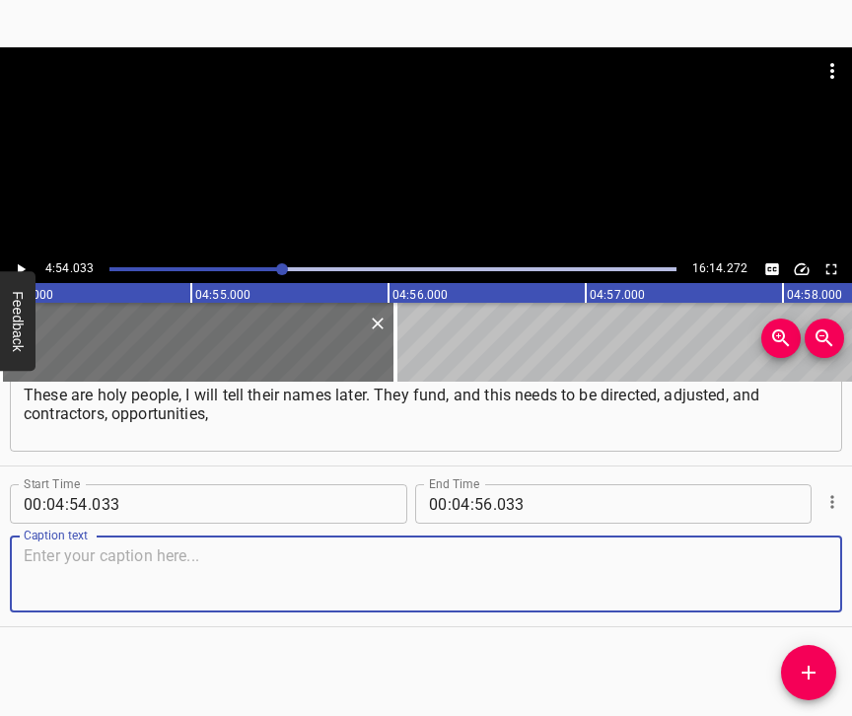
paste textarea "which is currently relevant for the museum. This is how we live between excursi…"
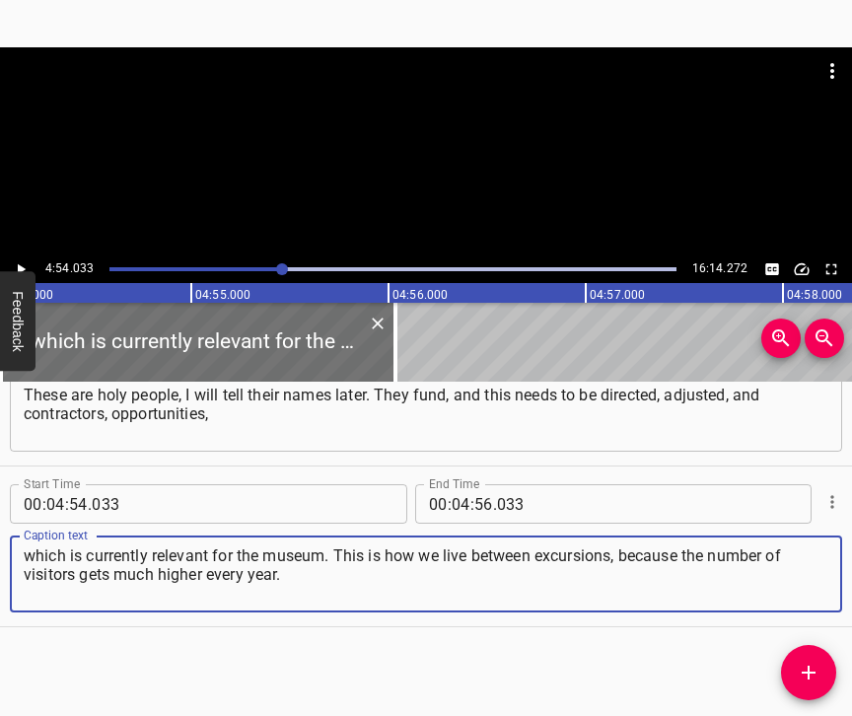
type textarea "which is currently relevant for the museum. This is how we live between excursi…"
click at [24, 260] on icon "Play/Pause" at bounding box center [21, 269] width 18 height 18
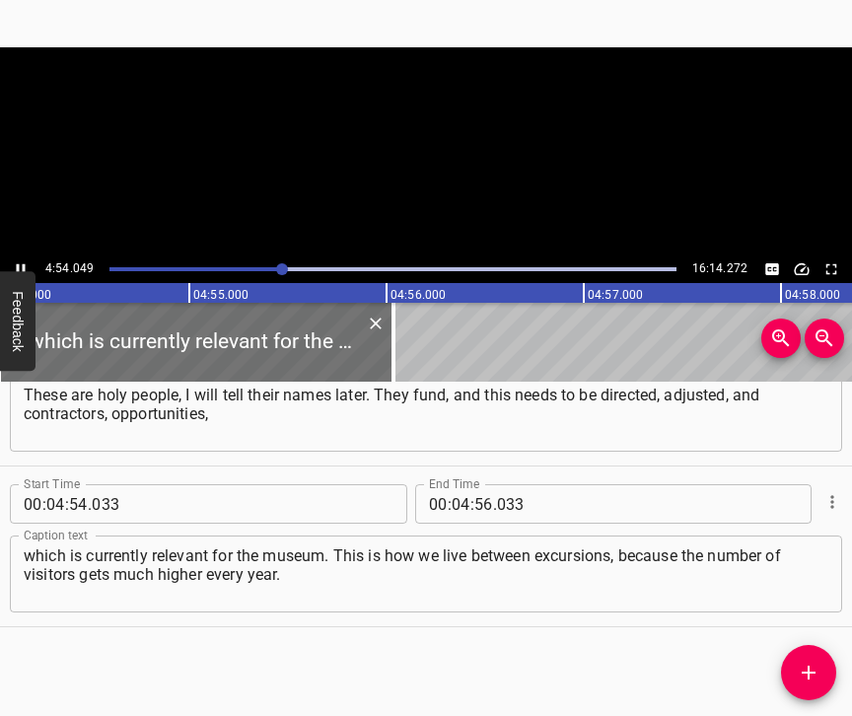
scroll to position [0, 57968]
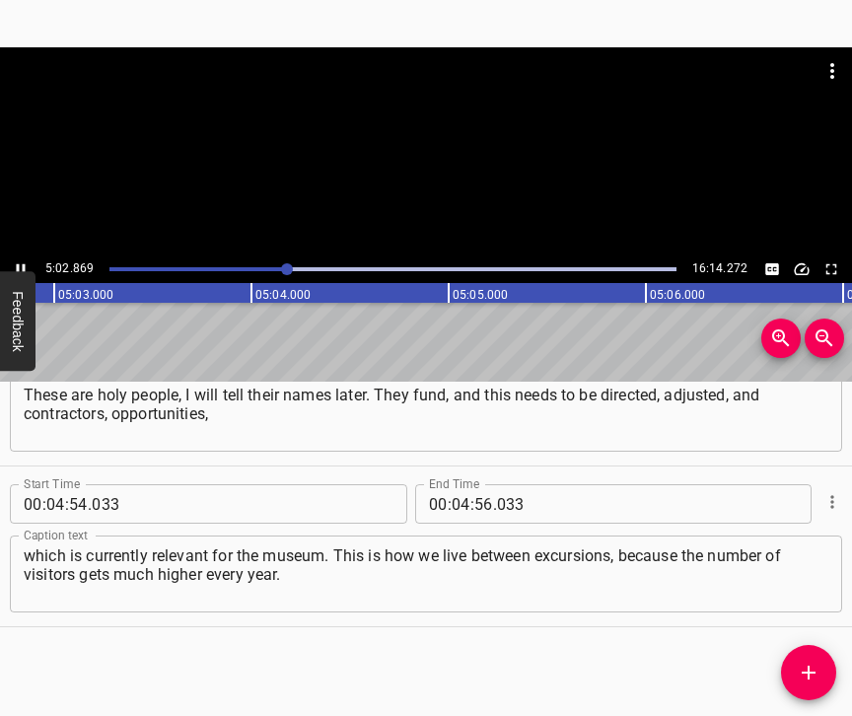
click at [16, 264] on icon "Play/Pause" at bounding box center [21, 269] width 18 height 18
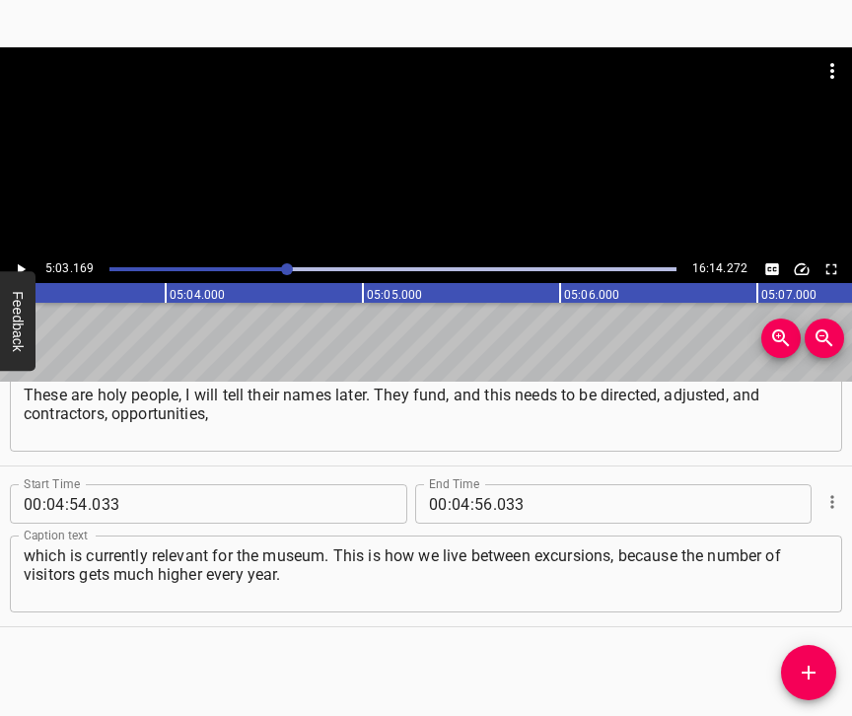
scroll to position [0, 59766]
click at [455, 489] on input "number" at bounding box center [460, 503] width 19 height 39
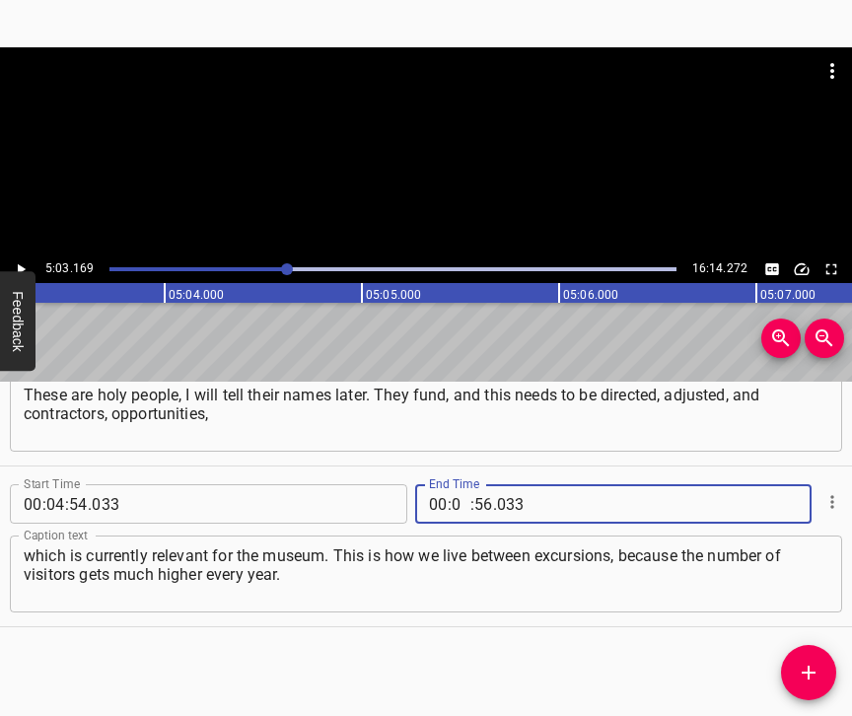
type input "05"
type input "03"
type input "169"
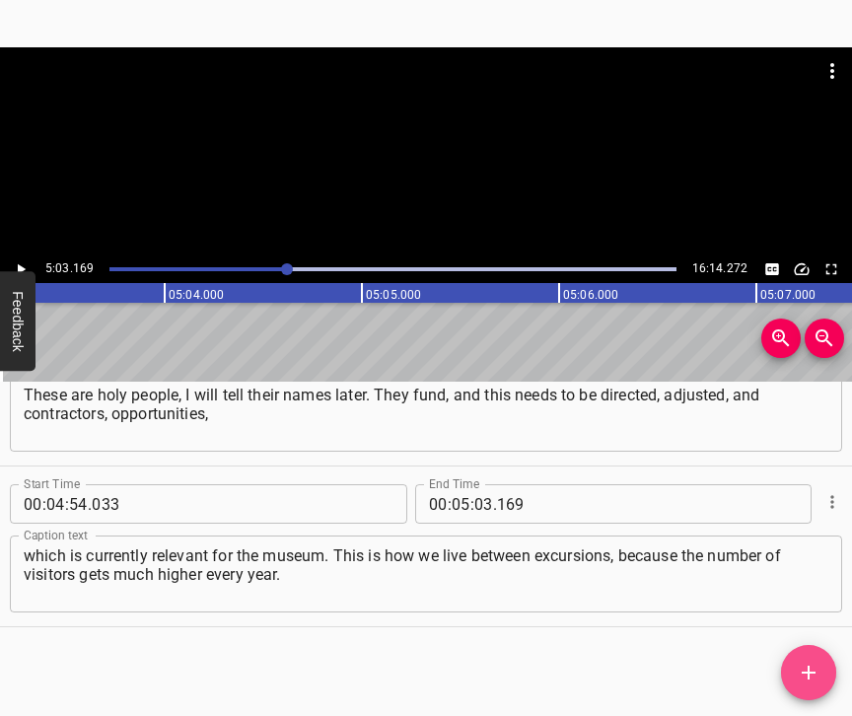
click at [816, 690] on button "Add Cue" at bounding box center [808, 672] width 55 height 55
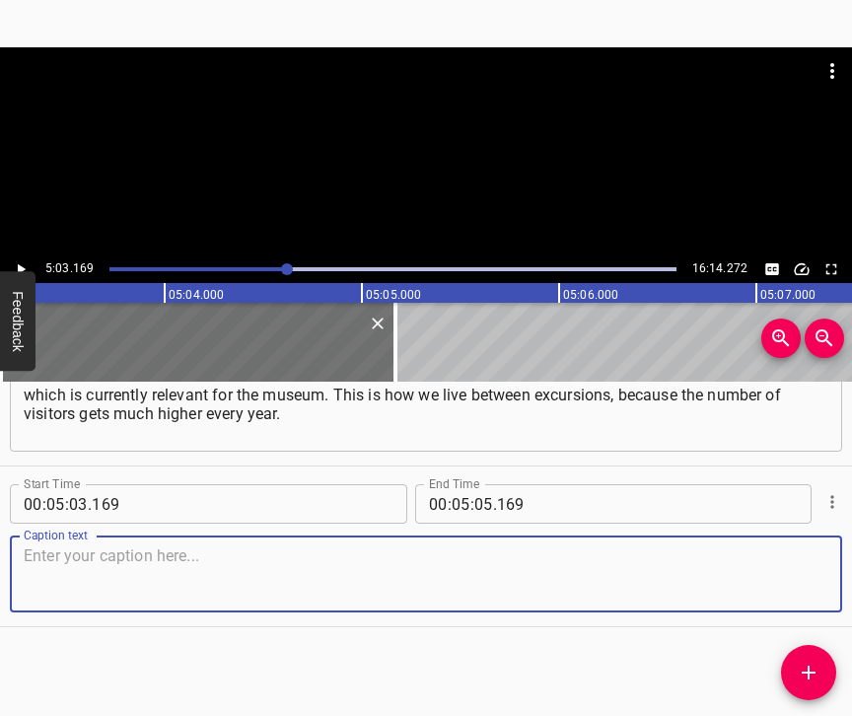
scroll to position [4904, 0]
drag, startPoint x: 785, startPoint y: 575, endPoint x: 849, endPoint y: 545, distance: 70.6
click at [785, 573] on textarea at bounding box center [426, 574] width 804 height 56
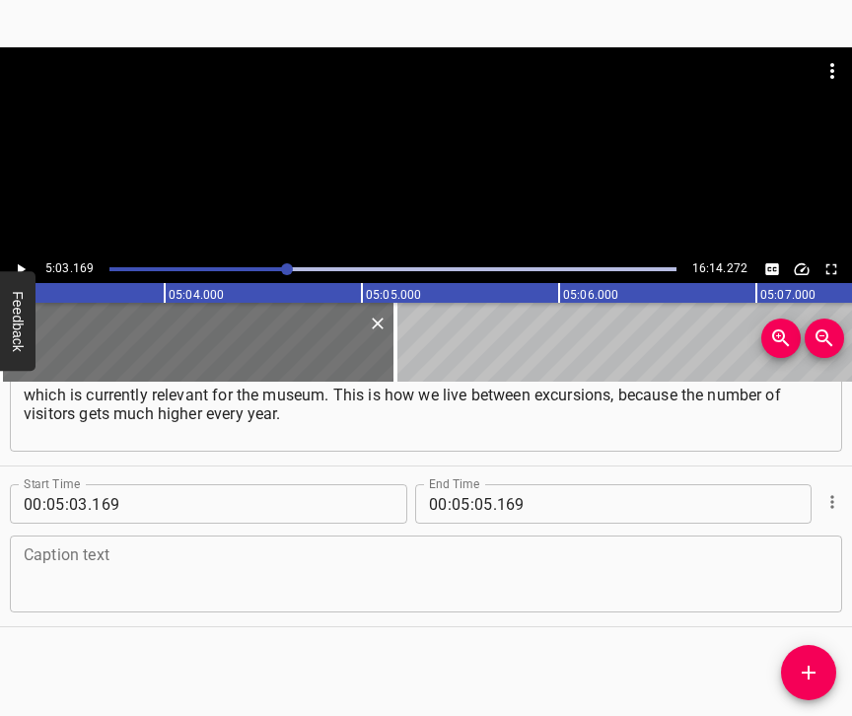
click at [140, 568] on textarea at bounding box center [426, 574] width 804 height 56
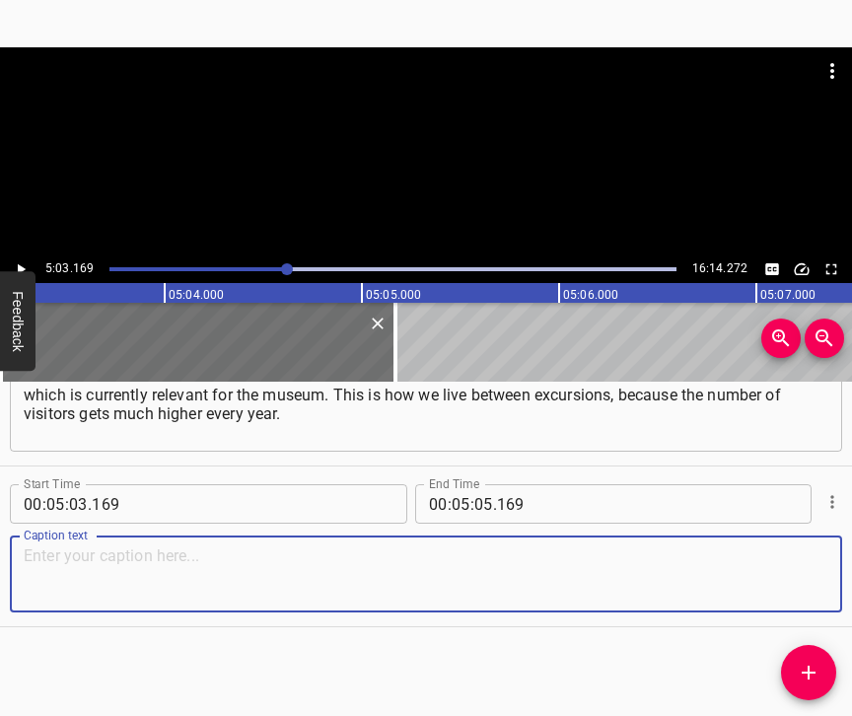
paste textarea "We analyse statistics, from which regions [people] come. I am an Internet marke…"
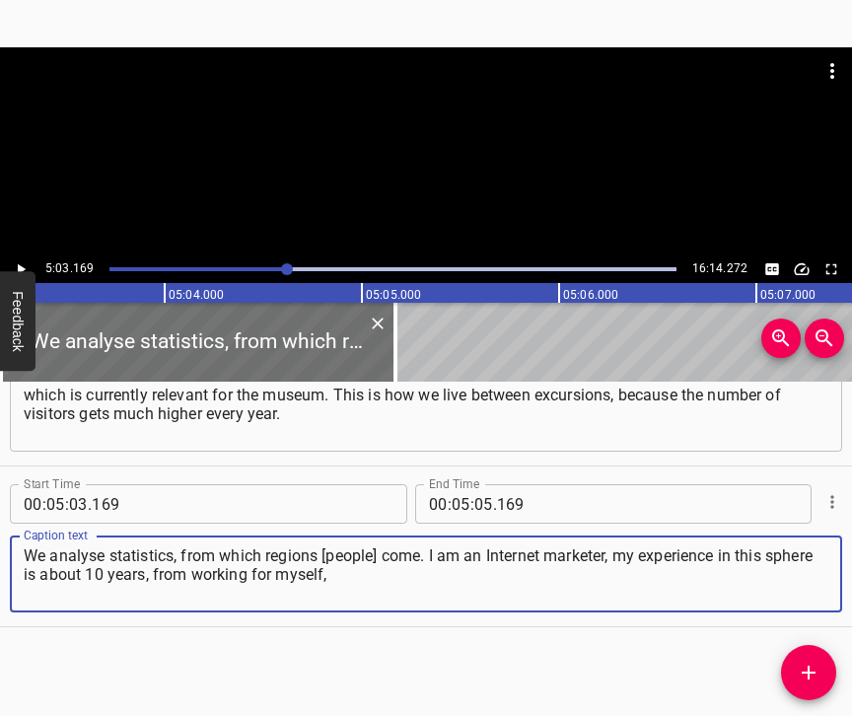
type textarea "We analyse statistics, from which regions [people] come. I am an Internet marke…"
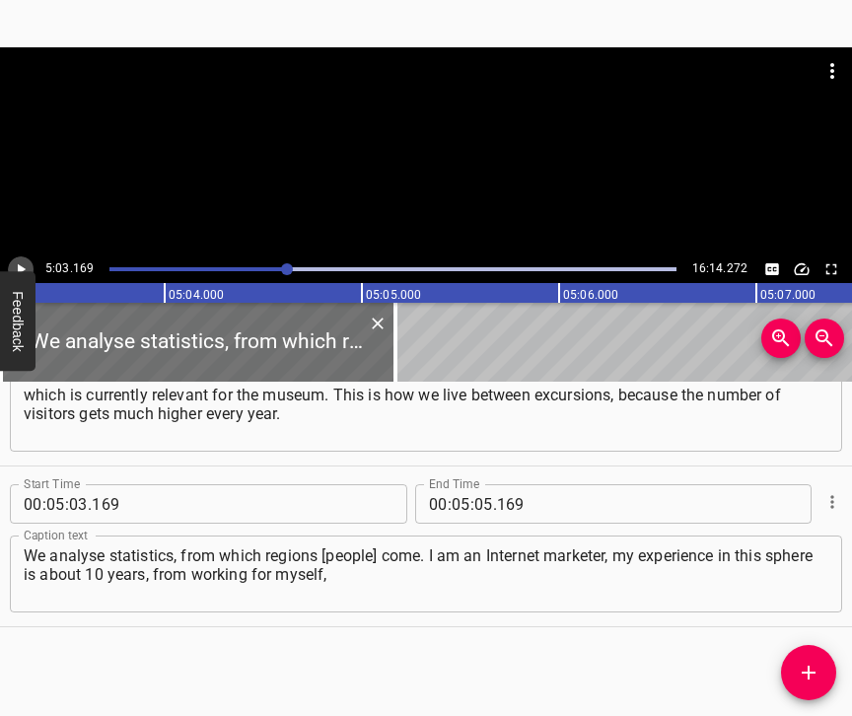
click at [17, 264] on icon "Play/Pause" at bounding box center [21, 269] width 18 height 18
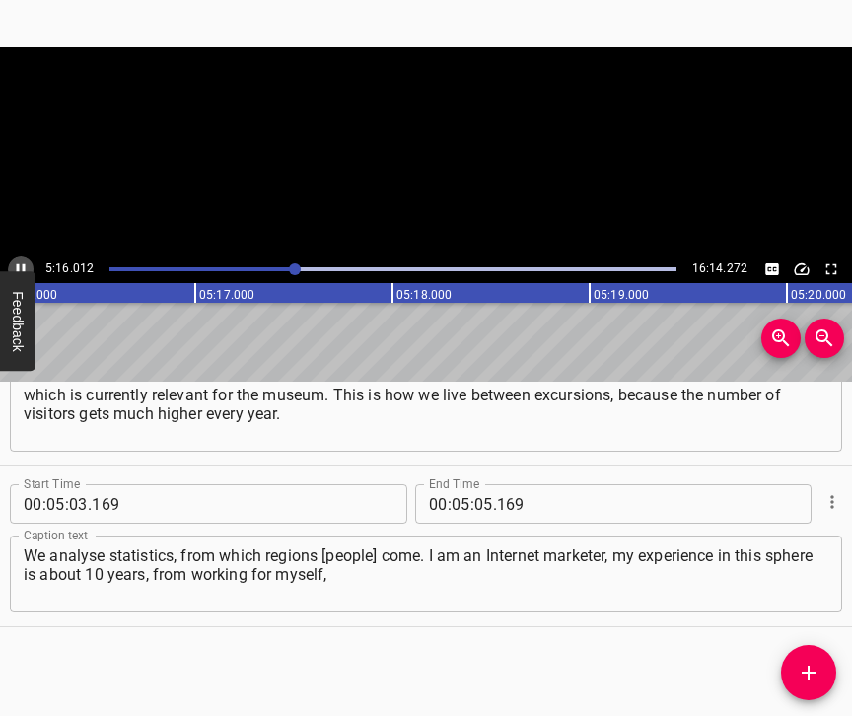
click at [15, 267] on icon "Play/Pause" at bounding box center [21, 269] width 18 height 18
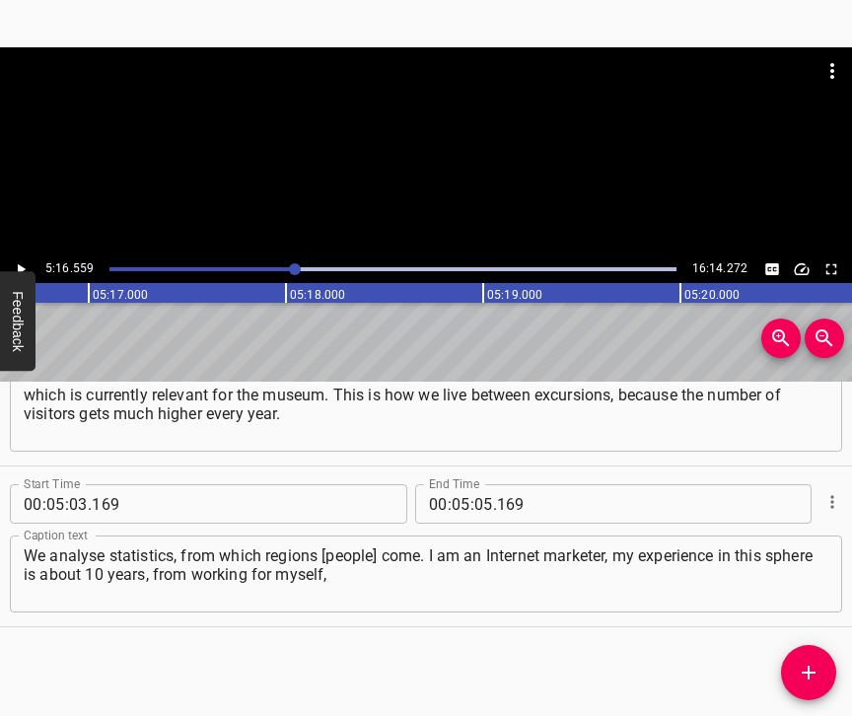
scroll to position [0, 62405]
click at [483, 485] on input "number" at bounding box center [483, 503] width 19 height 39
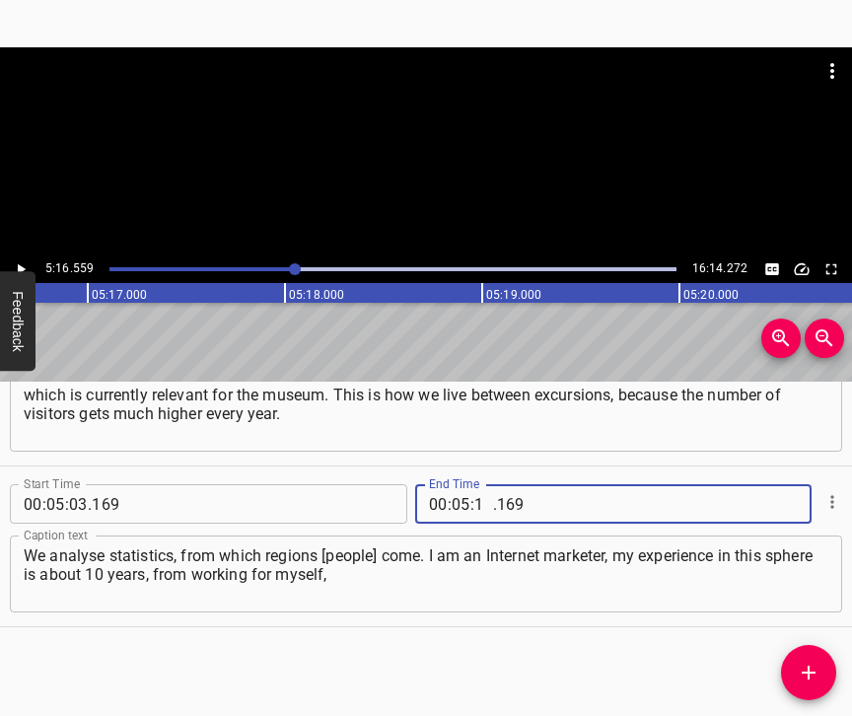
type input "16"
type input "559"
click at [815, 679] on icon "Add Cue" at bounding box center [808, 672] width 24 height 24
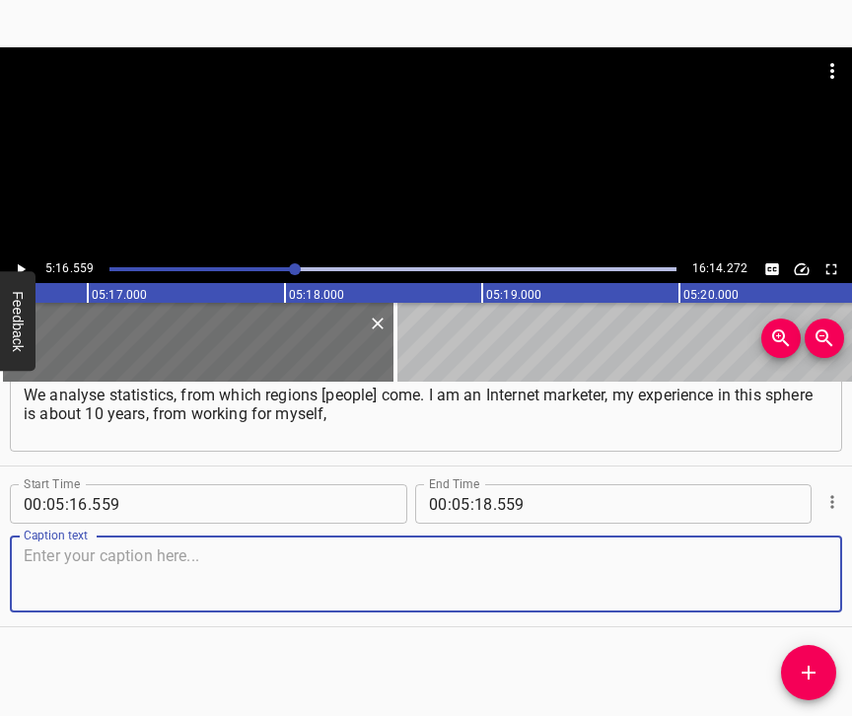
scroll to position [5081, 0]
drag, startPoint x: 797, startPoint y: 562, endPoint x: 845, endPoint y: 542, distance: 51.3
click at [800, 559] on textarea at bounding box center [426, 574] width 804 height 56
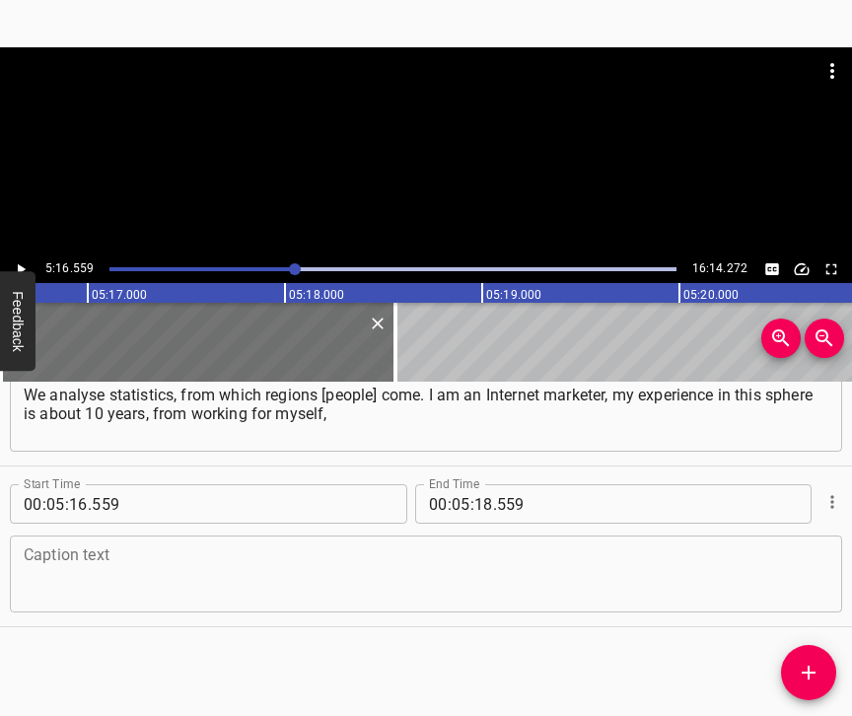
click at [82, 578] on textarea at bounding box center [426, 574] width 804 height 56
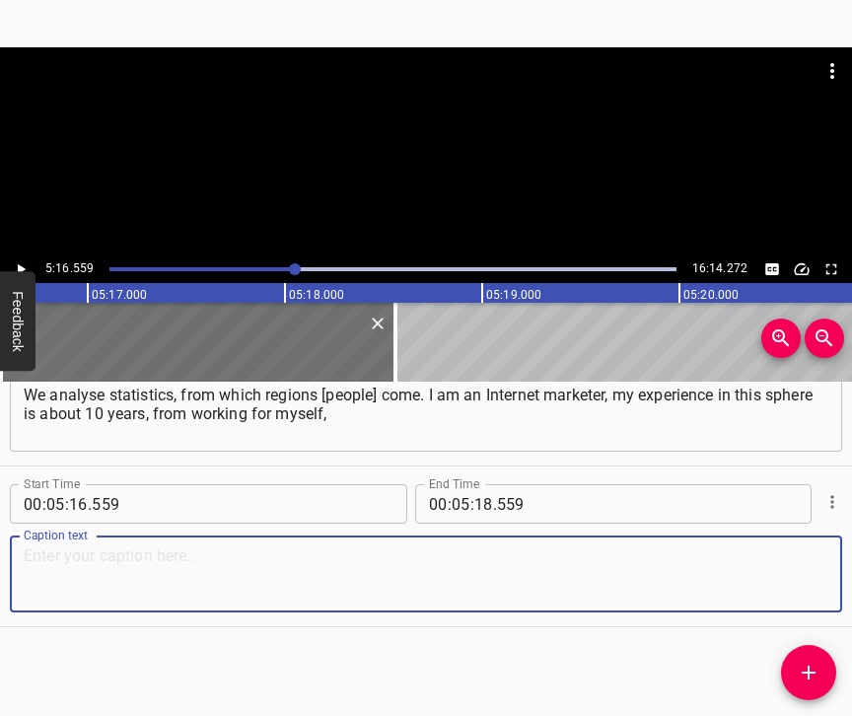
paste textarea "in IT companies, in an advertising agency, to creating my own startup. At the t…"
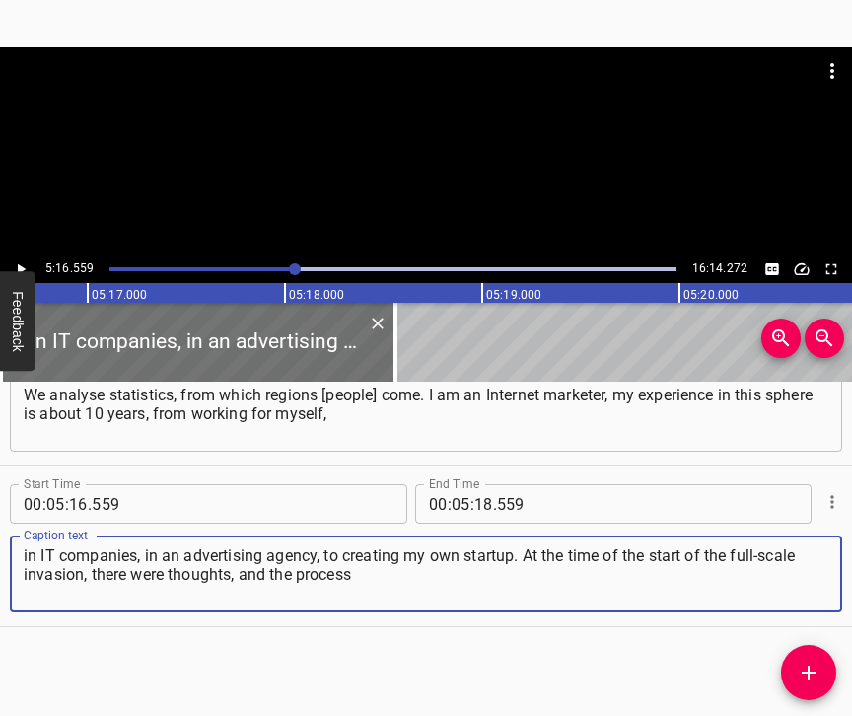
type textarea "in IT companies, in an advertising agency, to creating my own startup. At the t…"
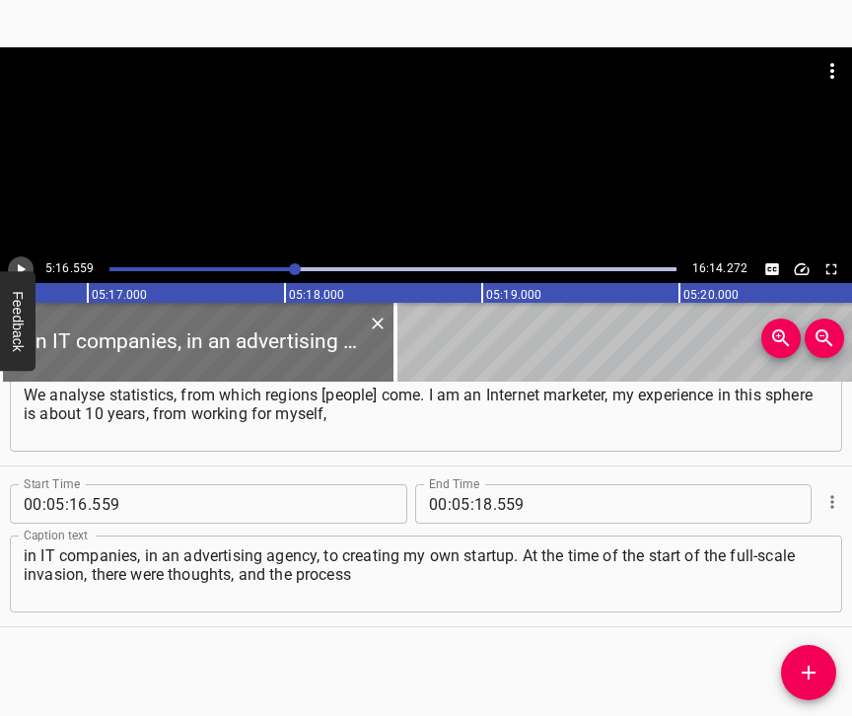
click at [14, 264] on icon "Play/Pause" at bounding box center [21, 269] width 18 height 18
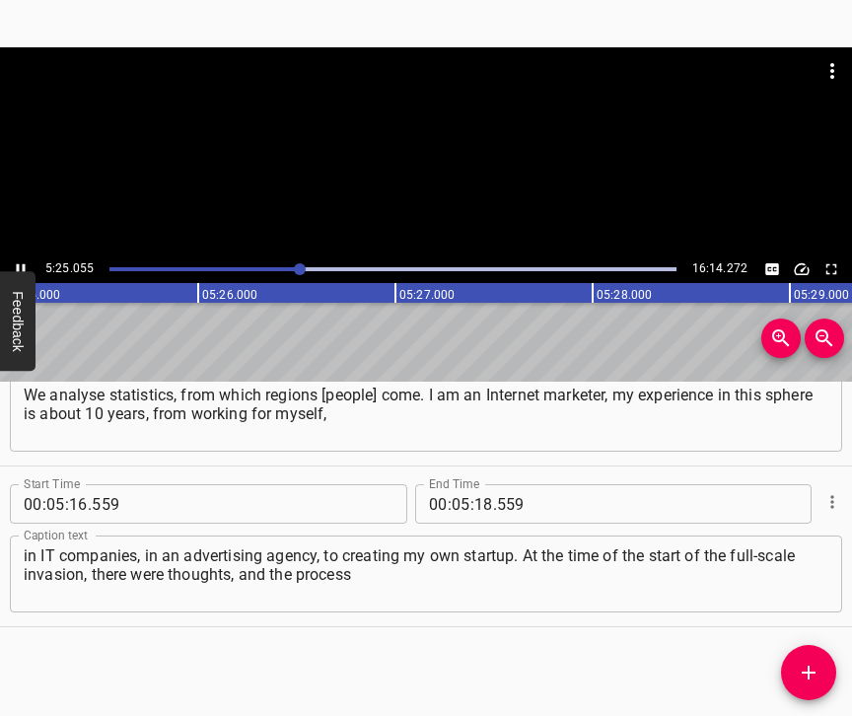
click at [22, 265] on icon "Play/Pause" at bounding box center [21, 269] width 18 height 18
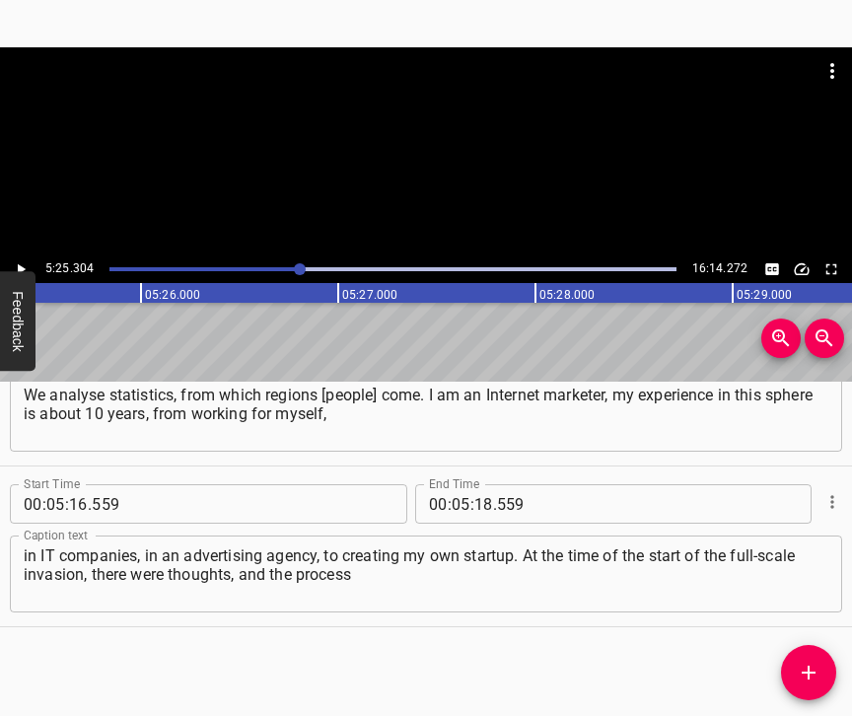
scroll to position [0, 64129]
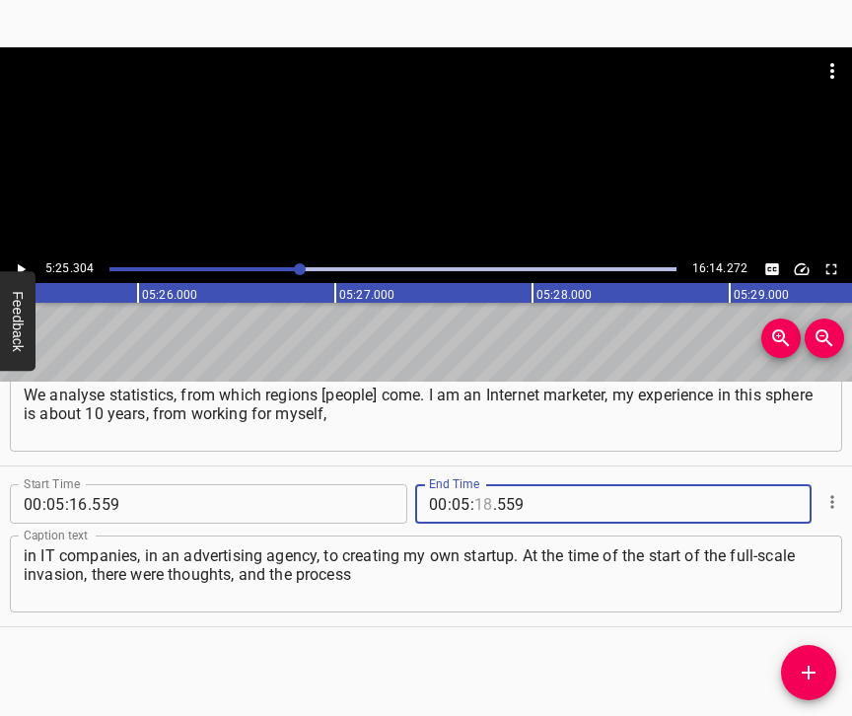
click at [479, 493] on input "number" at bounding box center [483, 503] width 19 height 39
type input "25"
type input "304"
click at [816, 668] on icon "Add Cue" at bounding box center [808, 672] width 24 height 24
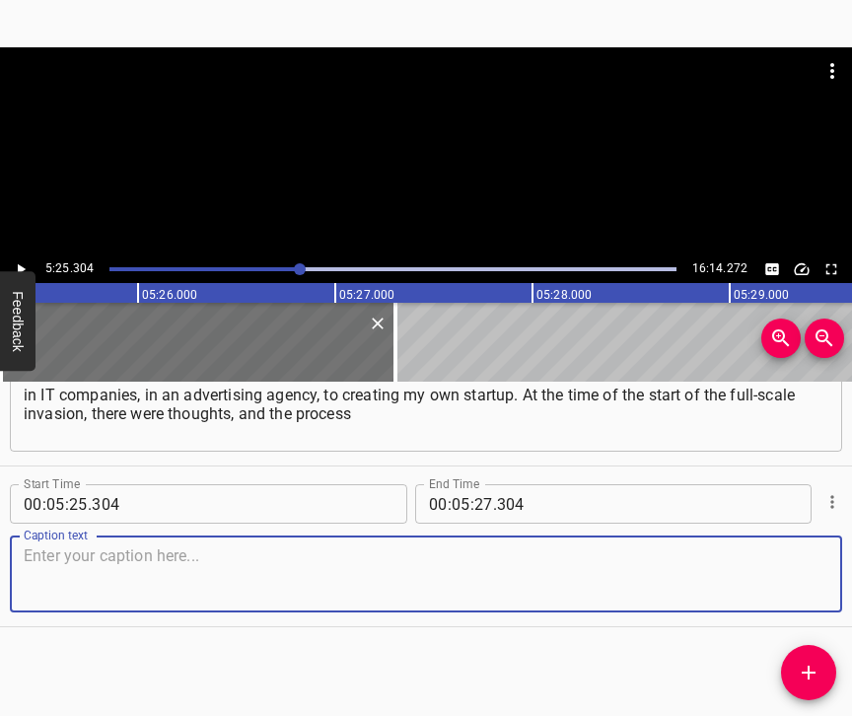
scroll to position [5259, 0]
click at [791, 569] on textarea at bounding box center [426, 574] width 804 height 56
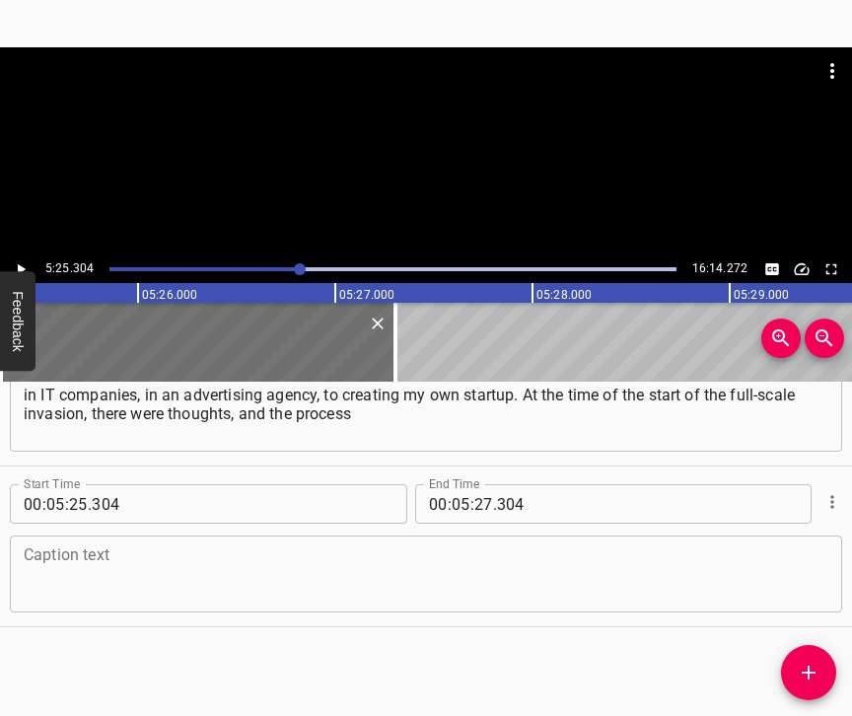
click at [112, 546] on textarea at bounding box center [426, 574] width 804 height 56
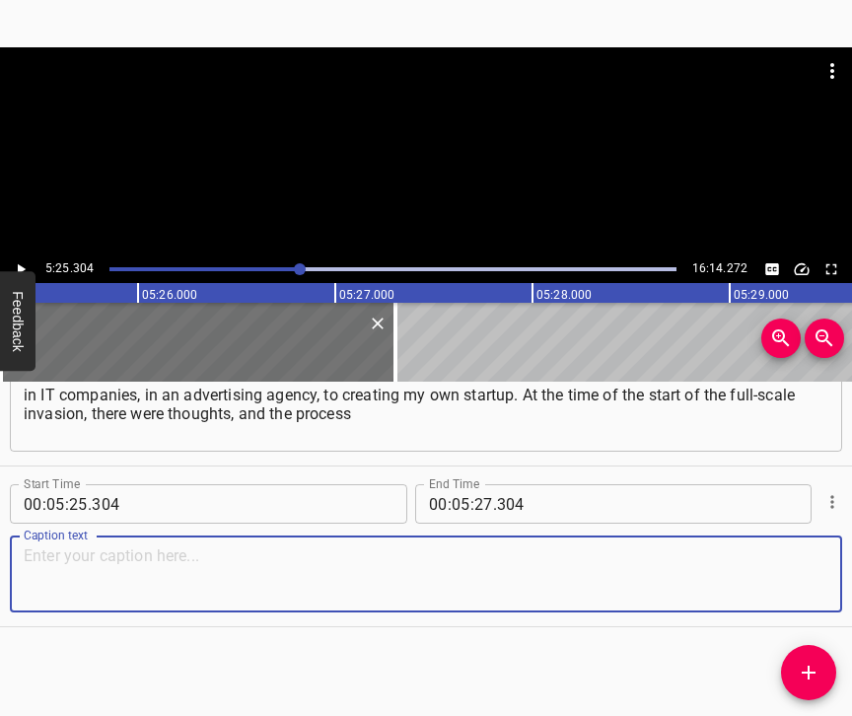
paste textarea "of creating a full-fledged agency was launched. This is a story when you have a…"
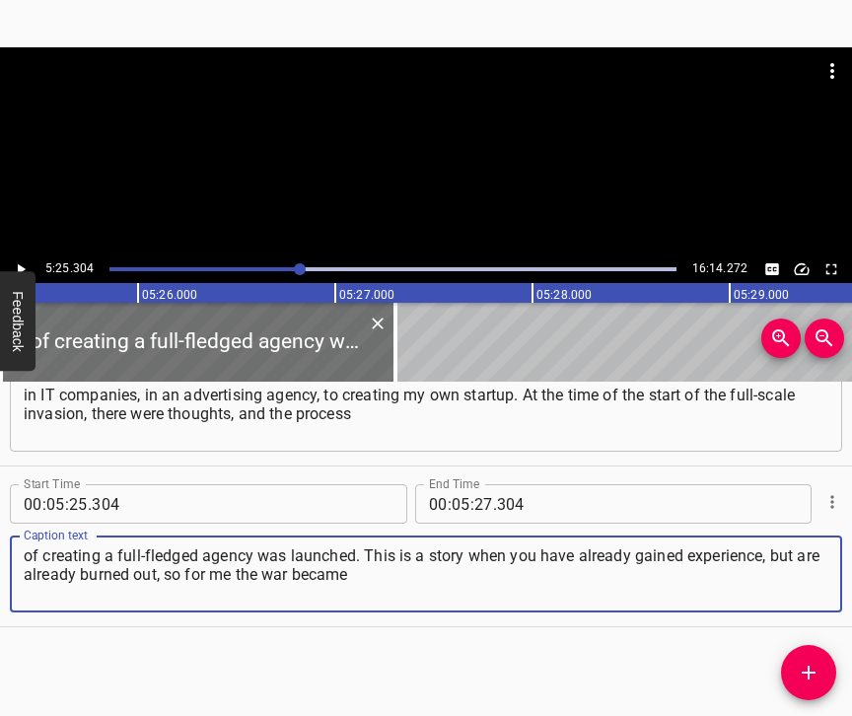
type textarea "of creating a full-fledged agency was launched. This is a story when you have a…"
click at [17, 263] on icon "Play/Pause" at bounding box center [21, 269] width 18 height 18
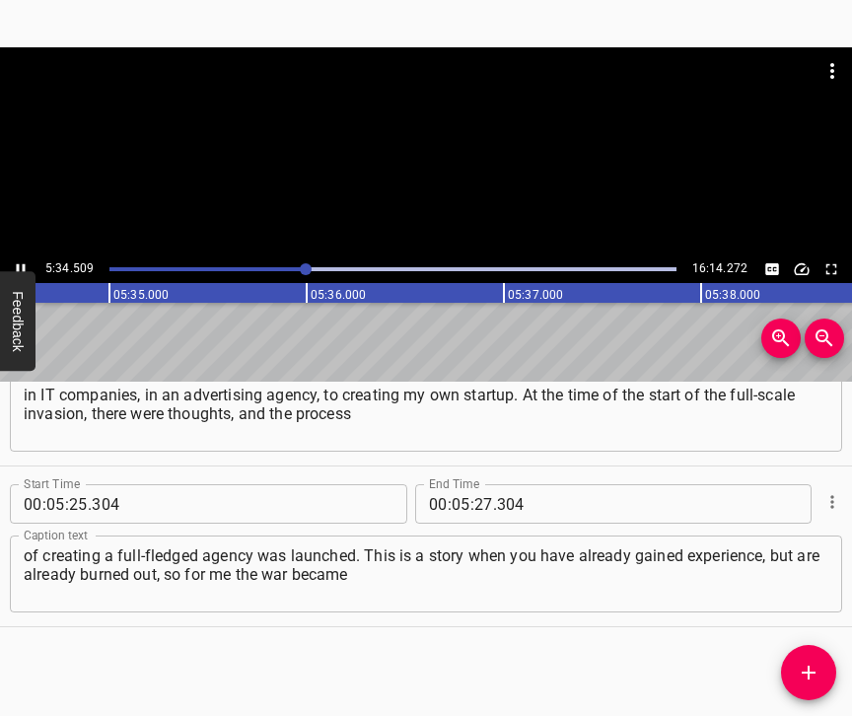
click at [16, 265] on icon "Play/Pause" at bounding box center [21, 269] width 18 height 18
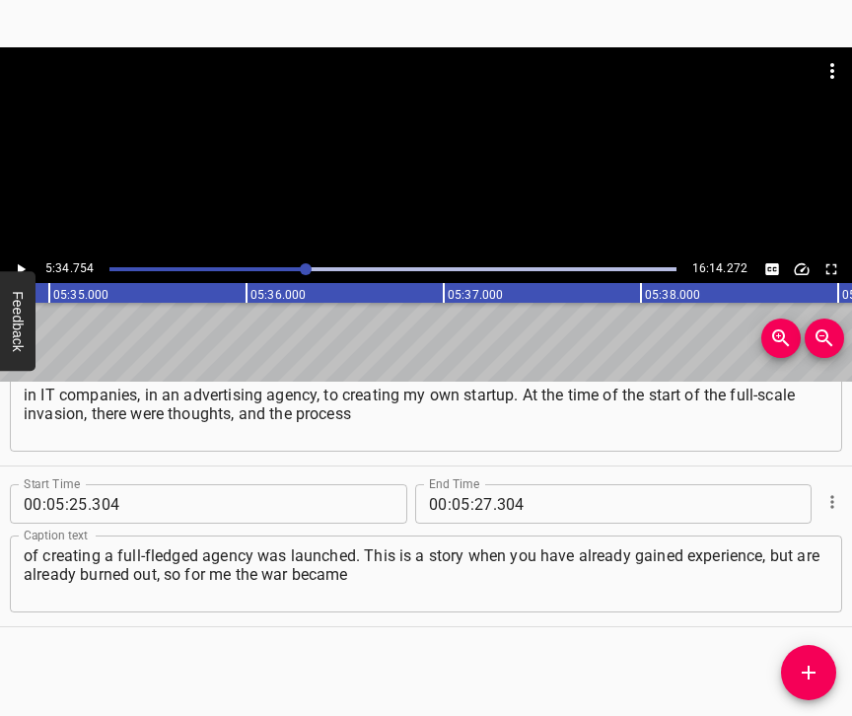
click at [16, 265] on icon "Play/Pause" at bounding box center [21, 269] width 18 height 18
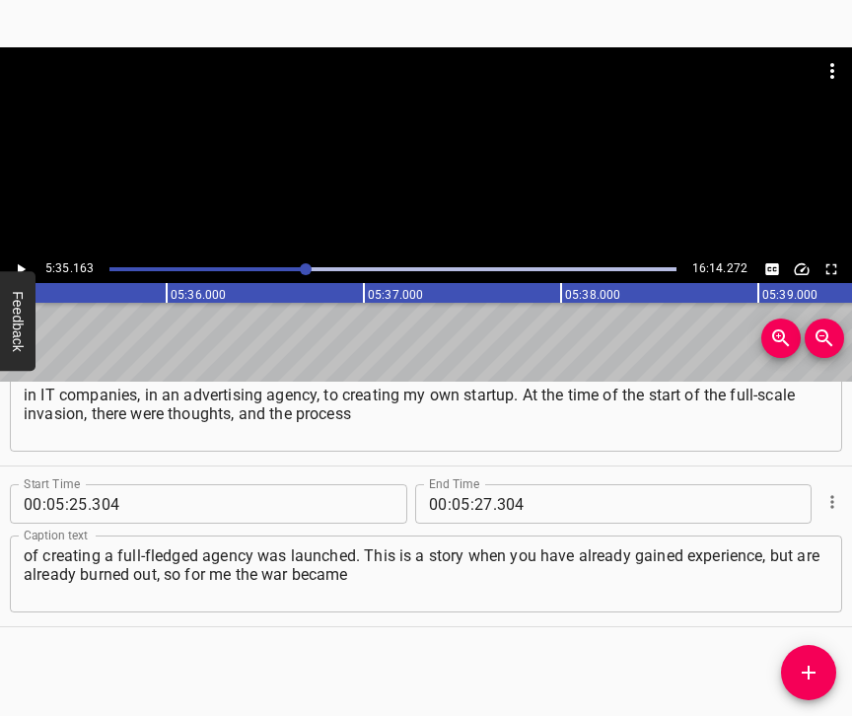
scroll to position [0, 66073]
click at [474, 484] on input "number" at bounding box center [483, 503] width 19 height 39
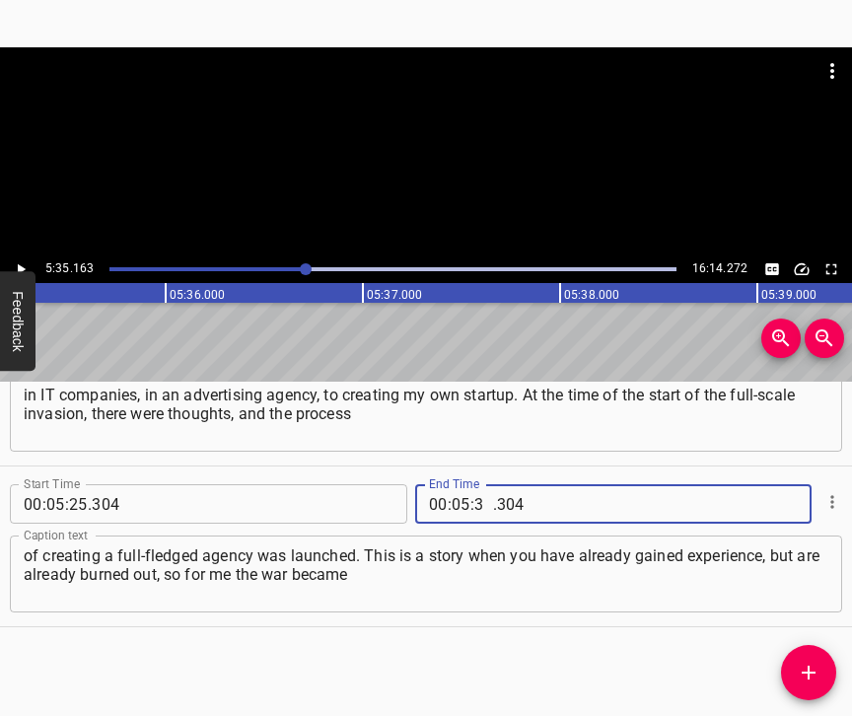
type input "35"
type input "163"
click at [794, 657] on button "Add Cue" at bounding box center [808, 672] width 55 height 55
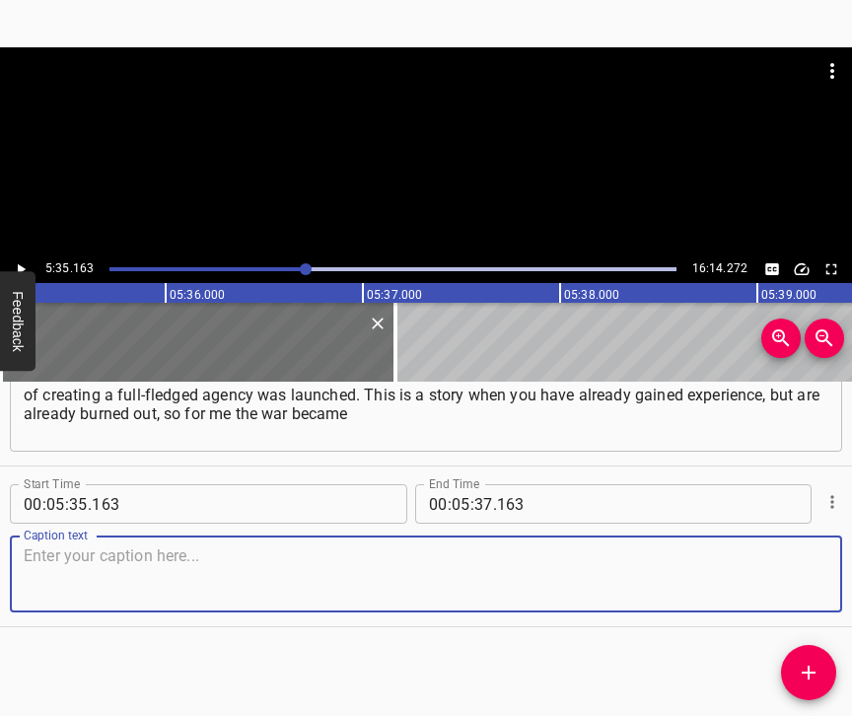
scroll to position [5436, 0]
drag, startPoint x: 781, startPoint y: 573, endPoint x: 846, endPoint y: 546, distance: 70.3
click at [782, 572] on textarea at bounding box center [426, 574] width 804 height 56
click at [213, 563] on textarea at bounding box center [426, 574] width 804 height 56
paste textarea "a moment of assessment. But now, being in the museum, I can combine the first s…"
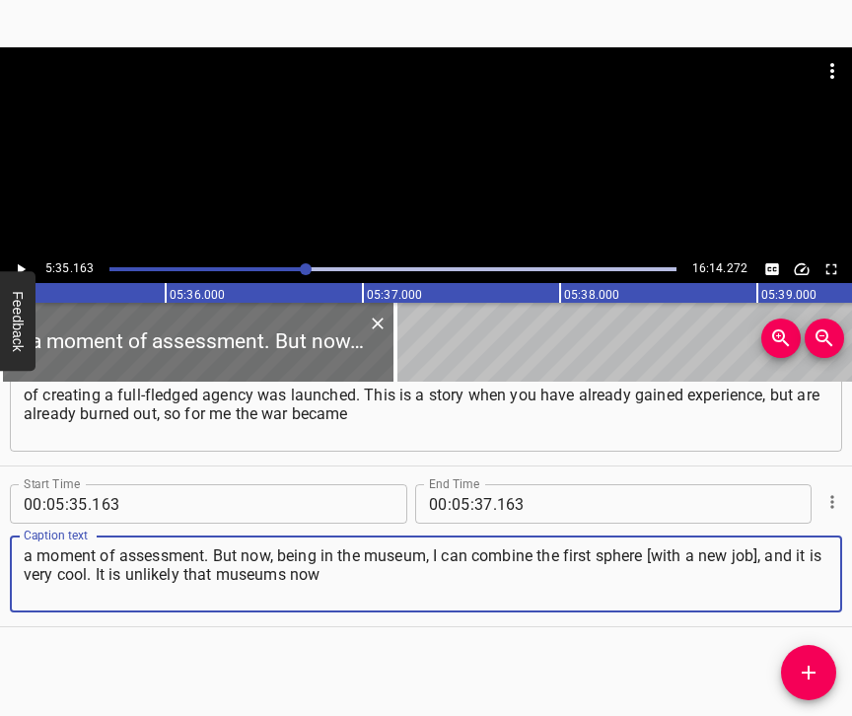
type textarea "a moment of assessment. But now, being in the museum, I can combine the first s…"
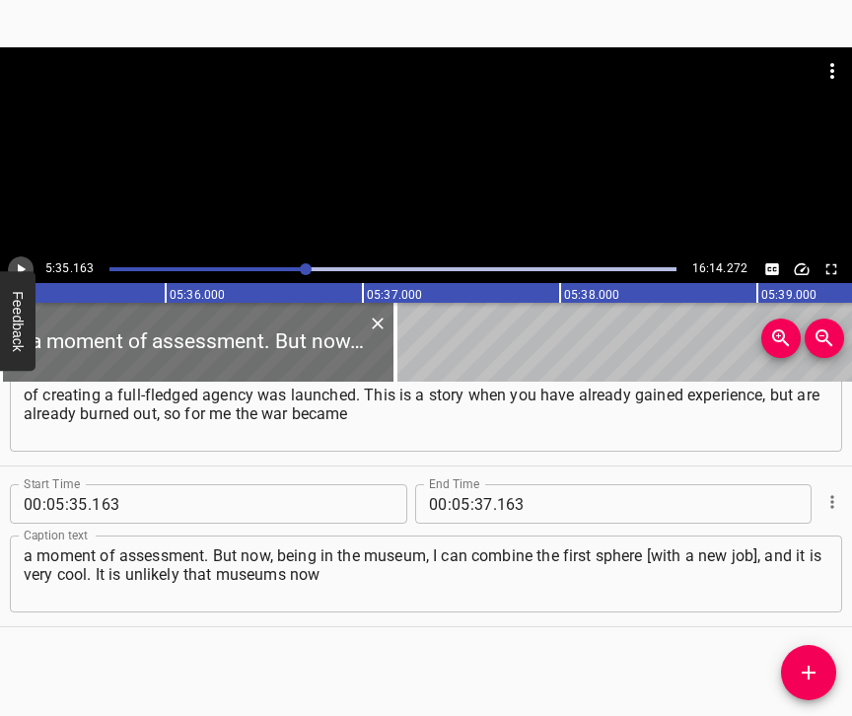
click at [17, 266] on icon "Play/Pause" at bounding box center [21, 269] width 18 height 18
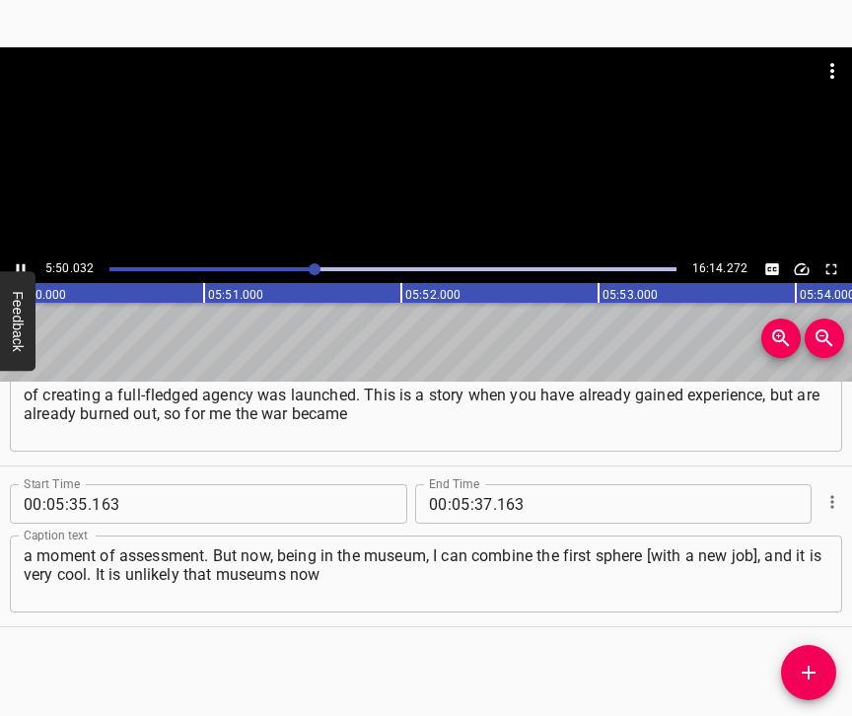
click at [19, 265] on icon "Play/Pause" at bounding box center [21, 269] width 9 height 11
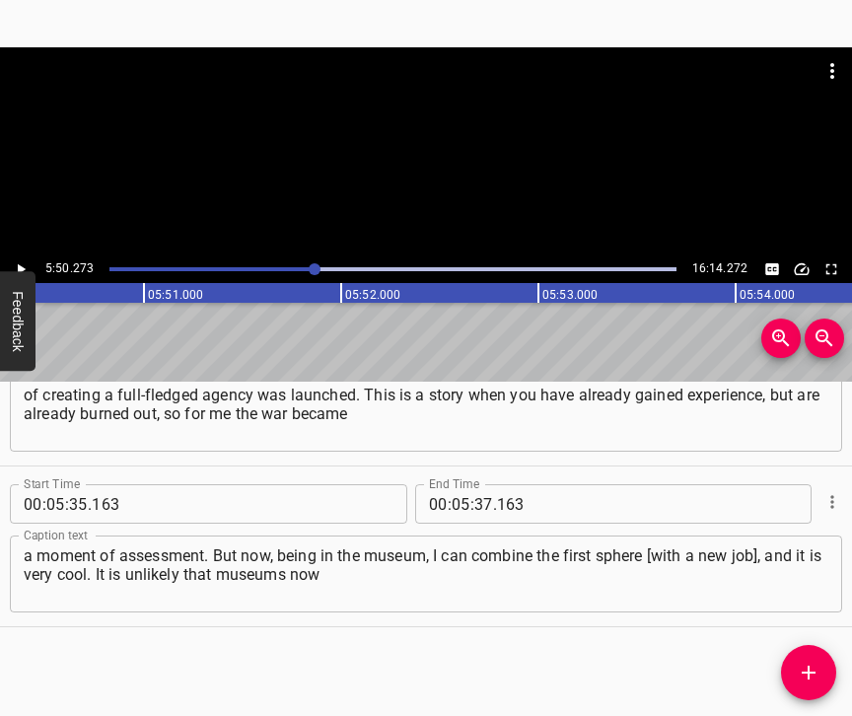
click at [19, 265] on icon "Play/Pause" at bounding box center [22, 269] width 8 height 11
click at [19, 265] on icon "Play/Pause" at bounding box center [21, 269] width 9 height 11
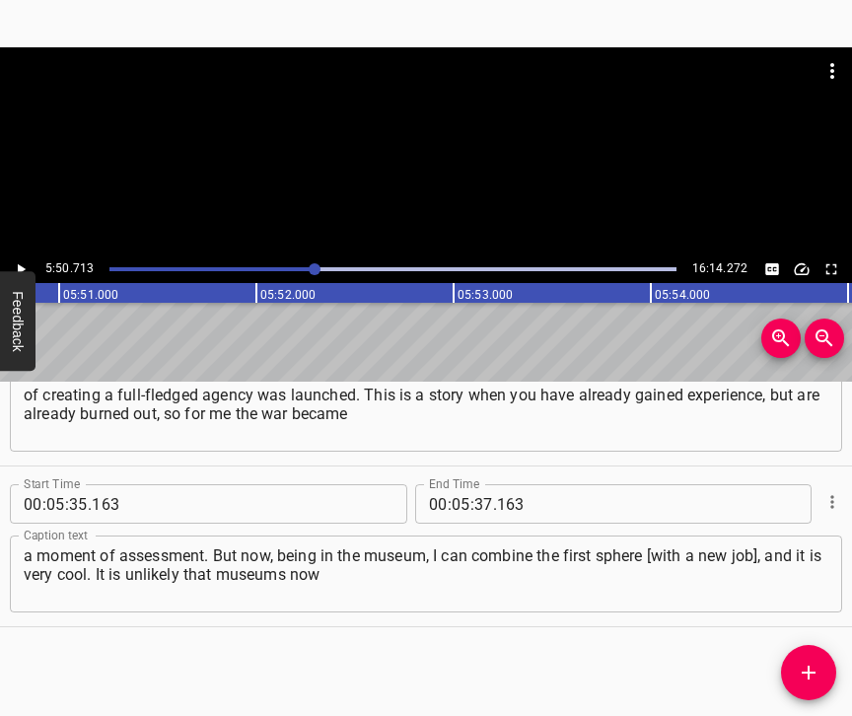
scroll to position [0, 69138]
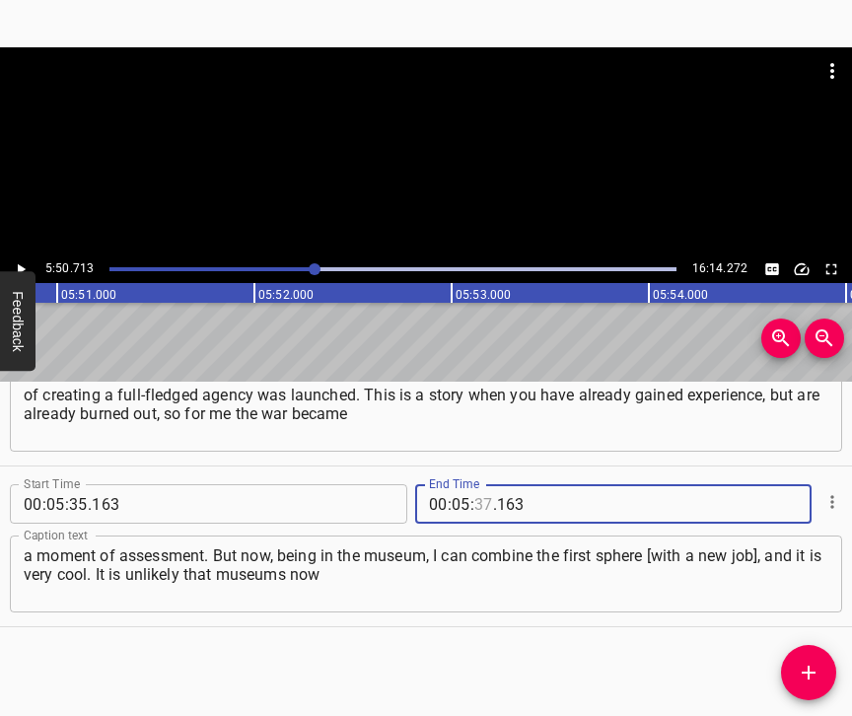
click at [474, 494] on input "number" at bounding box center [483, 503] width 19 height 39
type input "50"
type input "713"
click at [802, 666] on icon "Add Cue" at bounding box center [808, 672] width 24 height 24
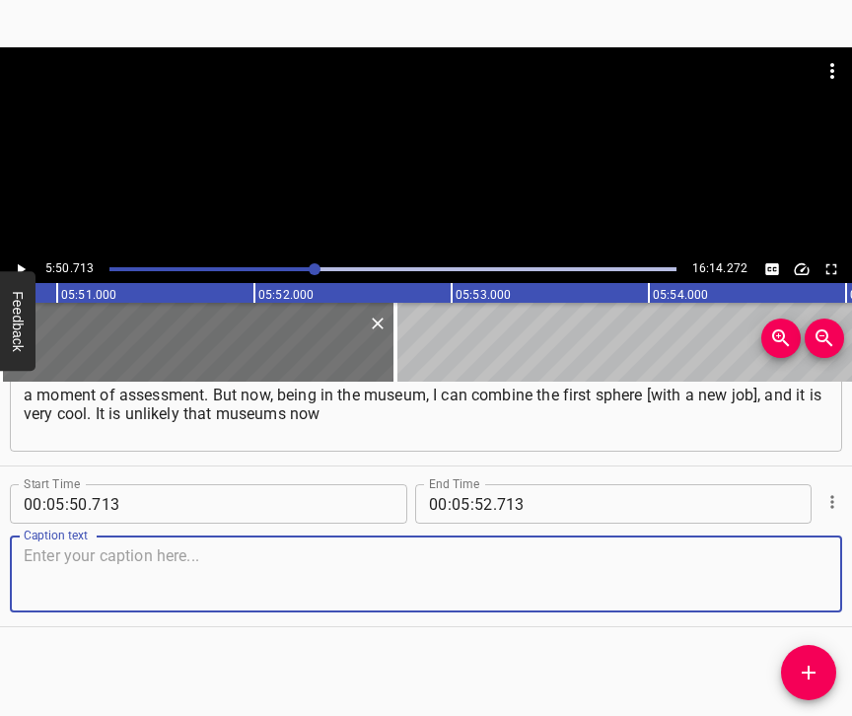
scroll to position [5614, 0]
drag, startPoint x: 806, startPoint y: 561, endPoint x: 847, endPoint y: 536, distance: 47.3
click at [806, 559] on textarea at bounding box center [426, 574] width 804 height 56
click at [72, 550] on textarea at bounding box center [426, 574] width 804 height 56
paste textarea "have the opportunity to find a marketer, financier, analyst. And it is very coo…"
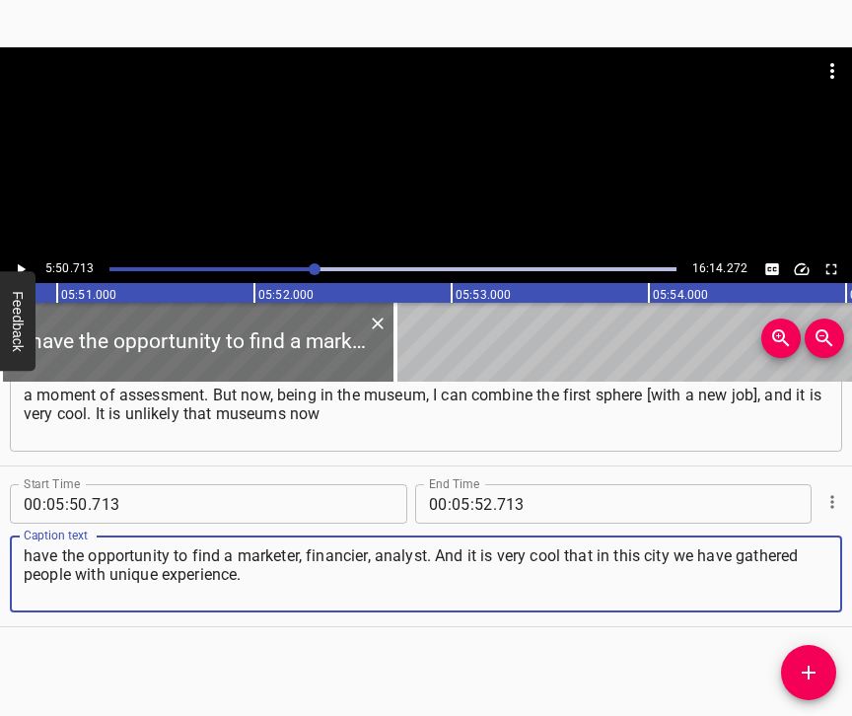
type textarea "have the opportunity to find a marketer, financier, analyst. And it is very coo…"
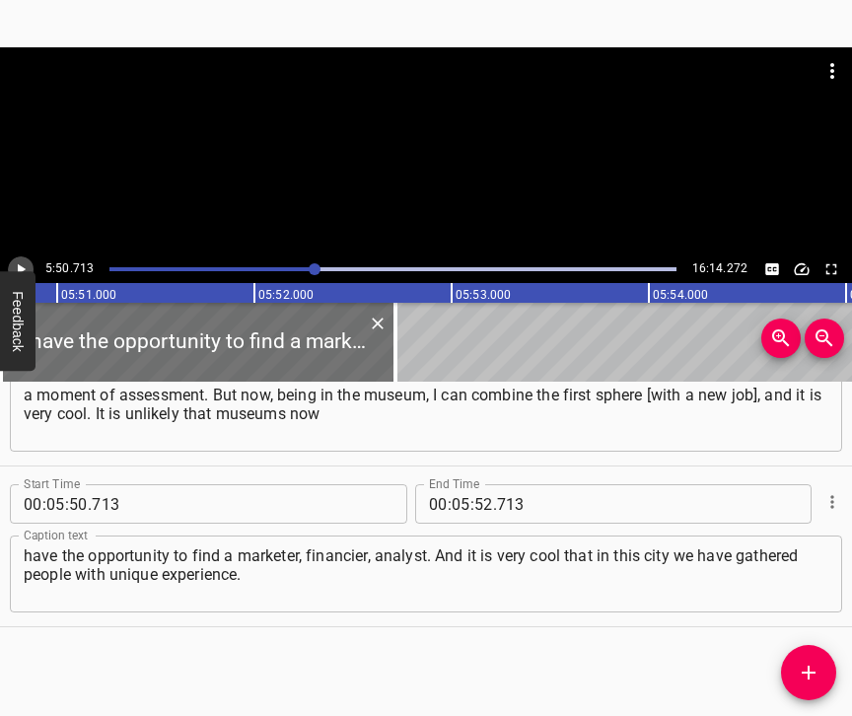
click at [18, 268] on icon "Play/Pause" at bounding box center [22, 269] width 8 height 11
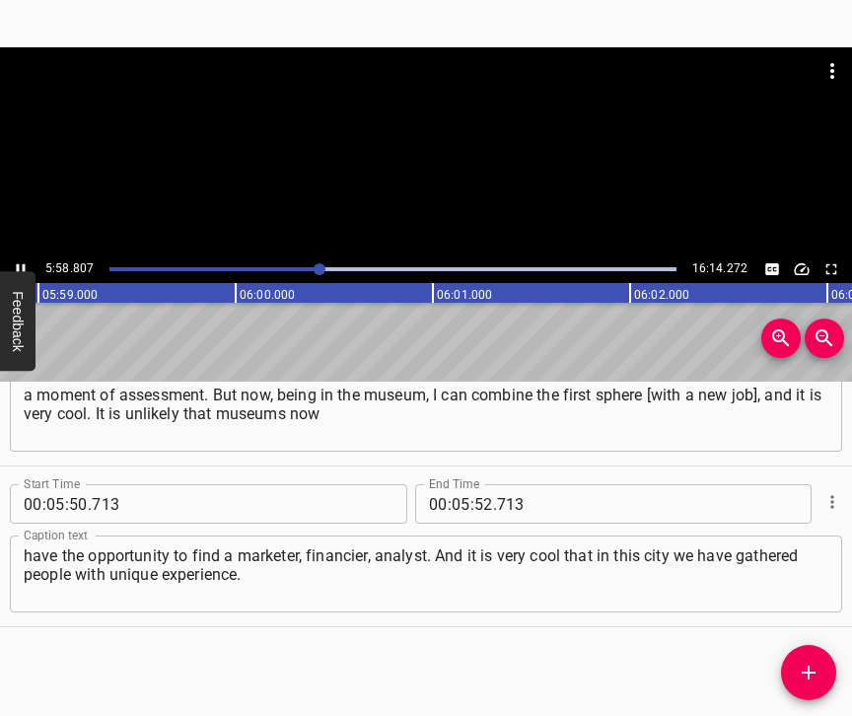
click at [21, 266] on icon "Play/Pause" at bounding box center [21, 269] width 18 height 18
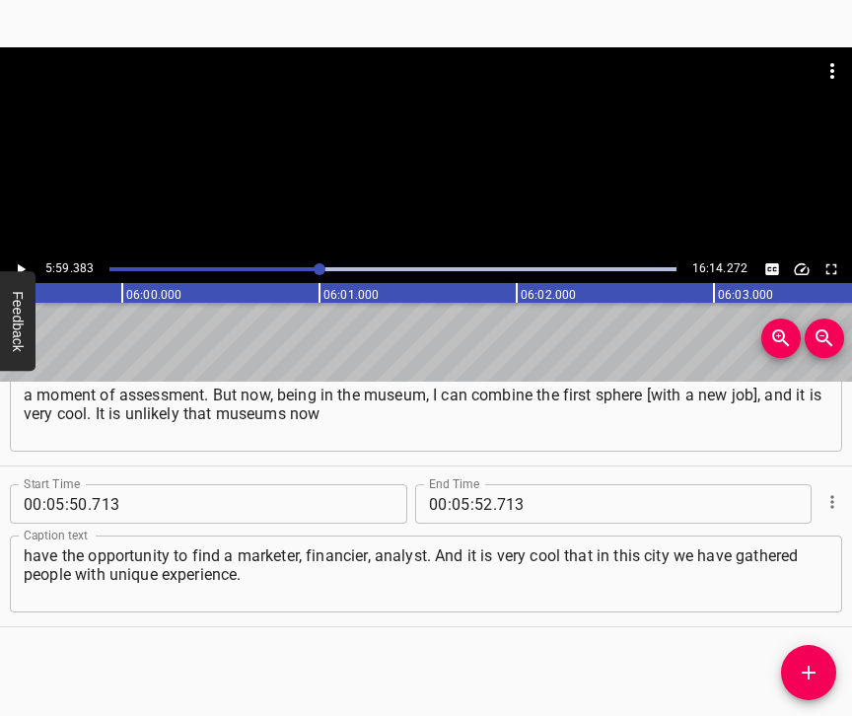
click at [21, 266] on icon "Play/Pause" at bounding box center [22, 269] width 8 height 11
click at [21, 266] on icon "Play/Pause" at bounding box center [21, 269] width 18 height 18
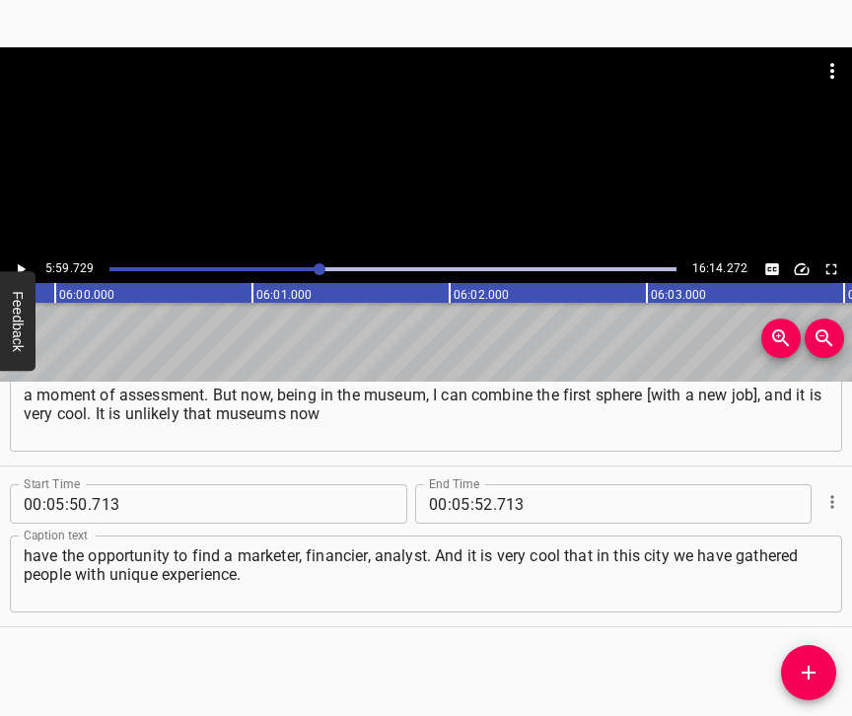
scroll to position [0, 70916]
click at [474, 484] on input "number" at bounding box center [483, 503] width 19 height 39
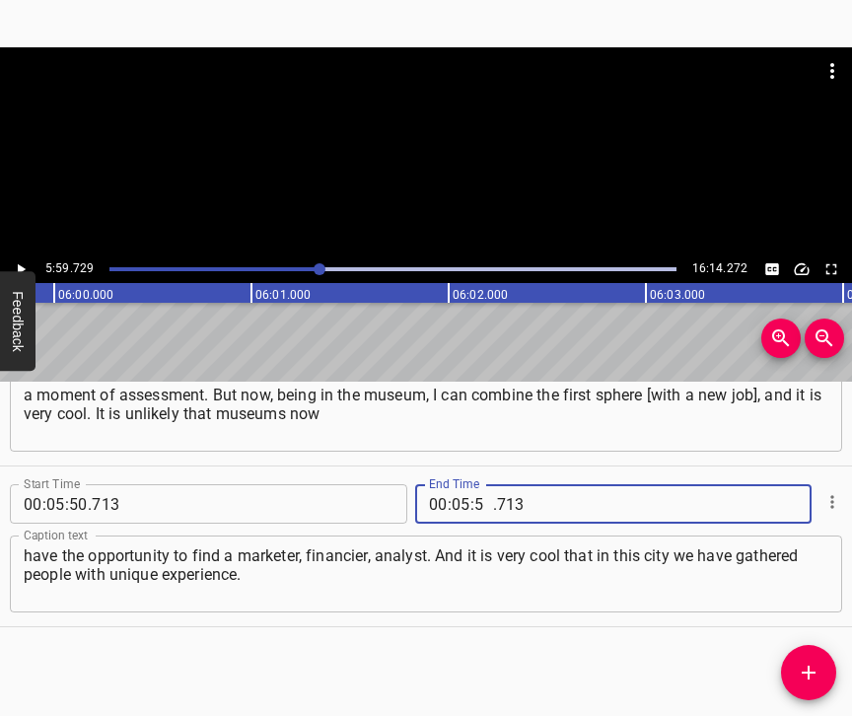
type input "59"
type input "729"
click at [801, 661] on icon "Add Cue" at bounding box center [808, 672] width 24 height 24
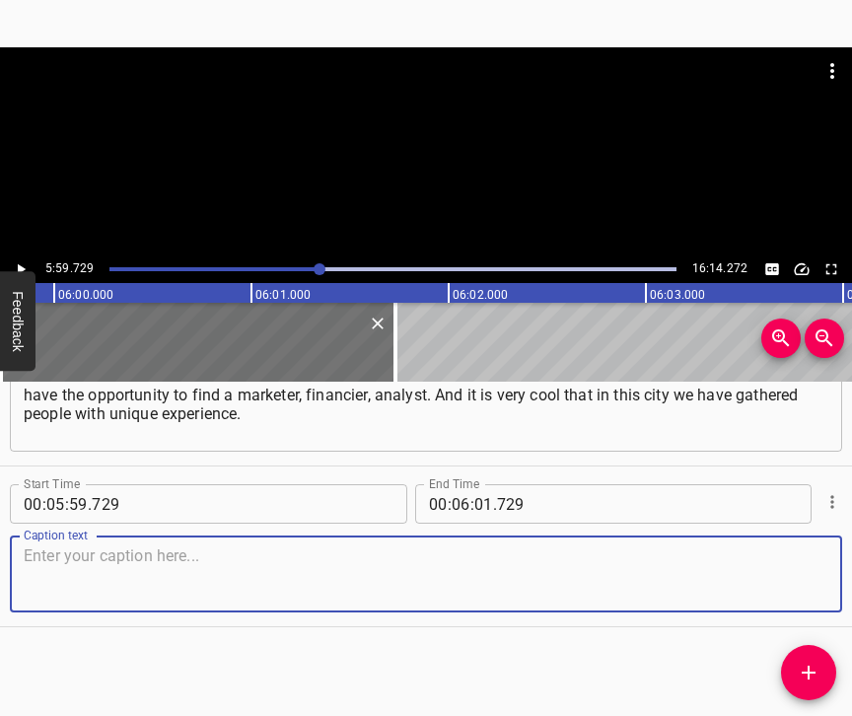
scroll to position [5791, 0]
click at [781, 580] on textarea at bounding box center [426, 574] width 804 height 56
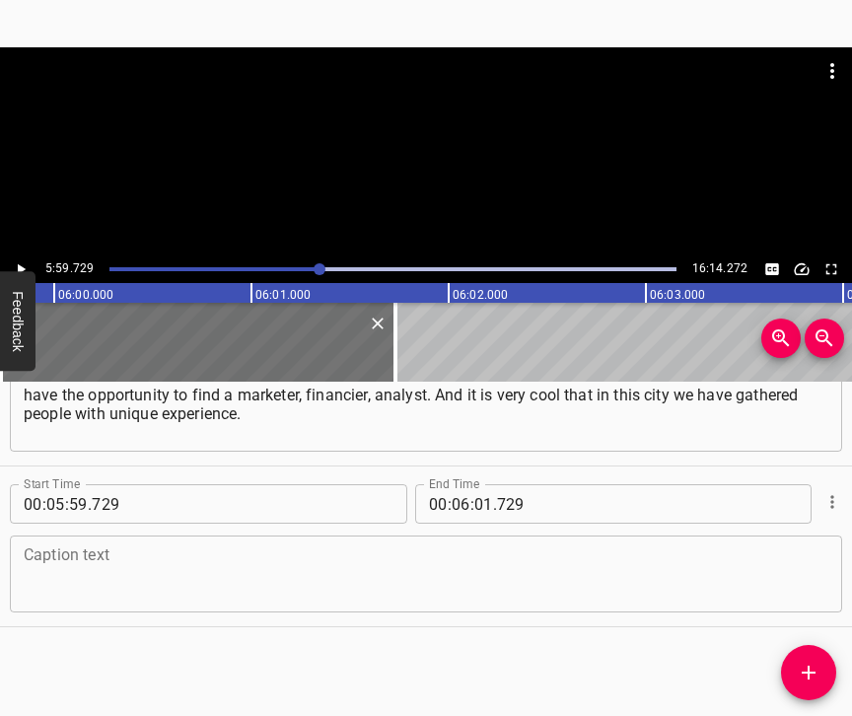
click at [64, 567] on textarea at bounding box center [426, 574] width 804 height 56
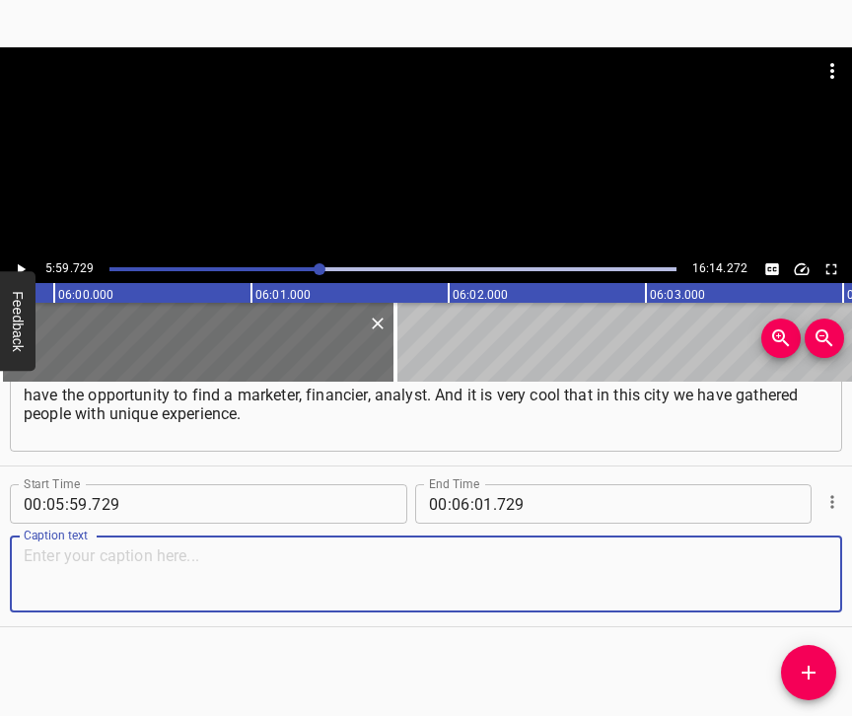
paste textarea "My colleague is a culturologist, a director with huge experience in culture and…"
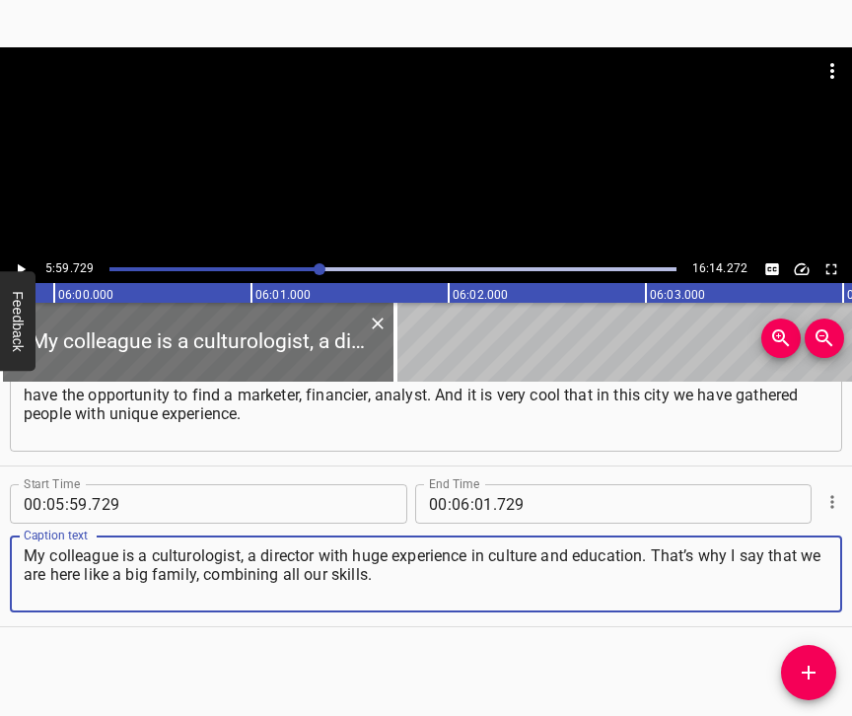
type textarea "My colleague is a culturologist, a director with huge experience in culture and…"
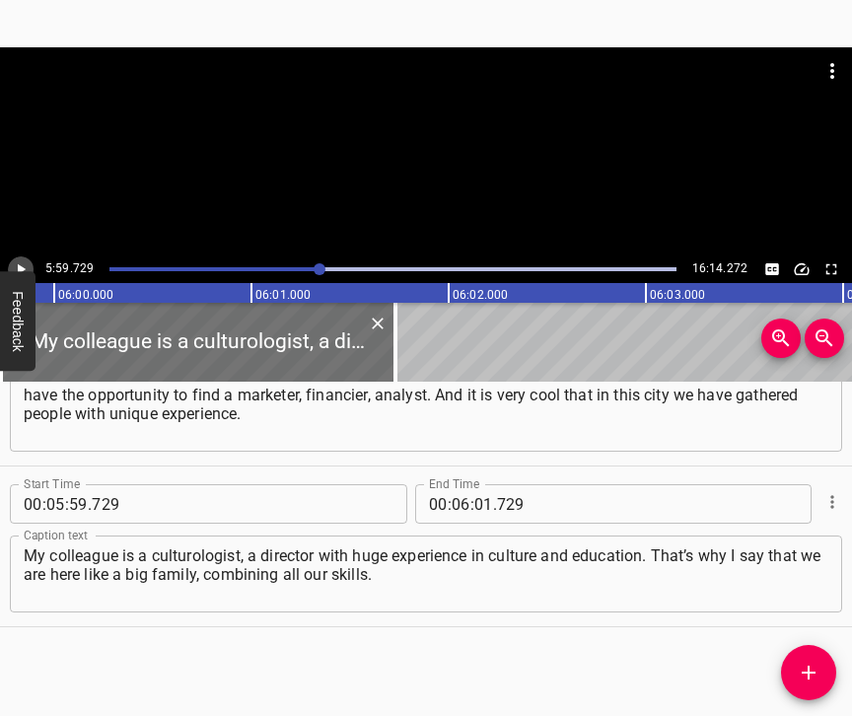
click at [24, 266] on icon "Play/Pause" at bounding box center [21, 269] width 18 height 18
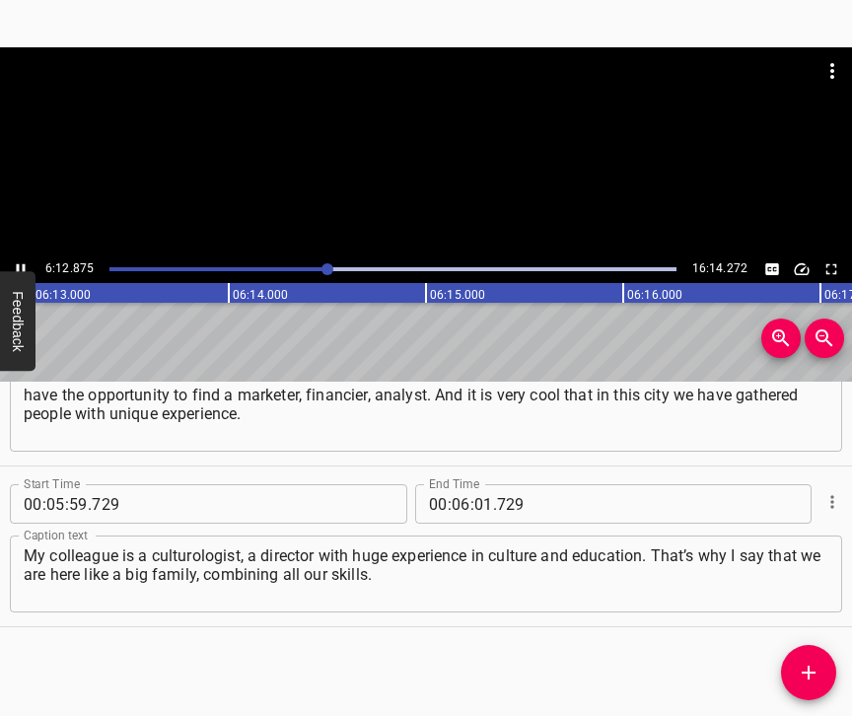
click at [21, 268] on icon "Play/Pause" at bounding box center [21, 269] width 18 height 18
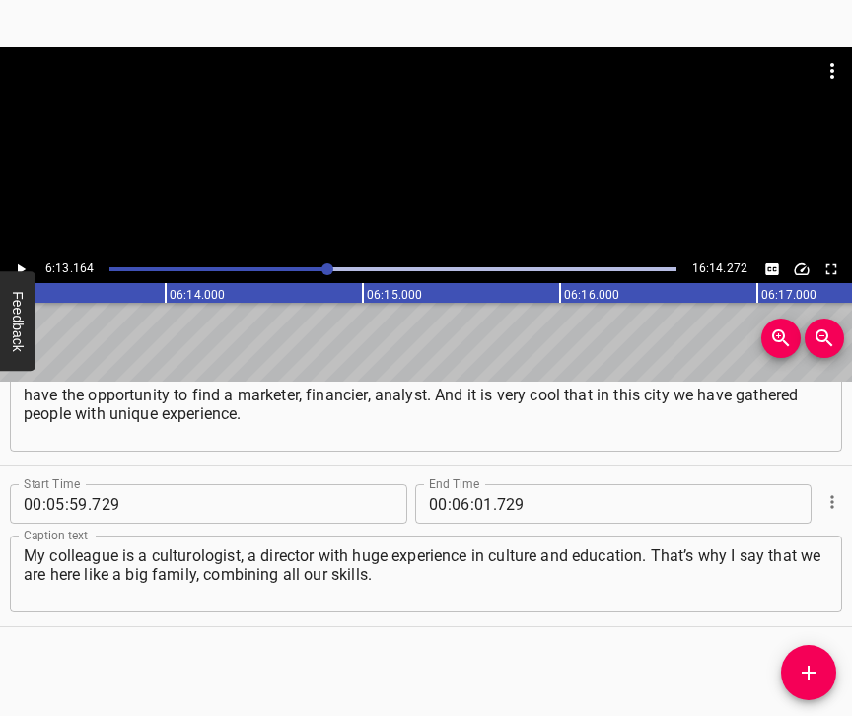
click at [21, 268] on icon "Play/Pause" at bounding box center [22, 269] width 8 height 11
click at [21, 268] on icon "Play/Pause" at bounding box center [21, 269] width 18 height 18
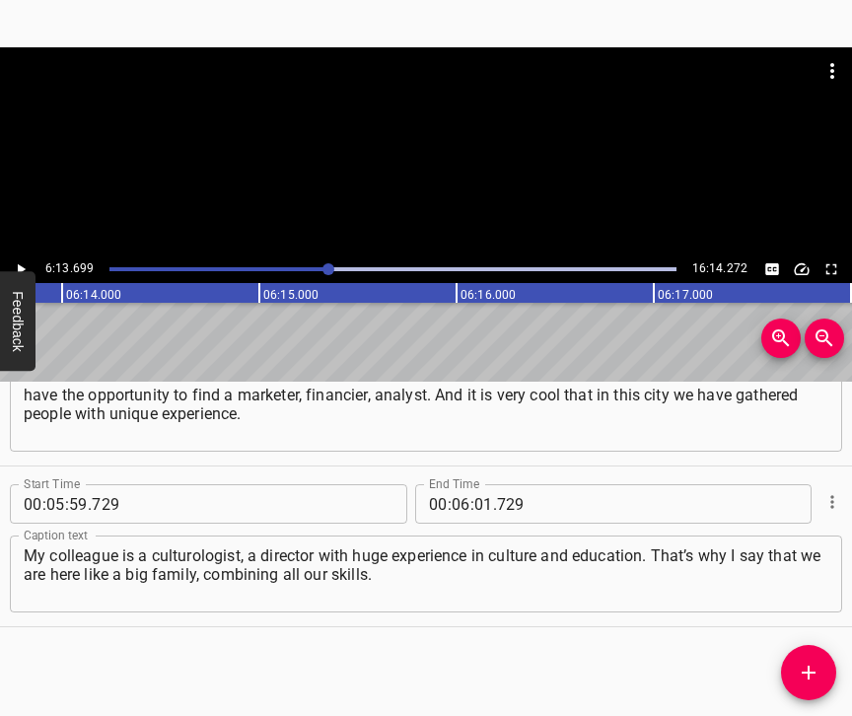
scroll to position [0, 73670]
click at [476, 484] on input "number" at bounding box center [483, 503] width 19 height 39
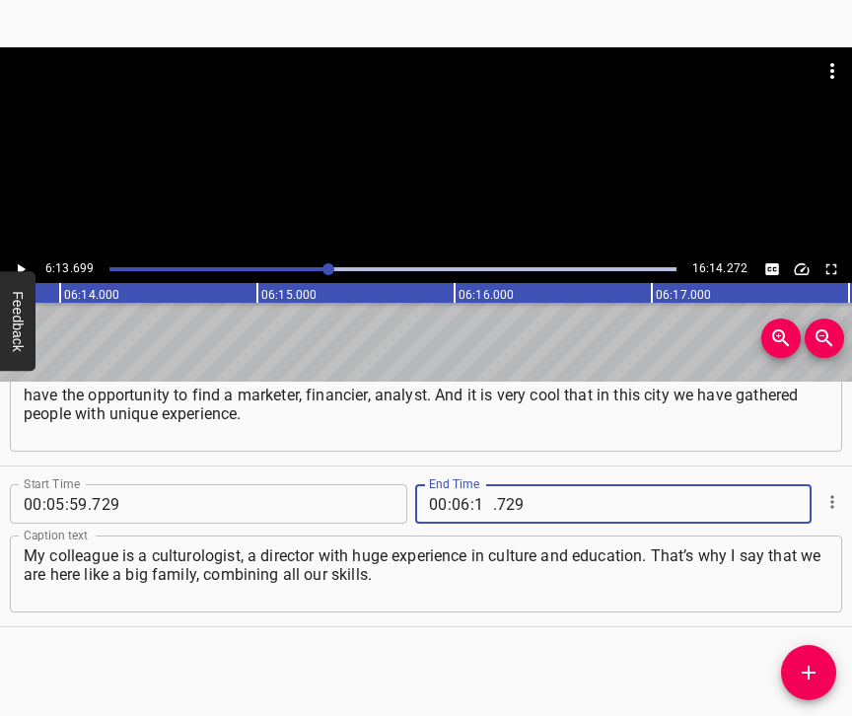
type input "13"
type input "699"
click at [802, 664] on icon "Add Cue" at bounding box center [808, 672] width 24 height 24
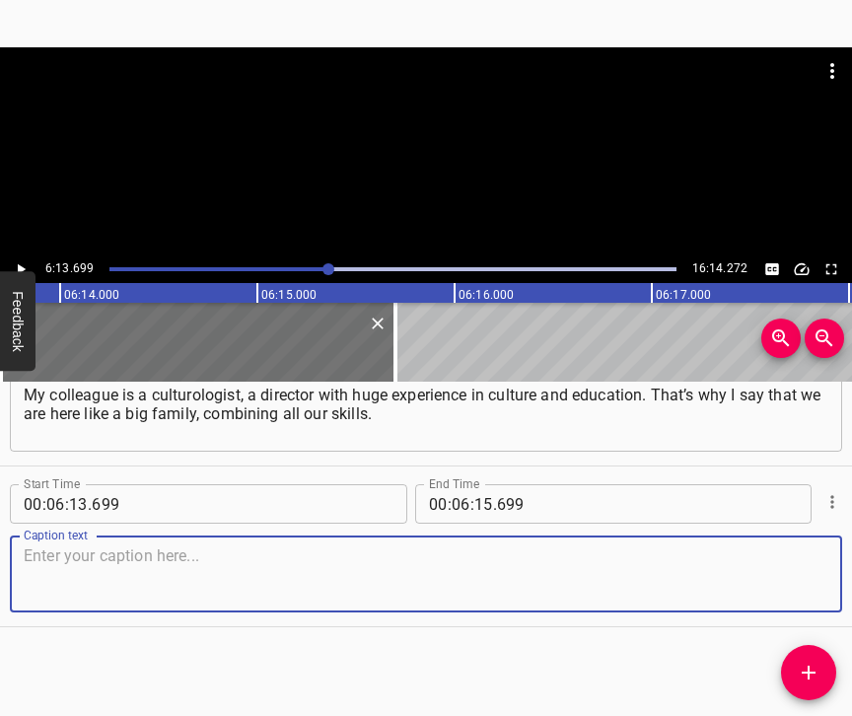
scroll to position [5968, 0]
drag, startPoint x: 790, startPoint y: 594, endPoint x: 843, endPoint y: 580, distance: 55.2
click at [792, 593] on textarea at bounding box center [426, 574] width 804 height 56
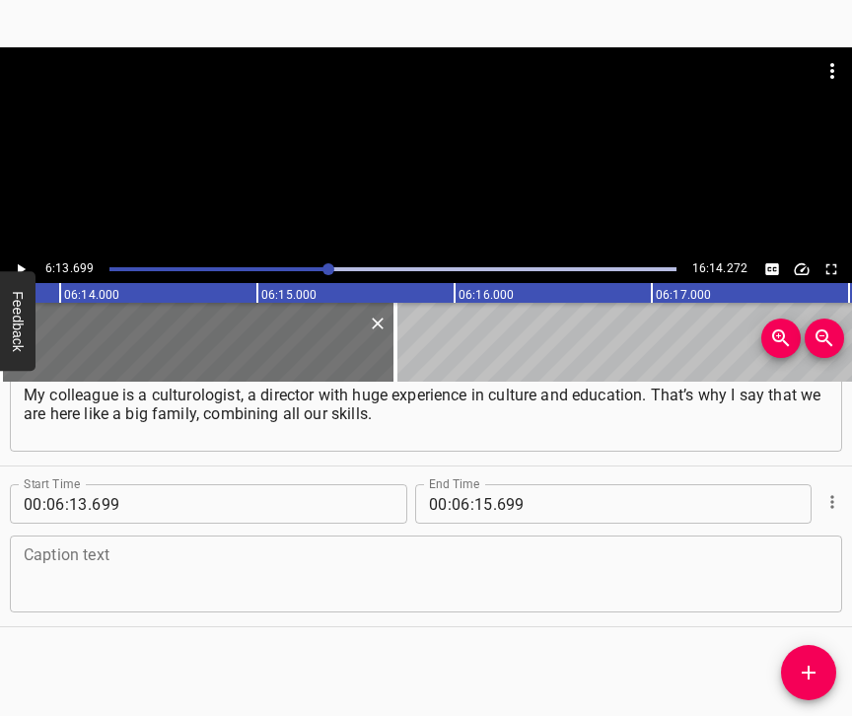
click at [195, 546] on textarea at bounding box center [426, 574] width 804 height 56
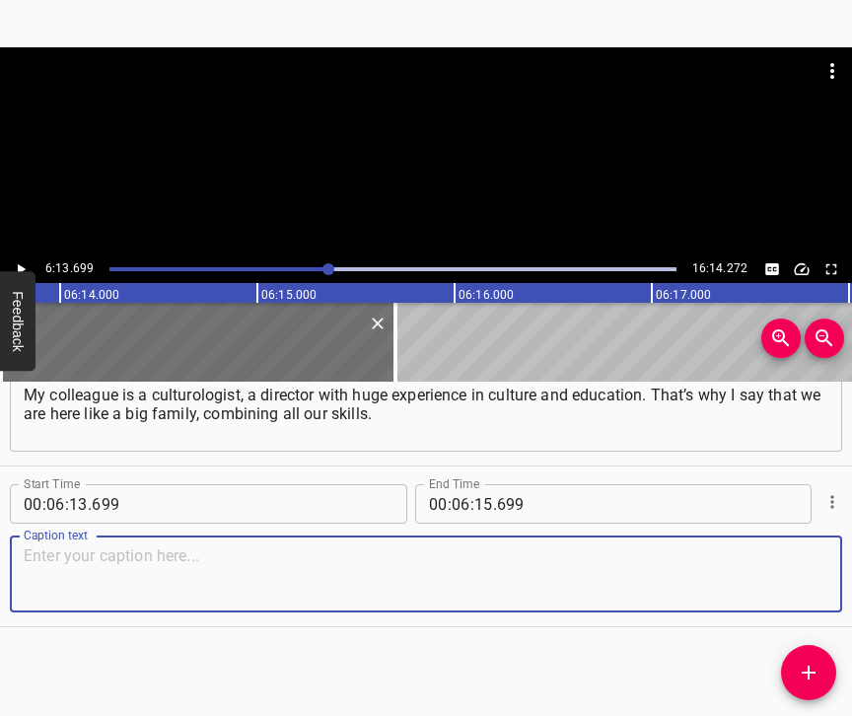
paste textarea "I didn’t think that we would be able to quickly move on from our main function,…"
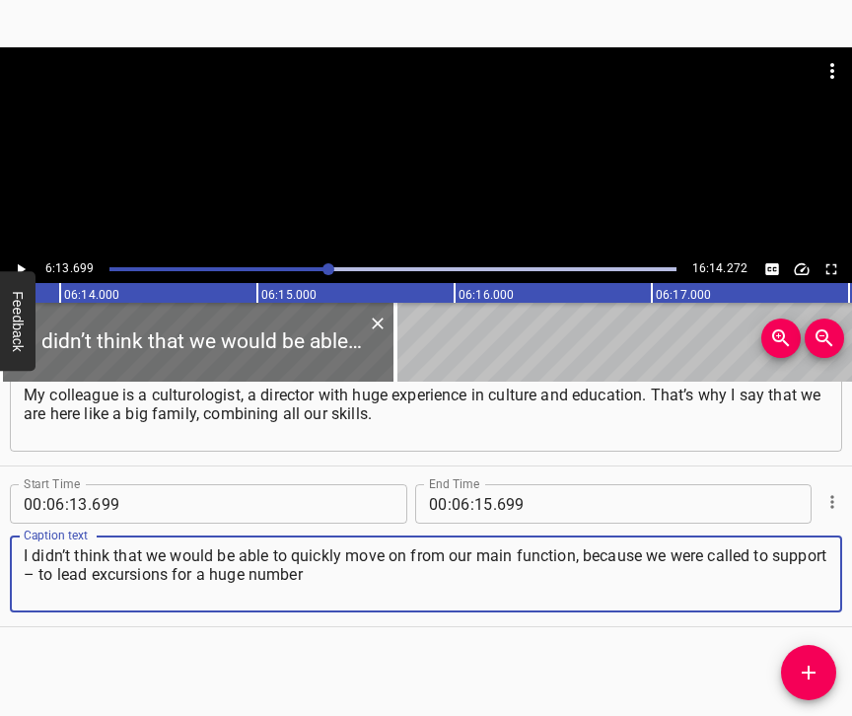
type textarea "I didn’t think that we would be able to quickly move on from our main function,…"
click at [26, 262] on icon "Play/Pause" at bounding box center [21, 269] width 18 height 18
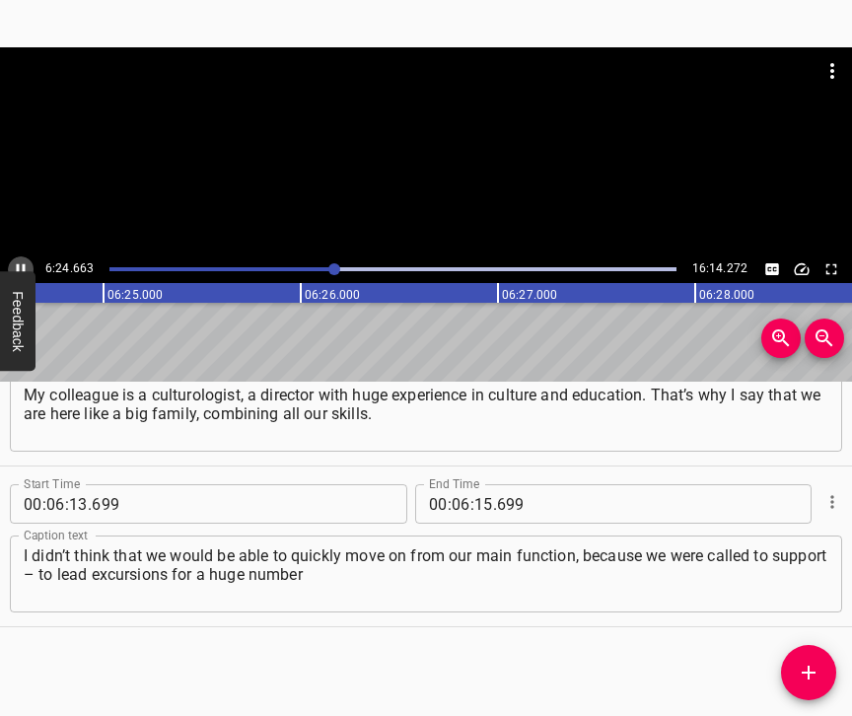
click at [17, 263] on icon "Play/Pause" at bounding box center [21, 269] width 18 height 18
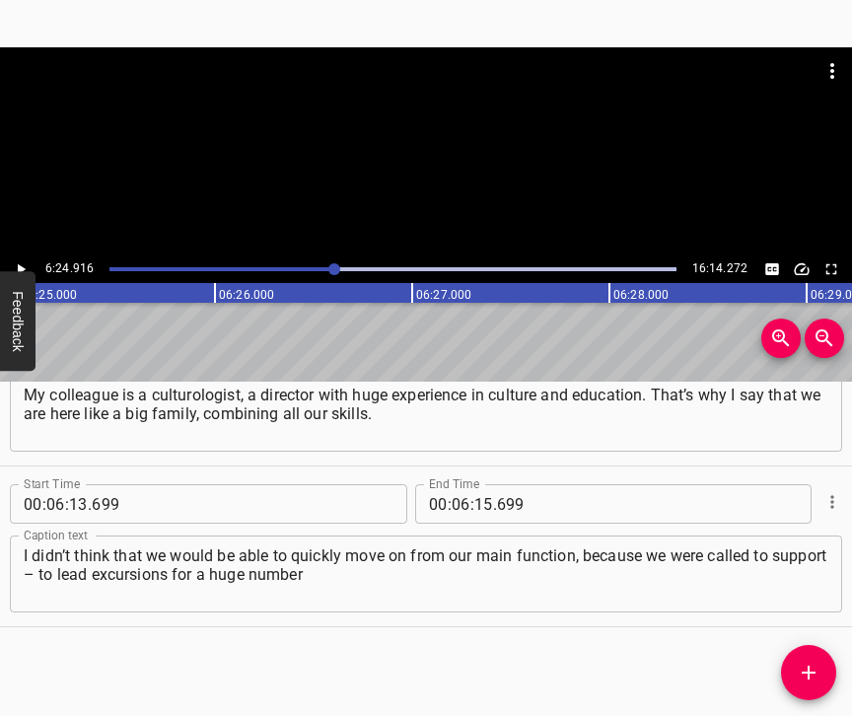
scroll to position [0, 75882]
click at [481, 488] on input "number" at bounding box center [483, 503] width 19 height 39
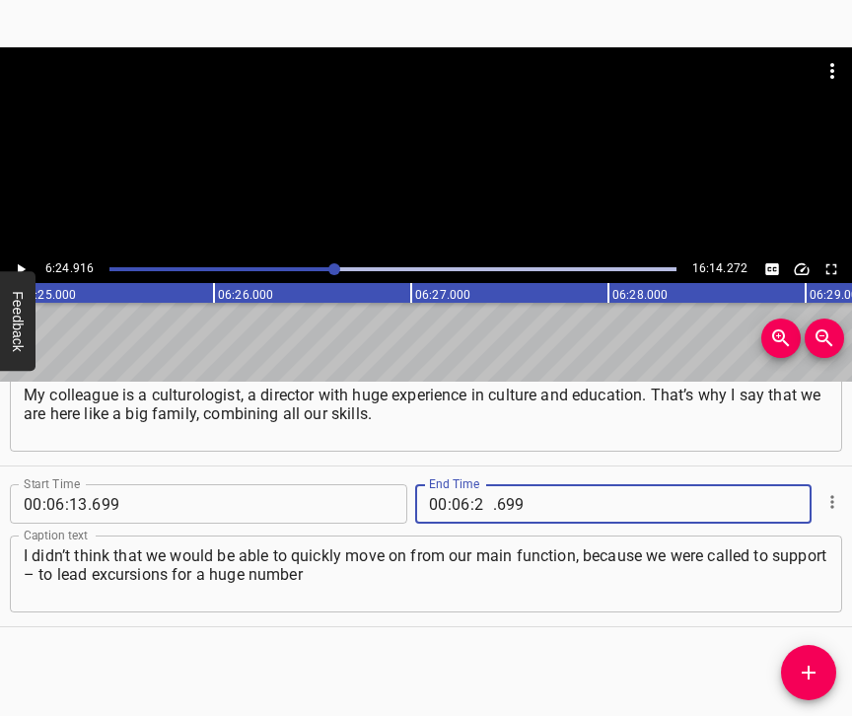
type input "24"
type input "916"
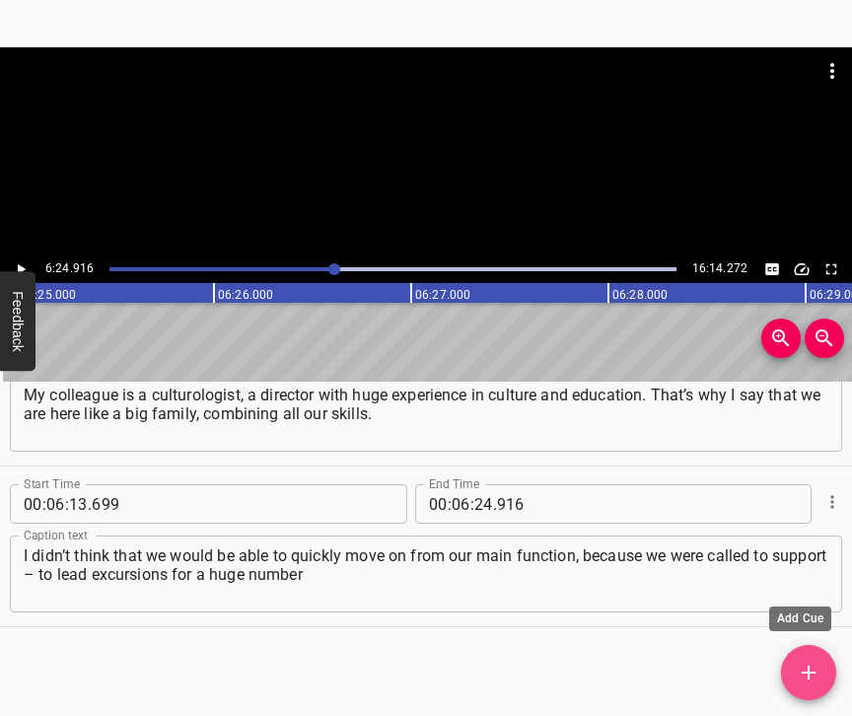
click at [812, 659] on button "Add Cue" at bounding box center [808, 672] width 55 height 55
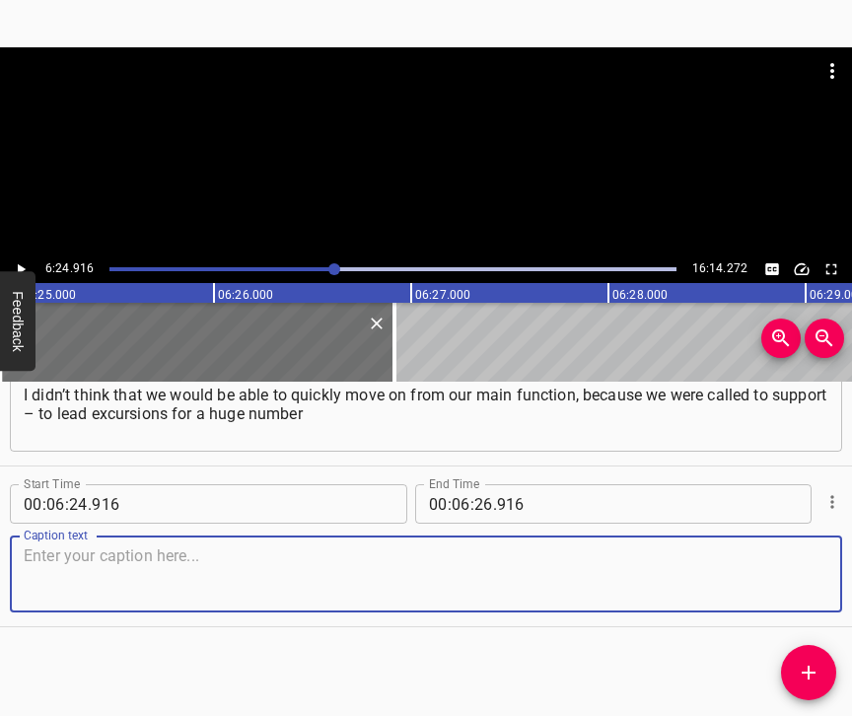
scroll to position [6146, 0]
drag, startPoint x: 792, startPoint y: 579, endPoint x: 841, endPoint y: 545, distance: 58.8
click at [792, 578] on textarea at bounding box center [426, 574] width 804 height 56
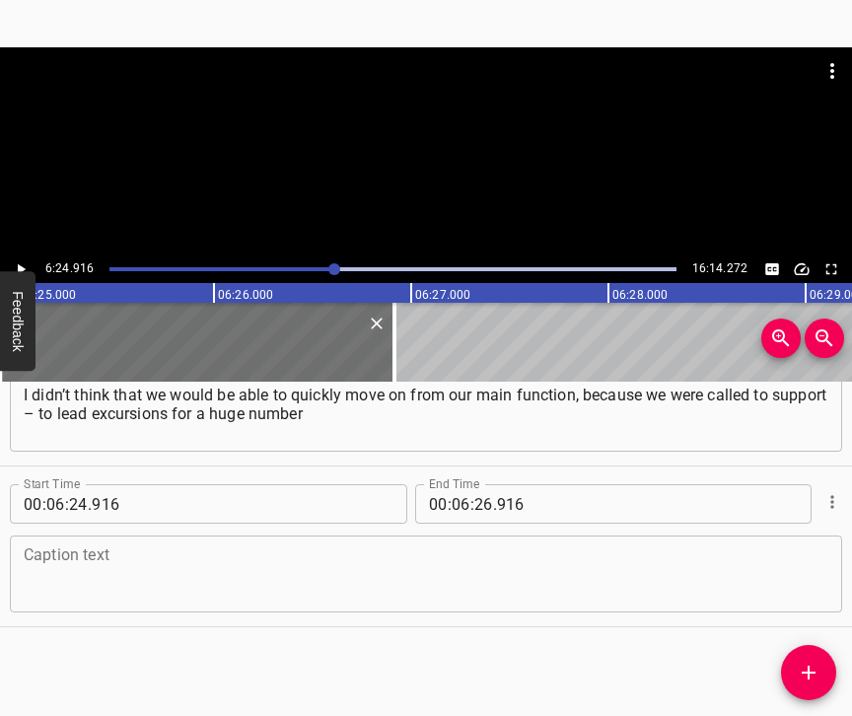
click at [64, 567] on textarea at bounding box center [426, 574] width 804 height 56
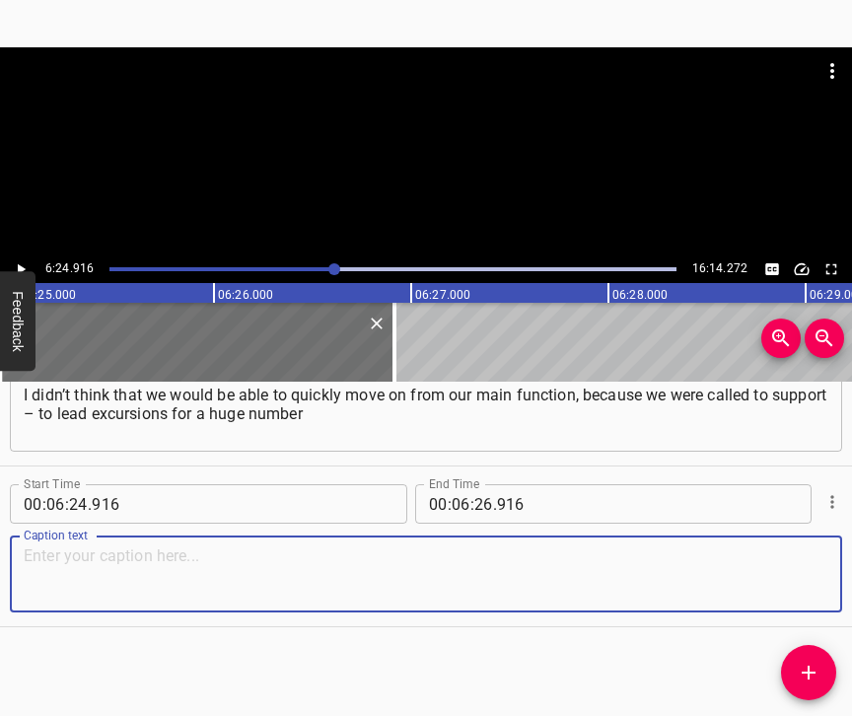
paste textarea "of visitors. So at first it’s a shock. You look at the exhibits, they are a cra…"
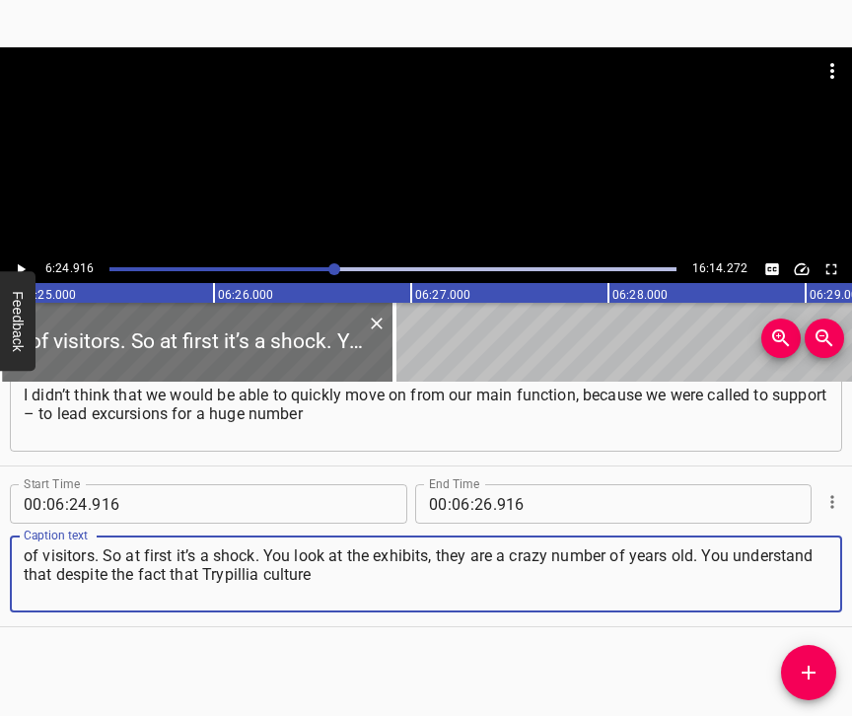
type textarea "of visitors. So at first it’s a shock. You look at the exhibits, they are a cra…"
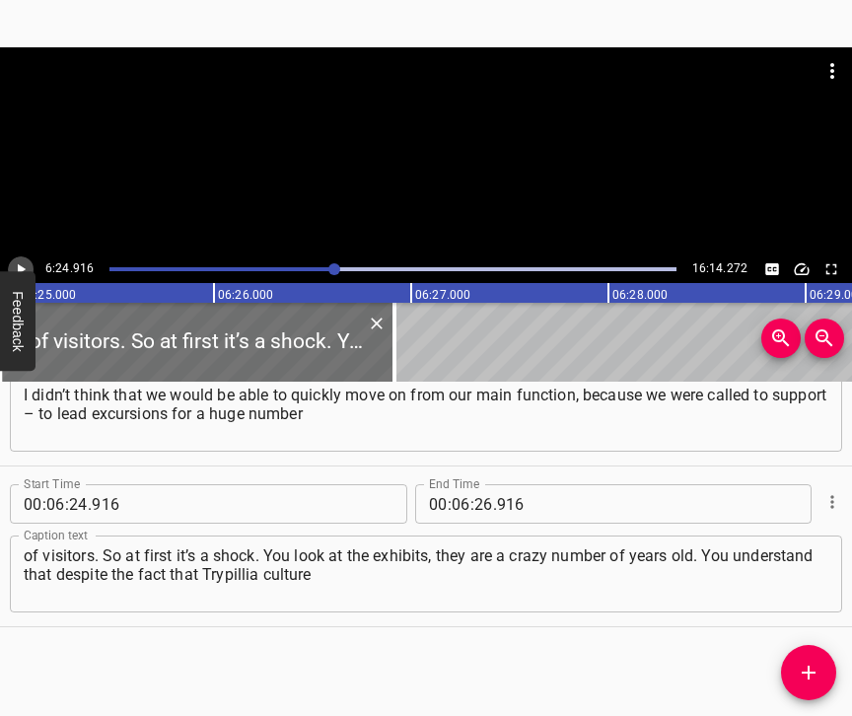
click at [23, 263] on icon "Play/Pause" at bounding box center [21, 269] width 18 height 18
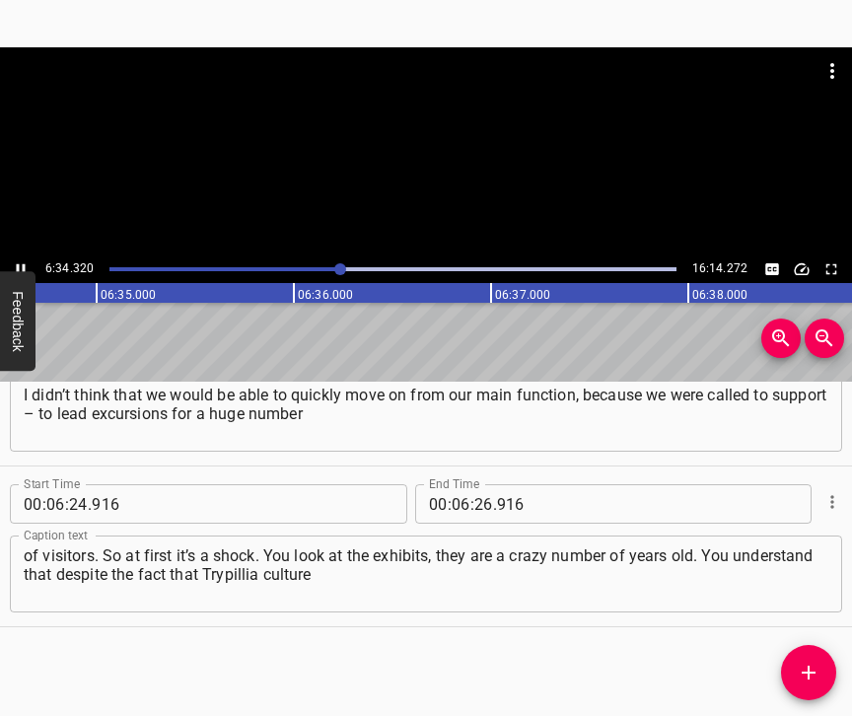
click at [23, 266] on icon "Play/Pause" at bounding box center [21, 269] width 9 height 11
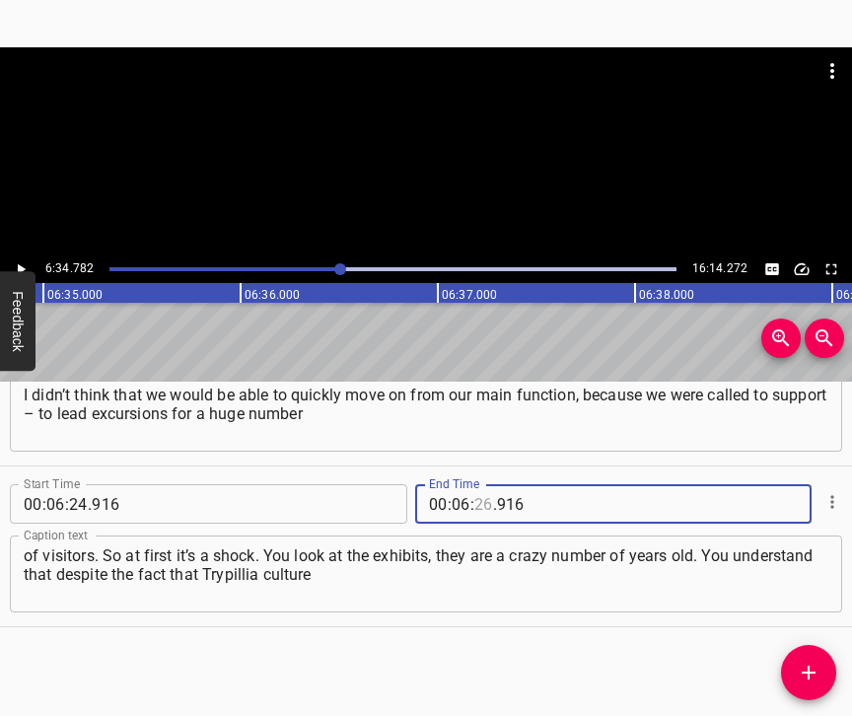
click at [481, 493] on input "number" at bounding box center [483, 503] width 19 height 39
type input "34"
type input "782"
click at [817, 667] on icon "Add Cue" at bounding box center [808, 672] width 24 height 24
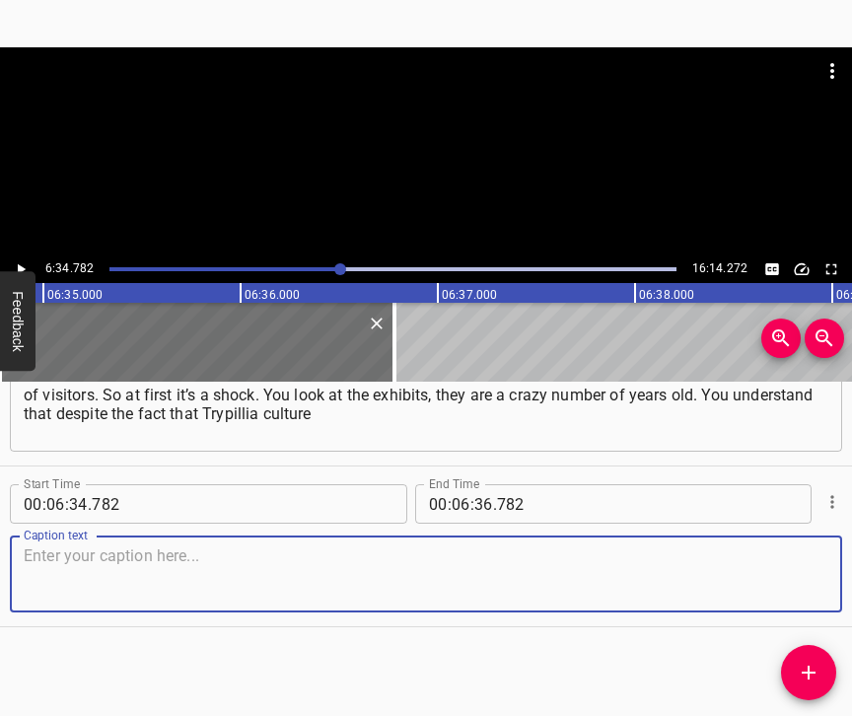
scroll to position [6323, 0]
click at [804, 566] on textarea at bounding box center [426, 574] width 804 height 56
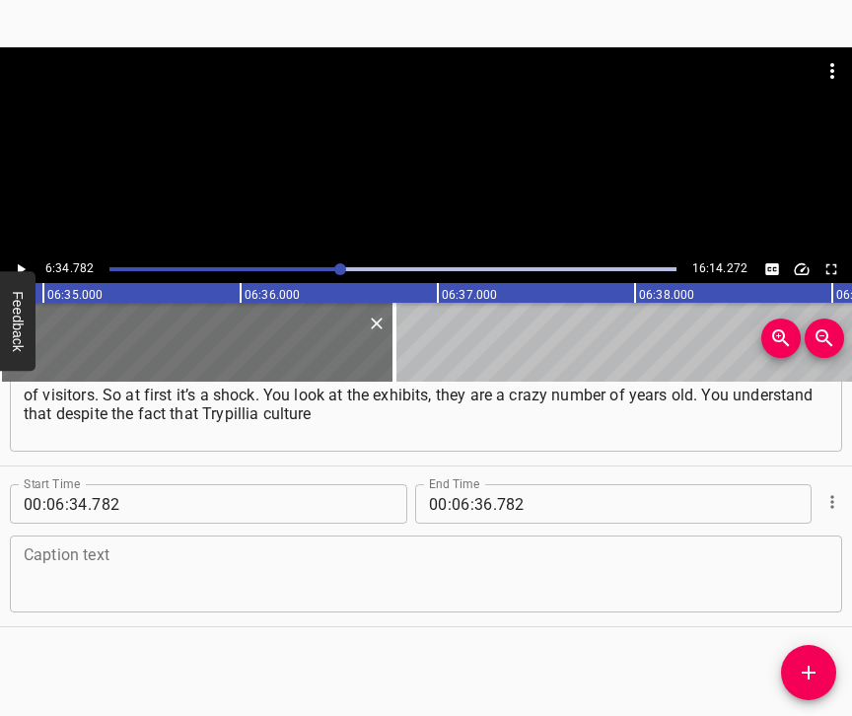
click at [171, 556] on textarea at bounding box center [426, 574] width 804 height 56
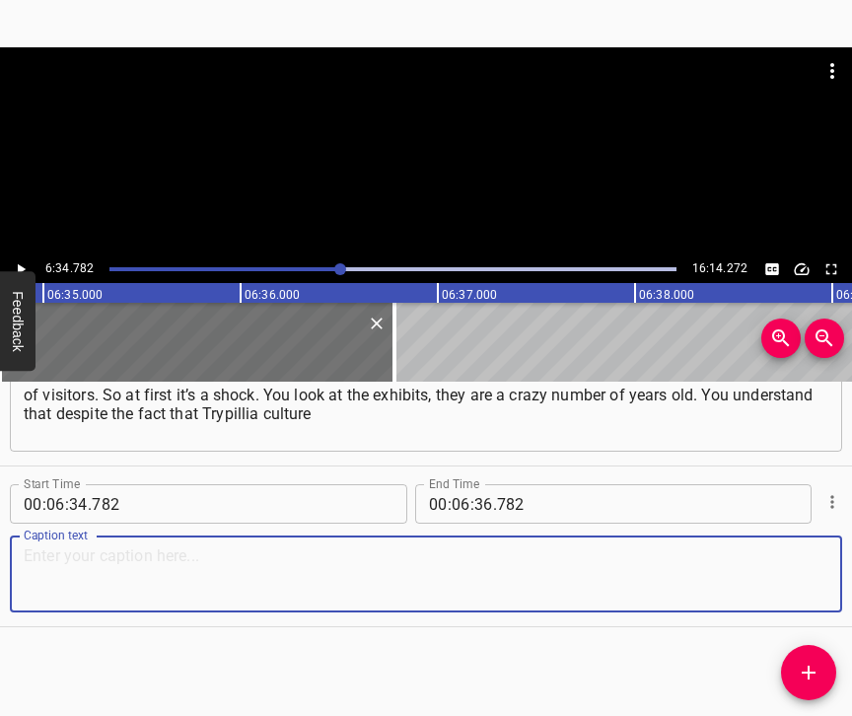
paste textarea "has been studied for over 130 years, it is a star in the ocean, people have put…"
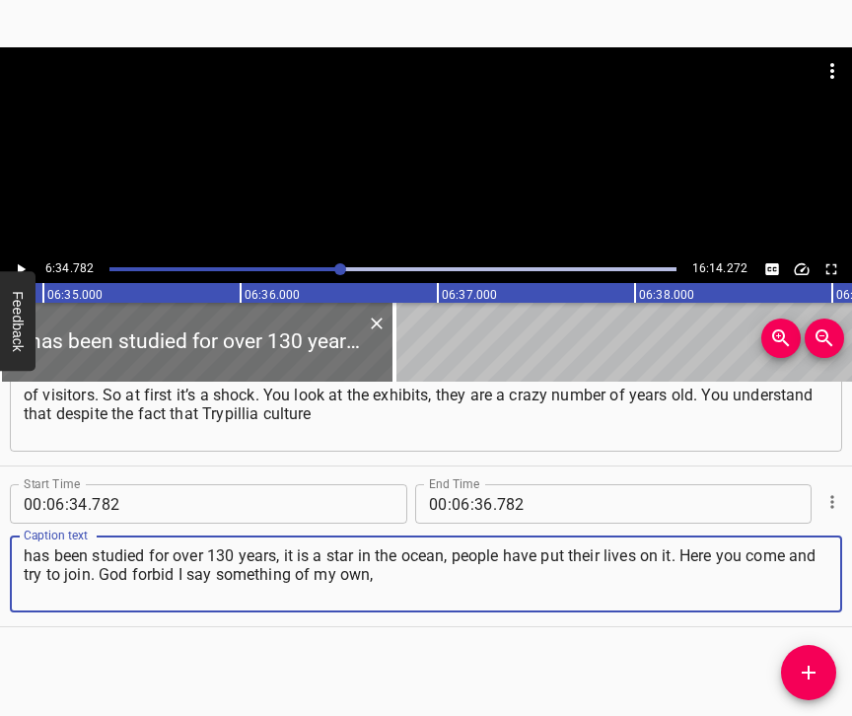
type textarea "has been studied for over 130 years, it is a star in the ocean, people have put…"
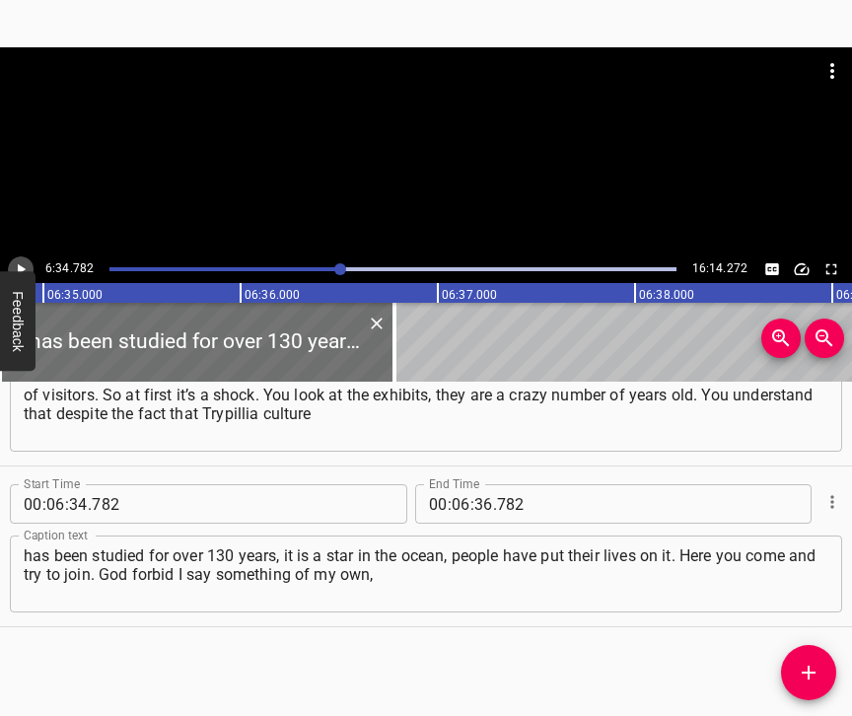
click at [13, 266] on icon "Play/Pause" at bounding box center [21, 269] width 18 height 18
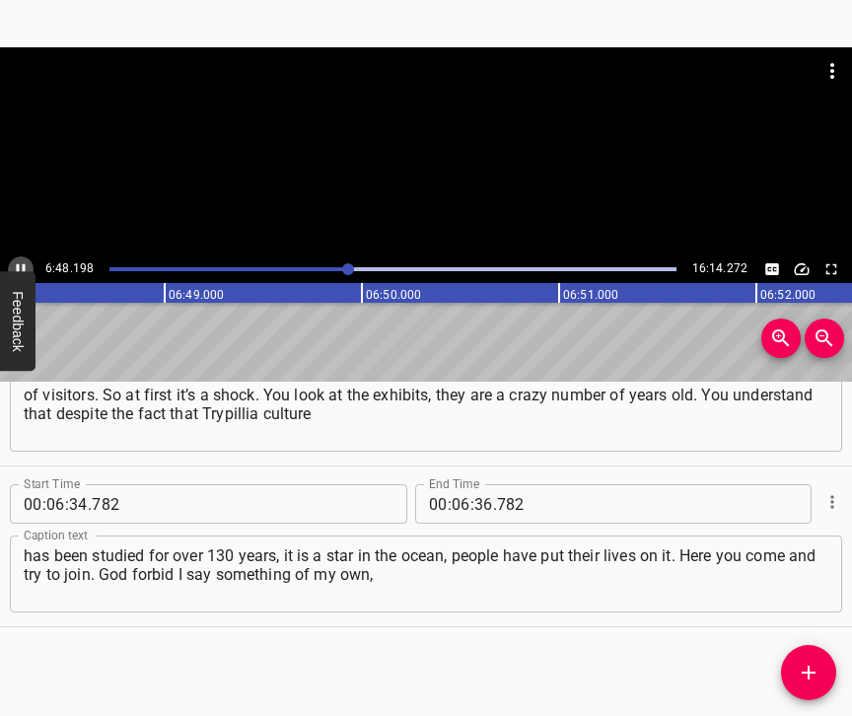
click at [18, 269] on icon "Play/Pause" at bounding box center [21, 269] width 9 height 11
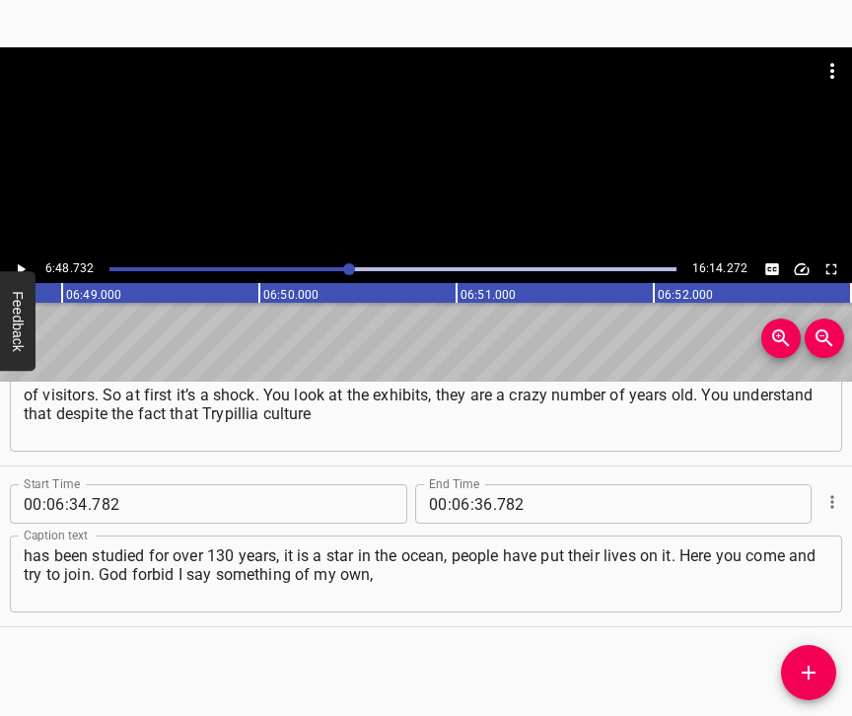
scroll to position [0, 80576]
click at [478, 484] on input "number" at bounding box center [483, 503] width 19 height 39
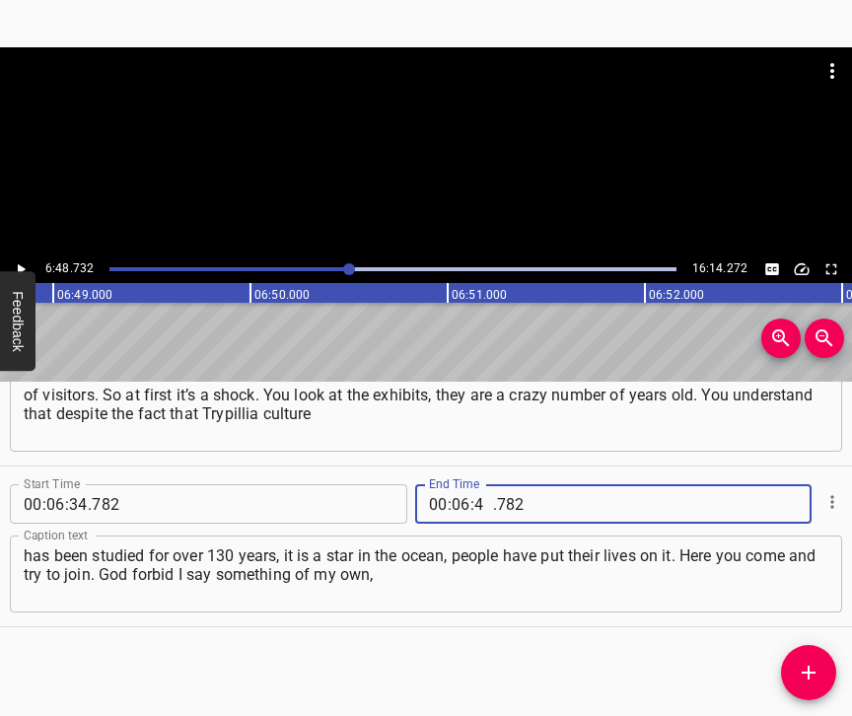
type input "48"
type input "732"
click at [819, 670] on icon "Add Cue" at bounding box center [808, 672] width 24 height 24
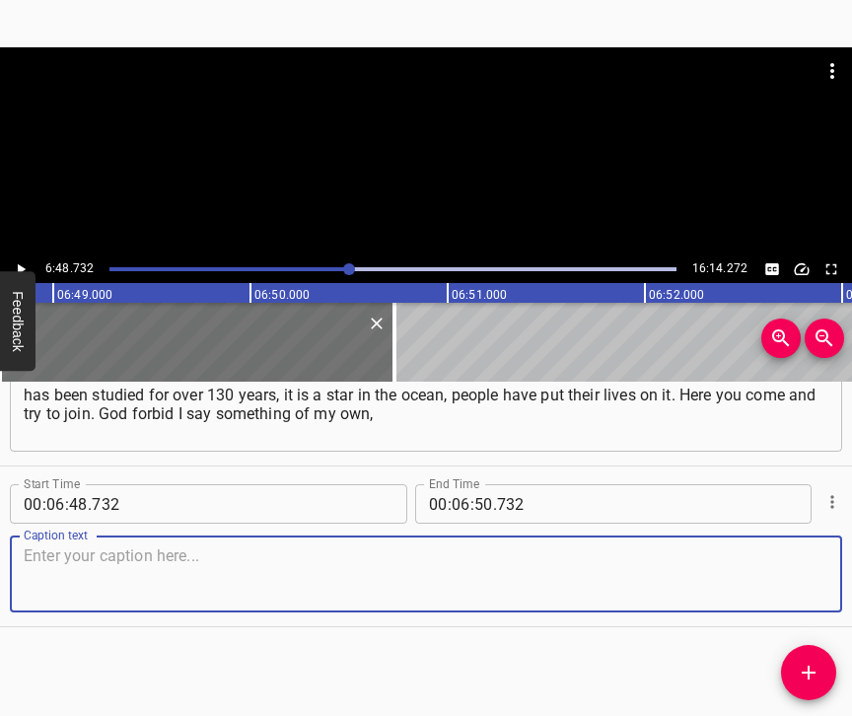
scroll to position [6501, 0]
click at [797, 582] on textarea at bounding box center [426, 574] width 804 height 56
click at [342, 561] on textarea at bounding box center [426, 574] width 804 height 56
paste textarea "some kind of my own opinion – that’s how it is for me, because this is a crazy,…"
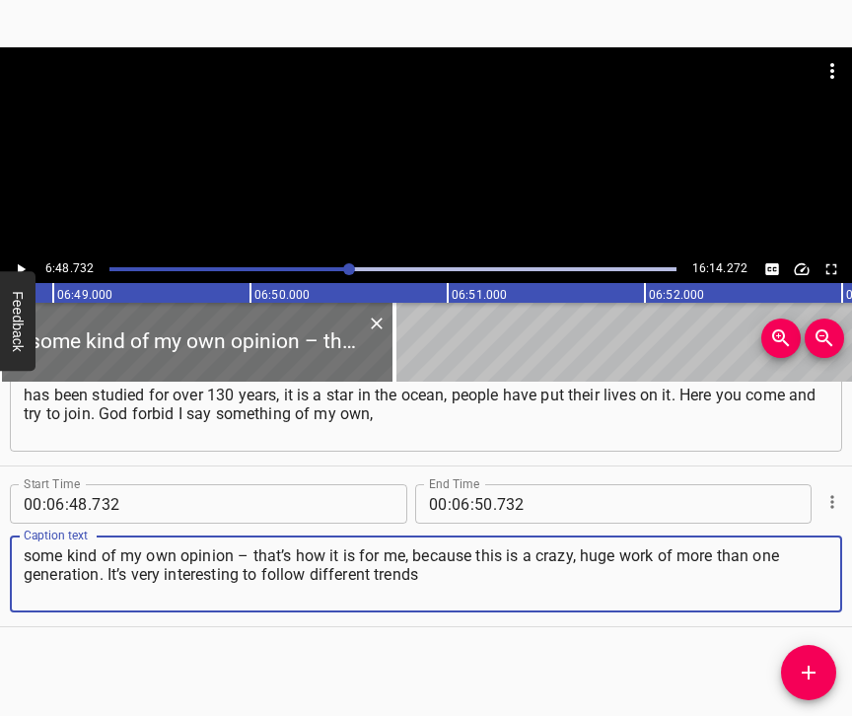
type textarea "some kind of my own opinion – that’s how it is for me, because this is a crazy,…"
click at [19, 261] on icon "Play/Pause" at bounding box center [21, 269] width 18 height 18
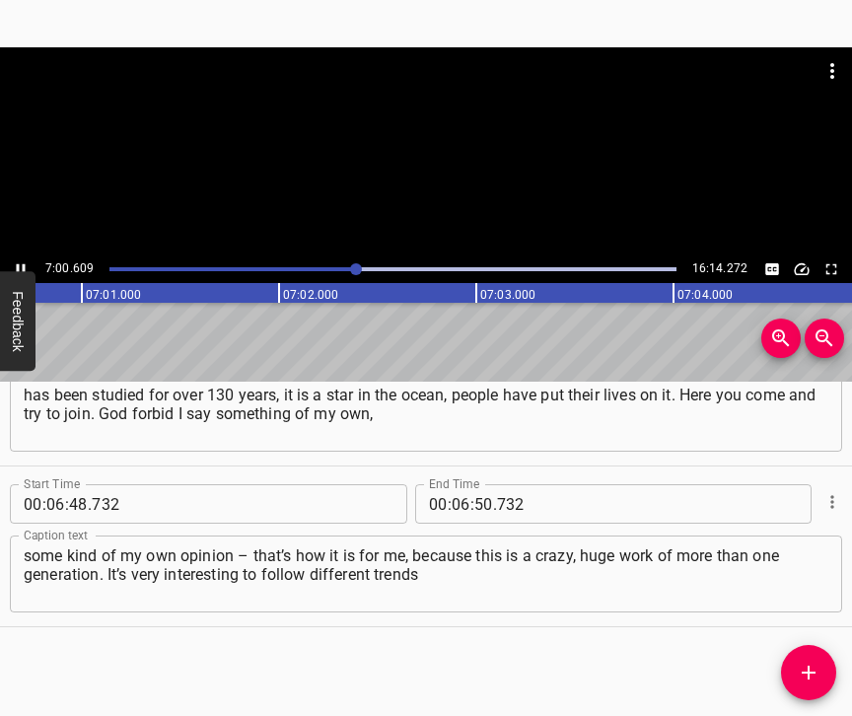
click at [22, 265] on icon "Play/Pause" at bounding box center [21, 269] width 18 height 18
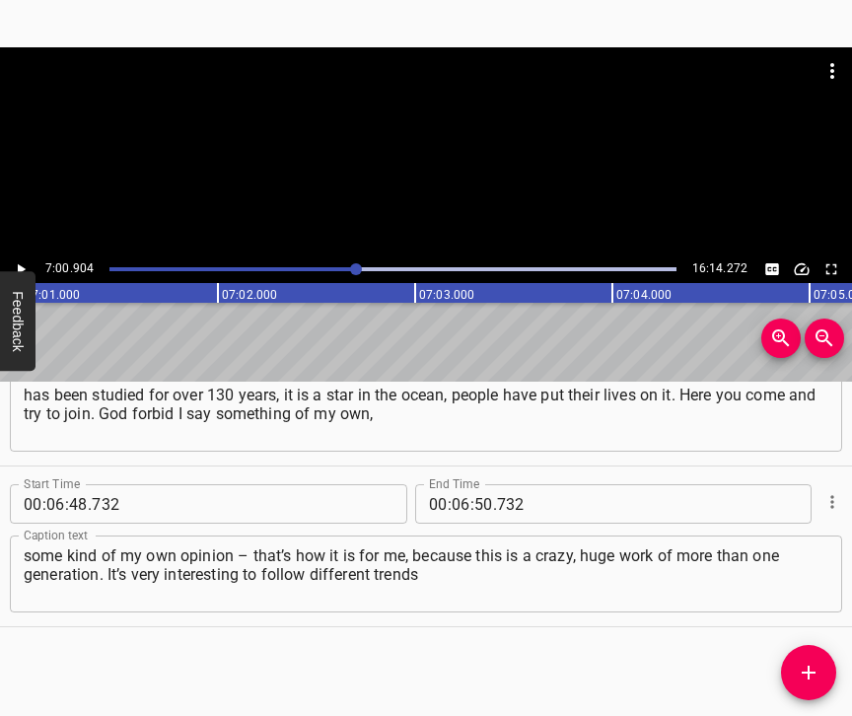
scroll to position [0, 82976]
click at [453, 494] on input "number" at bounding box center [460, 503] width 19 height 39
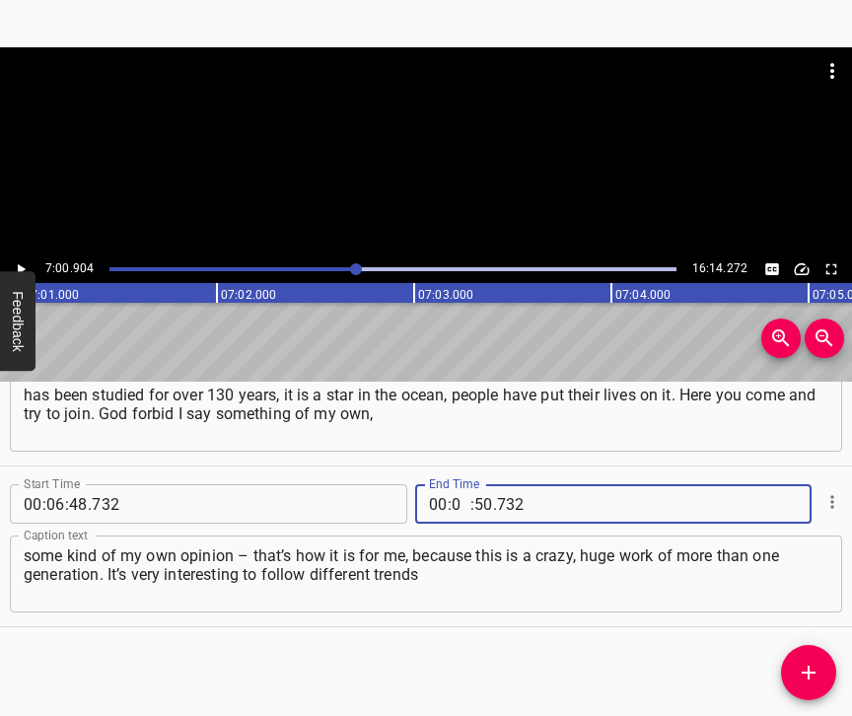
type input "07"
type input "00"
type input "904"
click at [813, 663] on icon "Add Cue" at bounding box center [808, 672] width 24 height 24
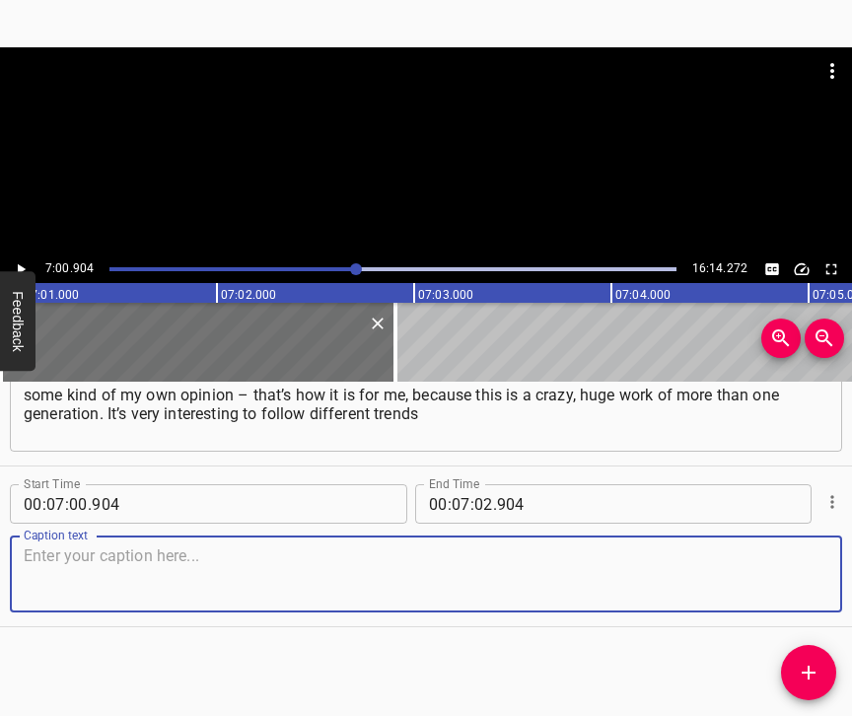
scroll to position [6678, 0]
click at [804, 580] on textarea at bounding box center [426, 574] width 804 height 56
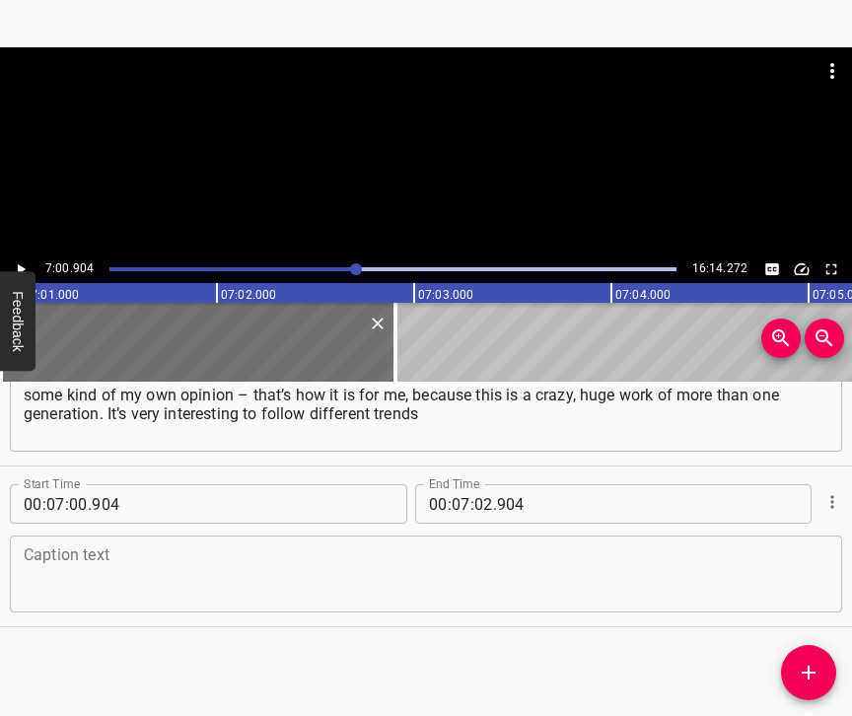
click at [216, 597] on textarea at bounding box center [426, 574] width 804 height 56
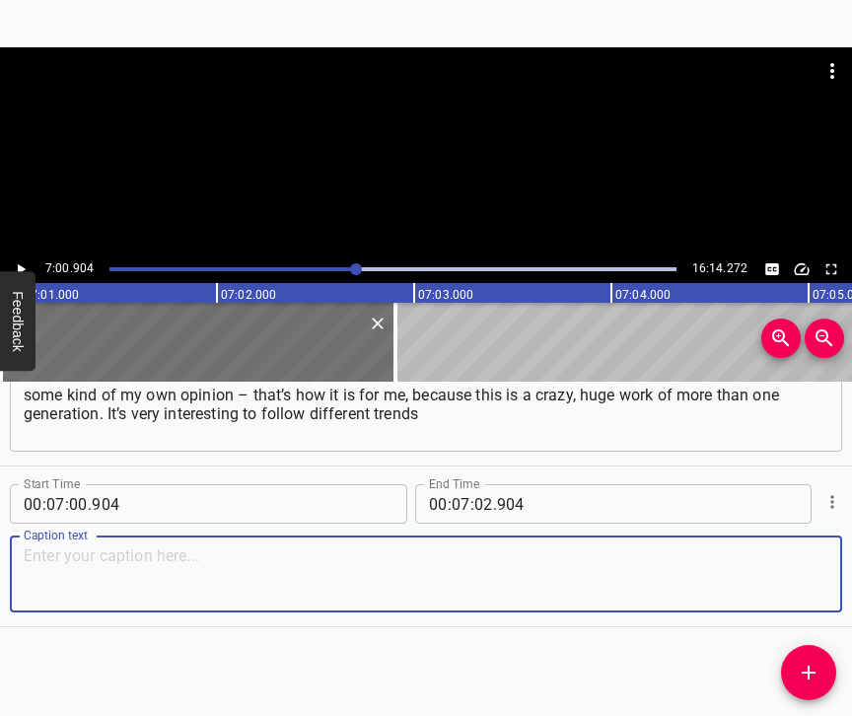
paste textarea "and views on this history. Therefore, for me, working in a museum is a bit abou…"
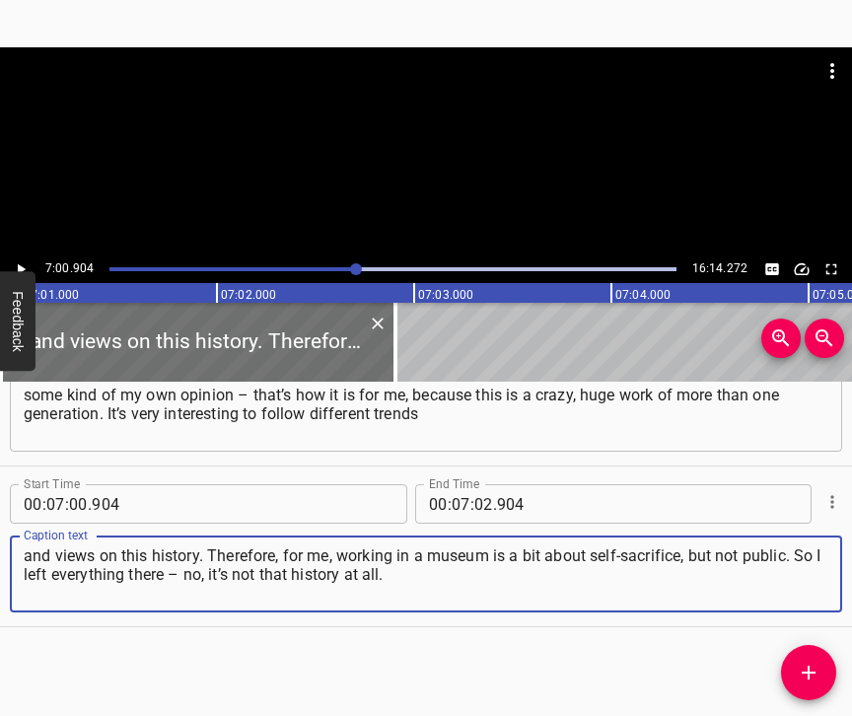
type textarea "and views on this history. Therefore, for me, working in a museum is a bit abou…"
click at [17, 256] on div "7:00.904 16:14.272" at bounding box center [426, 269] width 852 height 28
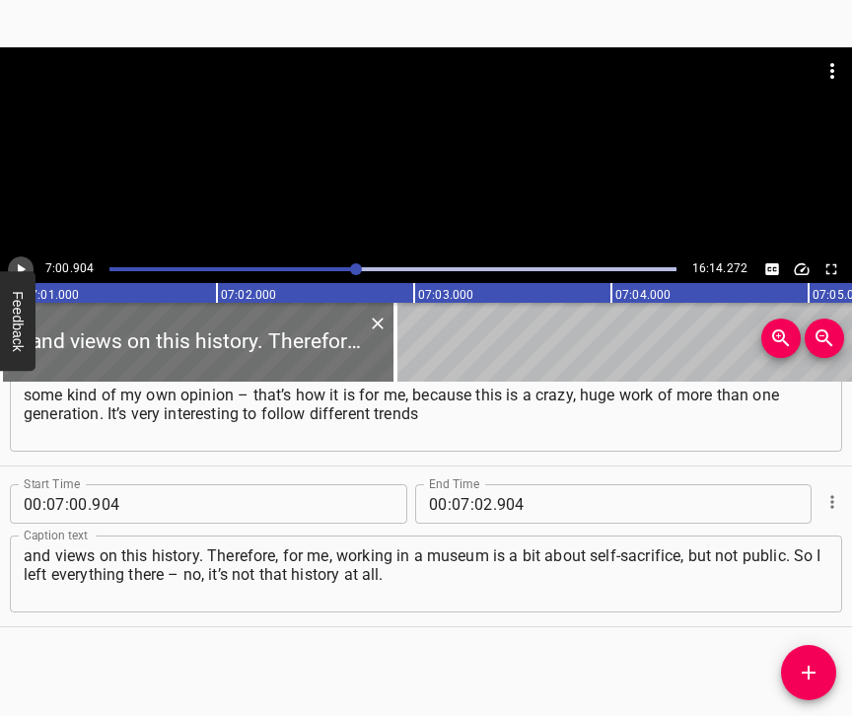
click at [20, 263] on icon "Play/Pause" at bounding box center [21, 269] width 18 height 18
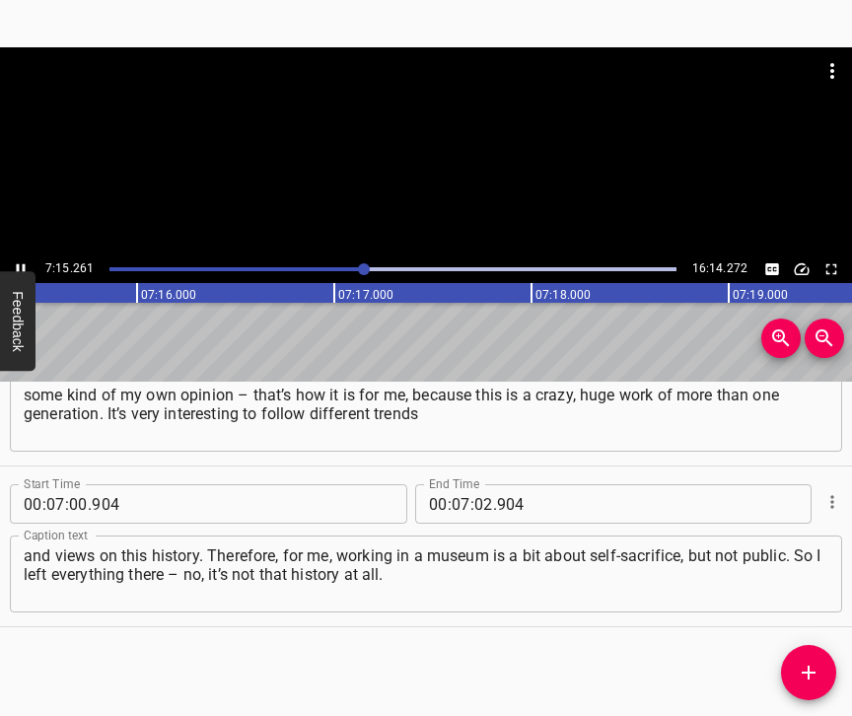
click at [22, 265] on icon "Play/Pause" at bounding box center [21, 269] width 18 height 18
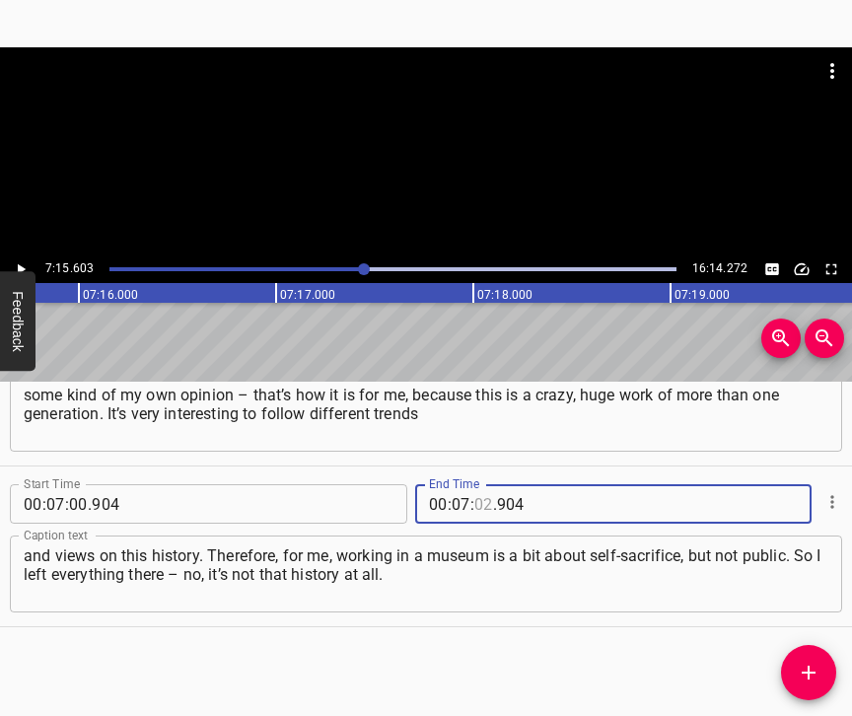
click at [475, 484] on input "number" at bounding box center [483, 503] width 19 height 39
type input "15"
type input "603"
click at [802, 671] on icon "Add Cue" at bounding box center [808, 672] width 24 height 24
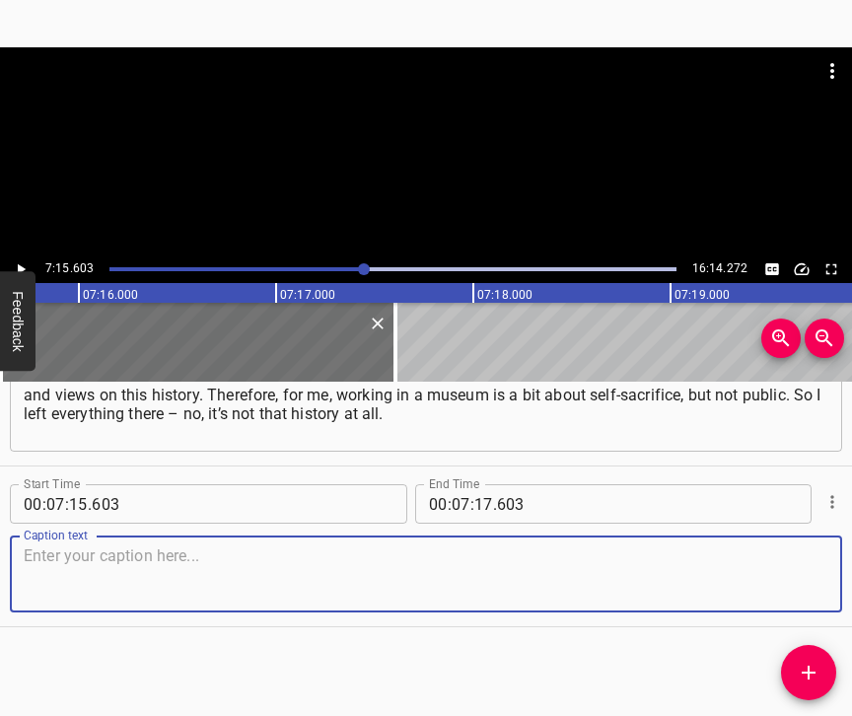
scroll to position [6855, 0]
click at [799, 562] on textarea at bounding box center [426, 574] width 804 height 56
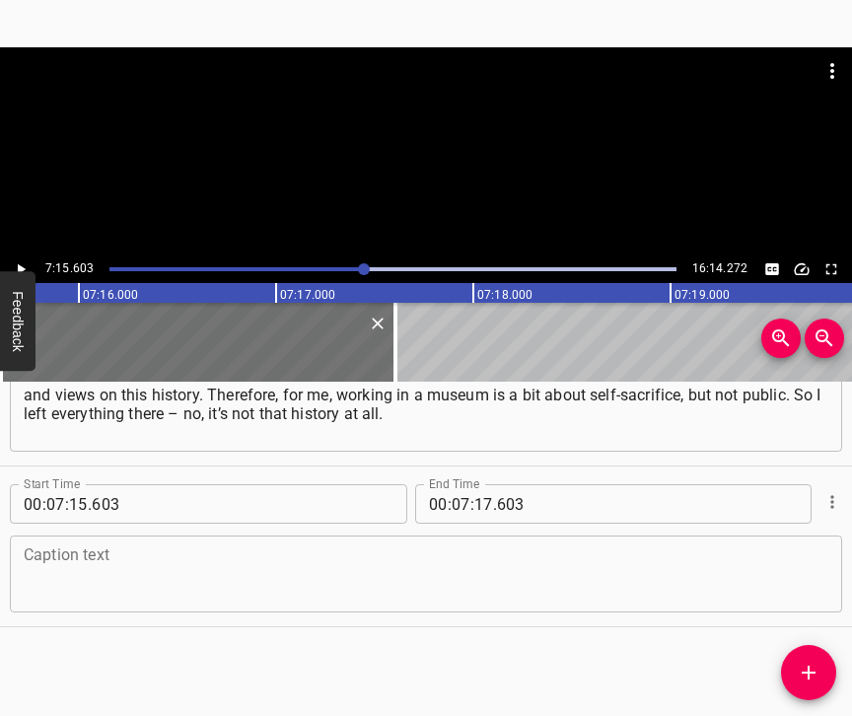
click at [136, 577] on textarea at bounding box center [426, 574] width 804 height 56
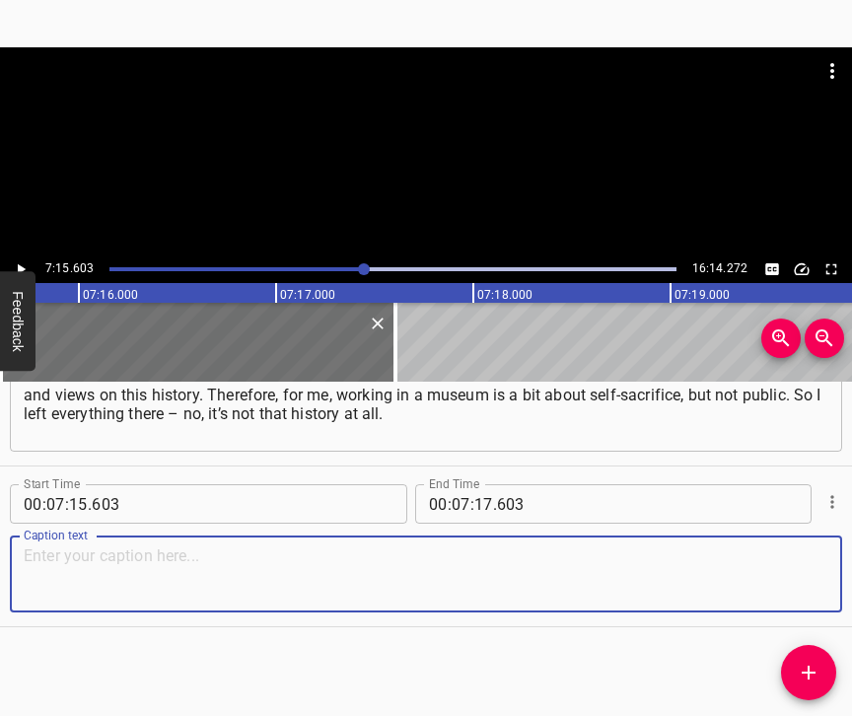
paste textarea "I left everything consciously. It’s about putting my ego aside a little and stu…"
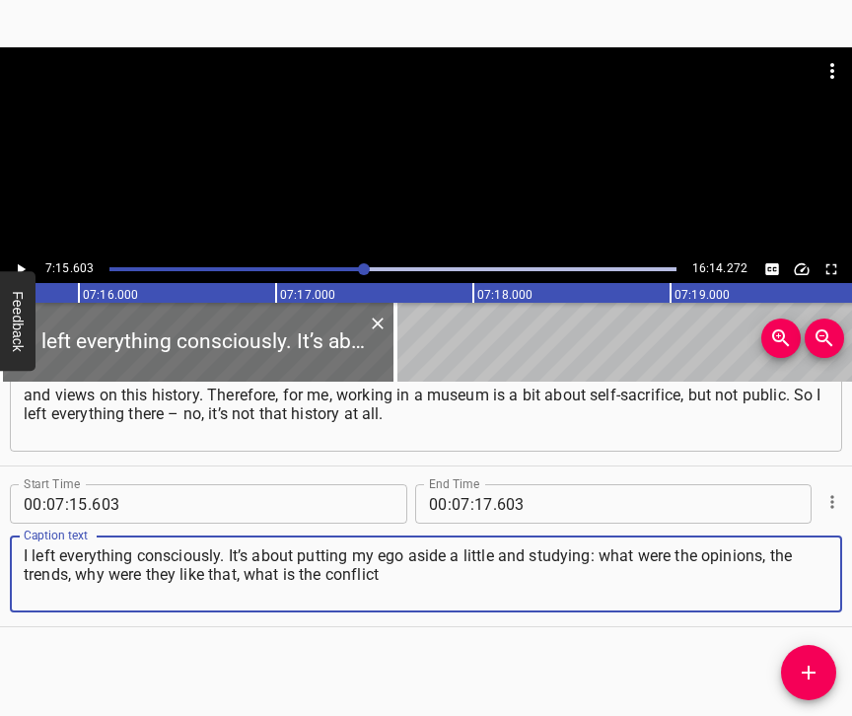
type textarea "I left everything consciously. It’s about putting my ego aside a little and stu…"
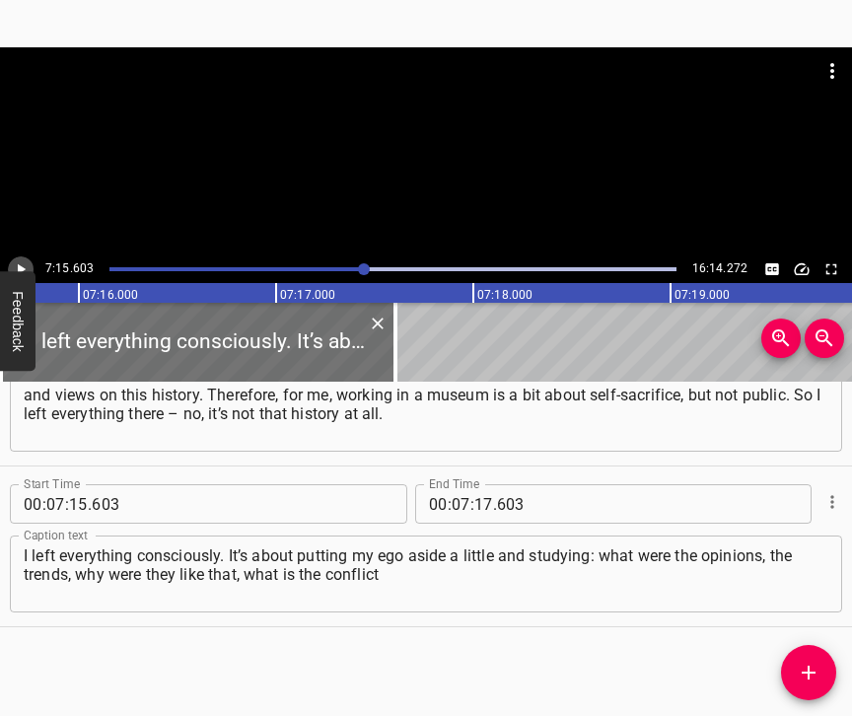
click at [17, 265] on icon "Play/Pause" at bounding box center [21, 269] width 18 height 18
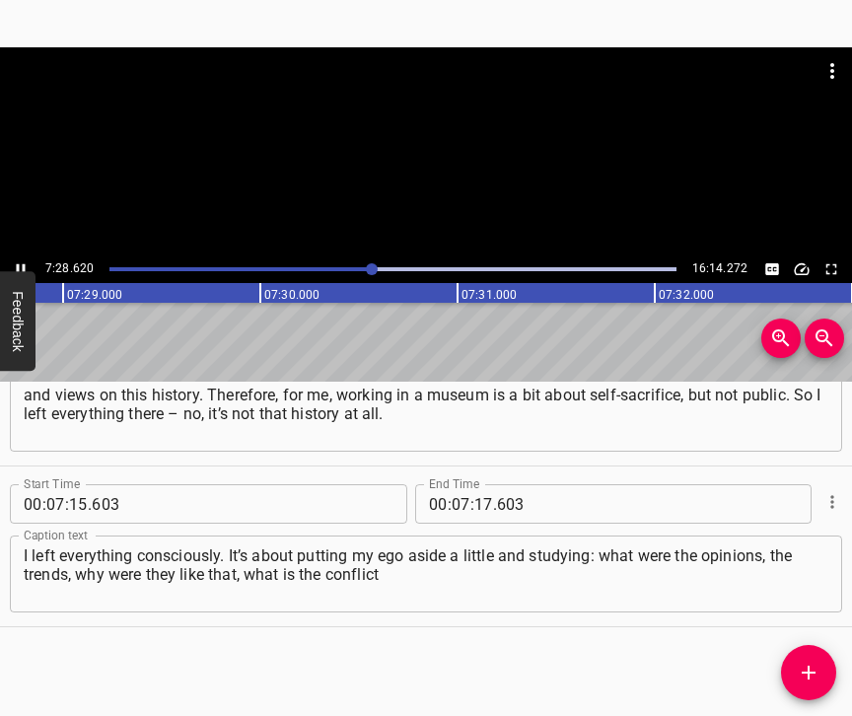
click at [18, 262] on icon "Play/Pause" at bounding box center [21, 269] width 18 height 18
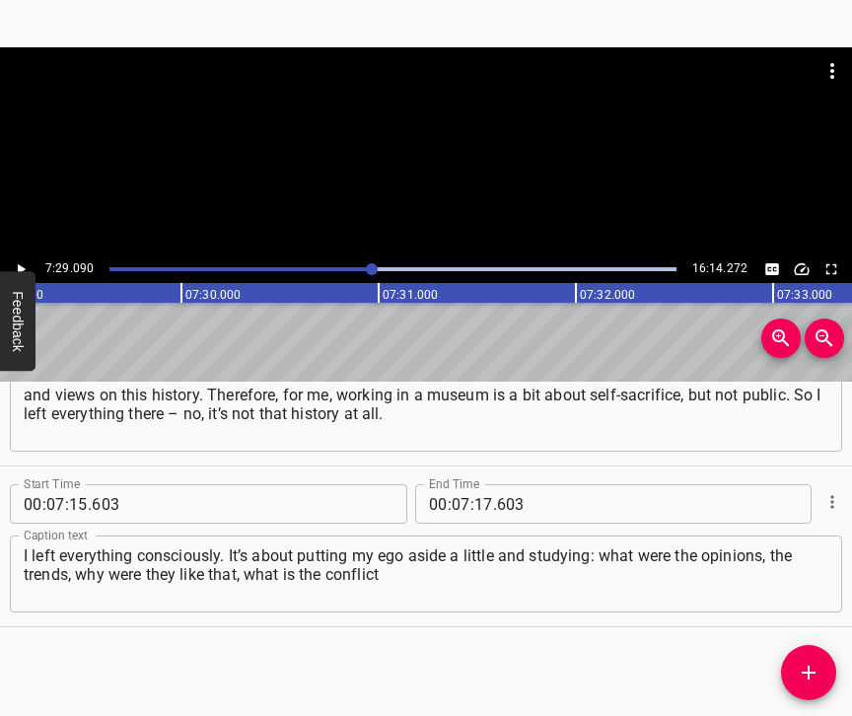
scroll to position [0, 88532]
click at [16, 262] on icon "Play/Pause" at bounding box center [21, 269] width 18 height 18
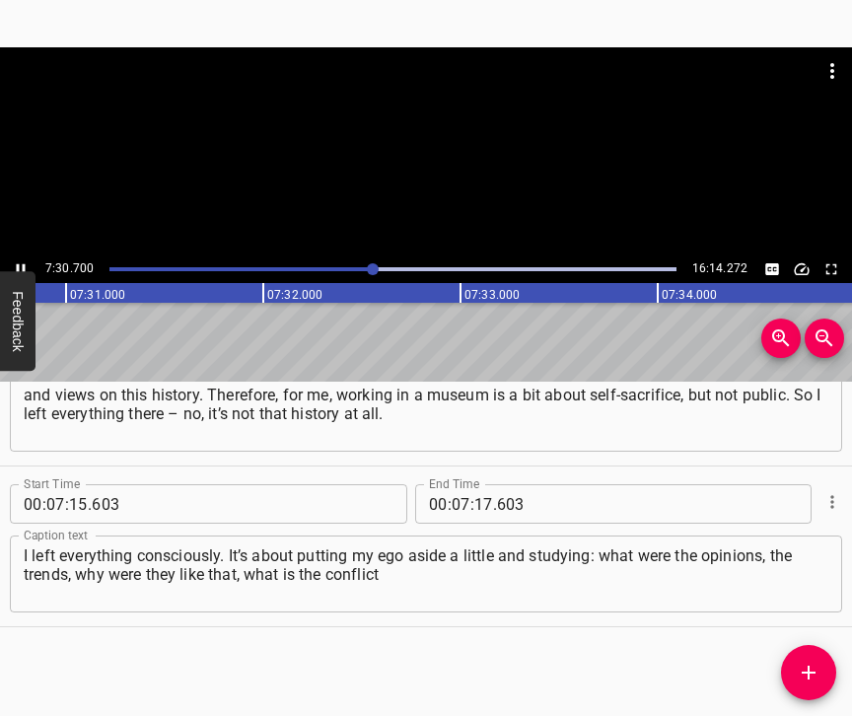
click at [18, 267] on icon "Play/Pause" at bounding box center [21, 269] width 9 height 11
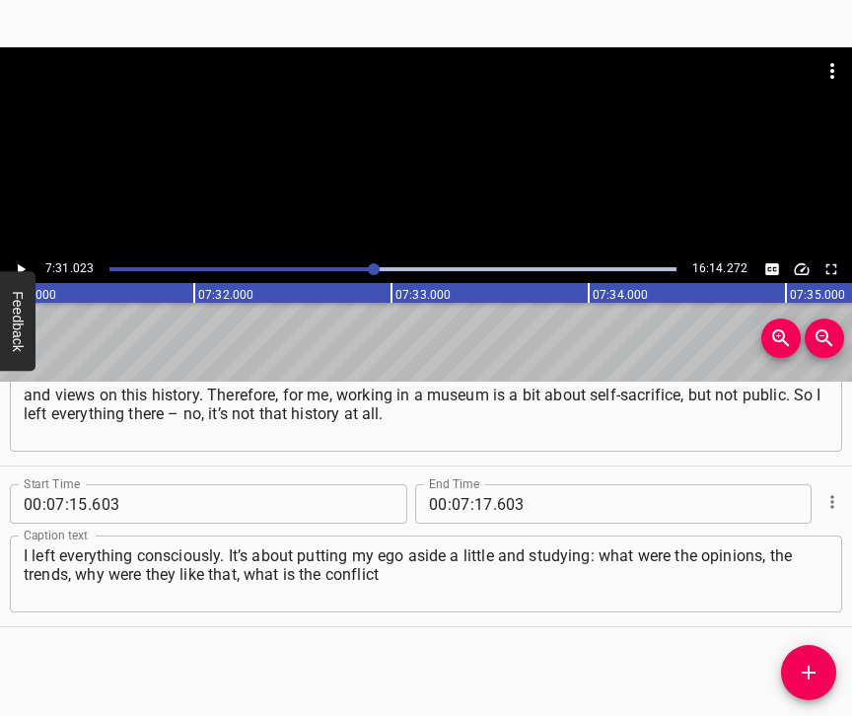
scroll to position [0, 88913]
click at [478, 484] on input "number" at bounding box center [483, 503] width 19 height 39
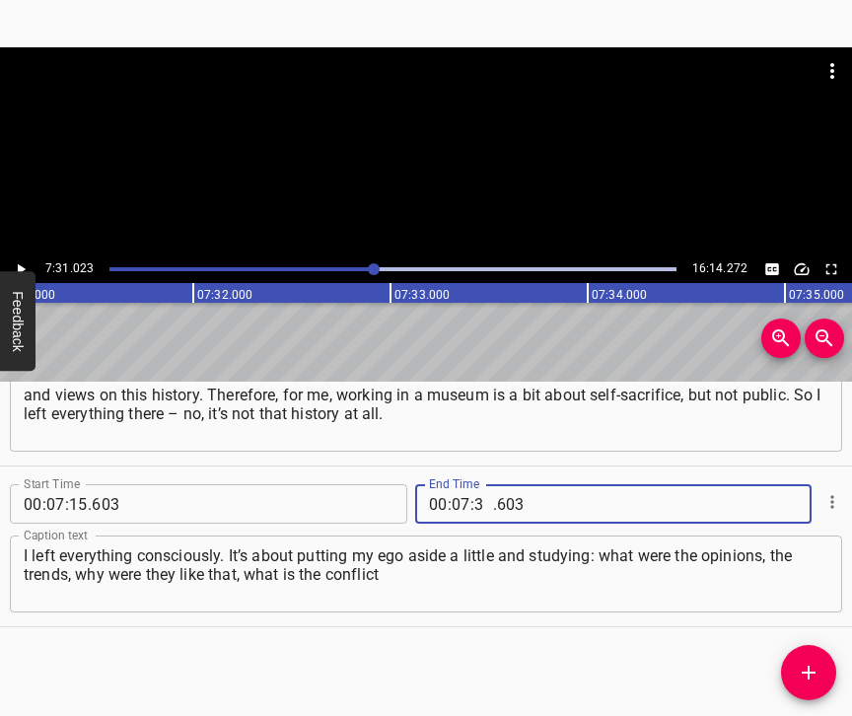
type input "31"
type input "023"
drag, startPoint x: 826, startPoint y: 665, endPoint x: 843, endPoint y: 701, distance: 39.2
click at [826, 664] on span "Add Cue" at bounding box center [808, 672] width 55 height 24
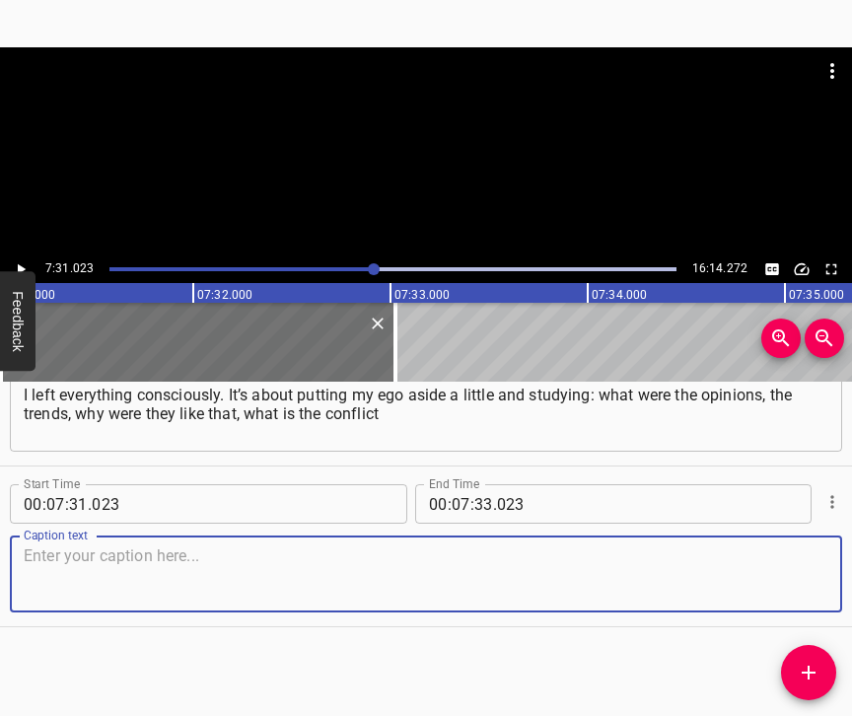
scroll to position [7033, 0]
click at [801, 586] on textarea at bounding box center [426, 574] width 804 height 56
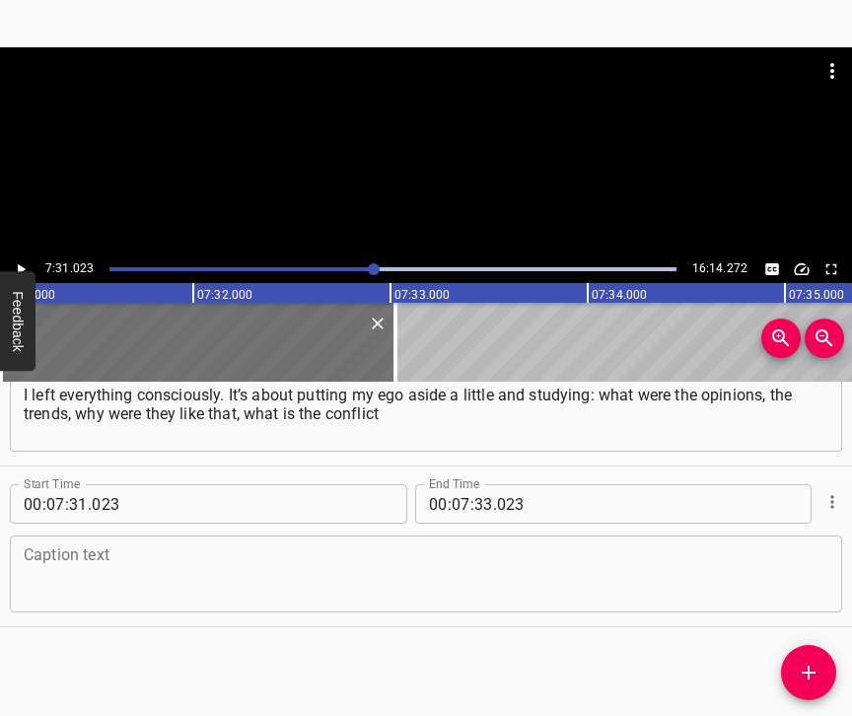
click at [94, 551] on textarea at bounding box center [426, 574] width 804 height 56
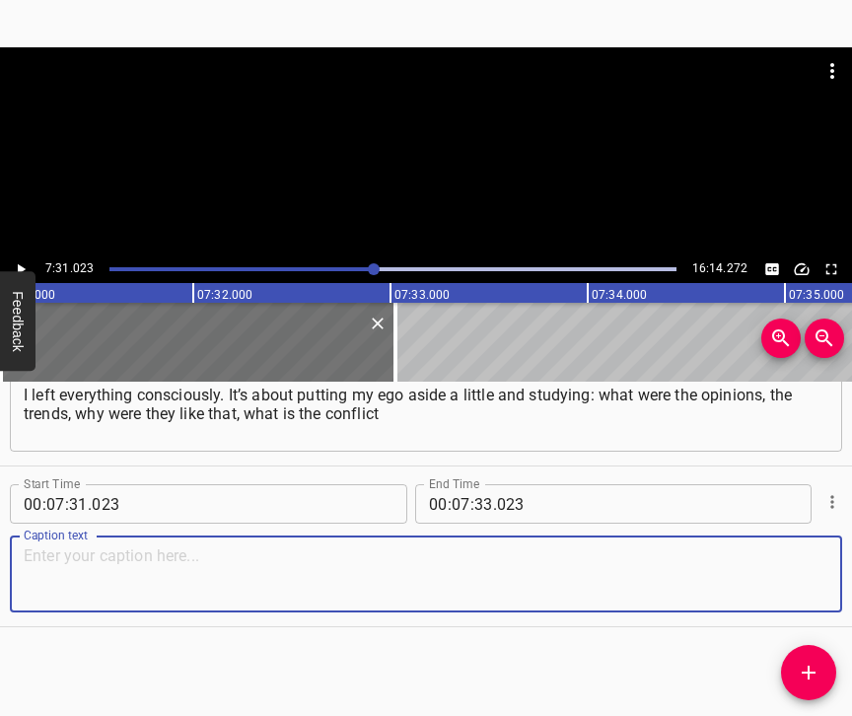
paste textarea "of these views? Because there are a lot of conflicts here. If you look at any s…"
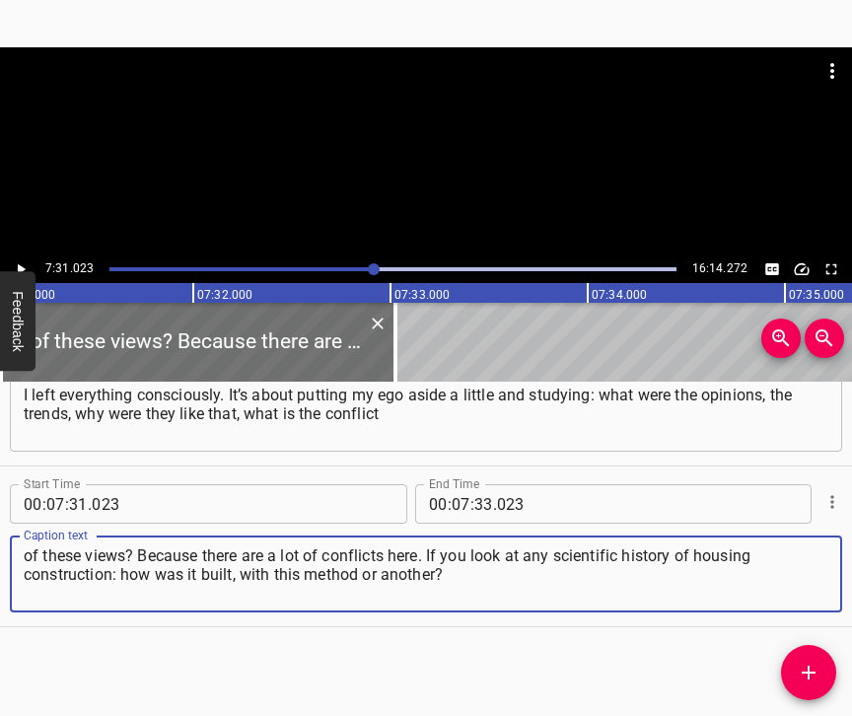
type textarea "of these views? Because there are a lot of conflicts here. If you look at any s…"
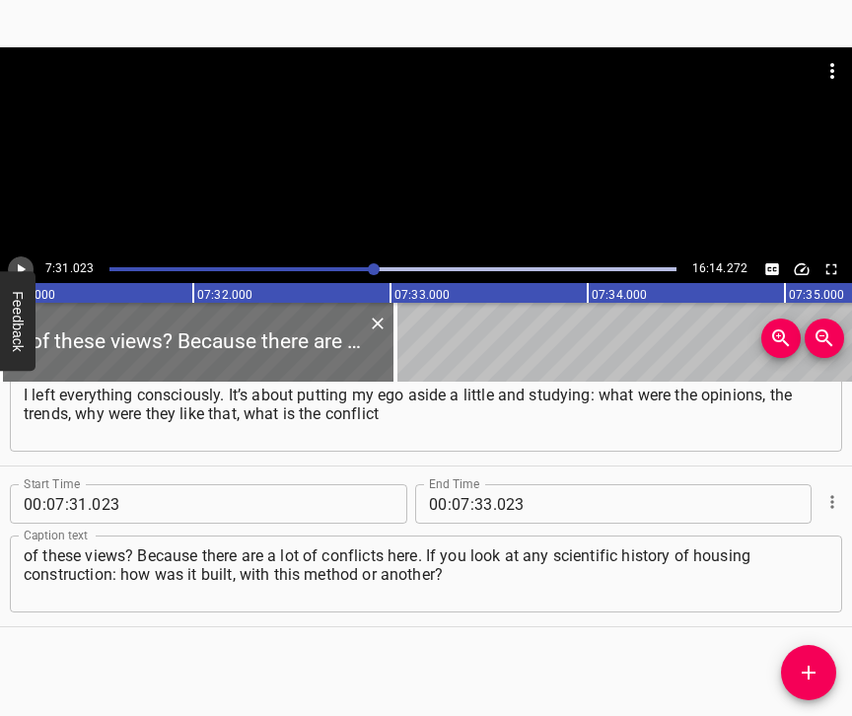
click at [25, 261] on icon "Play/Pause" at bounding box center [21, 269] width 18 height 18
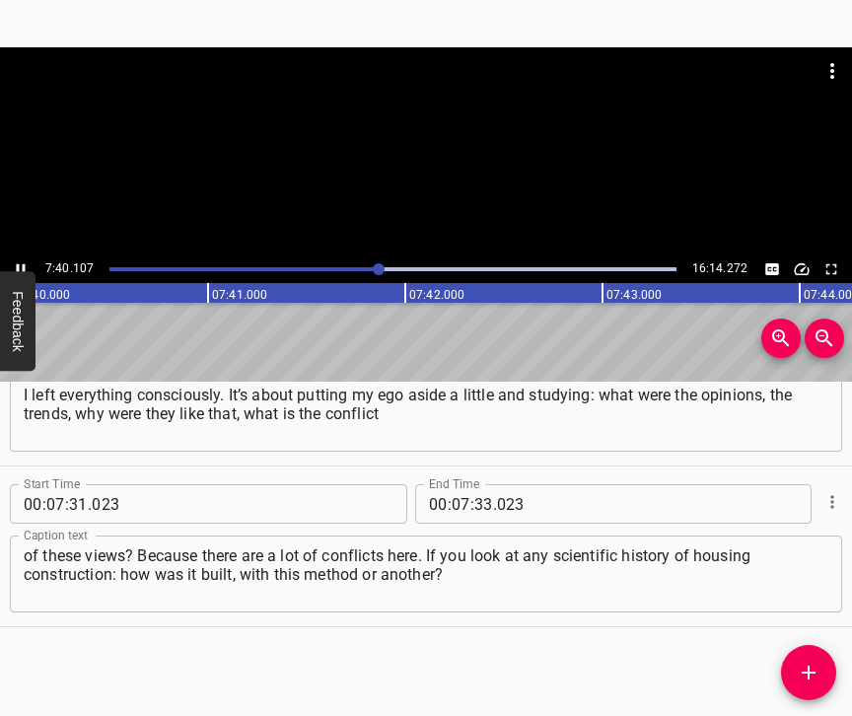
click at [19, 272] on icon "Play/Pause" at bounding box center [21, 269] width 9 height 11
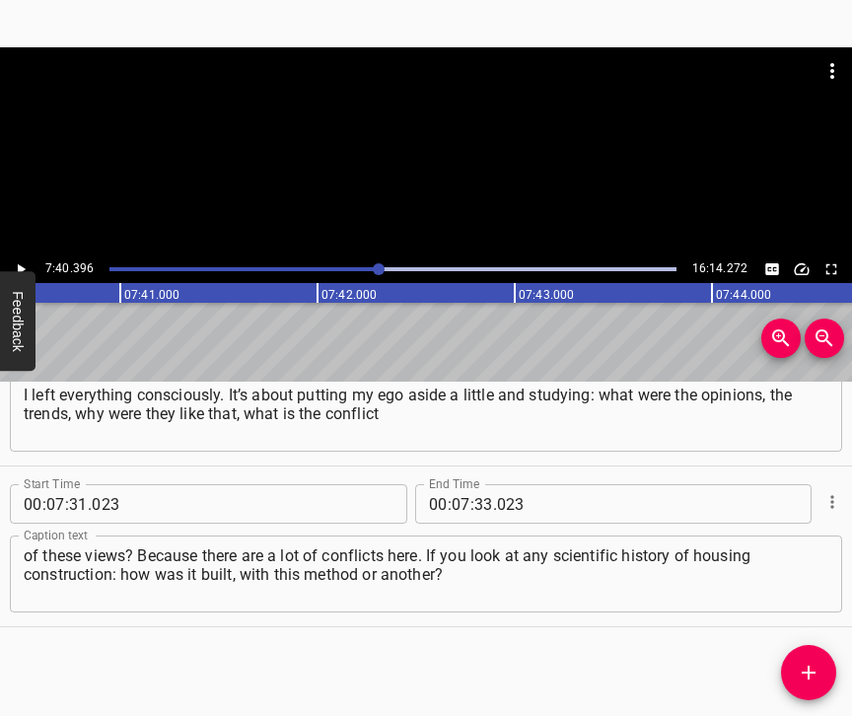
scroll to position [0, 90762]
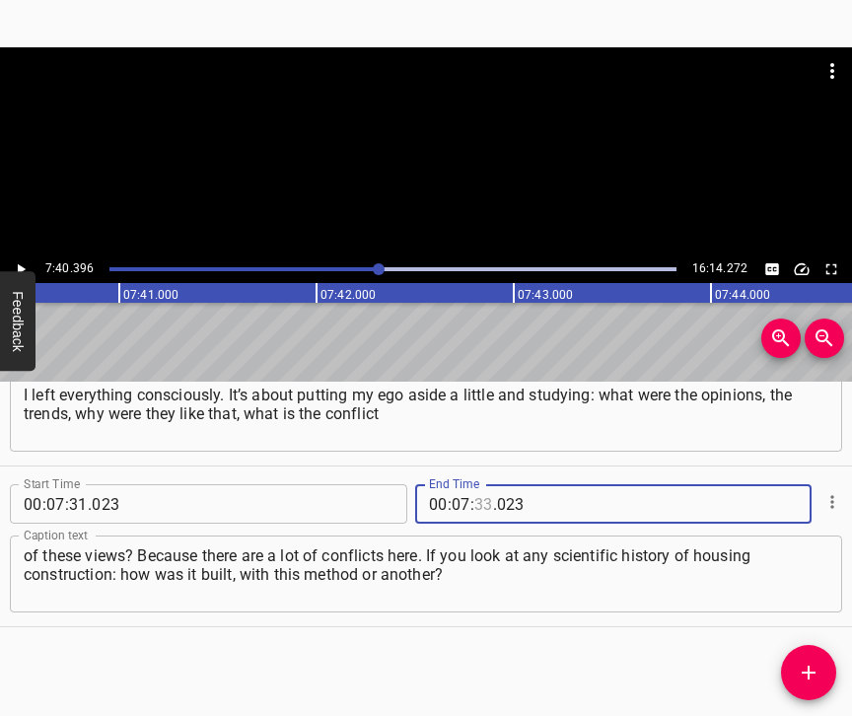
click at [478, 484] on input "number" at bounding box center [483, 503] width 19 height 39
type input "40"
type input "396"
click at [801, 668] on icon "Add Cue" at bounding box center [808, 672] width 24 height 24
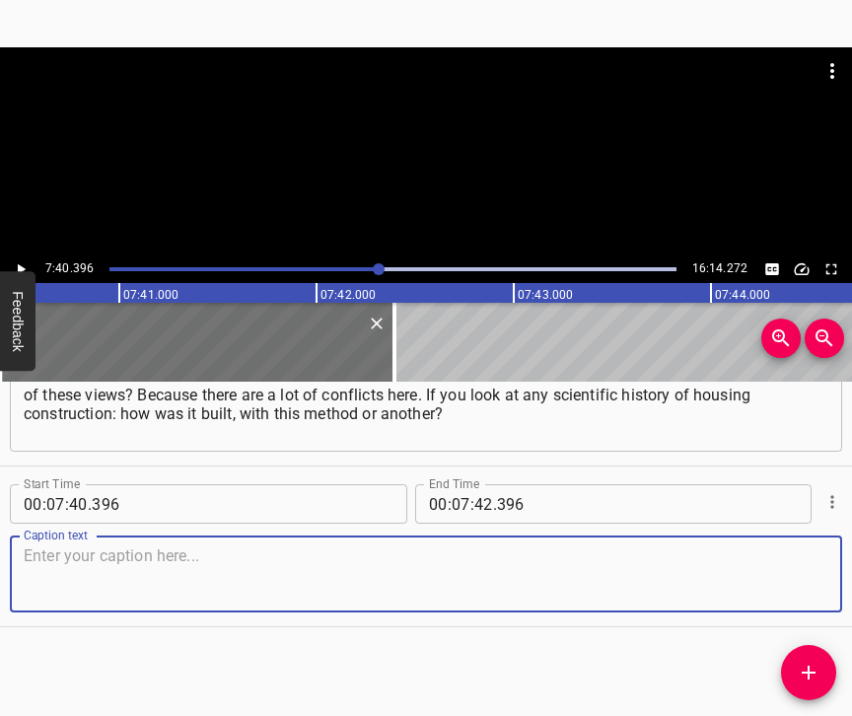
scroll to position [7210, 0]
drag, startPoint x: 787, startPoint y: 561, endPoint x: 849, endPoint y: 539, distance: 65.8
click at [789, 559] on textarea at bounding box center [426, 574] width 804 height 56
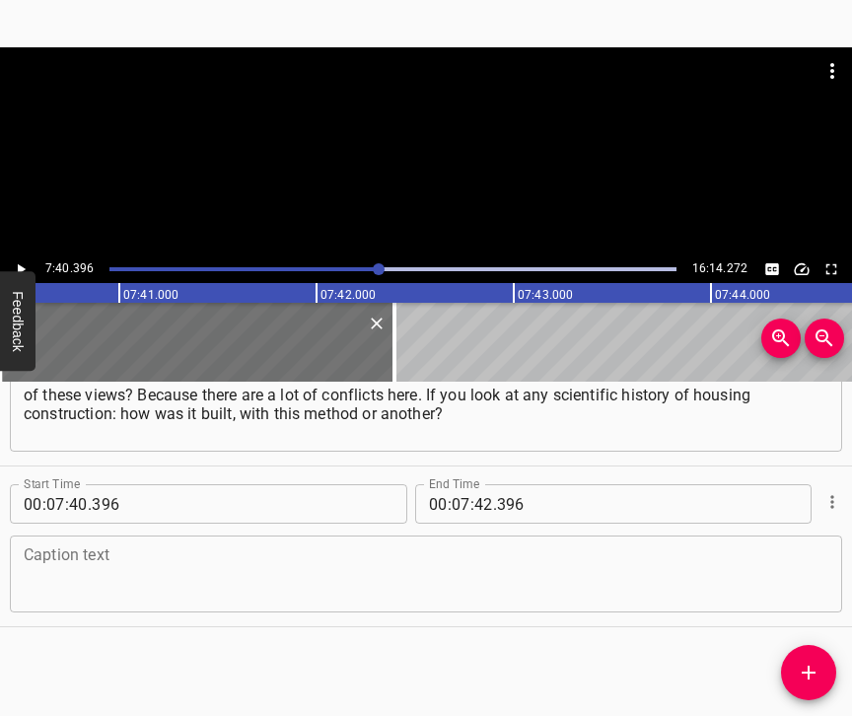
click at [335, 560] on textarea at bounding box center [426, 574] width 804 height 56
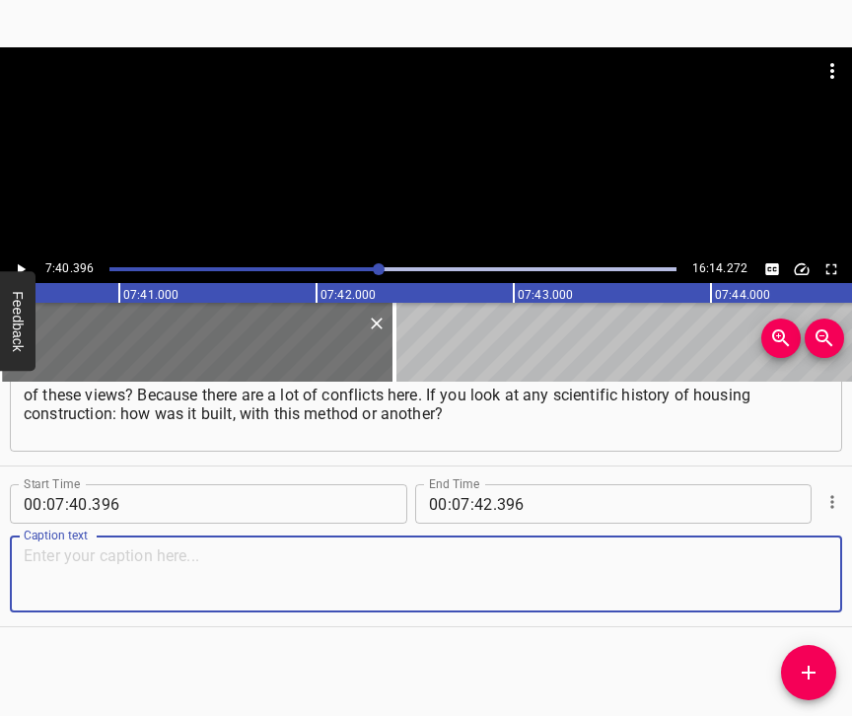
paste textarea "It’s very interesting to delve into it. During excursions, I try to show that a…"
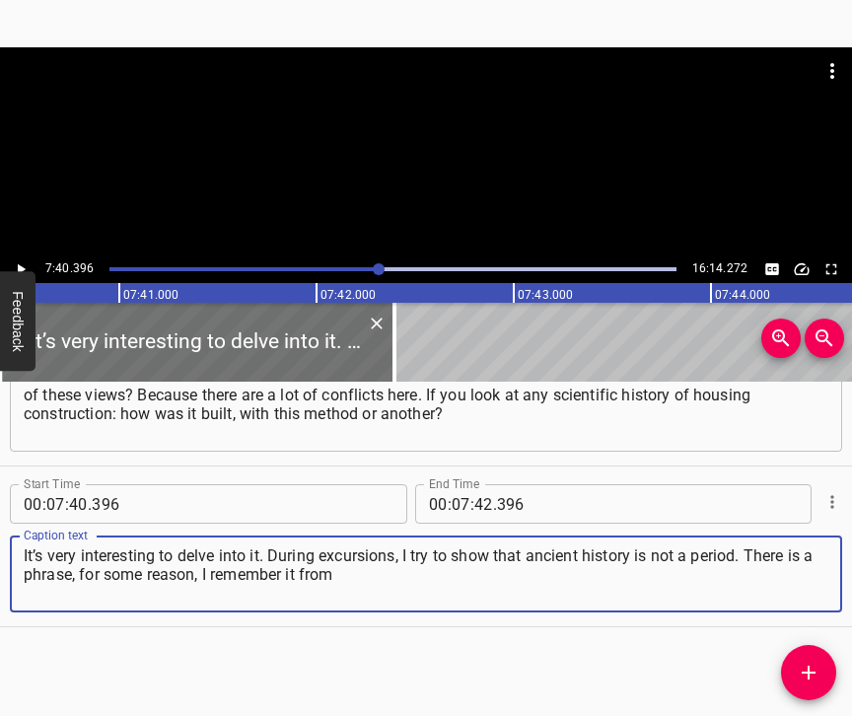
type textarea "It’s very interesting to delve into it. During excursions, I try to show that a…"
